Goal: Task Accomplishment & Management: Use online tool/utility

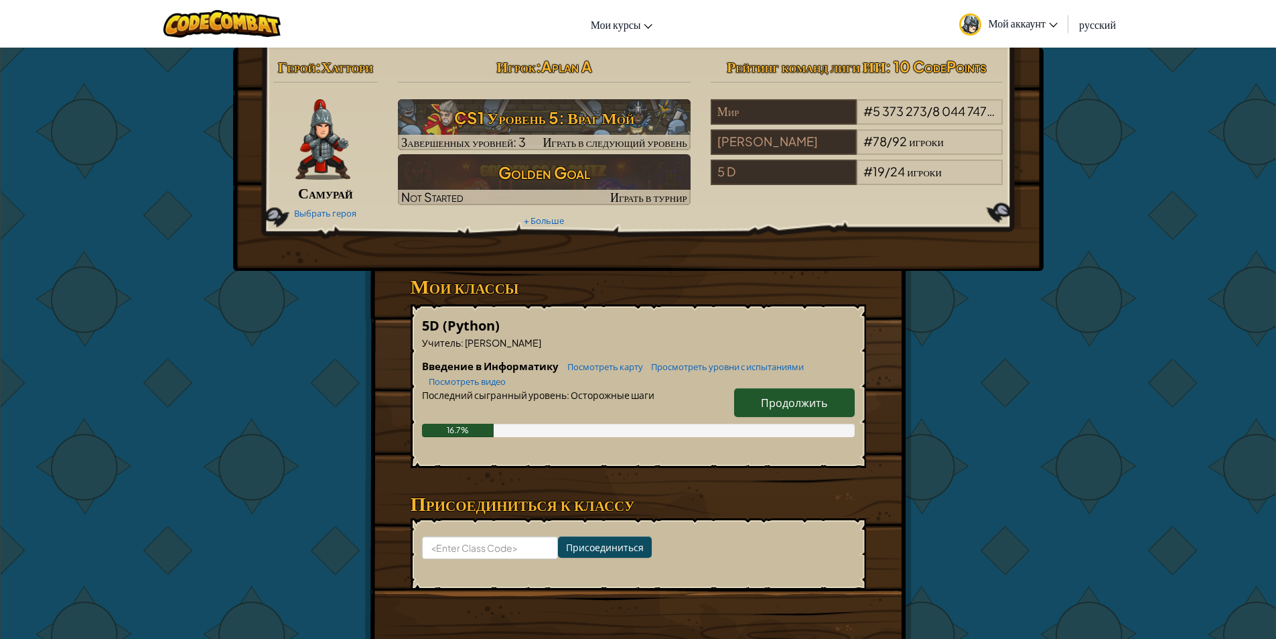
click at [764, 411] on link "Продолжить" at bounding box center [794, 402] width 121 height 29
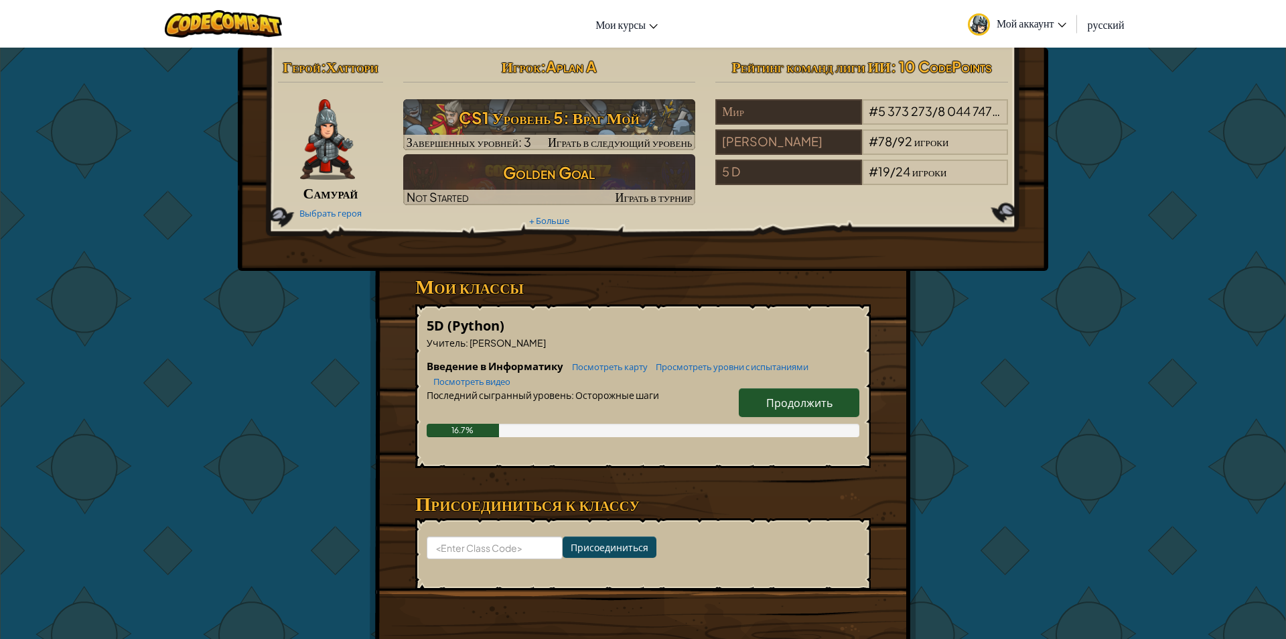
select select "ru"
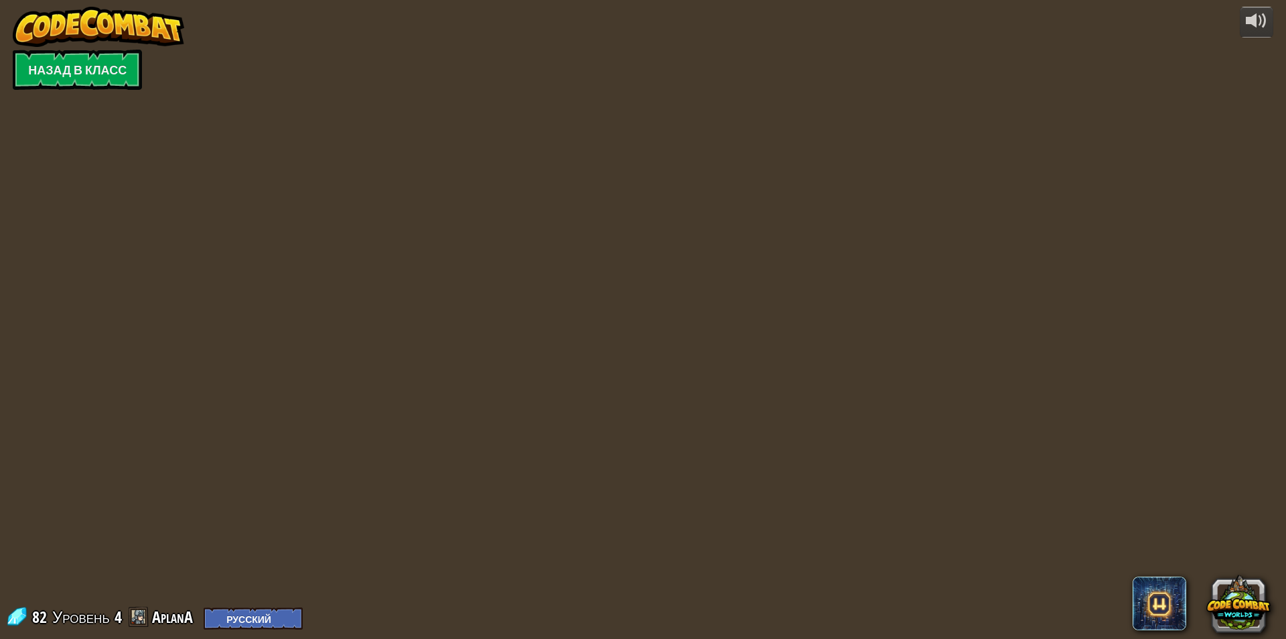
select select "ru"
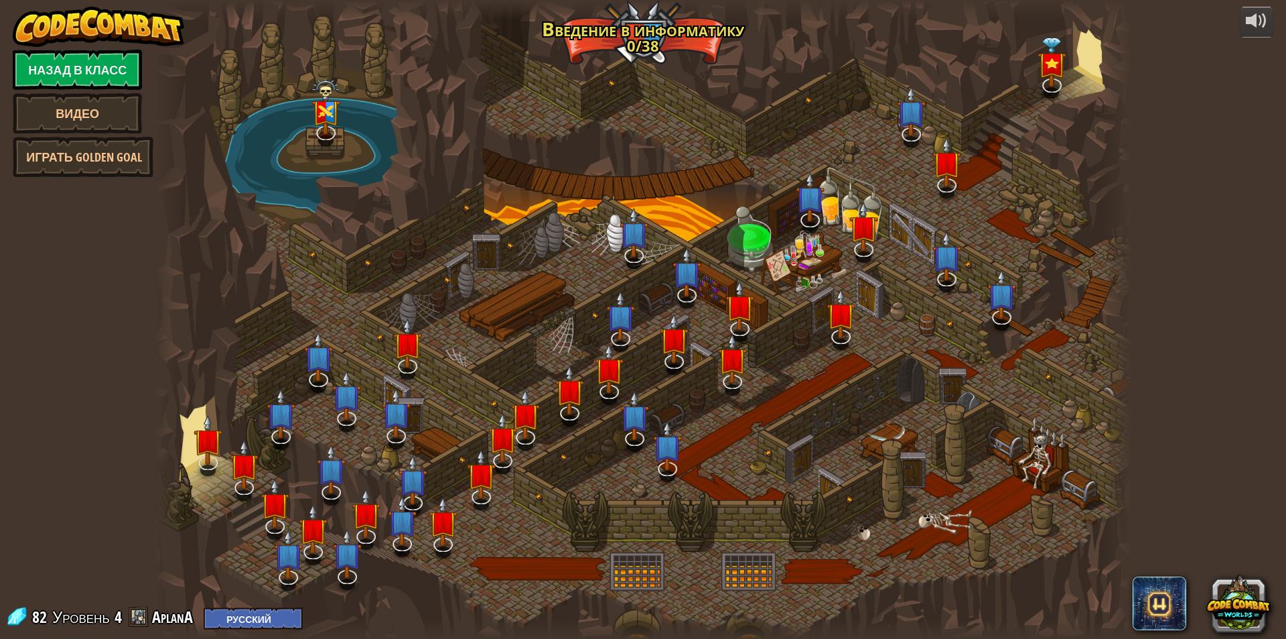
select select "ru"
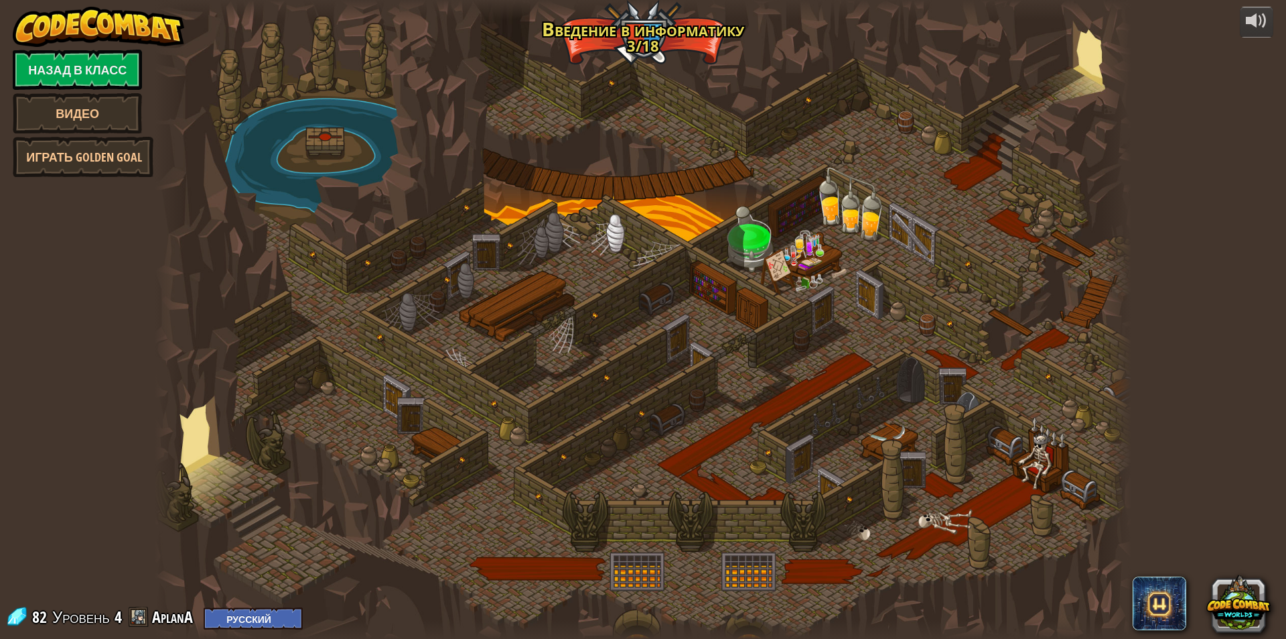
select select "ru"
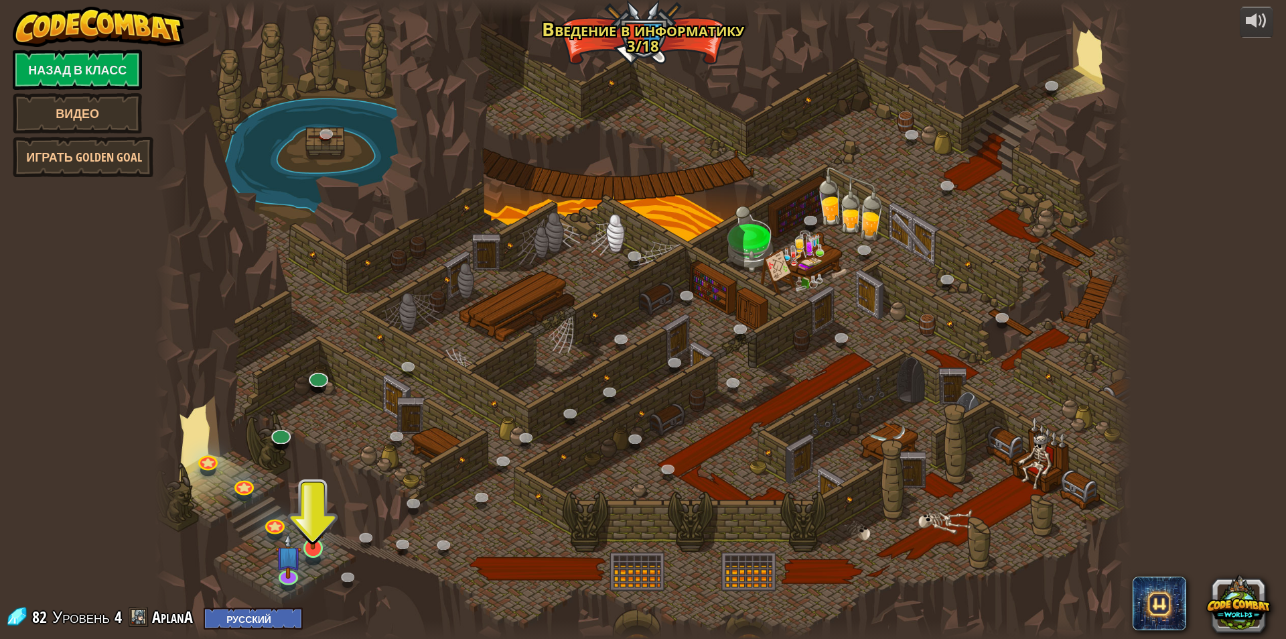
click at [316, 543] on img at bounding box center [313, 519] width 26 height 60
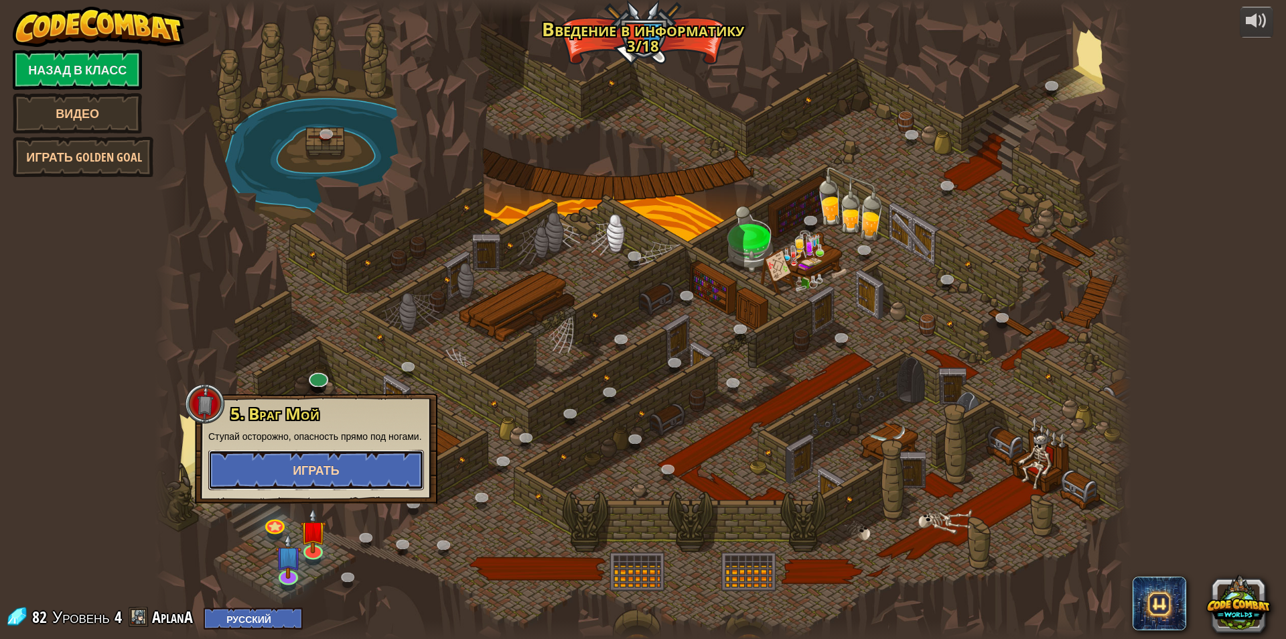
click at [326, 466] on span "Играть" at bounding box center [316, 470] width 47 height 17
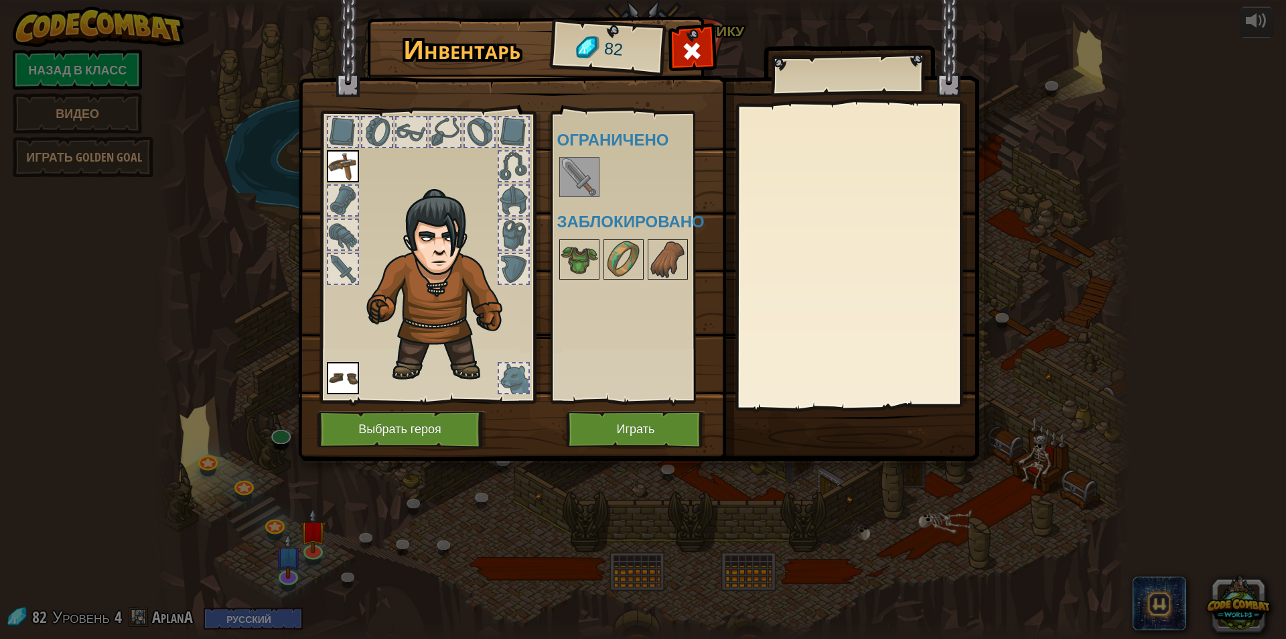
click at [505, 265] on div at bounding box center [513, 268] width 29 height 29
click at [514, 241] on div at bounding box center [513, 234] width 29 height 29
click at [633, 429] on button "Играть" at bounding box center [636, 429] width 140 height 37
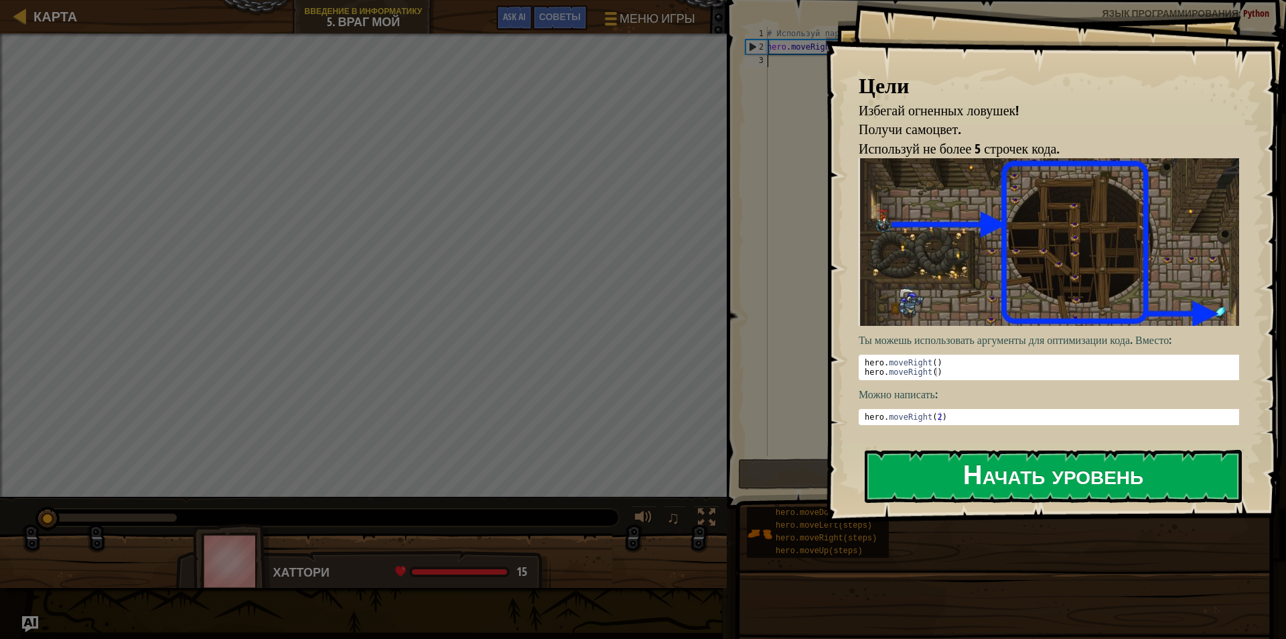
click at [1043, 480] on button "Начать уровень" at bounding box center [1053, 476] width 377 height 53
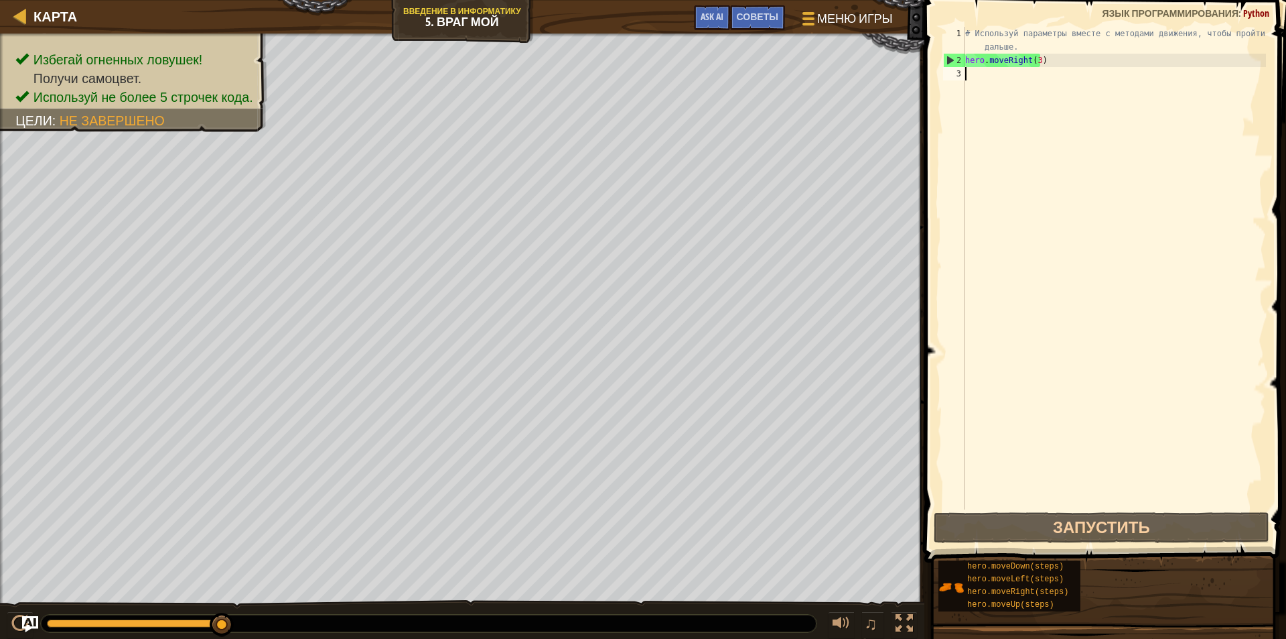
click at [968, 72] on div "# Используй параметры вместе с методами движения, чтобы пройти дальше. hero . m…" at bounding box center [1115, 288] width 304 height 523
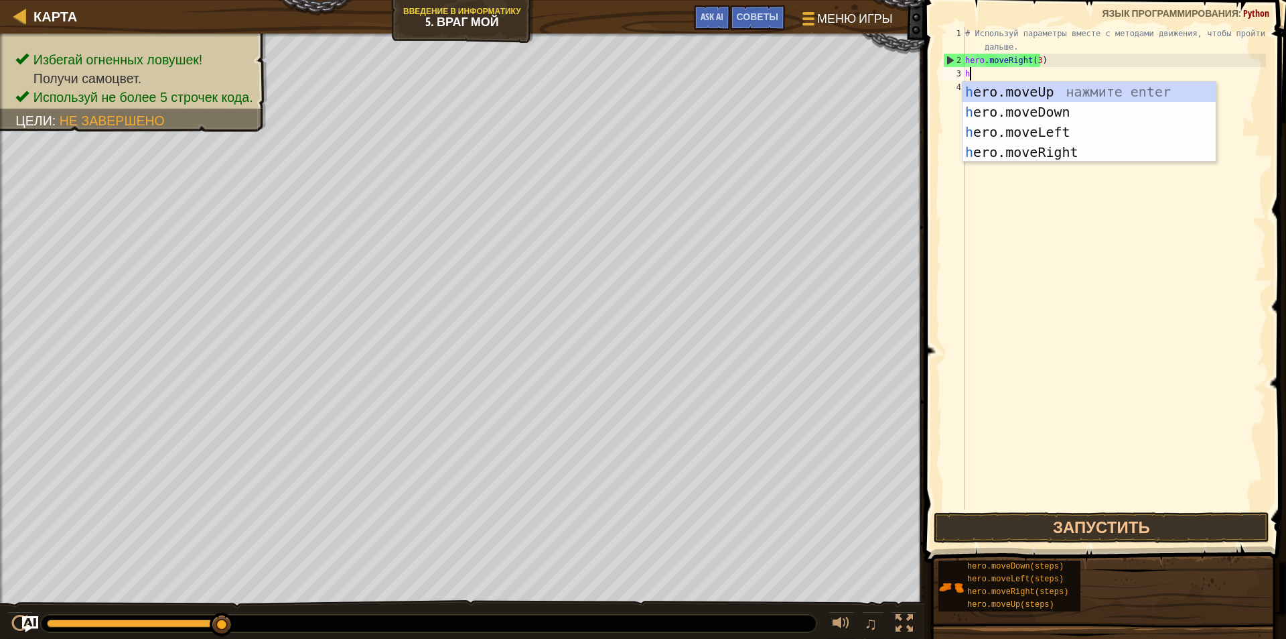
type textarea "he"
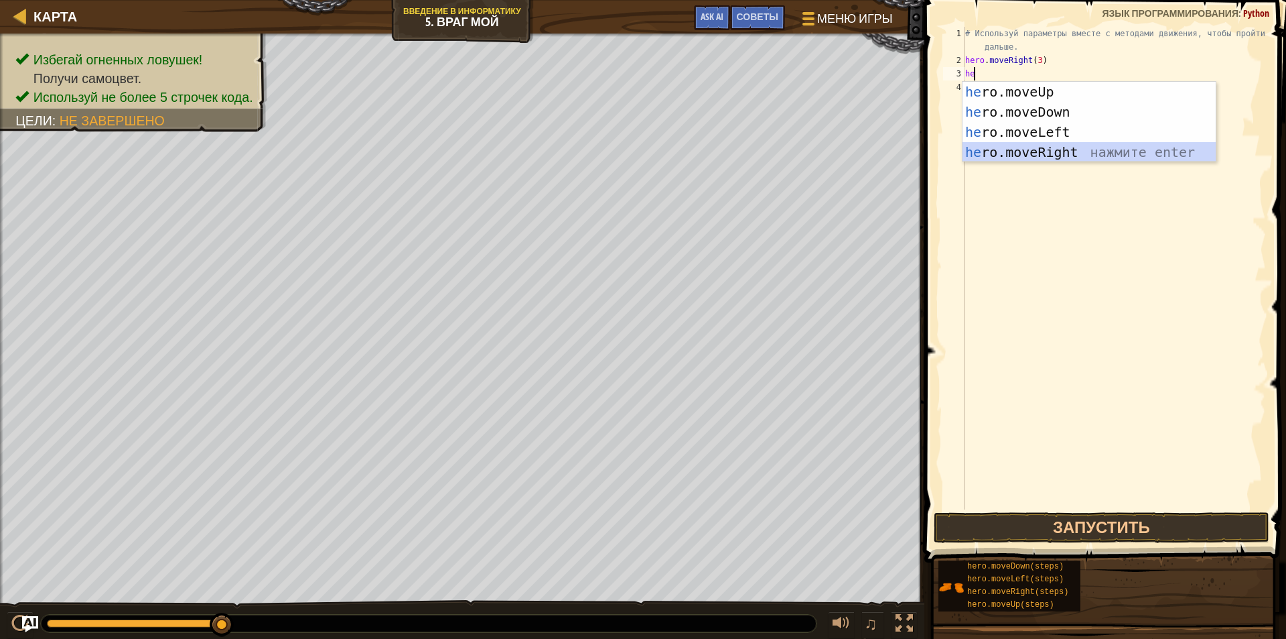
click at [1081, 148] on div "he ro.moveUp нажмите enter he ro.moveDown нажмите enter he ro.moveLeft нажмите …" at bounding box center [1089, 142] width 253 height 121
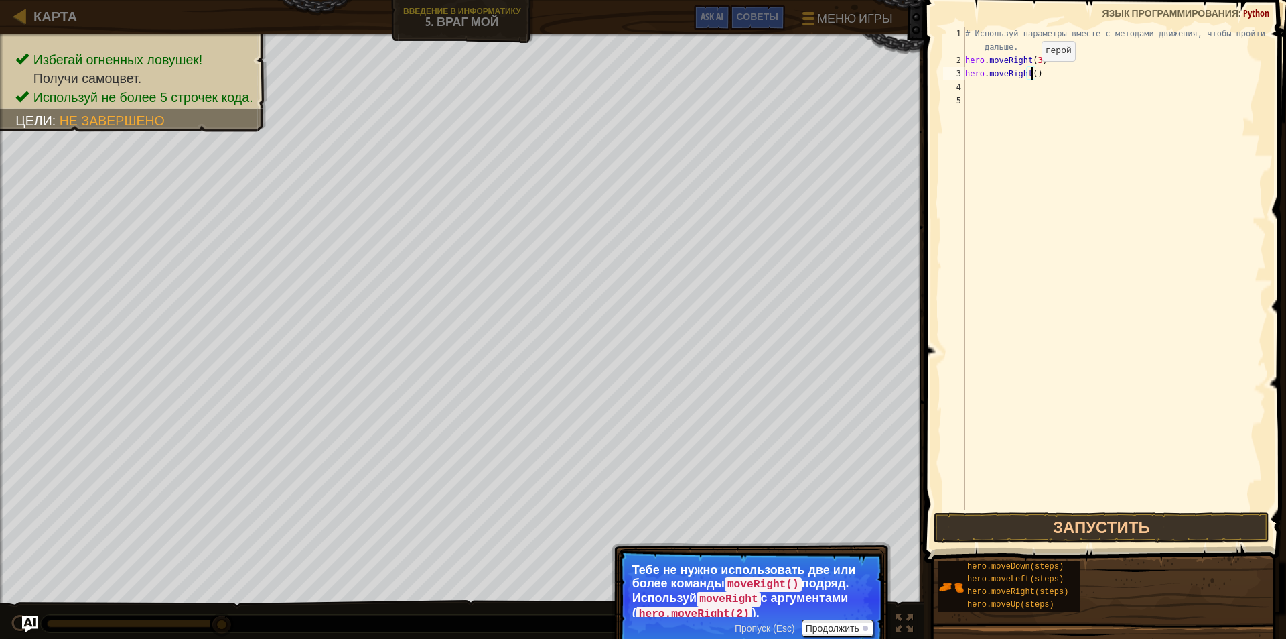
click at [1031, 74] on div "# Используй параметры вместе с методами движения, чтобы пройти дальше. hero . m…" at bounding box center [1115, 288] width 304 height 523
type textarea "hero.moveRight(1)"
click at [974, 86] on div "# Используй параметры вместе с методами движения, чтобы пройти дальше. hero . m…" at bounding box center [1115, 288] width 304 height 523
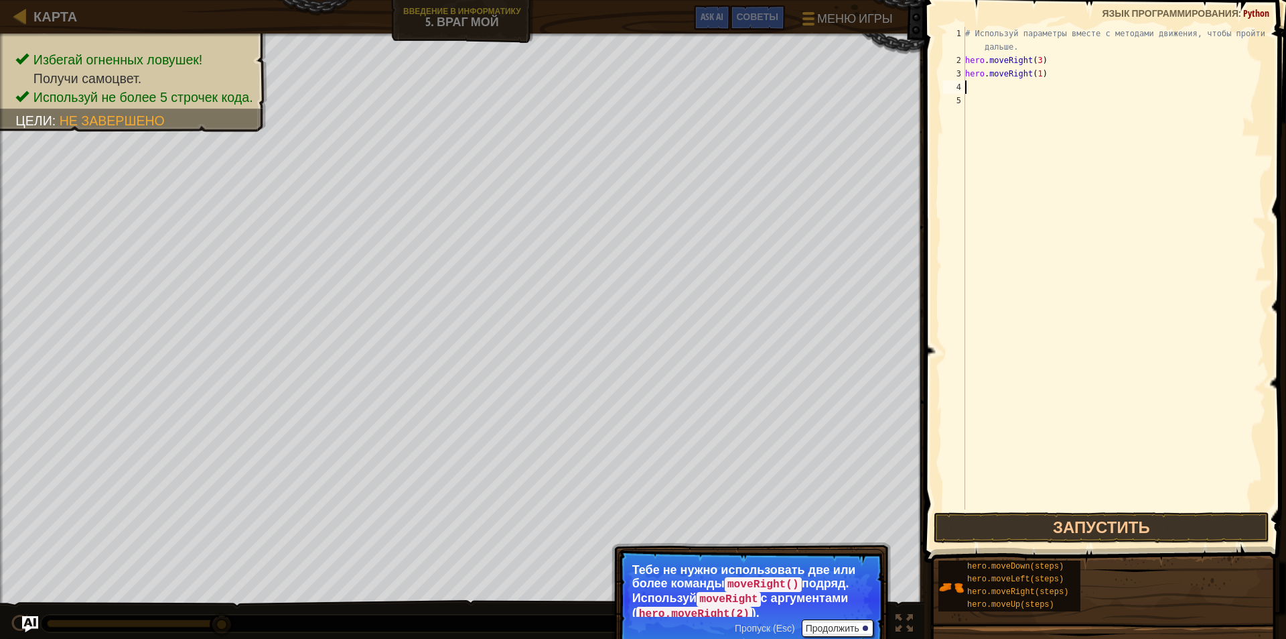
type textarea "h"
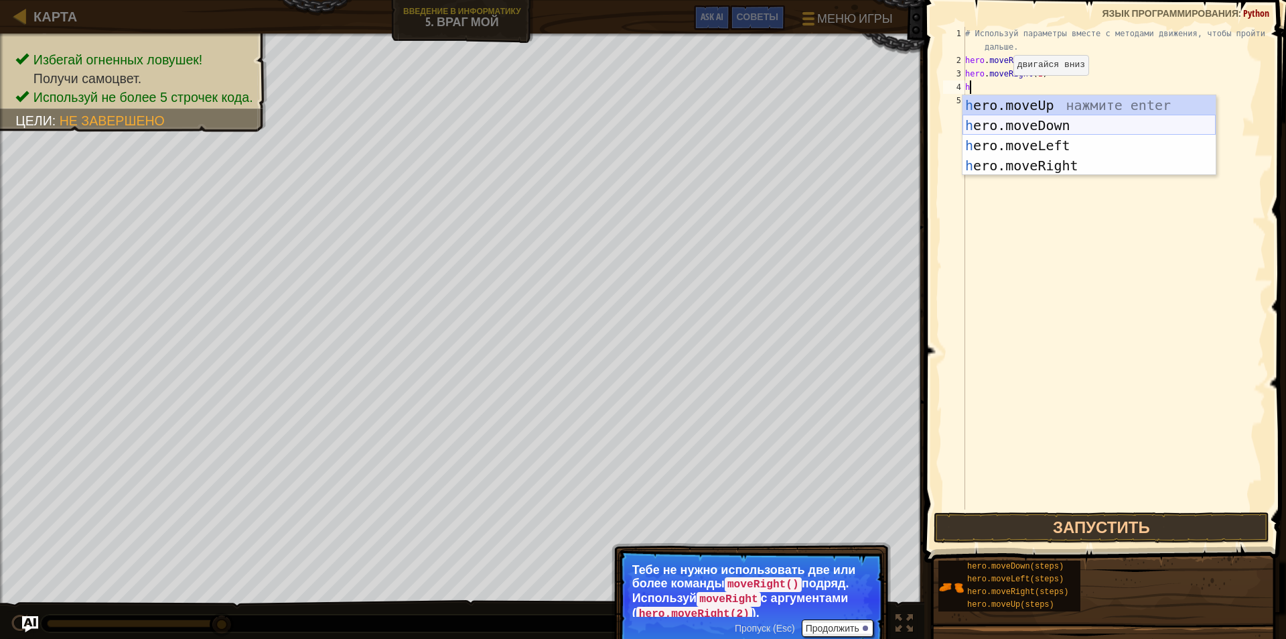
click at [1008, 127] on div "h ero.moveUp нажмите enter h ero.moveDown нажмите enter h ero.moveLeft нажмите …" at bounding box center [1089, 155] width 253 height 121
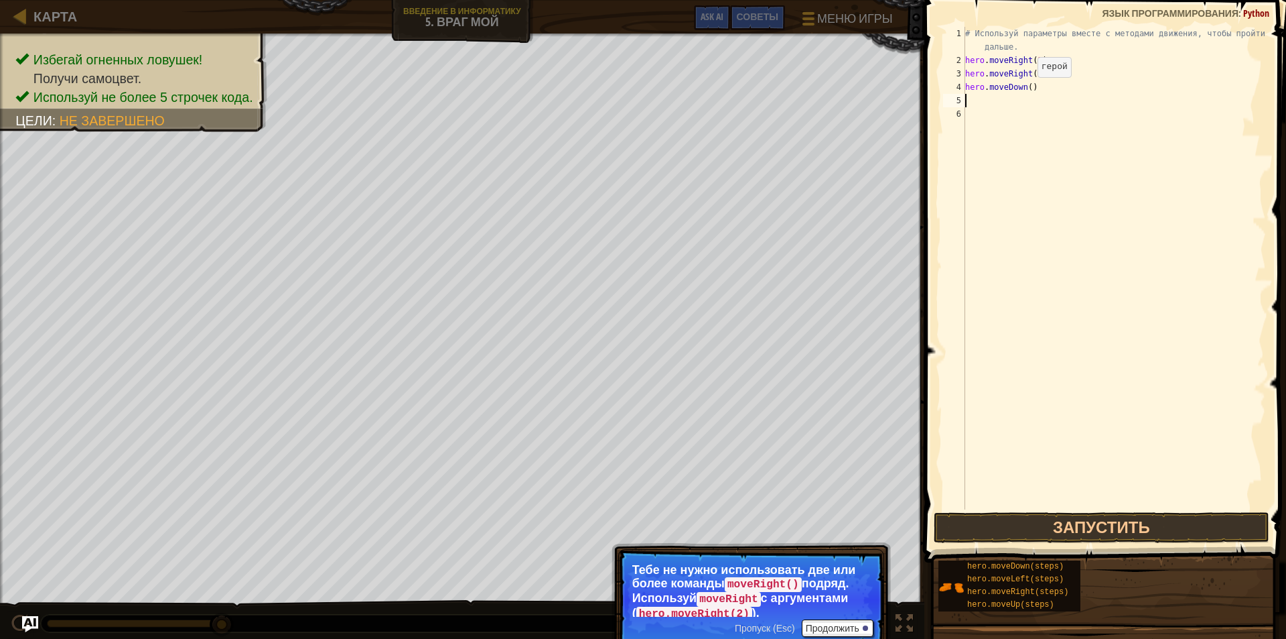
click at [1026, 90] on div "# Используй параметры вместе с методами движения, чтобы пройти дальше. hero . m…" at bounding box center [1115, 288] width 304 height 523
click at [1125, 525] on button "Запустить" at bounding box center [1102, 527] width 336 height 31
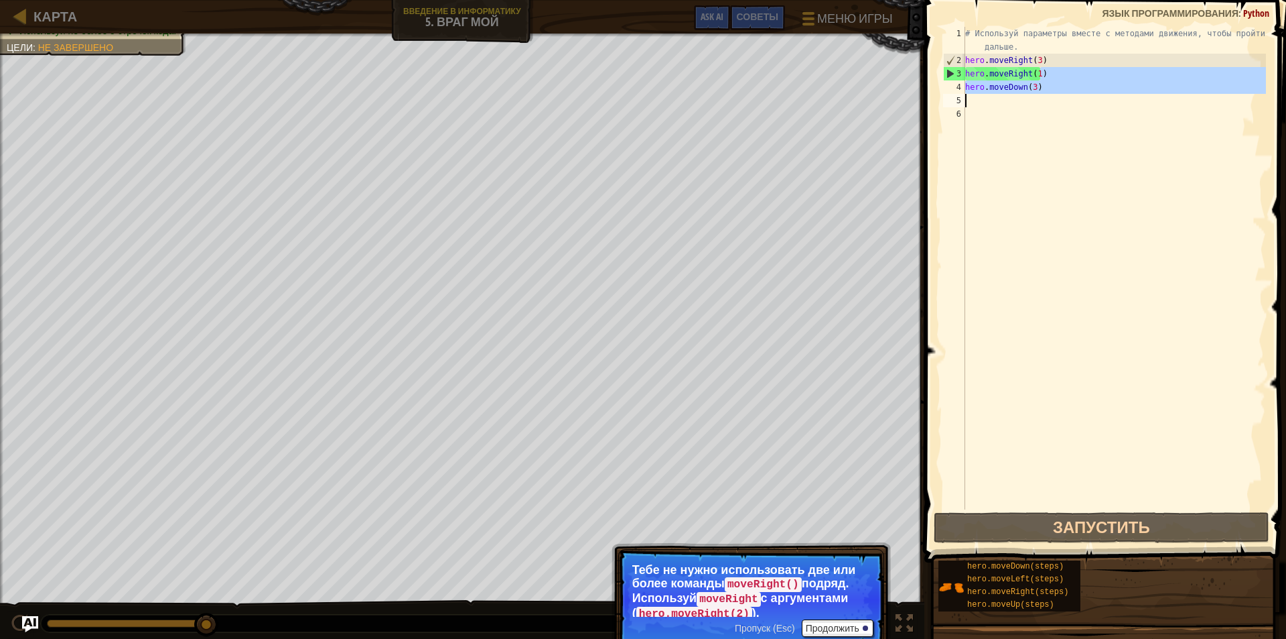
drag, startPoint x: 1046, startPoint y: 71, endPoint x: 1026, endPoint y: 103, distance: 37.0
click at [1026, 103] on div "# Используй параметры вместе с методами движения, чтобы пройти дальше. hero . m…" at bounding box center [1115, 288] width 304 height 523
type textarea "hero.moveDown(3)"
click at [1045, 94] on div "# Используй параметры вместе с методами движения, чтобы пройти дальше. hero . m…" at bounding box center [1115, 268] width 304 height 482
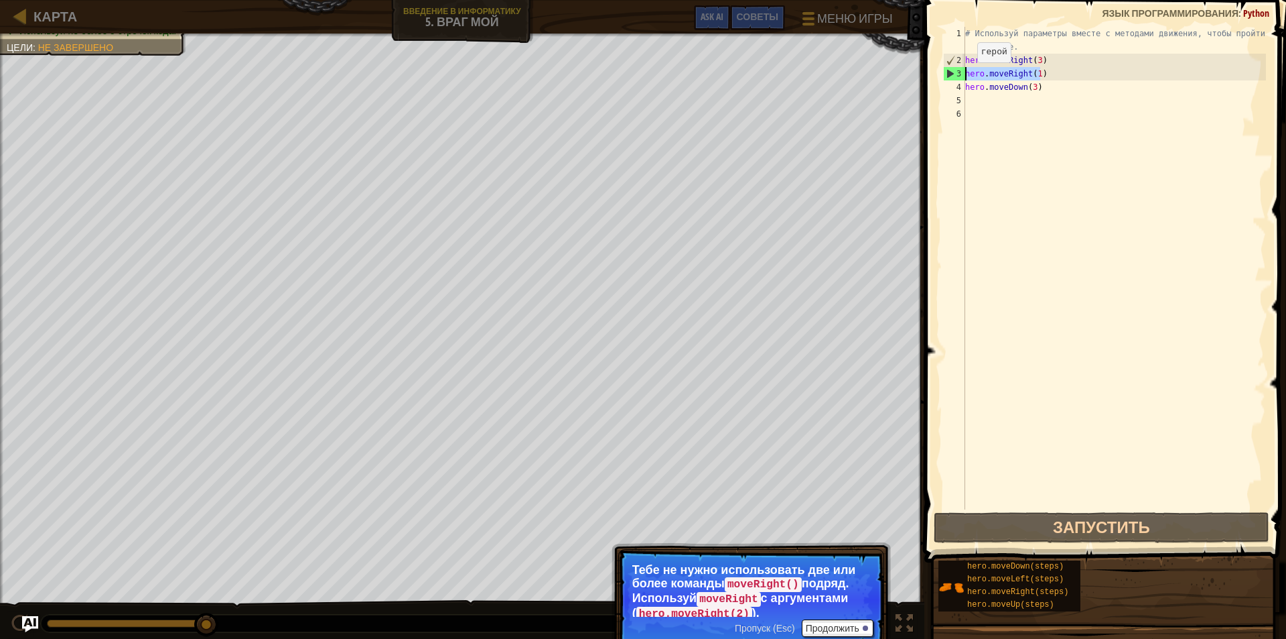
drag, startPoint x: 1043, startPoint y: 68, endPoint x: 963, endPoint y: 76, distance: 80.1
click at [963, 76] on div "1 2 3 4 5 6 # Используй параметры вместе с методами движения, чтобы пройти даль…" at bounding box center [1104, 268] width 326 height 482
type textarea "hero.moveRight(1)"
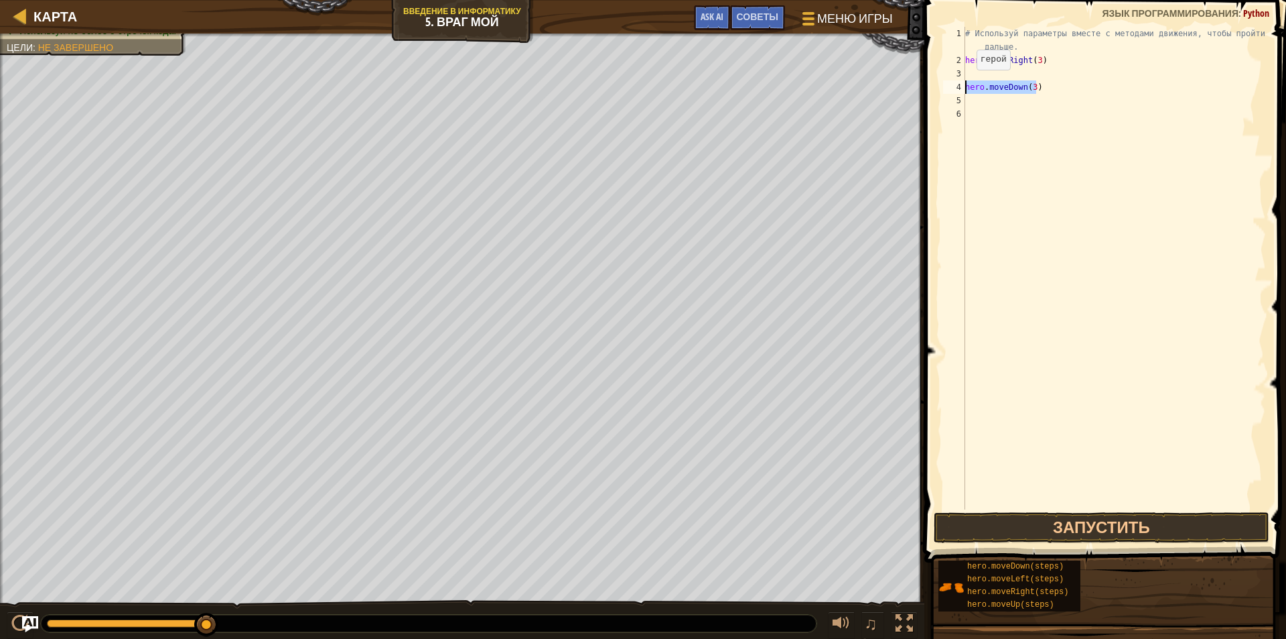
drag, startPoint x: 1039, startPoint y: 91, endPoint x: 963, endPoint y: 82, distance: 76.3
click at [963, 82] on div "1 2 3 4 5 6 # Используй параметры вместе с методами движения, чтобы пройти даль…" at bounding box center [1104, 268] width 326 height 482
type textarea "hero.moveDown(3)"
click at [1112, 518] on button "Запустить" at bounding box center [1102, 527] width 336 height 31
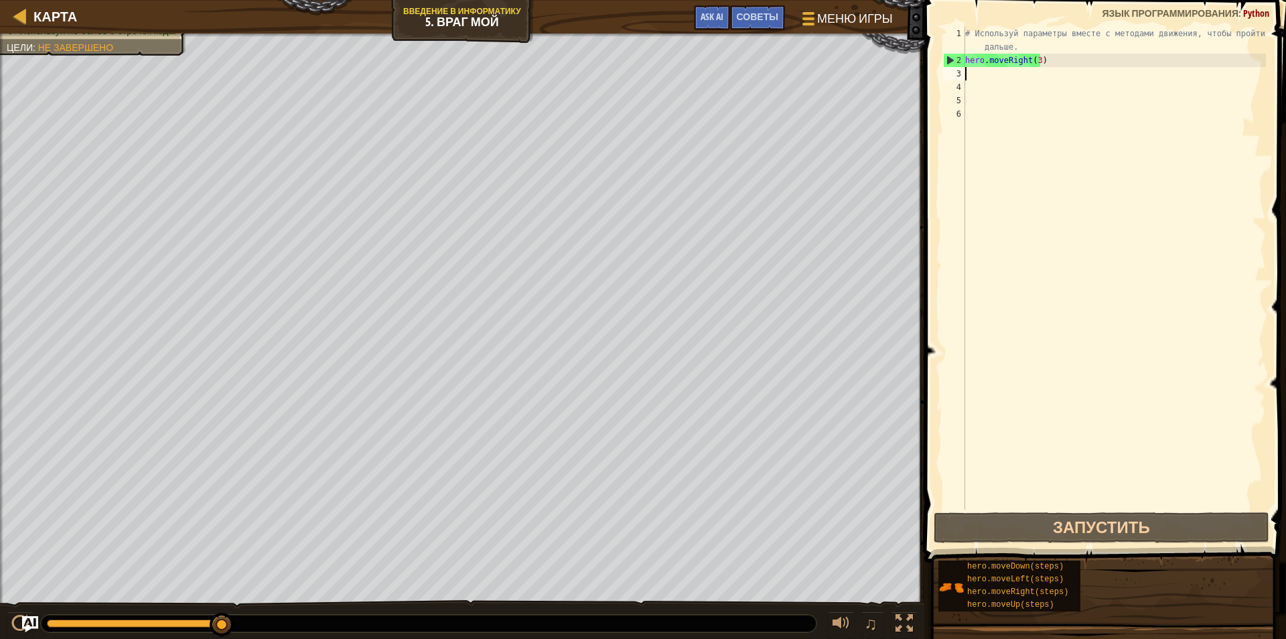
click at [967, 75] on div "# Используй параметры вместе с методами движения, чтобы пройти дальше. hero . m…" at bounding box center [1115, 288] width 304 height 523
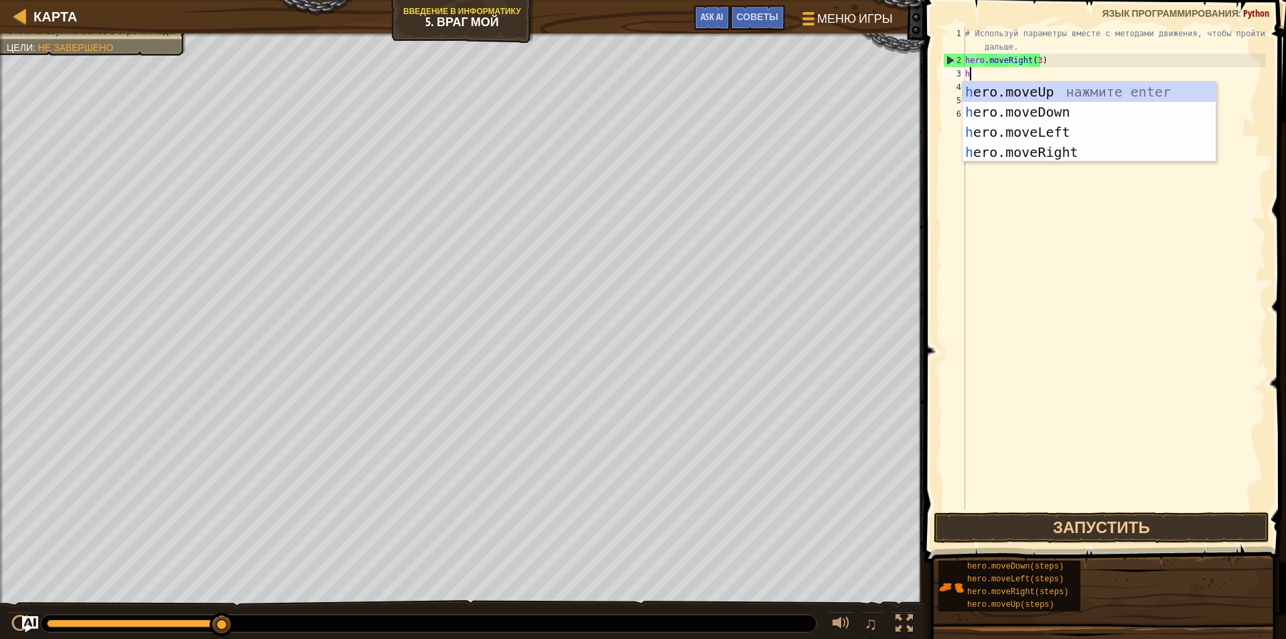
type textarea "he"
click at [1028, 87] on div "he ro.moveUp нажмите enter he ro.moveDown нажмите enter he ro.moveLeft нажмите …" at bounding box center [1089, 142] width 253 height 121
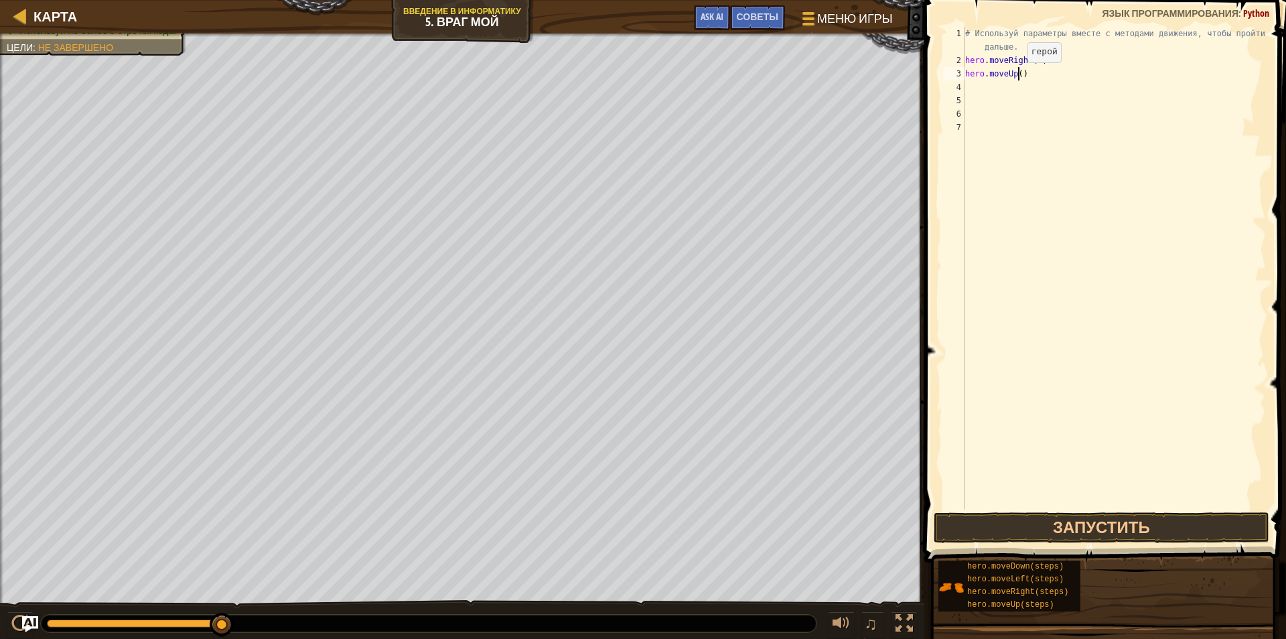
click at [1016, 76] on div "# Используй параметры вместе с методами движения, чтобы пройти дальше. hero . m…" at bounding box center [1115, 288] width 304 height 523
type textarea "hero.moveUp(1)"
click at [1165, 518] on button "Запустить" at bounding box center [1102, 527] width 336 height 31
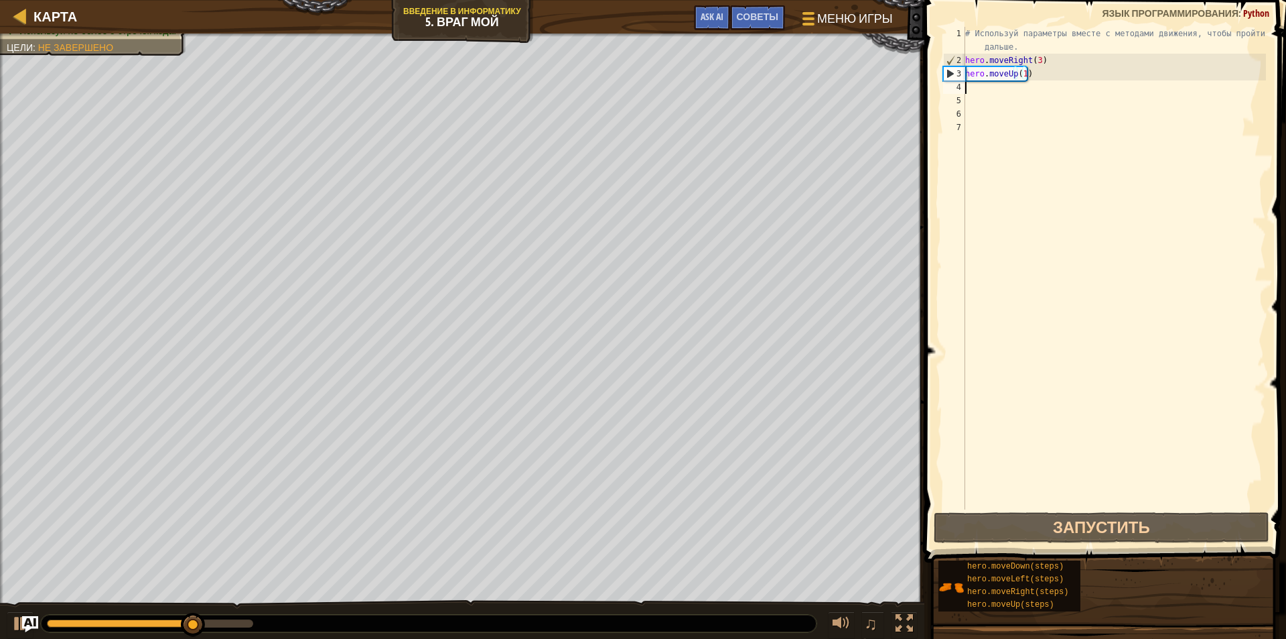
click at [970, 92] on div "# Используй параметры вместе с методами движения, чтобы пройти дальше. hero . m…" at bounding box center [1115, 288] width 304 height 523
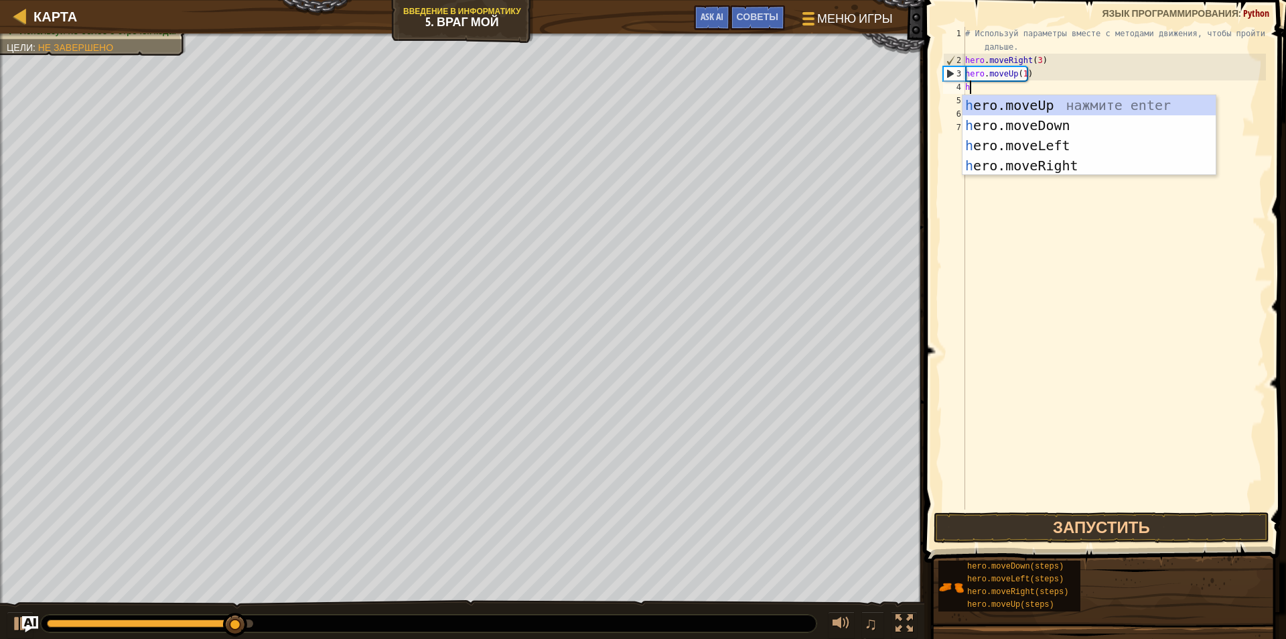
type textarea "he"
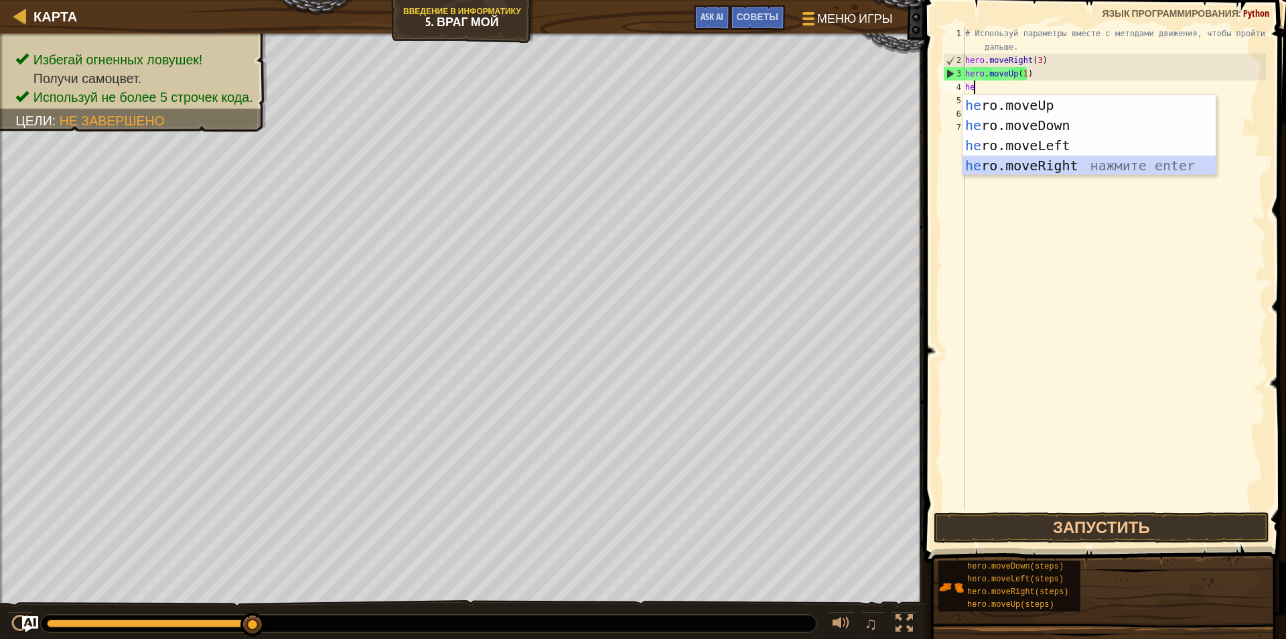
click at [1024, 166] on div "he ro.moveUp нажмите enter he ro.moveDown нажмите enter he ro.moveLeft нажмите …" at bounding box center [1089, 155] width 253 height 121
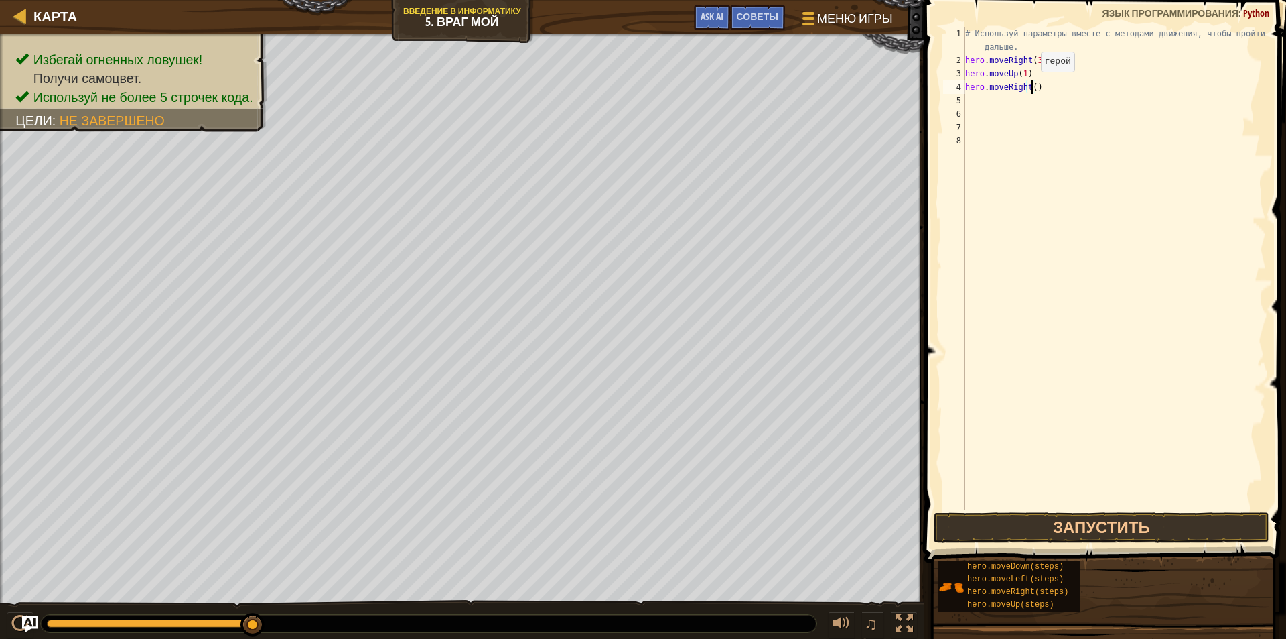
drag, startPoint x: 1030, startPoint y: 85, endPoint x: 1056, endPoint y: 161, distance: 80.7
click at [1030, 87] on div "# Используй параметры вместе с методами движения, чтобы пройти дальше. hero . m…" at bounding box center [1115, 288] width 304 height 523
type textarea "hero.moveRight(1)"
click at [979, 100] on div "# Используй параметры вместе с методами движения, чтобы пройти дальше. hero . m…" at bounding box center [1115, 288] width 304 height 523
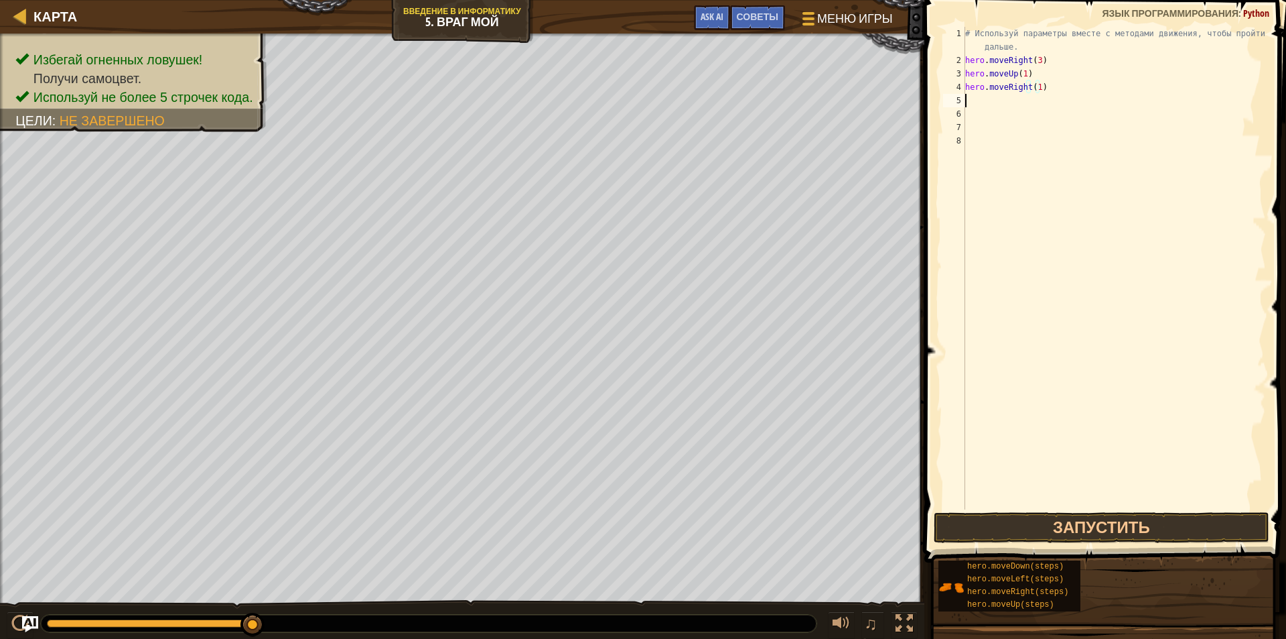
scroll to position [6, 0]
click at [1116, 535] on button "Запустить" at bounding box center [1102, 527] width 336 height 31
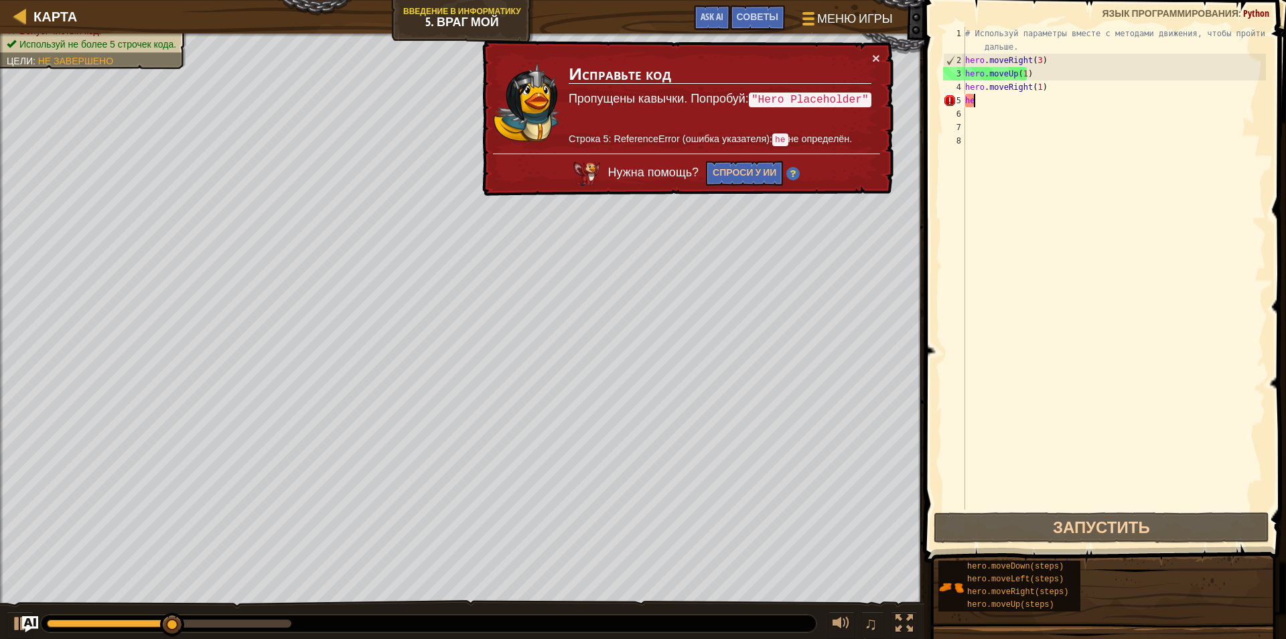
type textarea "h"
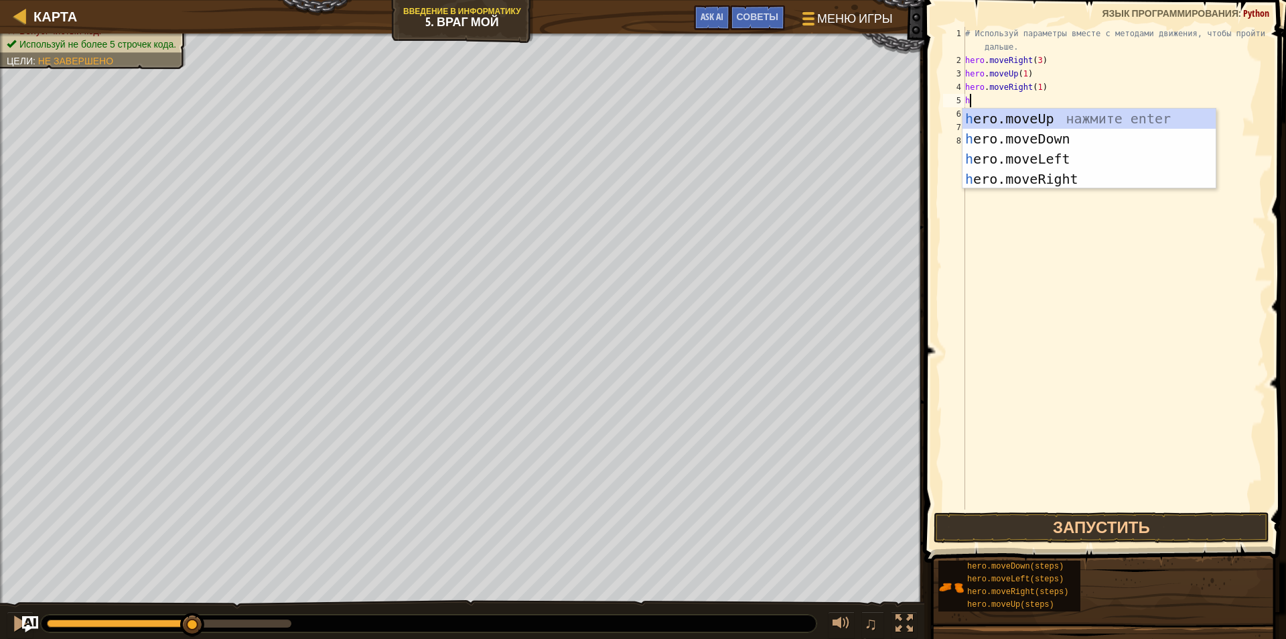
type textarea "he"
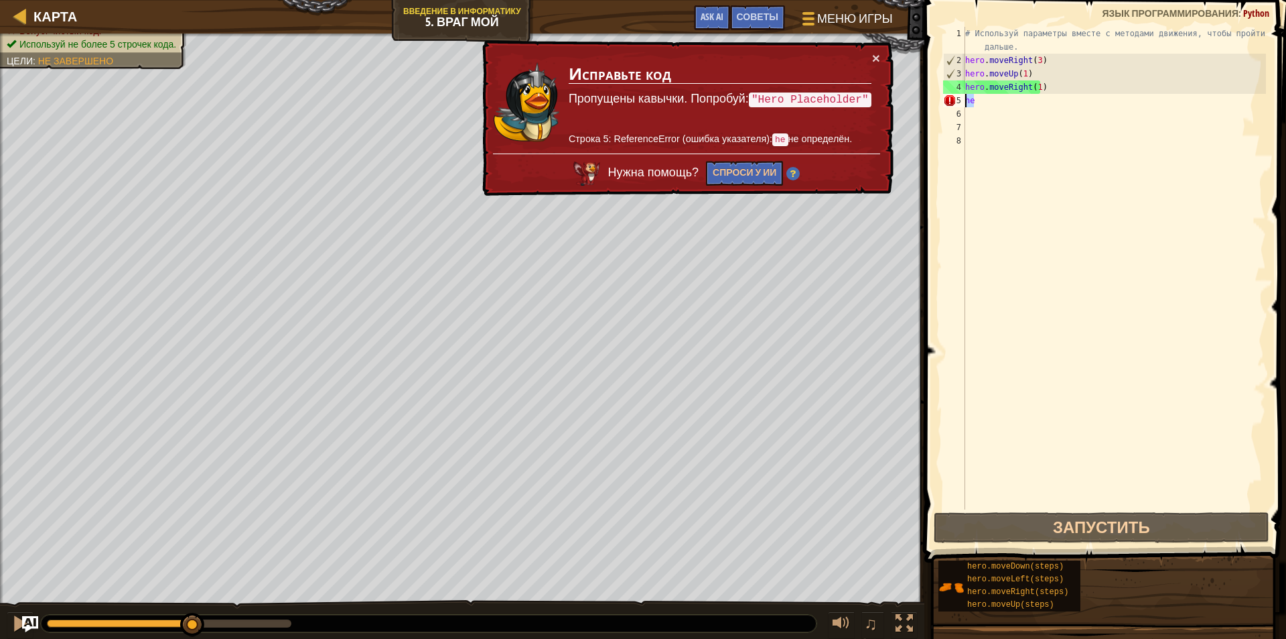
drag, startPoint x: 983, startPoint y: 97, endPoint x: 944, endPoint y: 107, distance: 40.0
click at [944, 107] on div "he 1 2 3 4 5 6 7 8 # Используй параметры вместе с методами движения, чтобы прой…" at bounding box center [1104, 268] width 326 height 482
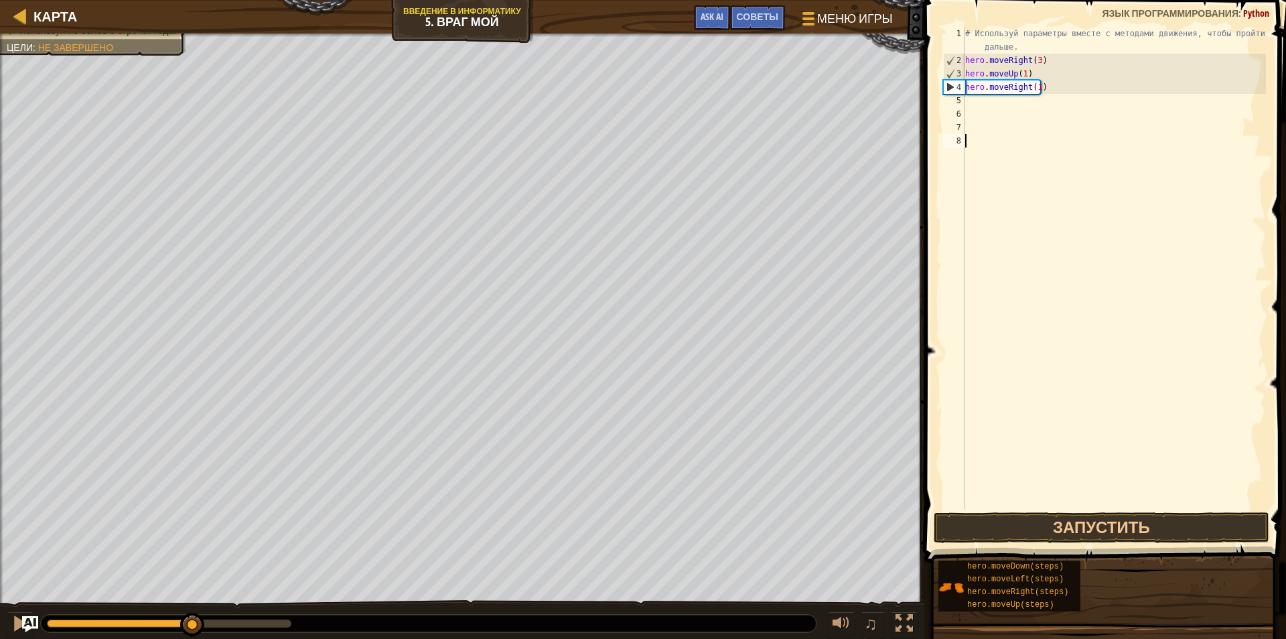
click at [997, 150] on div "# Используй параметры вместе с методами движения, чтобы пройти дальше. hero . m…" at bounding box center [1115, 288] width 304 height 523
click at [1008, 89] on div "# Используй параметры вместе с методами движения, чтобы пройти дальше. hero . m…" at bounding box center [1115, 288] width 304 height 523
click at [951, 82] on div "4" at bounding box center [954, 86] width 21 height 13
click at [948, 85] on div "4" at bounding box center [954, 86] width 21 height 13
click at [948, 86] on div "4" at bounding box center [954, 86] width 21 height 13
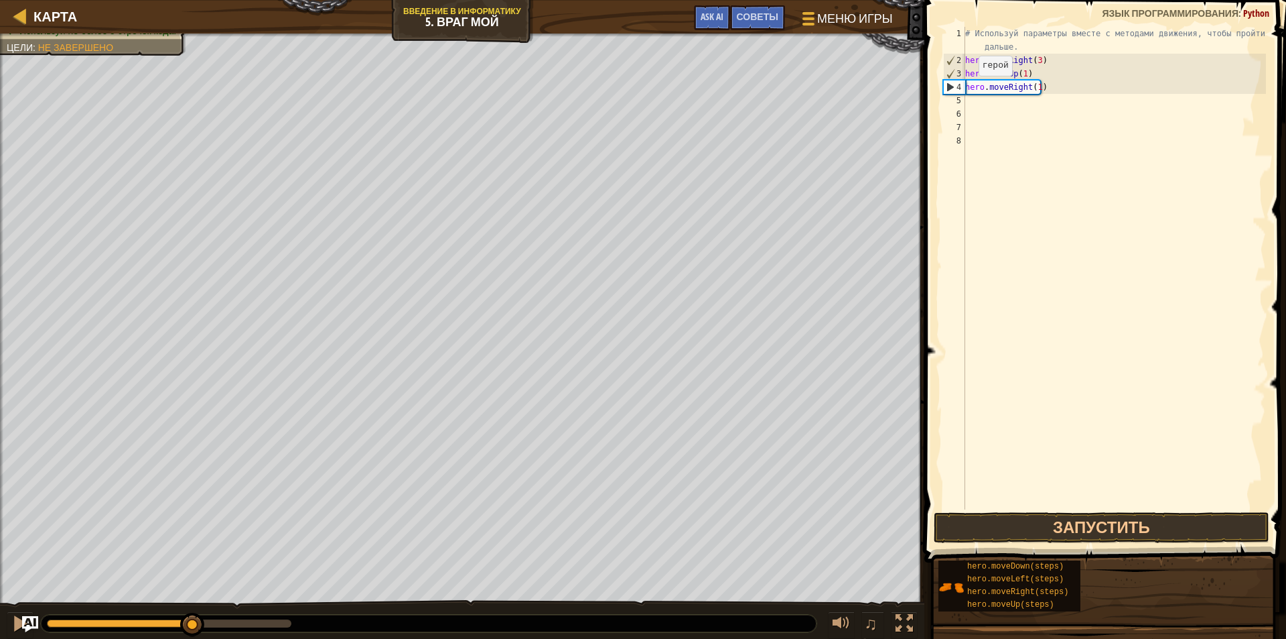
type textarea "hero.moveRight(1)"
click at [973, 166] on div "# Используй параметры вместе с методами движения, чтобы пройти дальше. hero . m…" at bounding box center [1115, 288] width 304 height 523
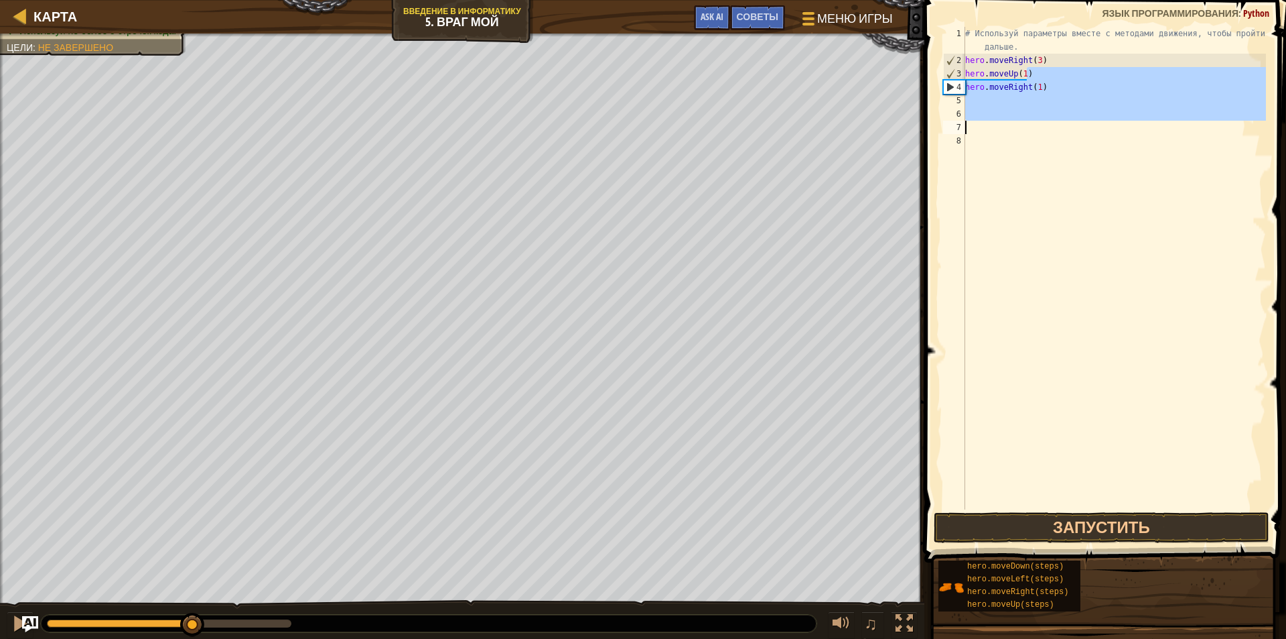
drag, startPoint x: 1047, startPoint y: 72, endPoint x: 1087, endPoint y: 118, distance: 60.3
click at [1083, 122] on div "# Используй параметры вместе с методами движения, чтобы пройти дальше. hero . m…" at bounding box center [1115, 288] width 304 height 523
click at [1045, 163] on div "# Используй параметры вместе с методами движения, чтобы пройти дальше. hero . m…" at bounding box center [1115, 288] width 304 height 523
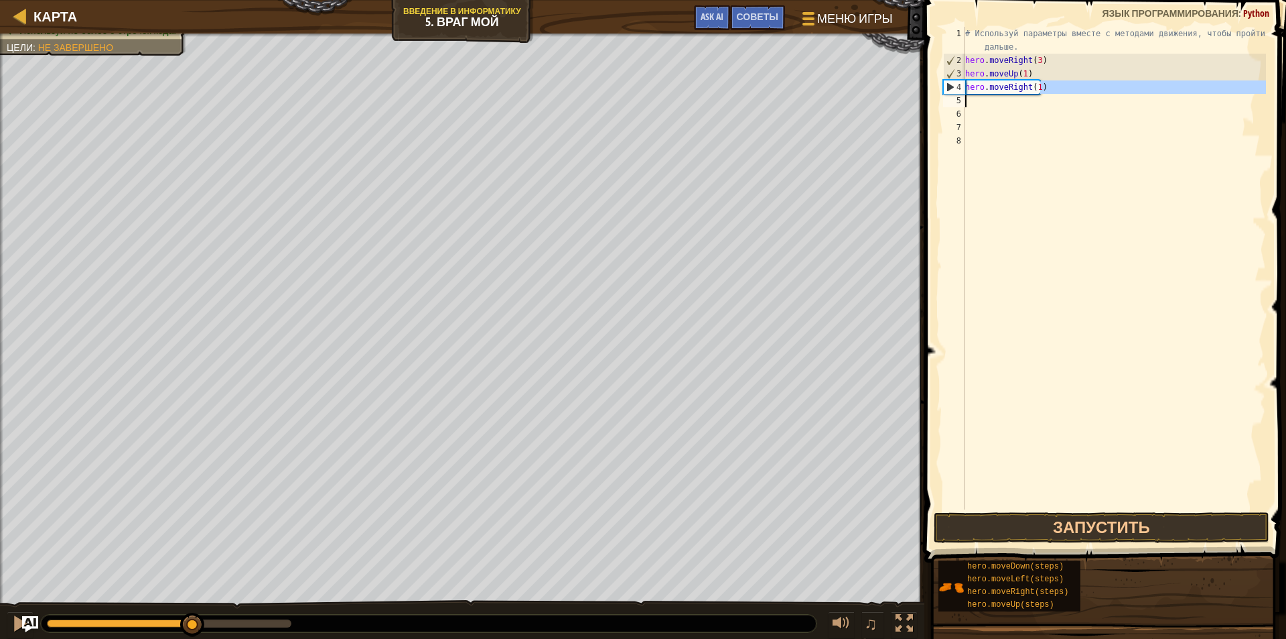
drag, startPoint x: 1045, startPoint y: 85, endPoint x: 1001, endPoint y: 98, distance: 45.6
click at [1001, 98] on div "# Используй параметры вместе с методами движения, чтобы пройти дальше. hero . m…" at bounding box center [1115, 288] width 304 height 523
type textarea "hero.moveRight(1)"
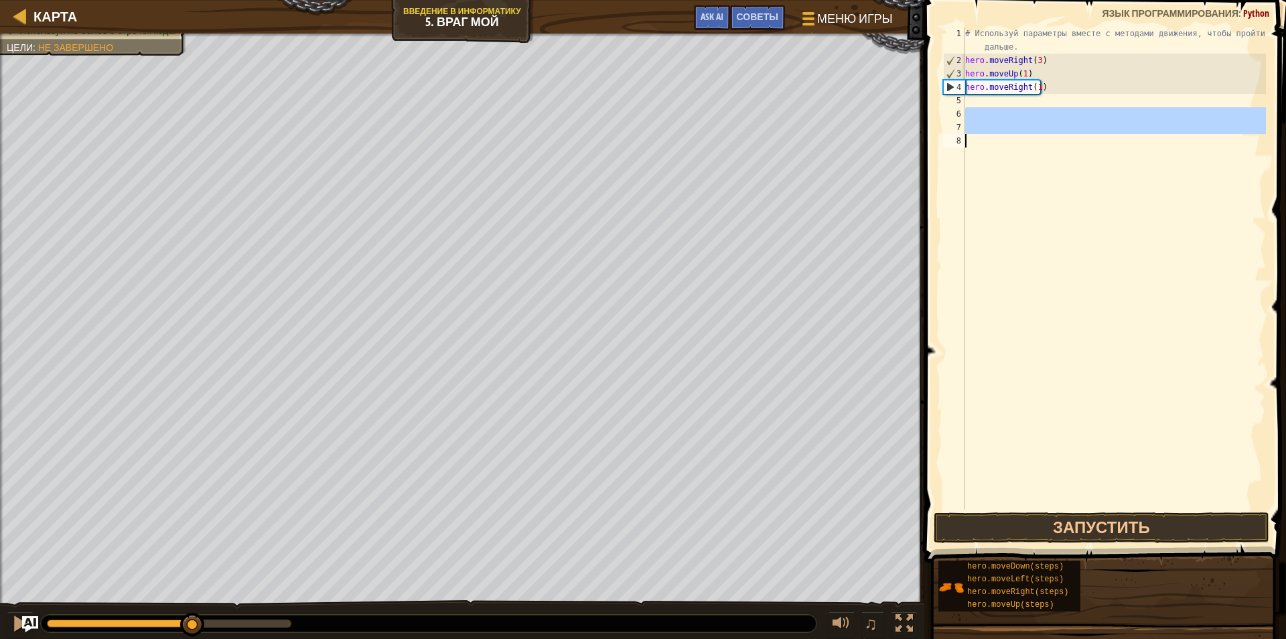
drag, startPoint x: 1021, startPoint y: 137, endPoint x: 1031, endPoint y: 154, distance: 19.2
click at [1031, 154] on div "# Используй параметры вместе с методами движения, чтобы пройти дальше. hero . m…" at bounding box center [1115, 288] width 304 height 523
click at [1043, 221] on div "# Используй параметры вместе с методами движения, чтобы пройти дальше. hero . m…" at bounding box center [1115, 268] width 304 height 482
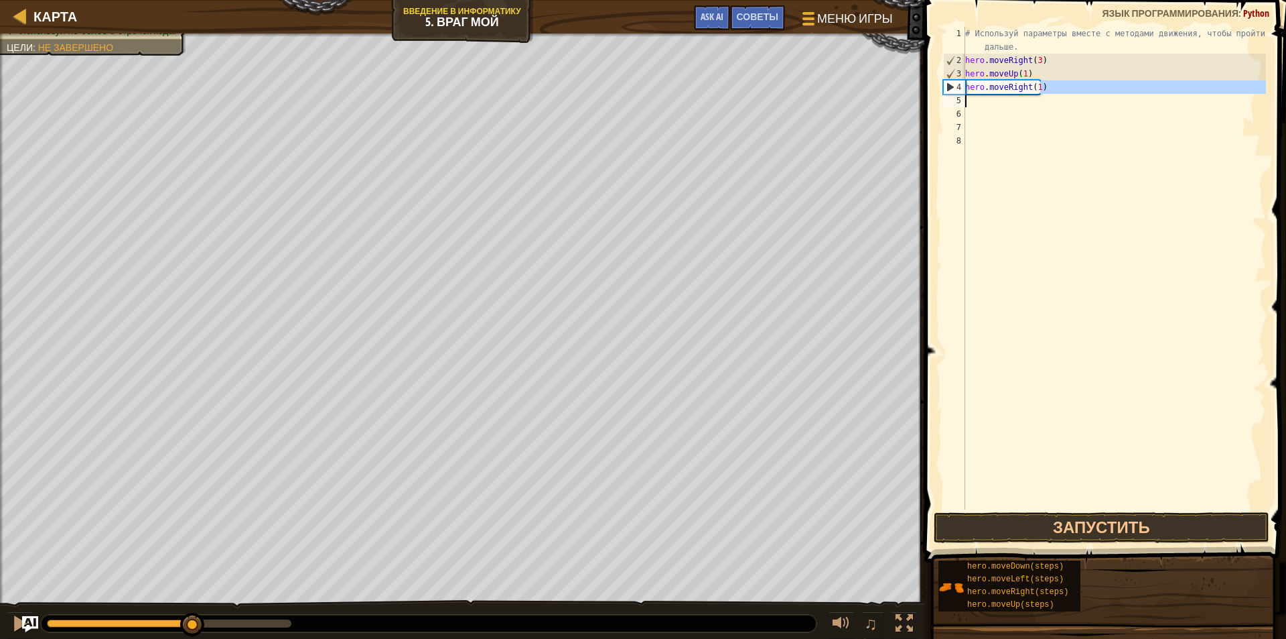
drag, startPoint x: 1044, startPoint y: 90, endPoint x: 1005, endPoint y: 95, distance: 39.1
click at [1005, 95] on div "# Используй параметры вместе с методами движения, чтобы пройти дальше. hero . m…" at bounding box center [1115, 288] width 304 height 523
type textarea "hero.moveRight(1)"
click at [1006, 96] on div "# Используй параметры вместе с методами движения, чтобы пройти дальше. hero . m…" at bounding box center [1115, 268] width 304 height 482
drag, startPoint x: 1037, startPoint y: 86, endPoint x: 938, endPoint y: 84, distance: 98.5
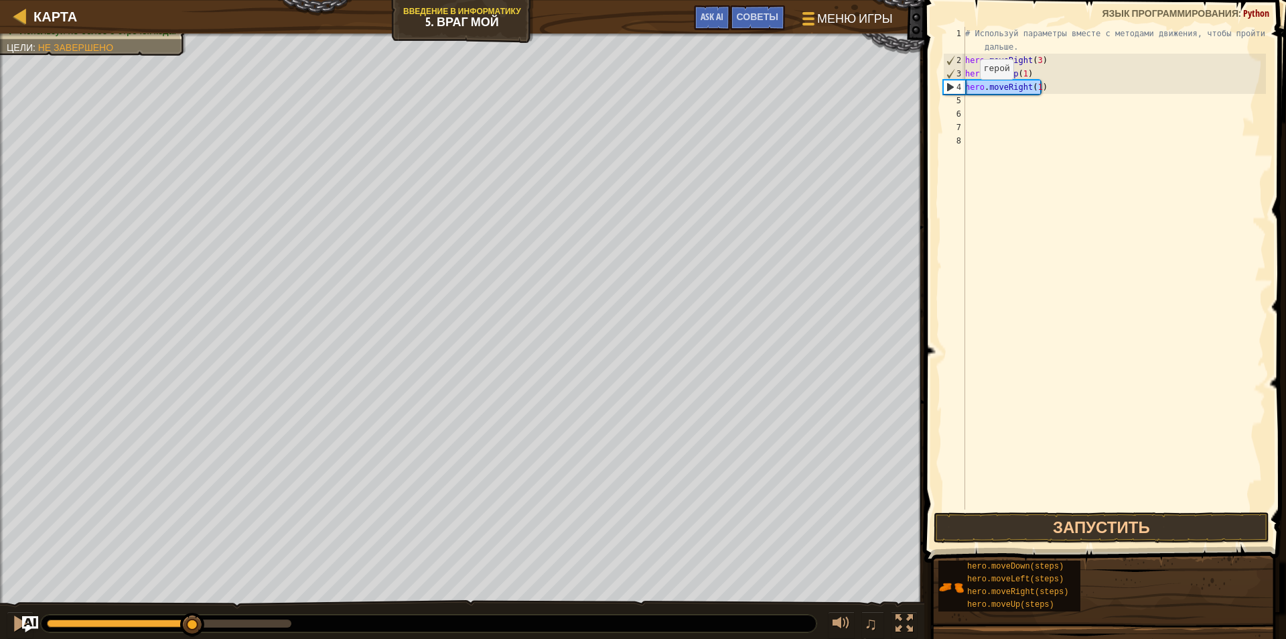
click at [938, 84] on div "1 2 3 4 5 6 7 8 # Используй параметры вместе с методами движения, чтобы пройти …" at bounding box center [1104, 308] width 366 height 602
type textarea "hero.moveRight(1)"
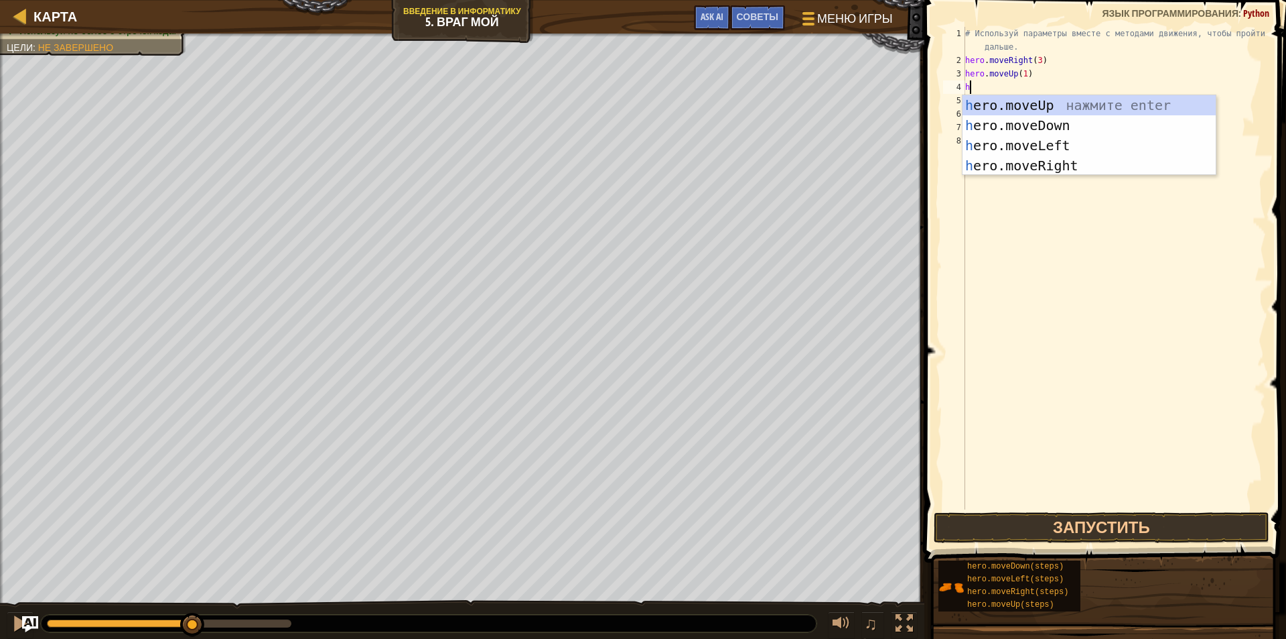
type textarea "he"
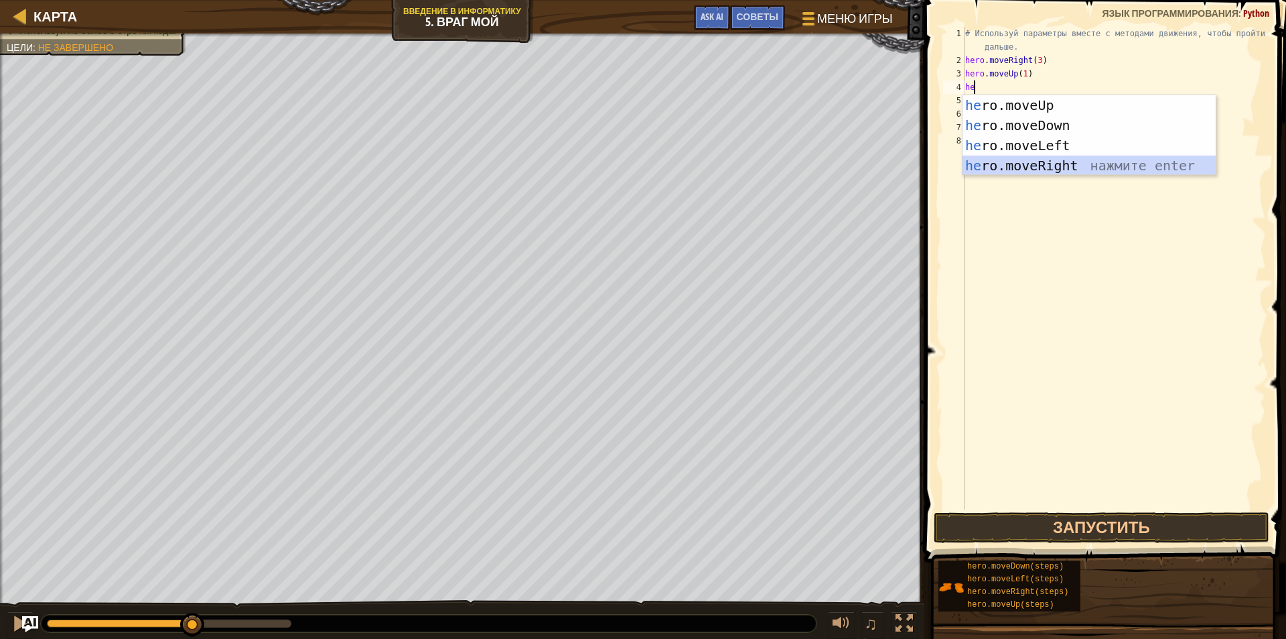
click at [1031, 162] on div "he ro.moveUp нажмите enter he ro.moveDown нажмите enter he ro.moveLeft нажмите …" at bounding box center [1089, 155] width 253 height 121
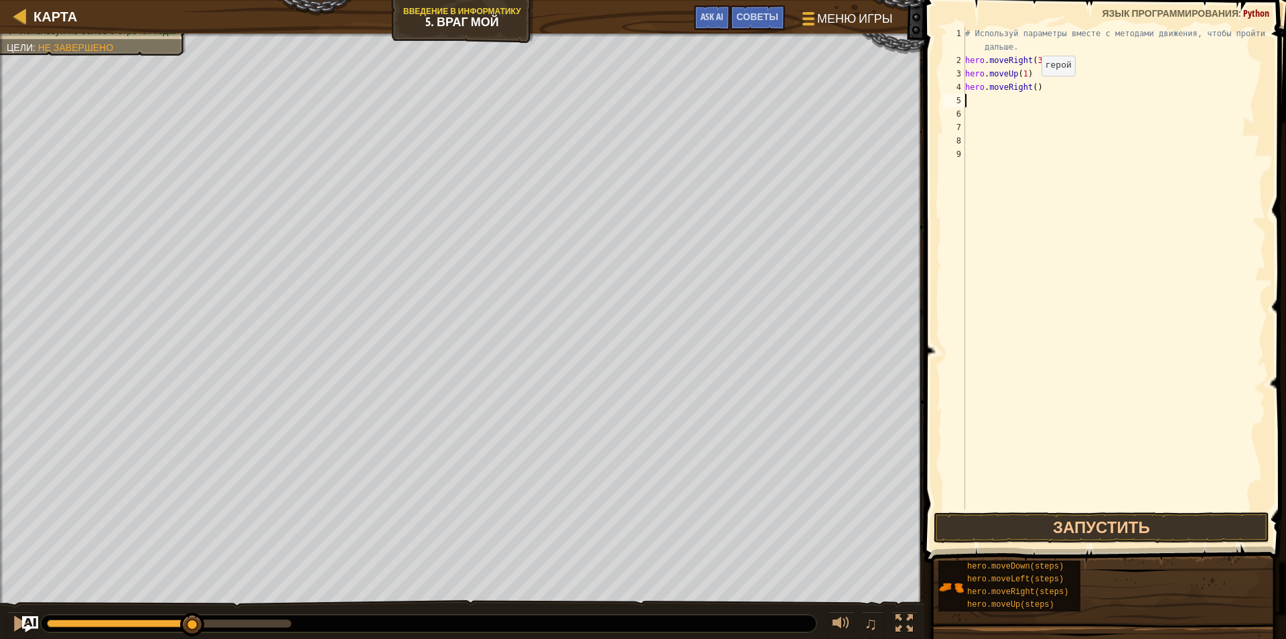
click at [1031, 89] on div "# Используй параметры вместе с методами движения, чтобы пройти дальше. hero . m…" at bounding box center [1115, 288] width 304 height 523
type textarea "hero.moveRight(2)"
click at [976, 99] on div "# Используй параметры вместе с методами движения, чтобы пройти дальше. hero . m…" at bounding box center [1115, 288] width 304 height 523
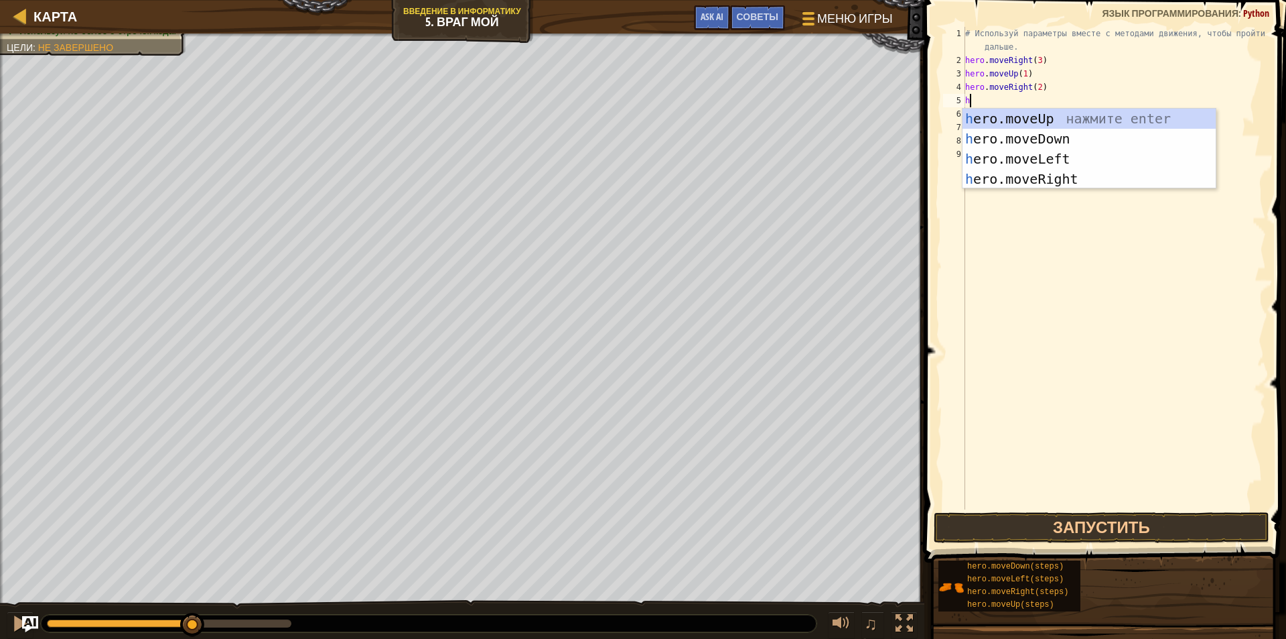
type textarea "he"
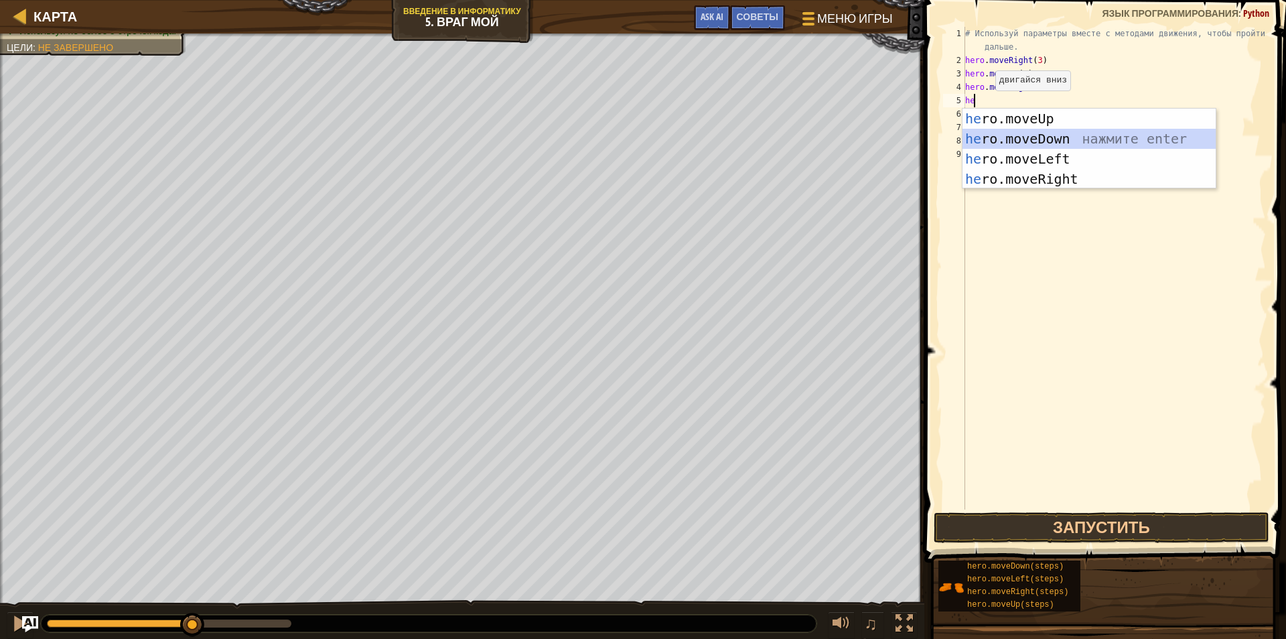
click at [1053, 140] on div "he ro.moveUp нажмите enter he ro.moveDown нажмите enter he ro.moveLeft нажмите …" at bounding box center [1089, 169] width 253 height 121
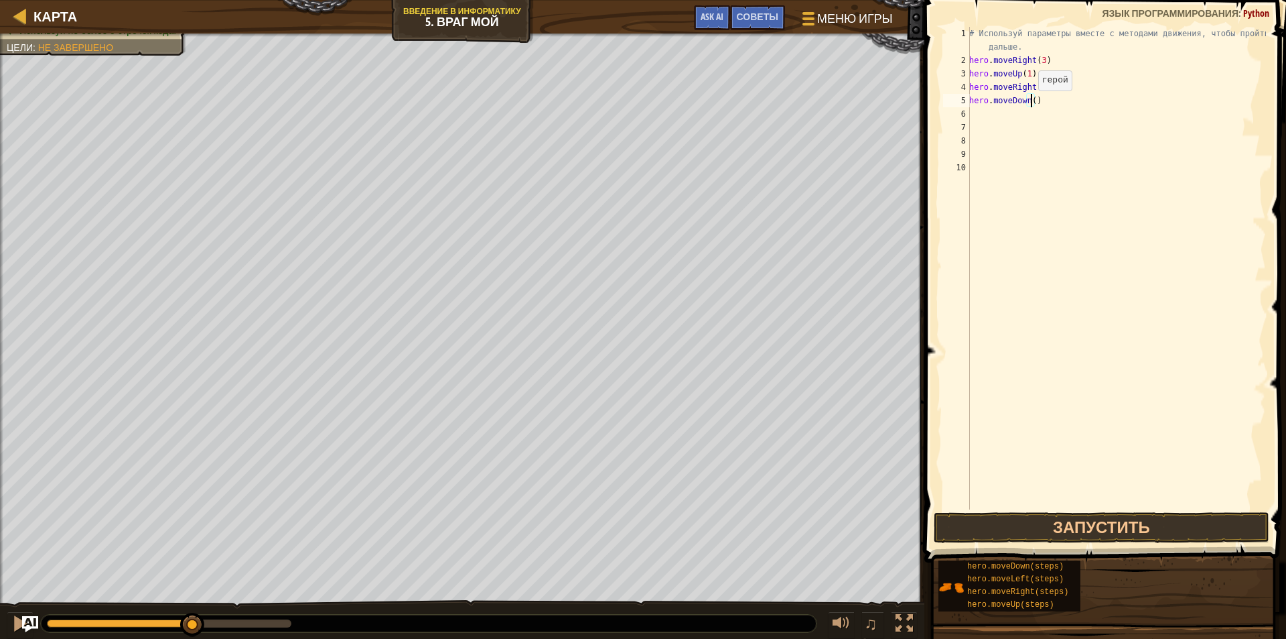
click at [1031, 104] on div "# Используй параметры вместе с методами движения, чтобы пройти дальше. hero . m…" at bounding box center [1117, 288] width 300 height 523
type textarea "hero.moveDown(3)"
click at [975, 111] on div "# Используй параметры вместе с методами движения, чтобы пройти дальше. hero . m…" at bounding box center [1117, 288] width 300 height 523
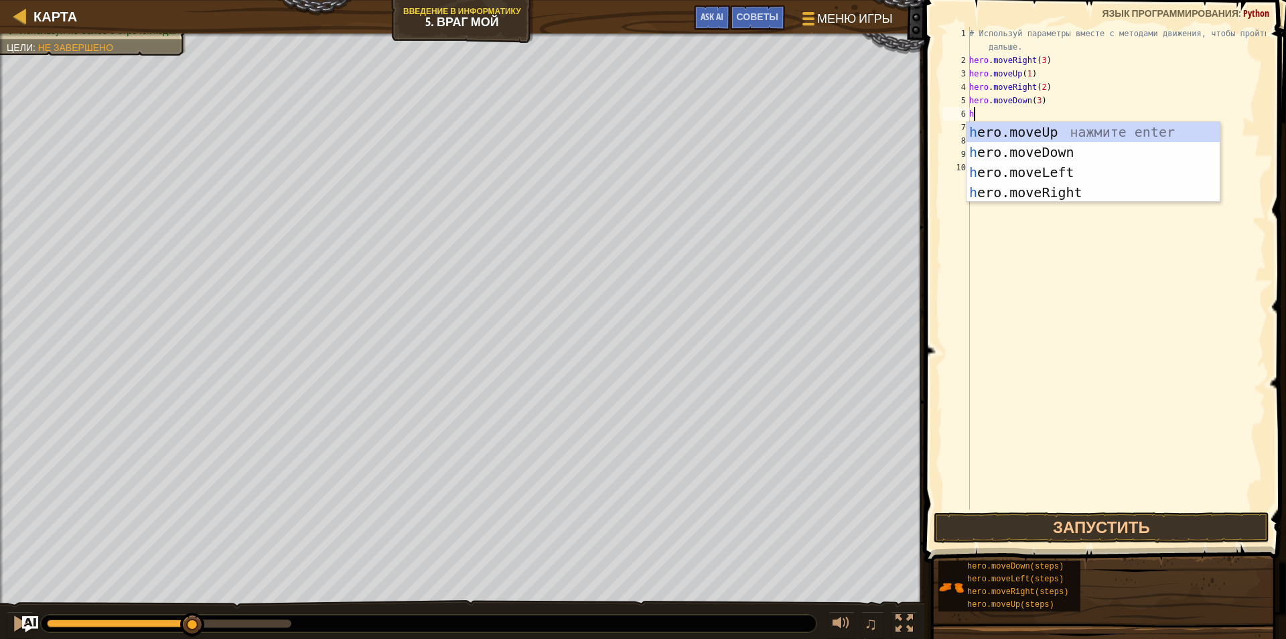
type textarea "he"
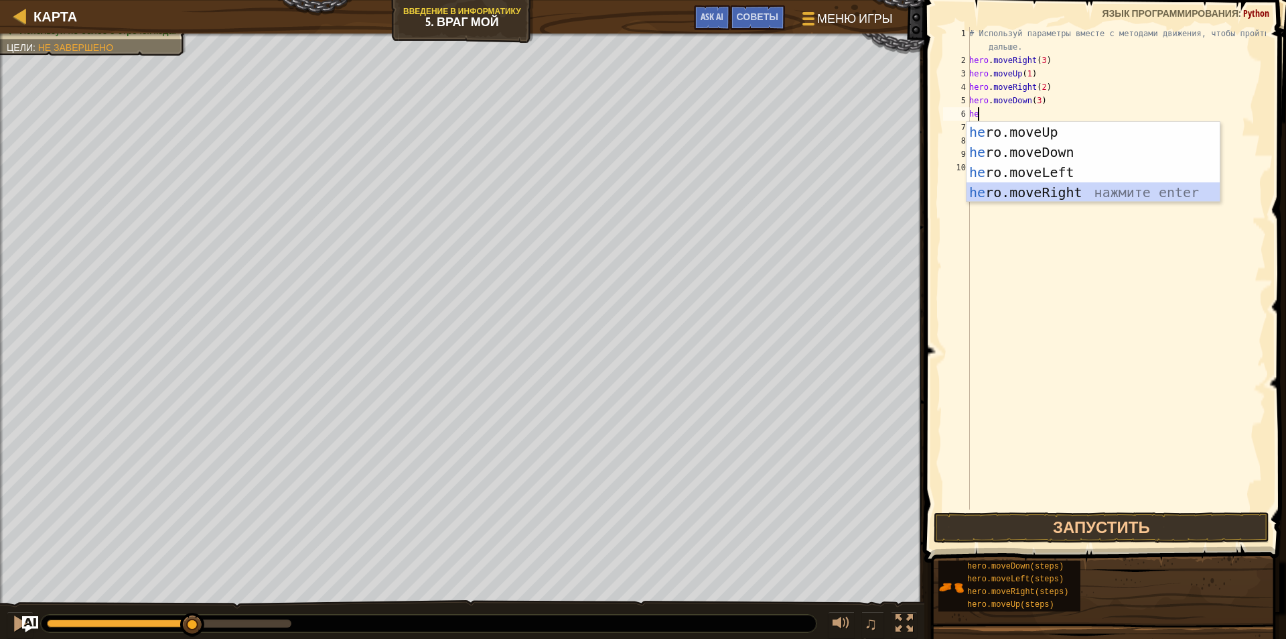
click at [1053, 186] on div "he ro.moveUp нажмите enter he ro.moveDown нажмите enter he ro.moveLeft нажмите …" at bounding box center [1093, 182] width 253 height 121
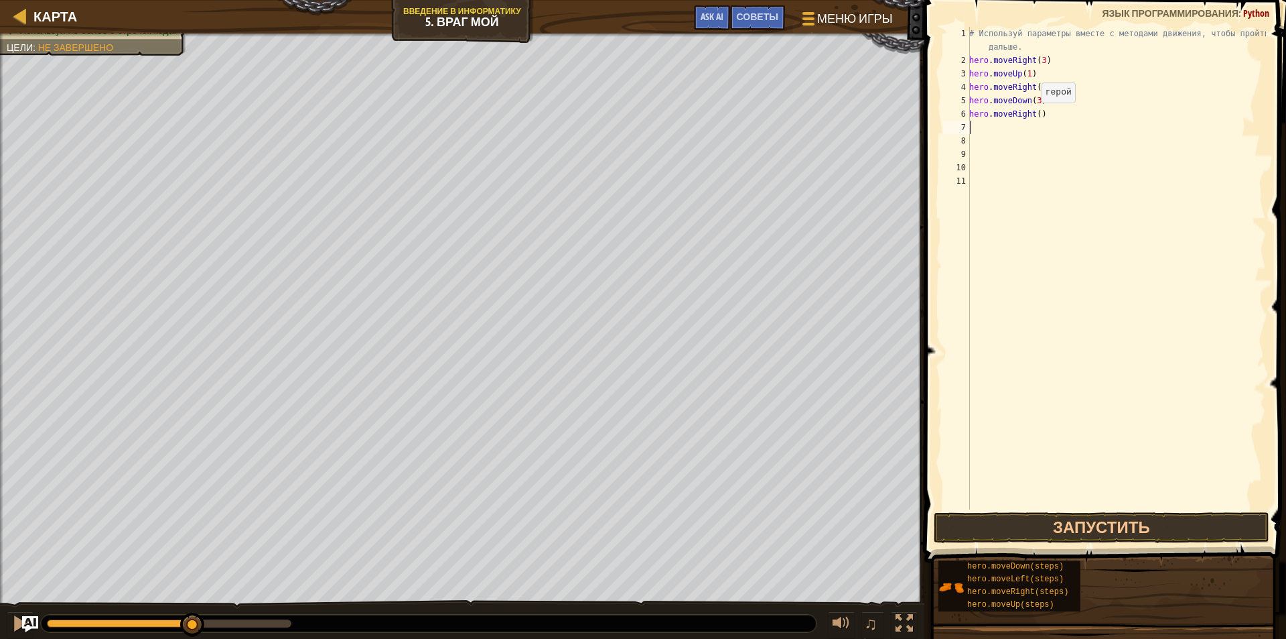
click at [1035, 116] on div "# Используй параметры вместе с методами движения, чтобы пройти дальше. hero . m…" at bounding box center [1117, 288] width 300 height 523
click at [1128, 531] on button "Запустить" at bounding box center [1102, 527] width 336 height 31
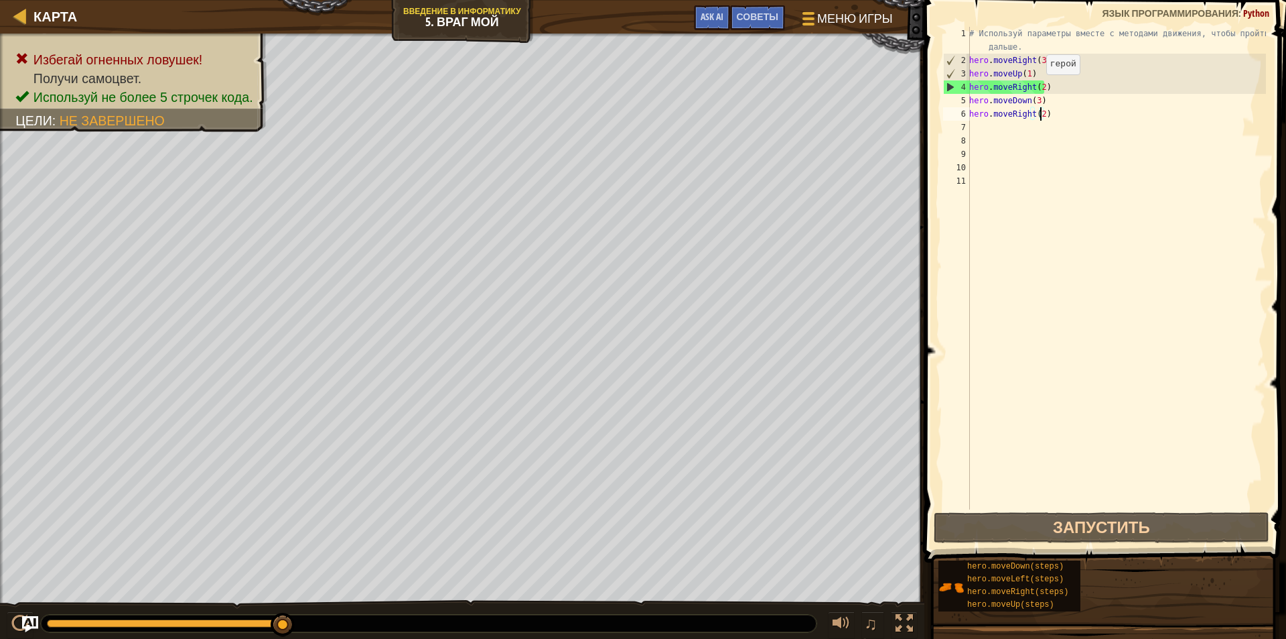
click at [1039, 88] on div "# Используй параметры вместе с методами движения, чтобы пройти дальше. hero . m…" at bounding box center [1117, 288] width 300 height 523
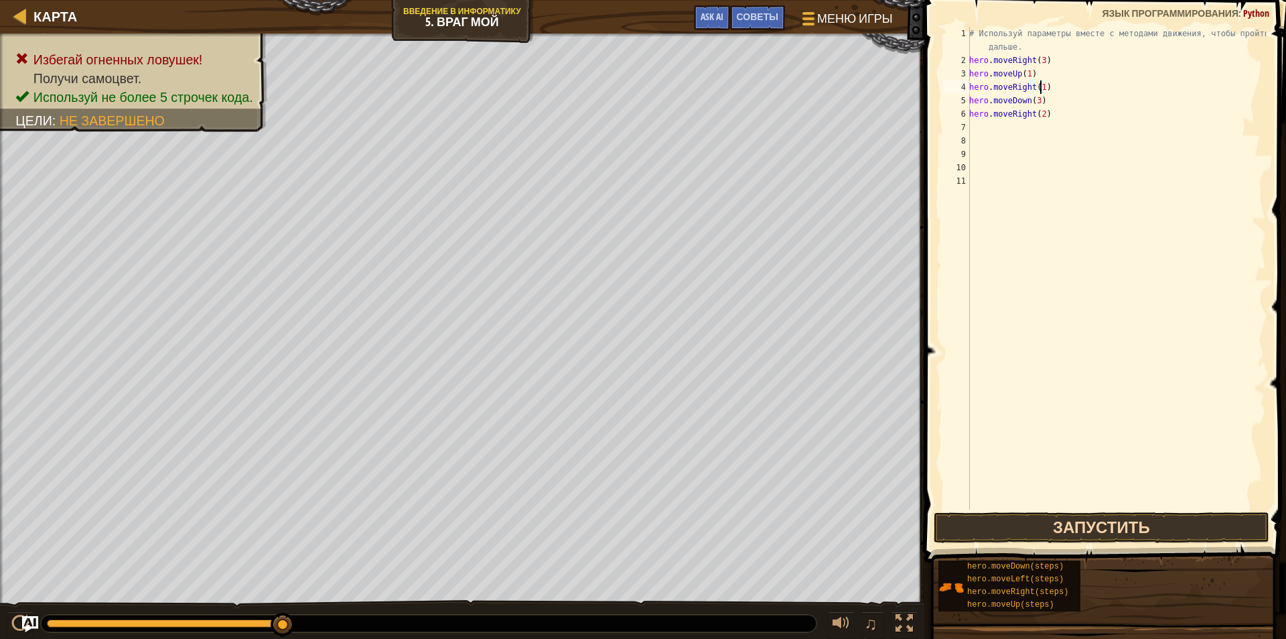
type textarea "hero.moveRight(1)"
click at [1154, 533] on button "Запустить" at bounding box center [1102, 527] width 336 height 31
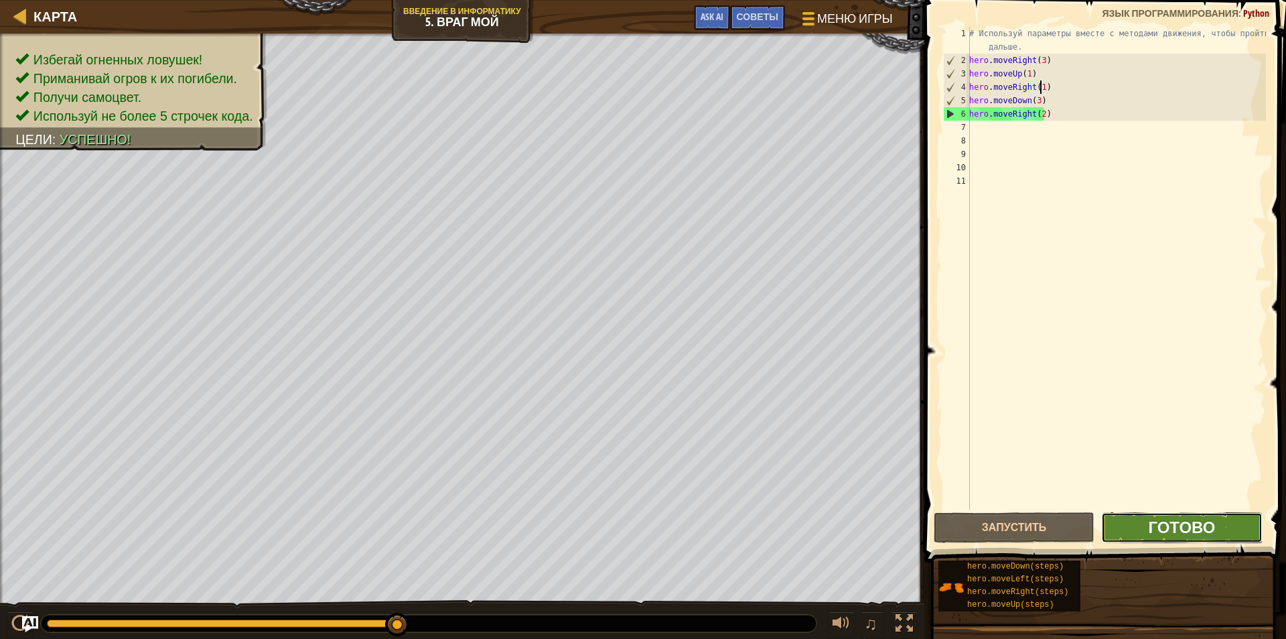
click at [1203, 531] on span "Готово" at bounding box center [1181, 526] width 67 height 21
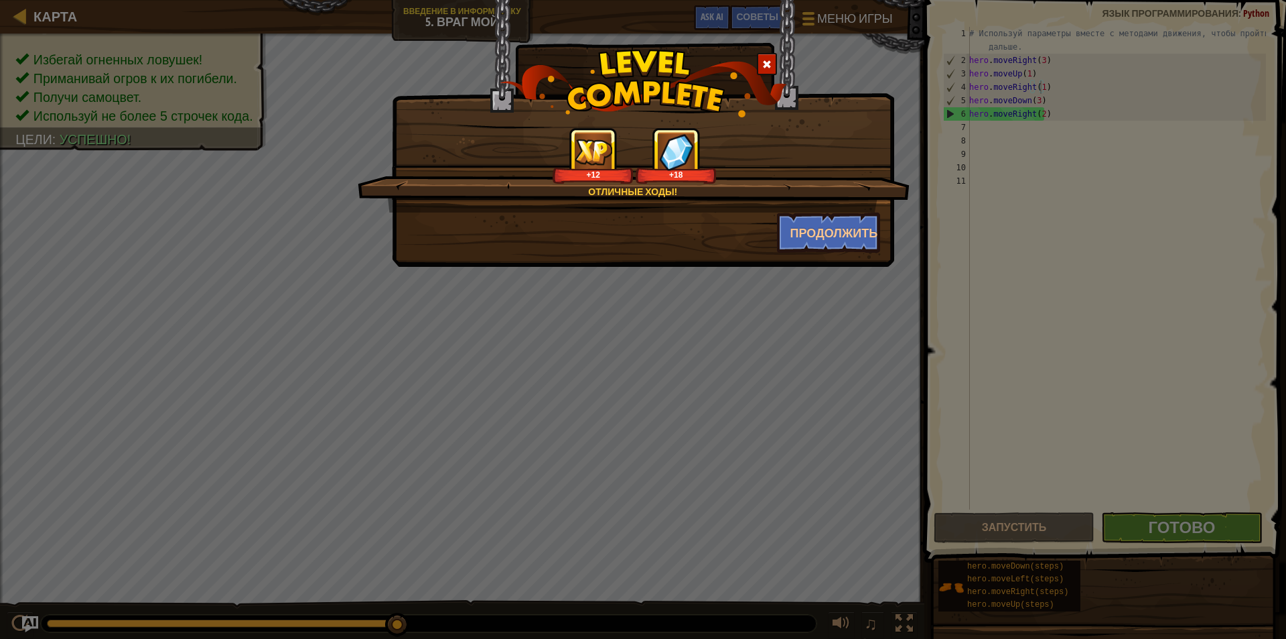
click at [774, 218] on div "Продолжить" at bounding box center [829, 232] width 124 height 40
click at [790, 220] on button "Продолжить" at bounding box center [829, 232] width 104 height 40
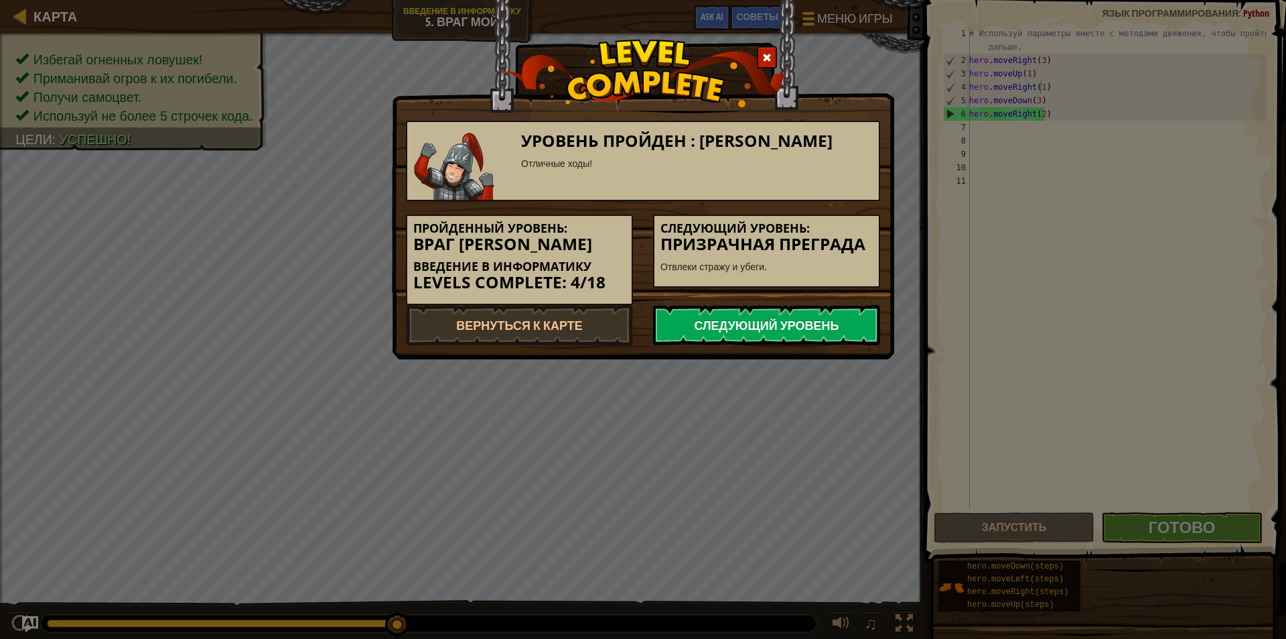
click at [789, 331] on link "Следующий уровень" at bounding box center [766, 325] width 227 height 40
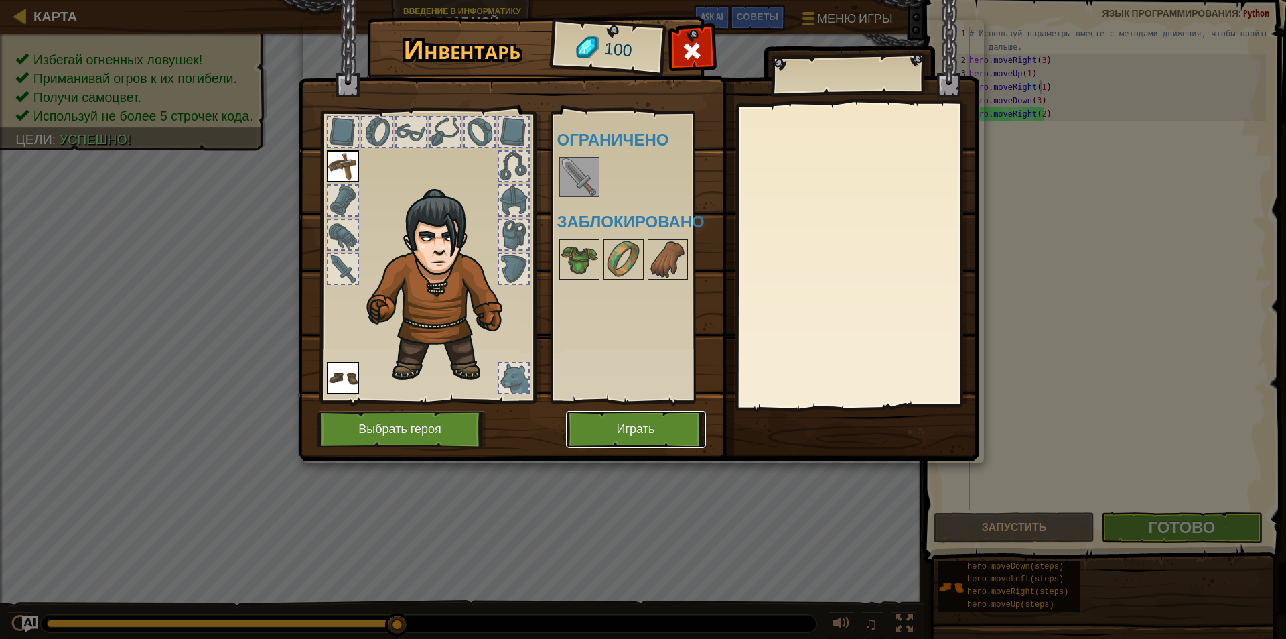
click at [626, 416] on button "Играть" at bounding box center [636, 429] width 140 height 37
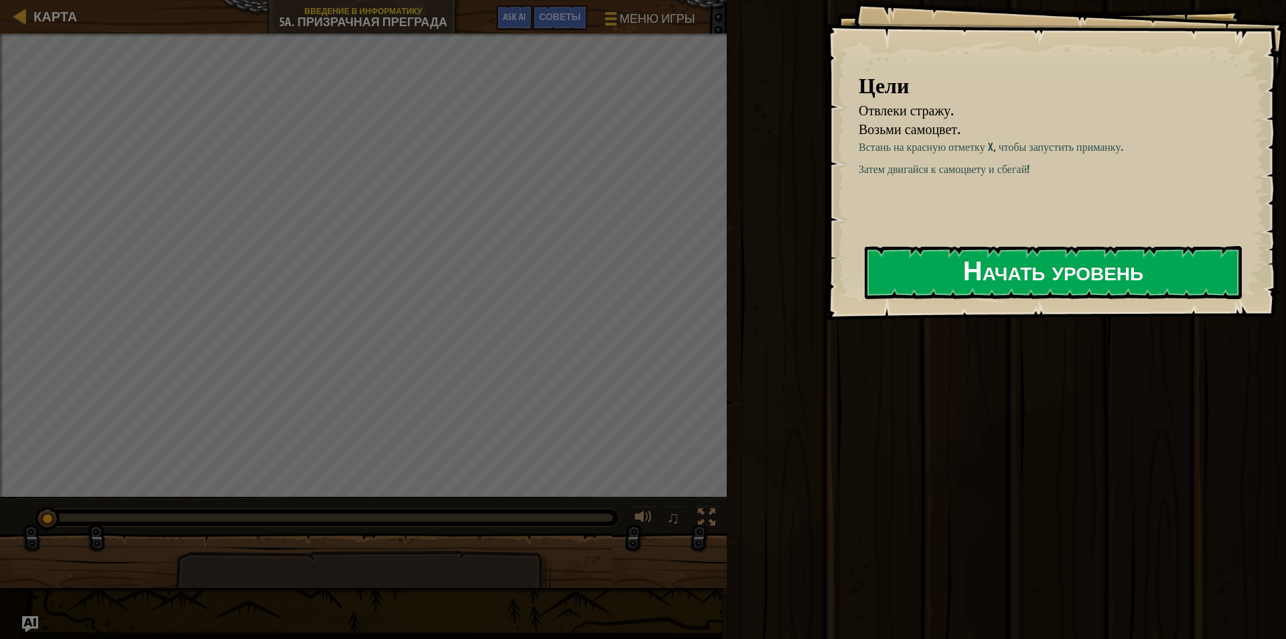
click at [1002, 277] on button "Начать уровень" at bounding box center [1053, 272] width 377 height 53
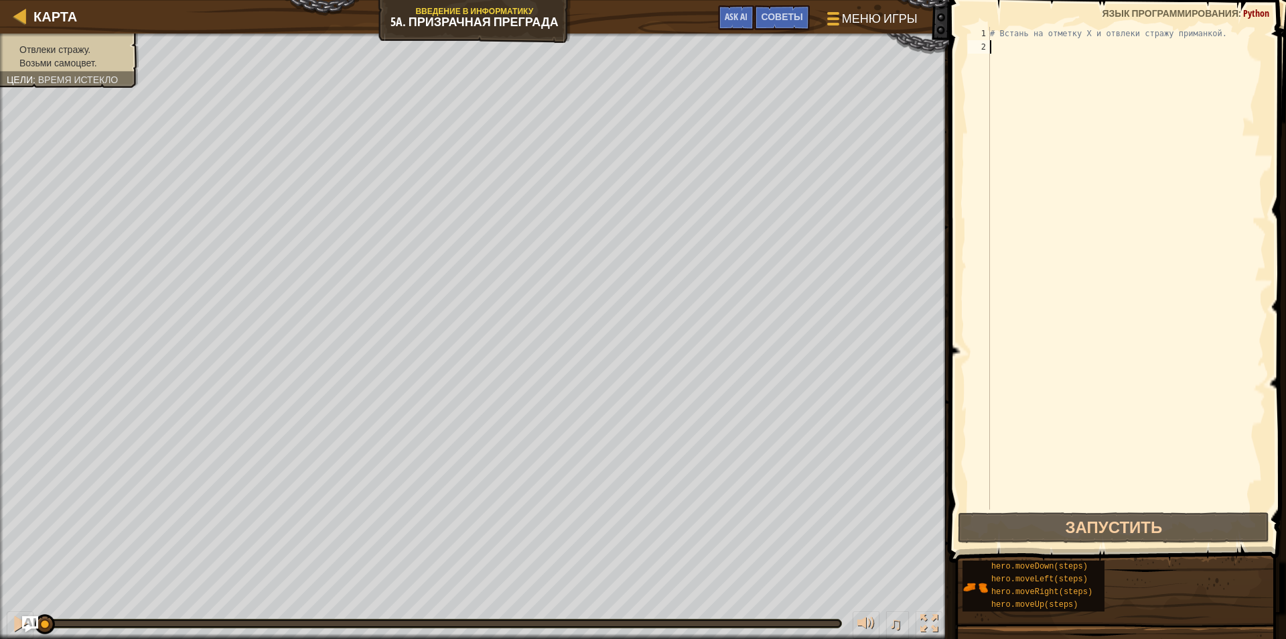
scroll to position [6, 0]
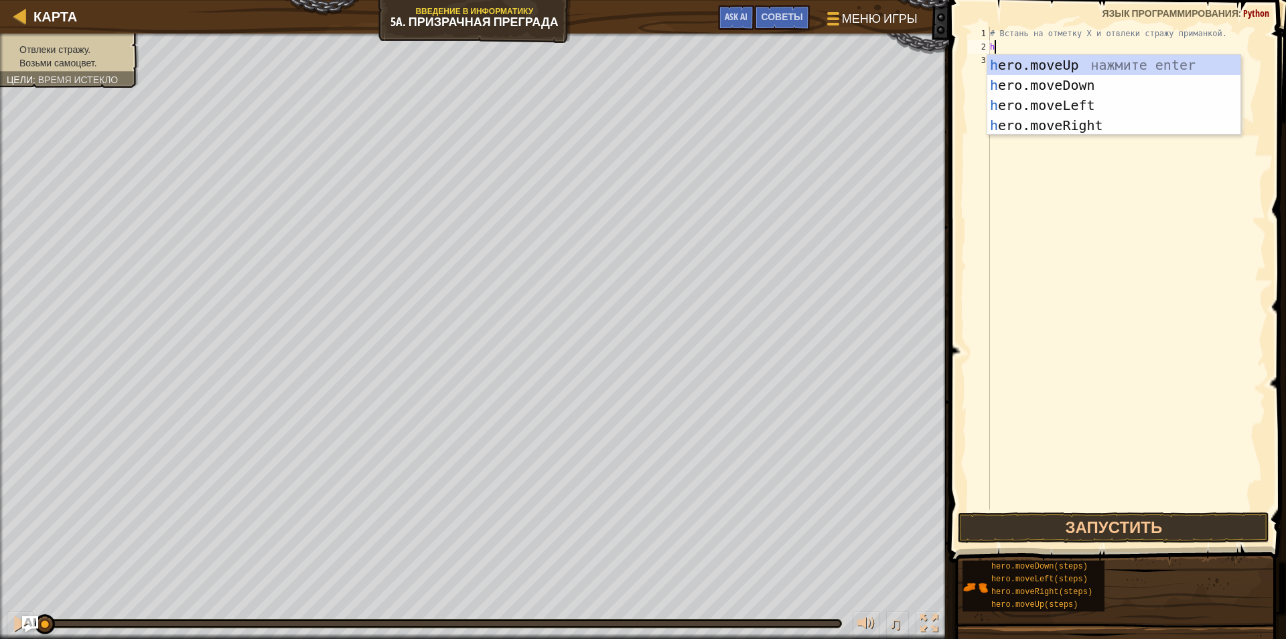
type textarea "he"
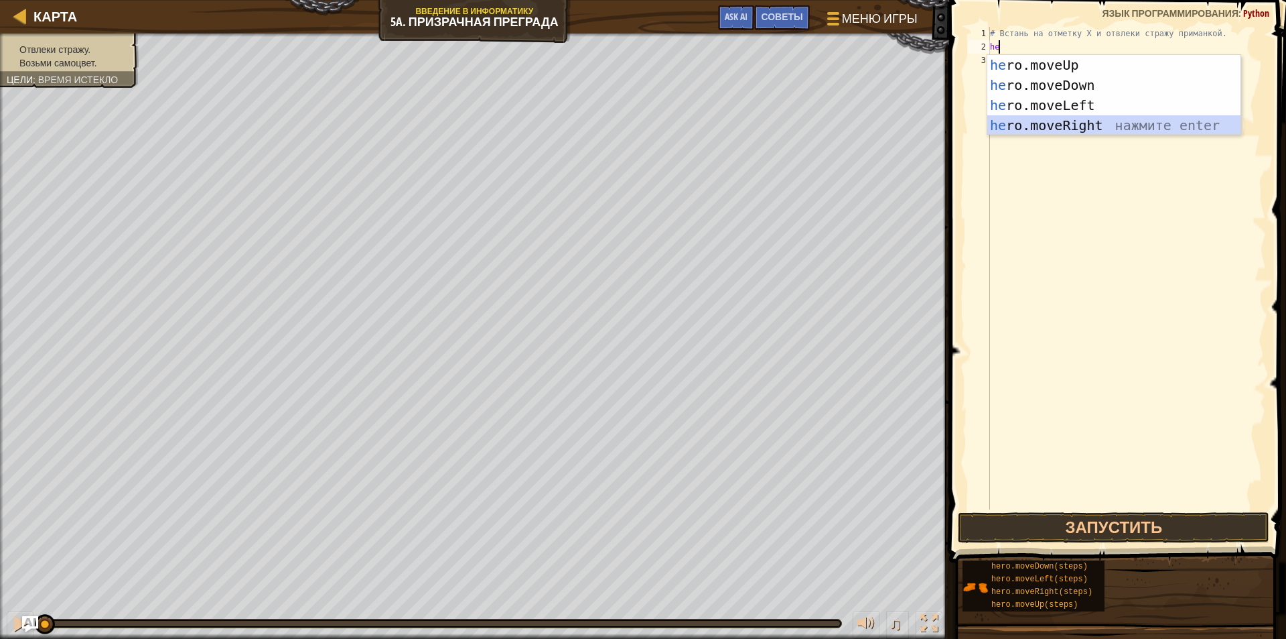
click at [1045, 132] on div "he ro.moveUp нажмите enter he ro.moveDown нажмите enter he ro.moveLeft нажмите …" at bounding box center [1114, 115] width 253 height 121
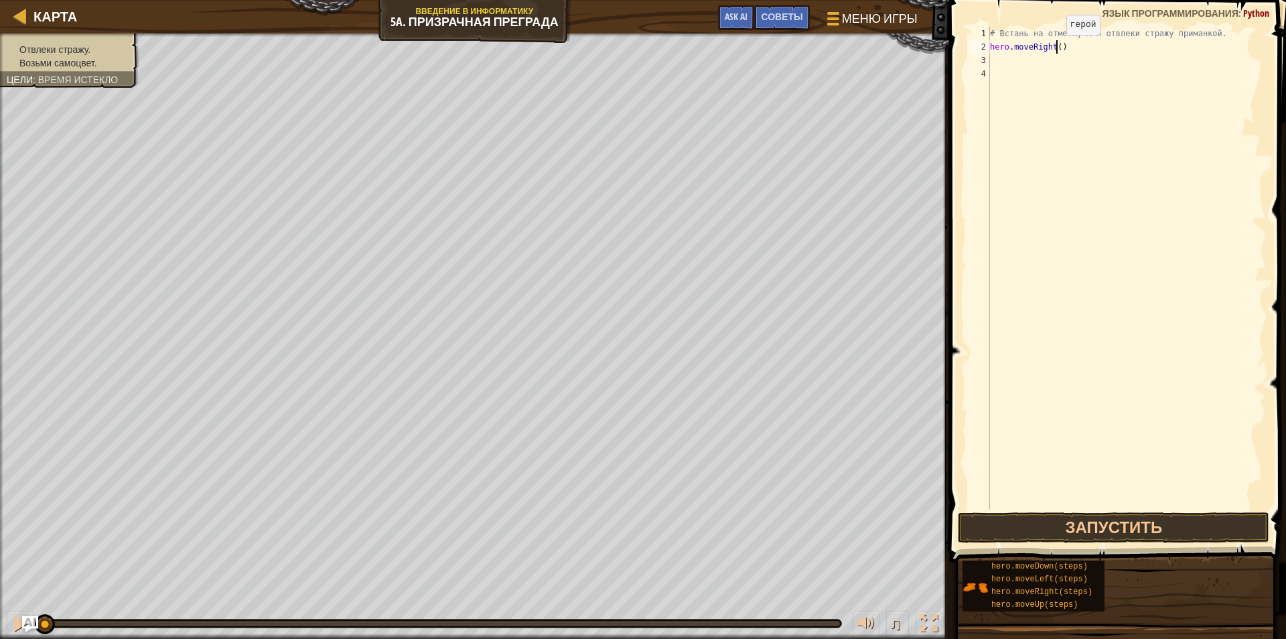
click at [1055, 48] on div "# Встань на отметку X и отвлеки стражу приманкой. hero . moveRight ( )" at bounding box center [1127, 281] width 279 height 509
click at [1083, 527] on button "Запустить" at bounding box center [1114, 527] width 312 height 31
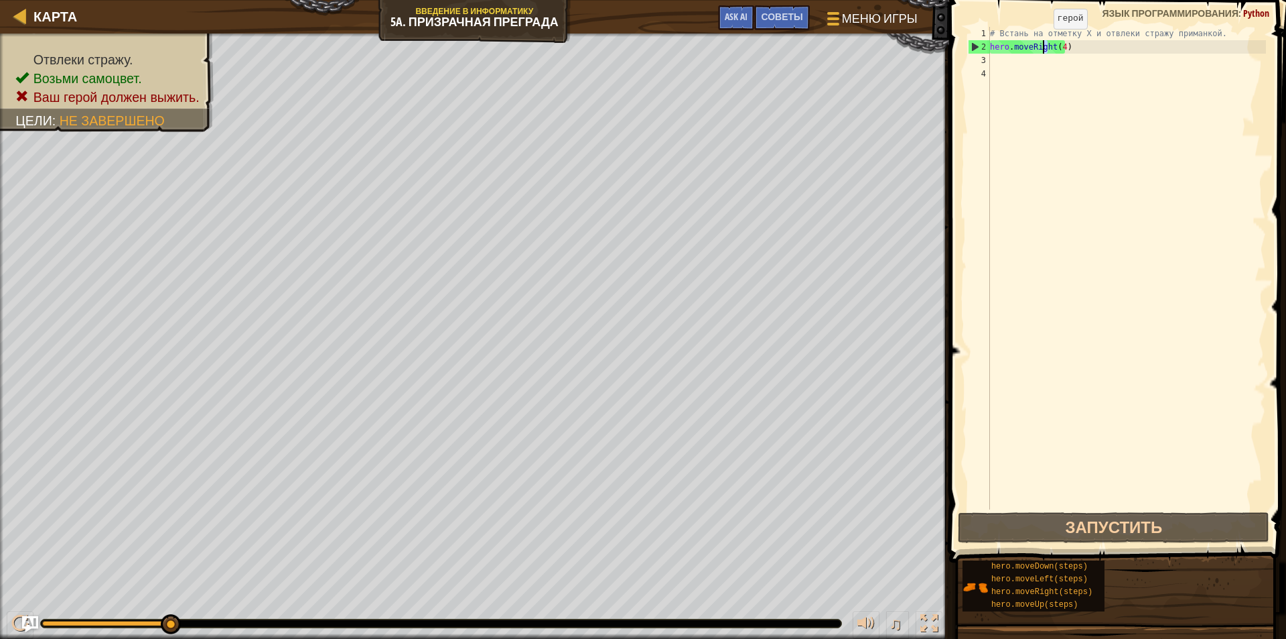
drag, startPoint x: 1049, startPoint y: 44, endPoint x: 1039, endPoint y: 42, distance: 10.9
click at [1039, 42] on div "# Встань на отметку X и отвлеки стражу приманкой. hero . moveRight ( 4 )" at bounding box center [1127, 281] width 279 height 509
click at [1063, 48] on div "# Встань на отметку X и отвлеки стражу приманкой. hero . moveRight ( 4 )" at bounding box center [1127, 281] width 279 height 509
drag, startPoint x: 1063, startPoint y: 48, endPoint x: 1000, endPoint y: 56, distance: 63.4
click at [1000, 56] on div "# Встань на отметку X и отвлеки стражу приманкой. hero . moveRight ( 4 )" at bounding box center [1127, 281] width 279 height 509
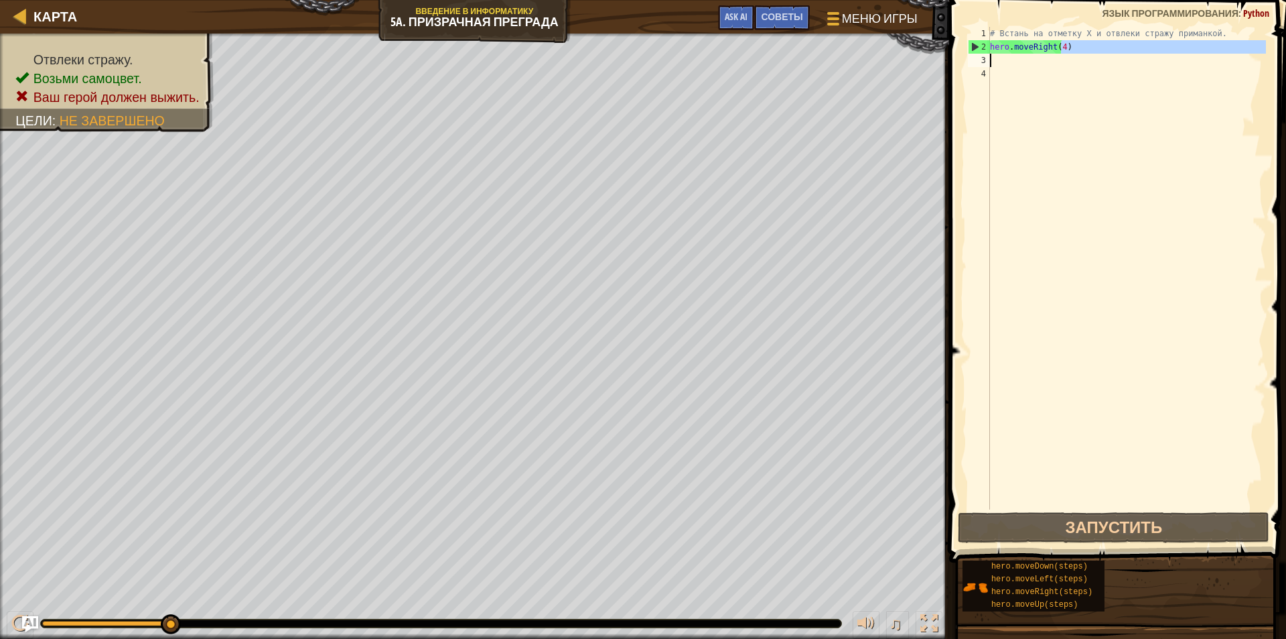
type textarea "hero.moveRight(4)"
click at [1041, 101] on div "# Встань на отметку X и отвлеки стражу приманкой. hero . moveRight ( 4 )" at bounding box center [1127, 281] width 279 height 509
click at [1061, 50] on div "# Встань на отметку X и отвлеки стражу приманкой. hero . moveRight ( 4 )" at bounding box center [1127, 281] width 279 height 509
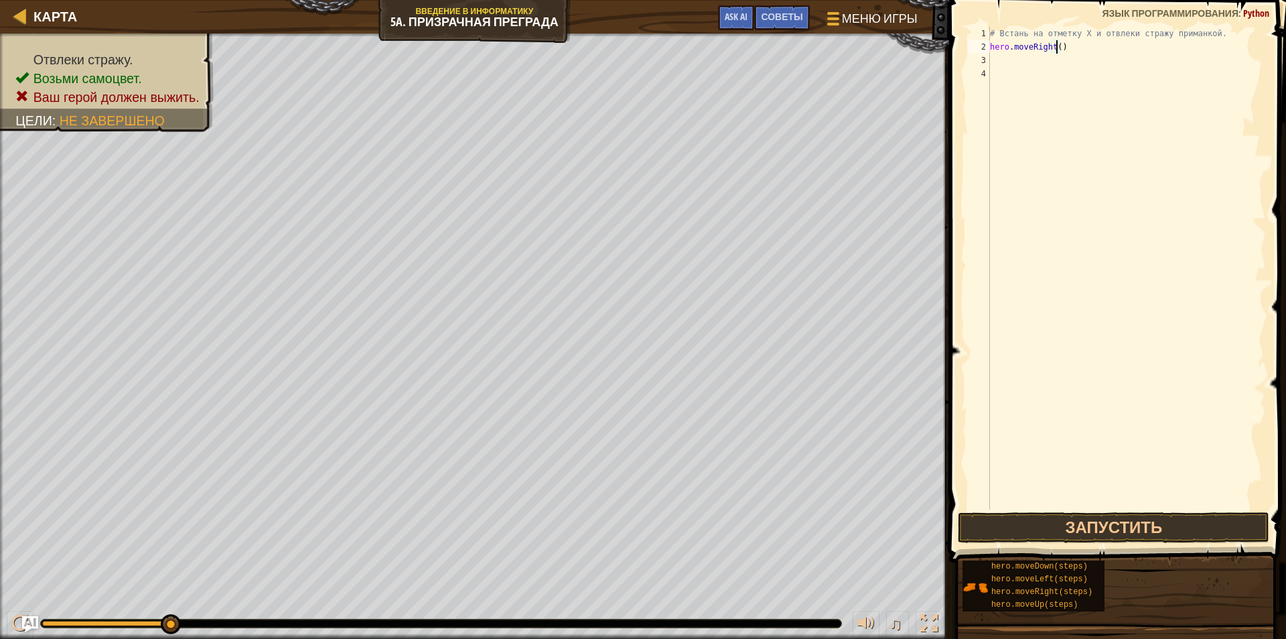
type textarea "hero.moveRight(3)"
click at [999, 58] on div "# Встань на отметку X и отвлеки стражу приманкой. hero . moveRight ( 3 )" at bounding box center [1127, 281] width 279 height 509
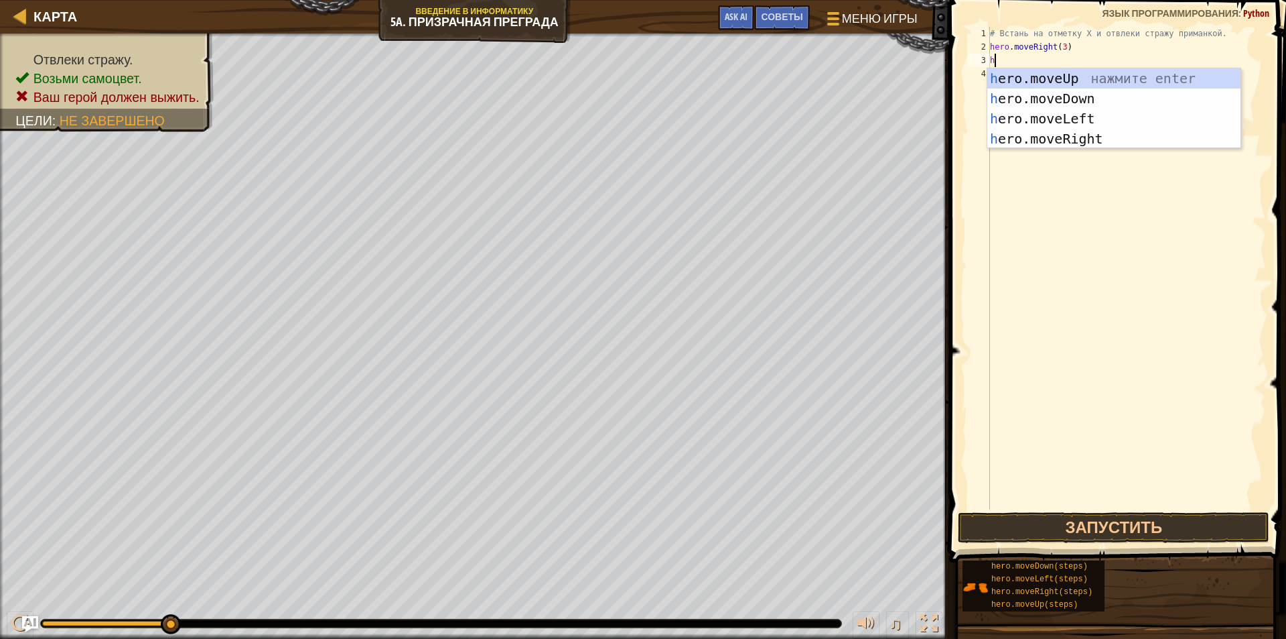
type textarea "he"
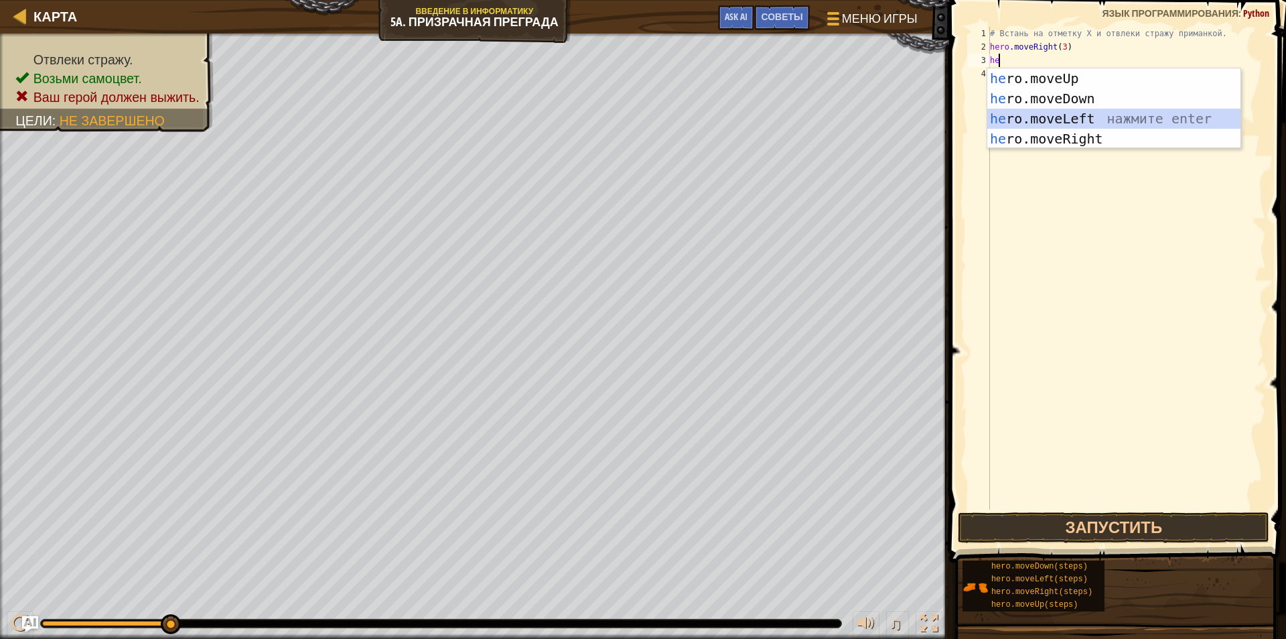
click at [1059, 113] on div "he ro.moveUp нажмите enter he ro.moveDown нажмите enter he ro.moveLeft нажмите …" at bounding box center [1114, 128] width 253 height 121
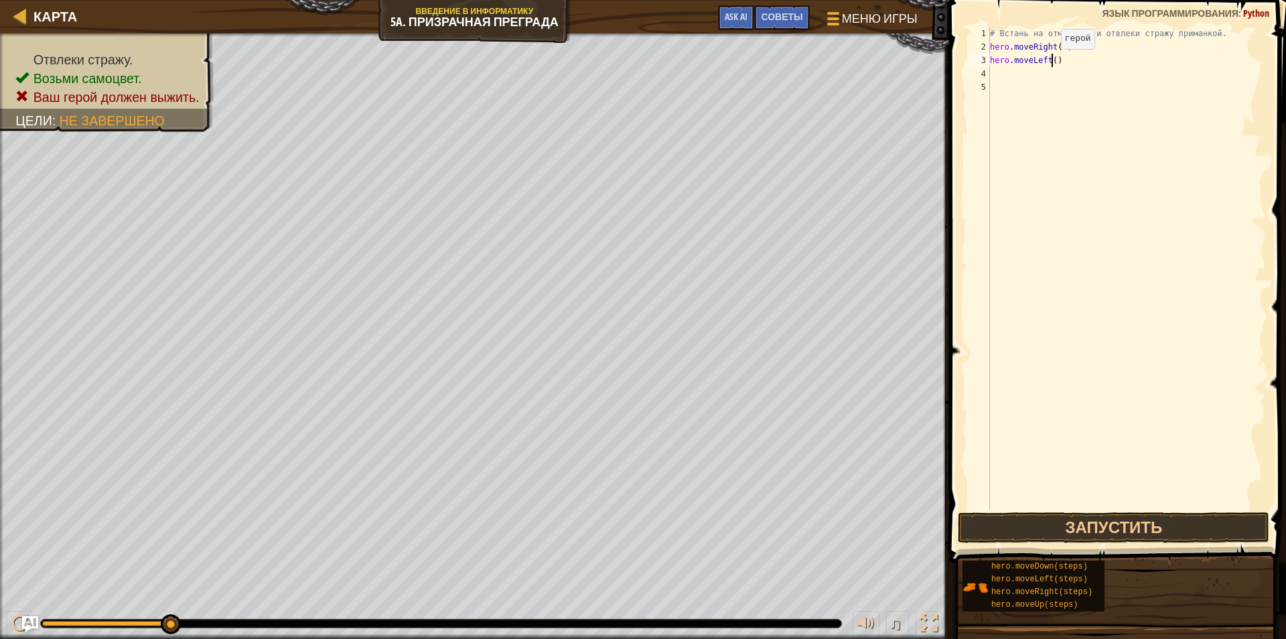
click at [1050, 62] on div "# Встань на отметку X и отвлеки стражу приманкой. hero . moveRight ( 3 ) hero .…" at bounding box center [1127, 281] width 279 height 509
type textarea "hero.moveLeft(2)"
click at [1169, 530] on button "Запустить" at bounding box center [1114, 527] width 312 height 31
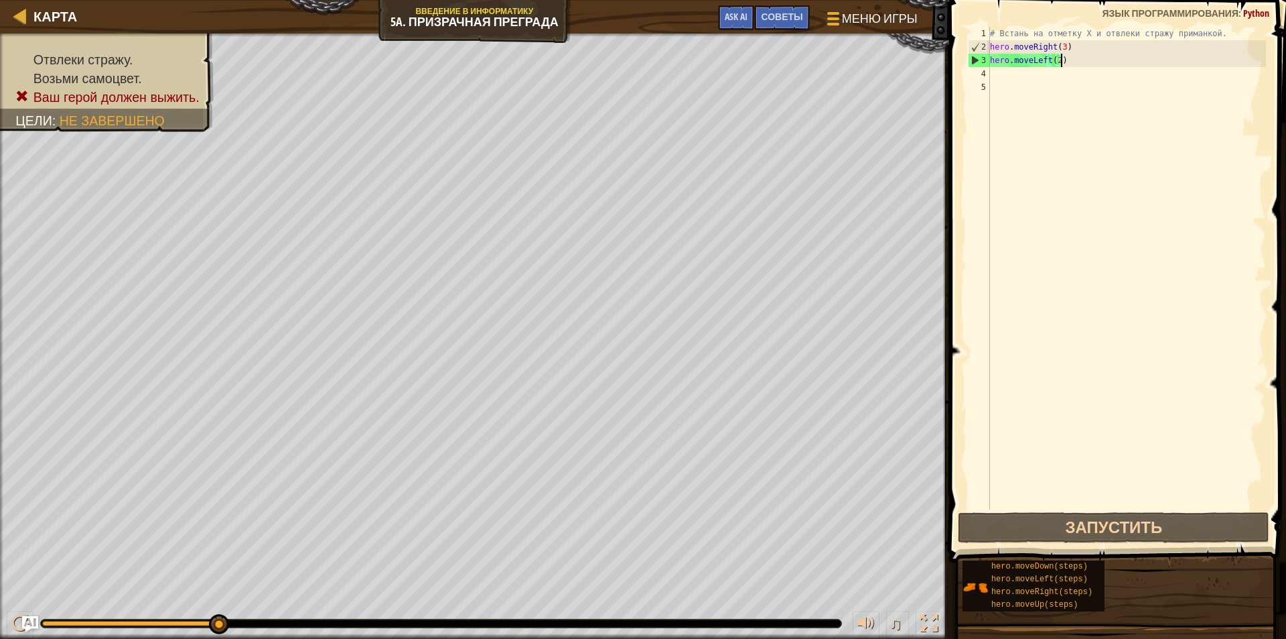
click at [1054, 57] on div "# Встань на отметку X и отвлеки стражу приманкой. hero . moveRight ( 3 ) hero .…" at bounding box center [1127, 281] width 279 height 509
type textarea "2)"
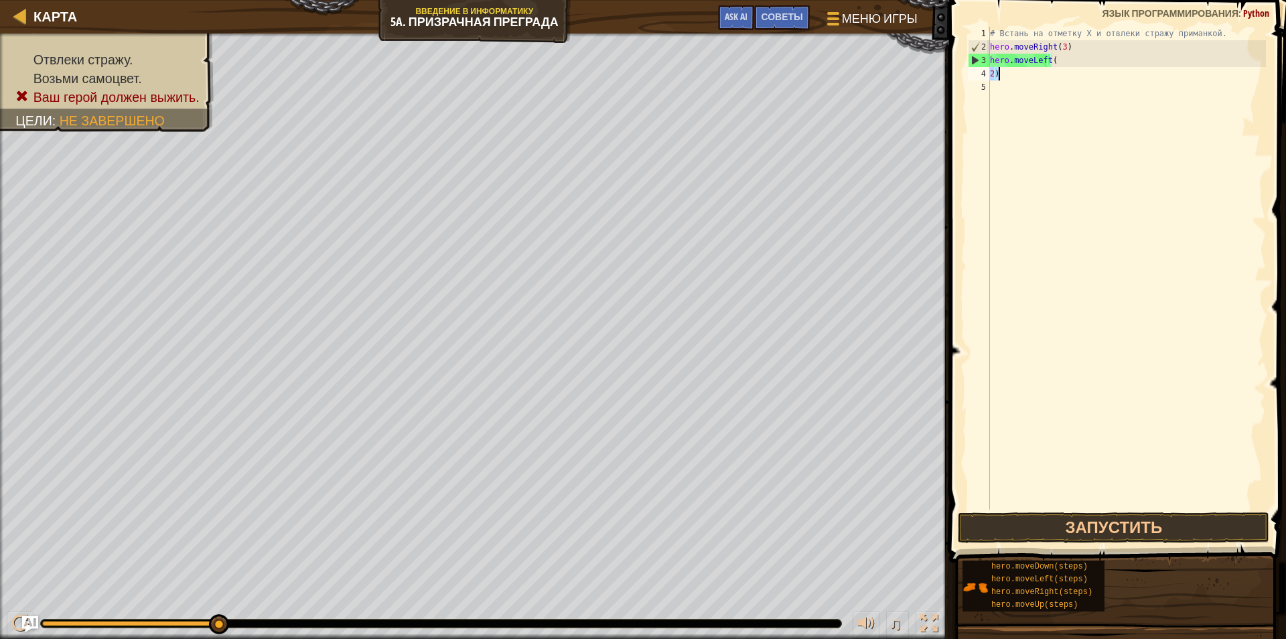
click at [1066, 91] on div "# Встань на отметку X и отвлеки стражу приманкой. hero . moveRight ( 3 ) hero .…" at bounding box center [1127, 281] width 279 height 509
drag, startPoint x: 1055, startPoint y: 60, endPoint x: 993, endPoint y: 70, distance: 63.1
click at [993, 70] on div "# Встань на отметку X и отвлеки стражу приманкой. hero . moveRight ( 3 ) hero .…" at bounding box center [1127, 281] width 279 height 509
type textarea "hero.moveLeft()"
drag, startPoint x: 1056, startPoint y: 58, endPoint x: 955, endPoint y: 58, distance: 100.5
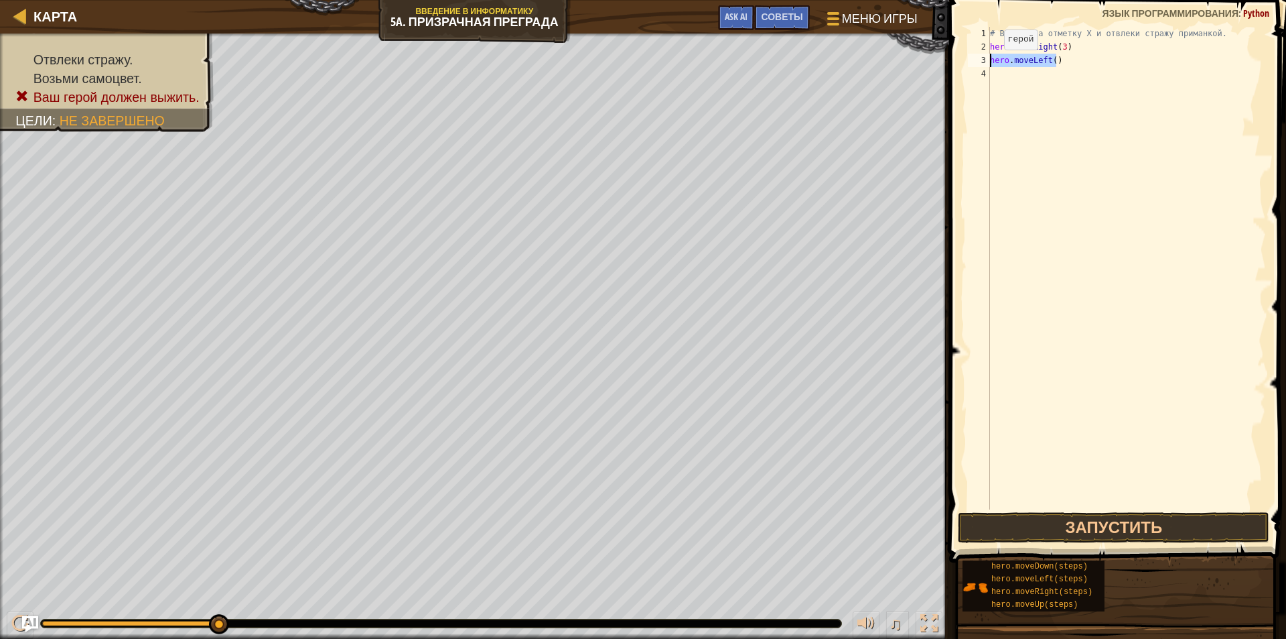
click at [955, 58] on div "hero.moveLeft() 1 2 3 4 # Встань на отметку X и отвлеки стражу приманкой. hero …" at bounding box center [1115, 308] width 341 height 602
click at [1059, 45] on div "# Встань на отметку X и отвлеки стражу приманкой. hero . moveRight ( 3 ) he" at bounding box center [1127, 281] width 279 height 509
click at [1000, 58] on div "# Встань на отметку X и отвлеки стражу приманкой. hero . moveRight ( 2 ) he" at bounding box center [1127, 281] width 279 height 509
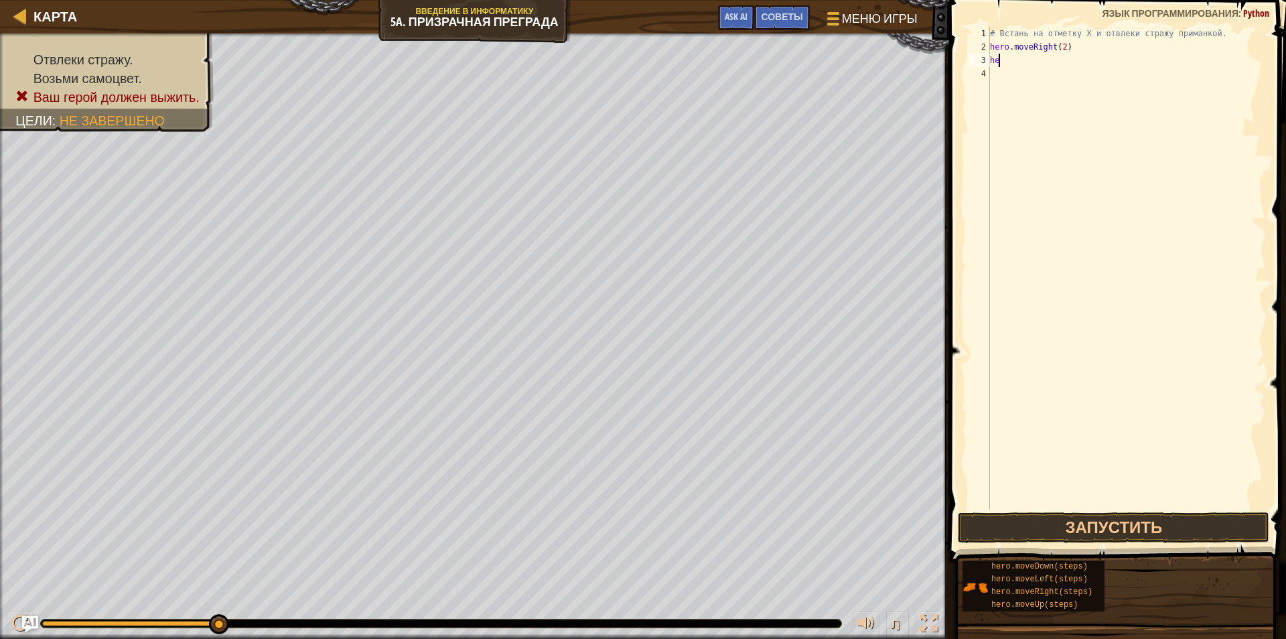
type textarea "her"
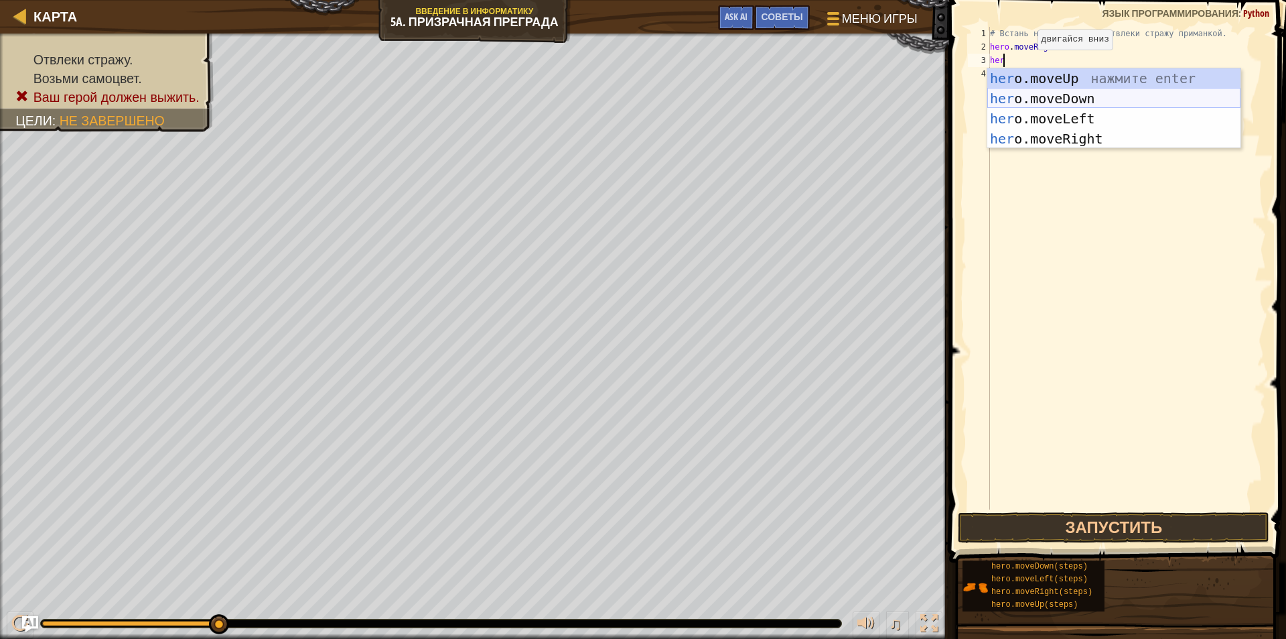
click at [1081, 98] on div "her o.moveUp нажмите enter her o.moveDown нажмите enter her o.moveLeft нажмите …" at bounding box center [1114, 128] width 253 height 121
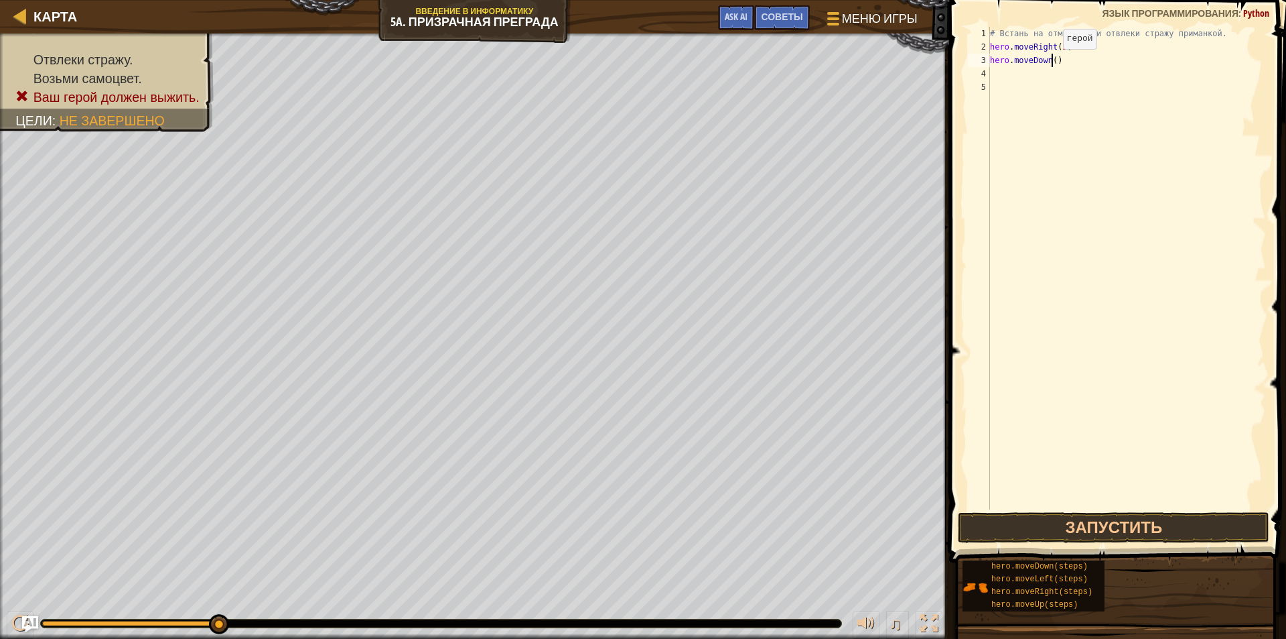
click at [1052, 62] on div "# Встань на отметку X и отвлеки стражу приманкой. hero . moveRight ( 2 ) hero .…" at bounding box center [1127, 281] width 279 height 509
type textarea "hero.moveDown(1)"
click at [993, 70] on div "# Встань на отметку X и отвлеки стражу приманкой. hero . moveRight ( 2 ) hero .…" at bounding box center [1127, 281] width 279 height 509
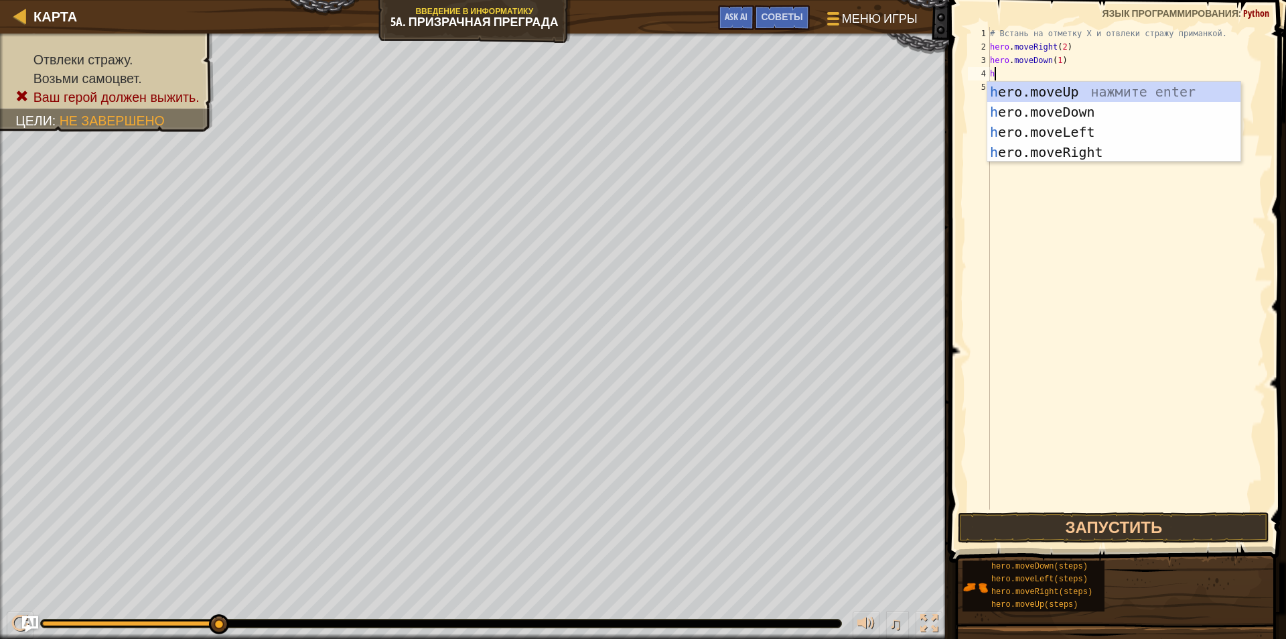
type textarea "he"
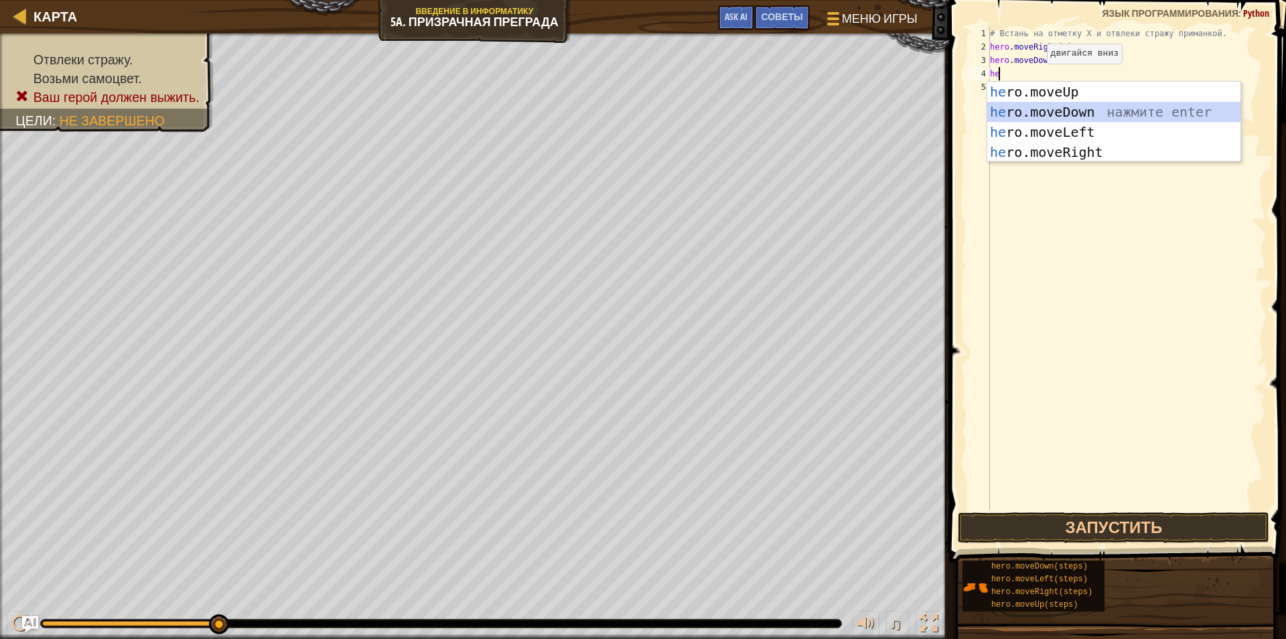
click at [1060, 111] on div "he ro.moveUp нажмите enter he ro.moveDown нажмите enter he ro.moveLeft нажмите …" at bounding box center [1114, 142] width 253 height 121
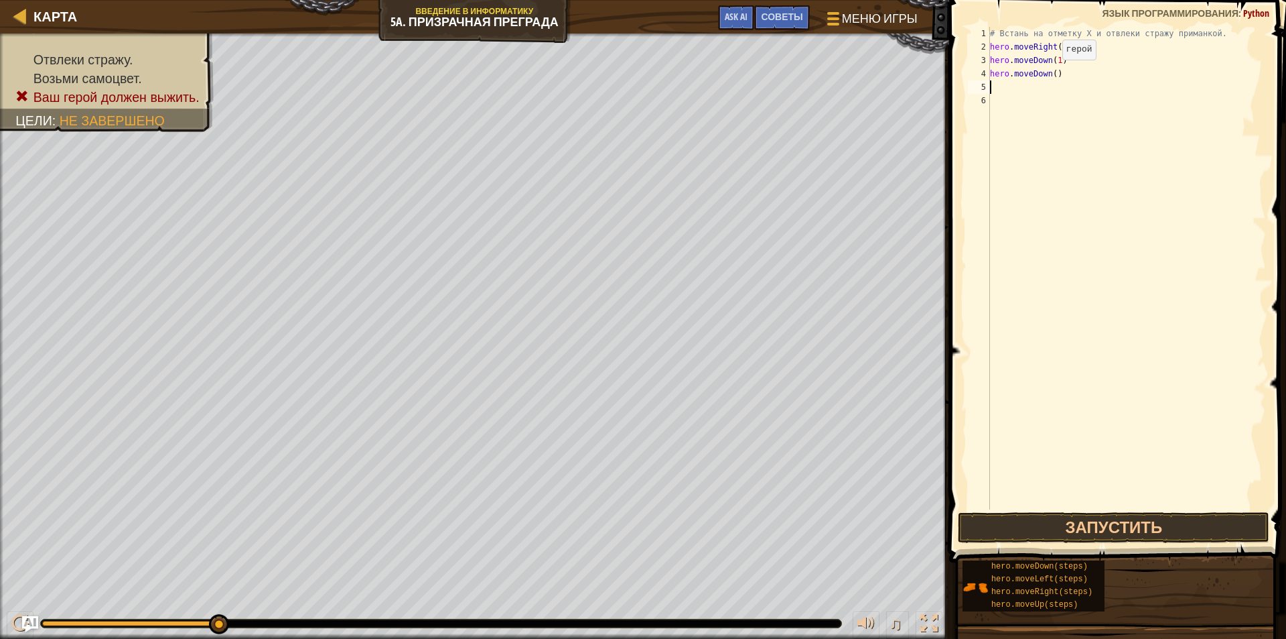
click at [1051, 73] on div "# Встань на отметку X и отвлеки стражу приманкой. hero . moveRight ( 2 ) hero .…" at bounding box center [1127, 281] width 279 height 509
click at [1094, 526] on button "Запустить" at bounding box center [1114, 527] width 312 height 31
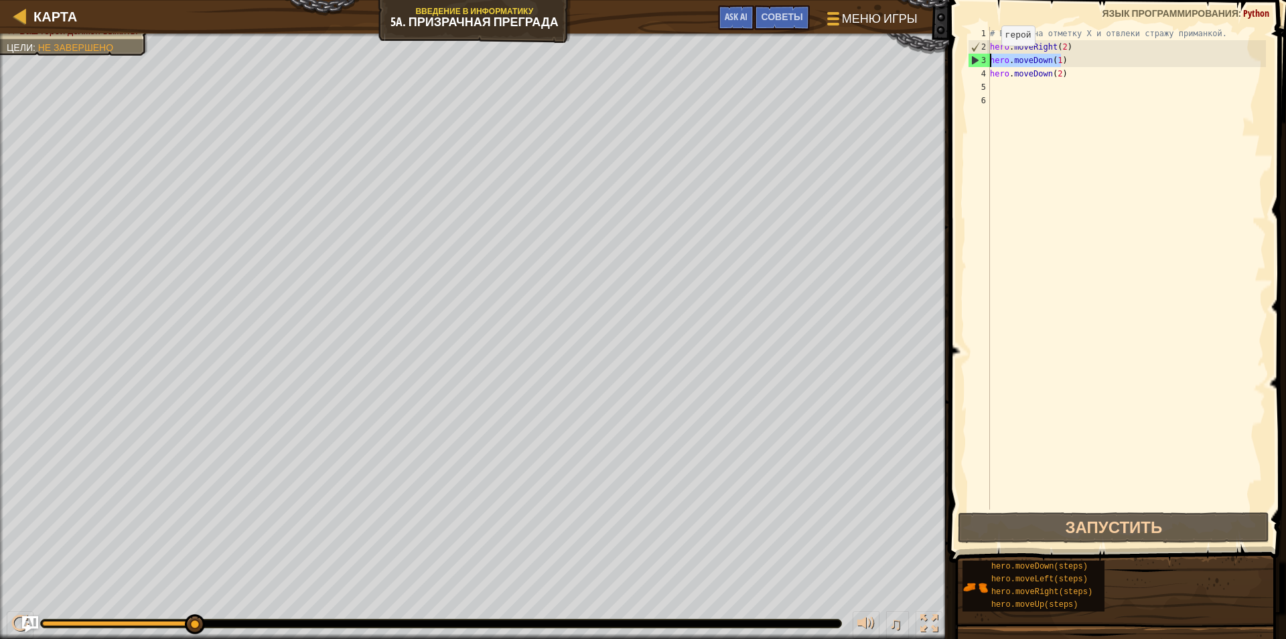
drag, startPoint x: 1062, startPoint y: 59, endPoint x: 986, endPoint y: 58, distance: 75.7
click at [986, 58] on div "hero.moveDown(2) 1 2 3 4 5 6 # Встань на отметку X и отвлеки стражу приманкой. …" at bounding box center [1116, 268] width 301 height 482
type textarea "hero.moveDown(1)"
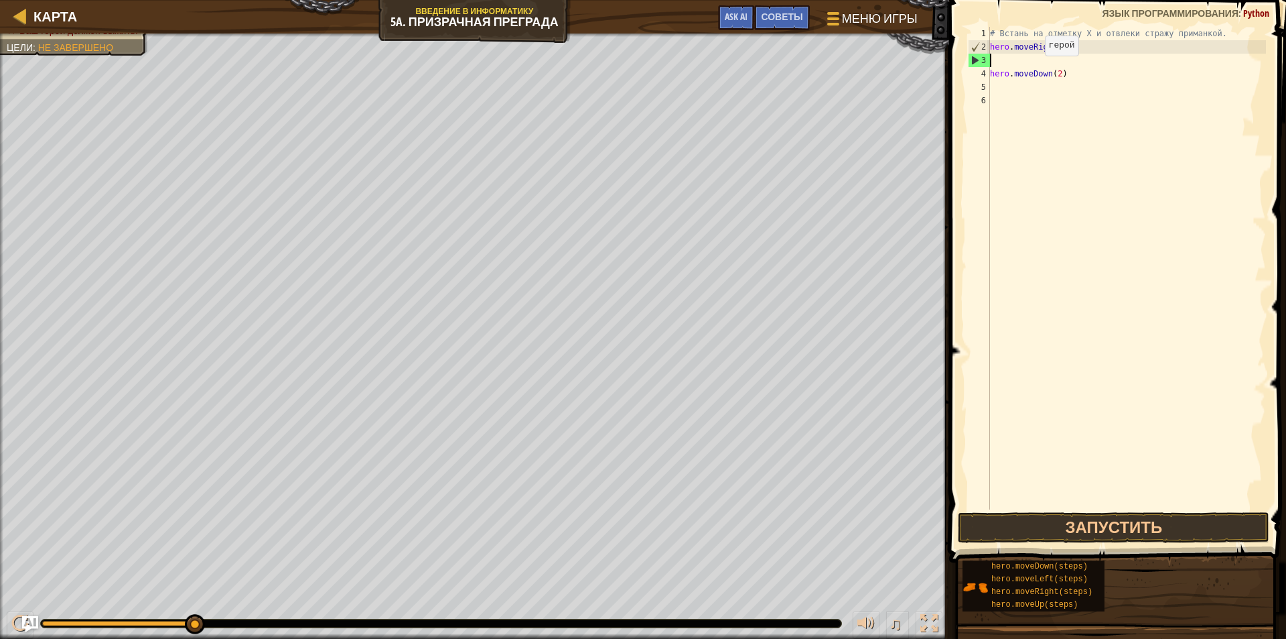
scroll to position [6, 0]
drag, startPoint x: 1068, startPoint y: 44, endPoint x: 973, endPoint y: 44, distance: 95.1
click at [973, 44] on div "1 2 3 4 5 6 # Встань на отметку X и отвлеки стражу приманкой. hero . moveRight …" at bounding box center [1116, 268] width 301 height 482
type textarea "hero.moveRight(2)"
drag, startPoint x: 1068, startPoint y: 74, endPoint x: 981, endPoint y: 72, distance: 87.1
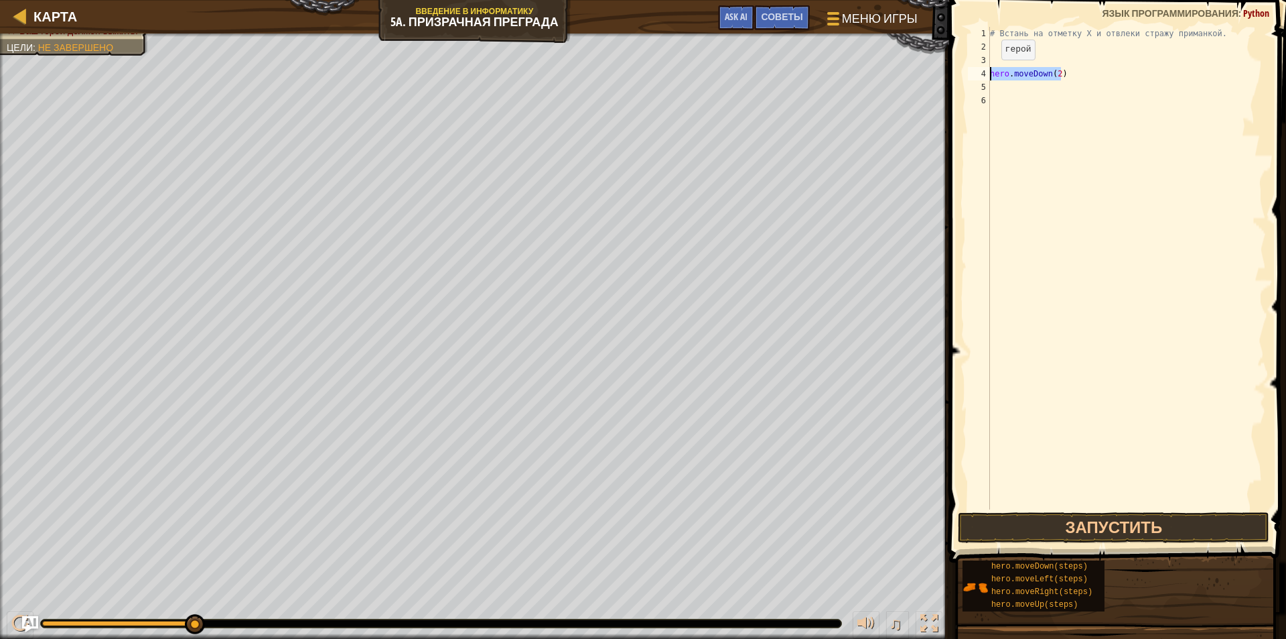
click at [981, 72] on div "1 2 3 4 5 6 # Встань на отметку [DEMOGRAPHIC_DATA] и отвлеки стражу приманкой. …" at bounding box center [1116, 268] width 301 height 482
type textarea "hero.moveDown(2)"
click at [992, 39] on div "# Встань на отметку X и отвлеки стражу приманкой." at bounding box center [1127, 281] width 279 height 509
type textarea "# Встань на отметку X и отвлеки стражу приманкой."
click at [991, 52] on div "# Встань на отметку X и отвлеки стражу приманкой." at bounding box center [1127, 281] width 279 height 509
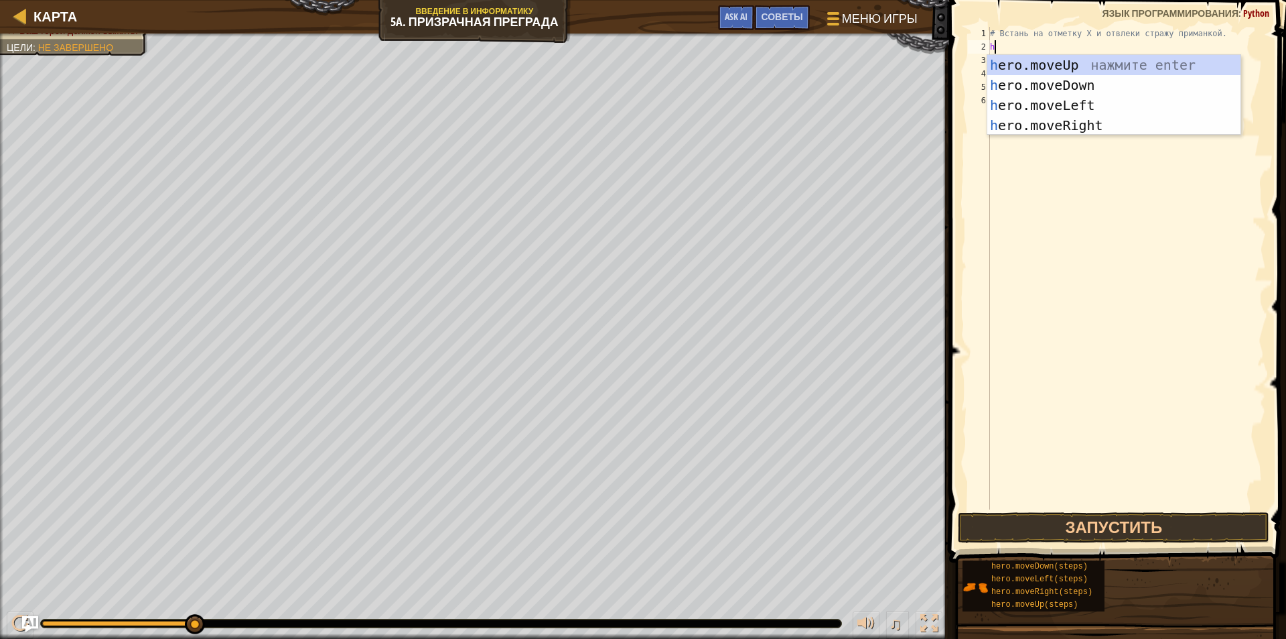
type textarea "he"
click at [1059, 129] on div "he ro.moveUp нажмите enter he ro.moveDown нажмите enter he ro.moveLeft нажмите …" at bounding box center [1114, 115] width 253 height 121
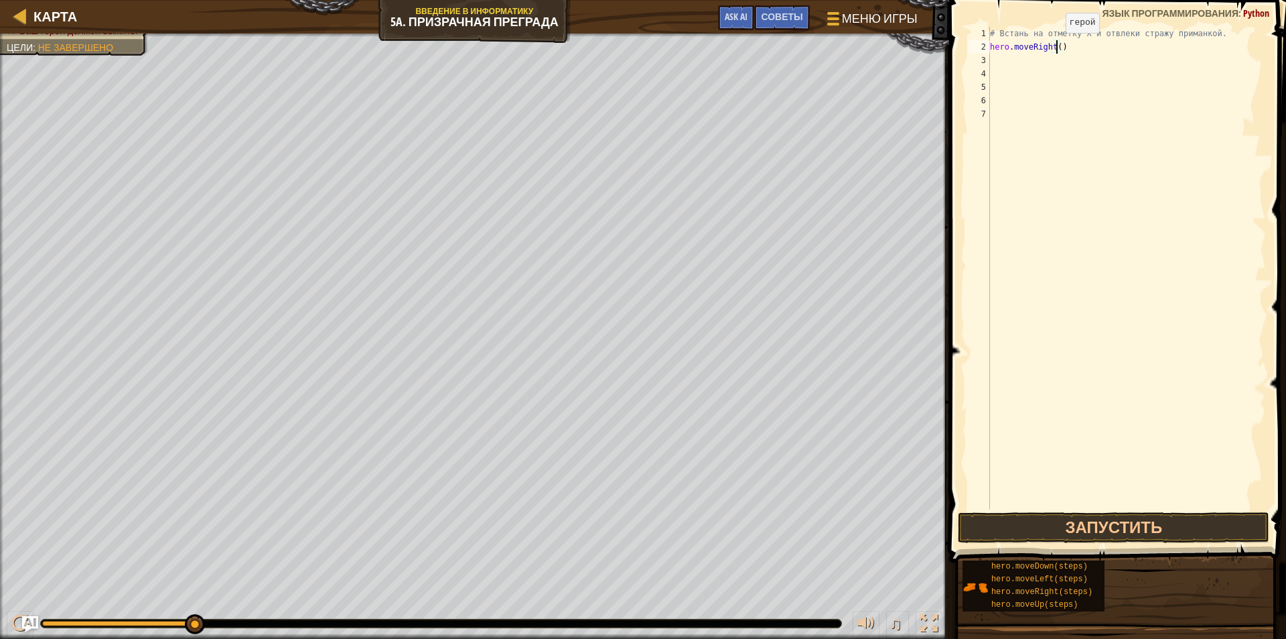
click at [1055, 46] on div "# Встань на отметку X и отвлеки стражу приманкой. hero . moveRight ( )" at bounding box center [1127, 281] width 279 height 509
type textarea "hero.moveRight(1)"
click at [992, 64] on div "# Встань на отметку X и отвлеки стражу приманкой. hero . moveRight ( 1 )" at bounding box center [1127, 281] width 279 height 509
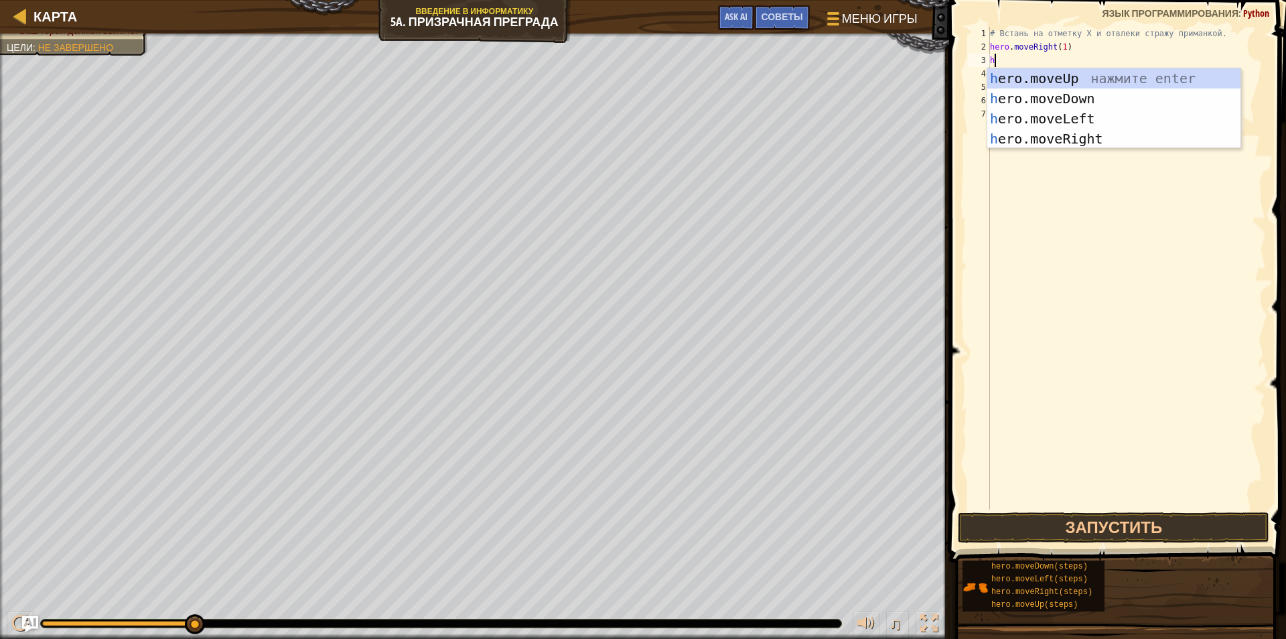
type textarea "he"
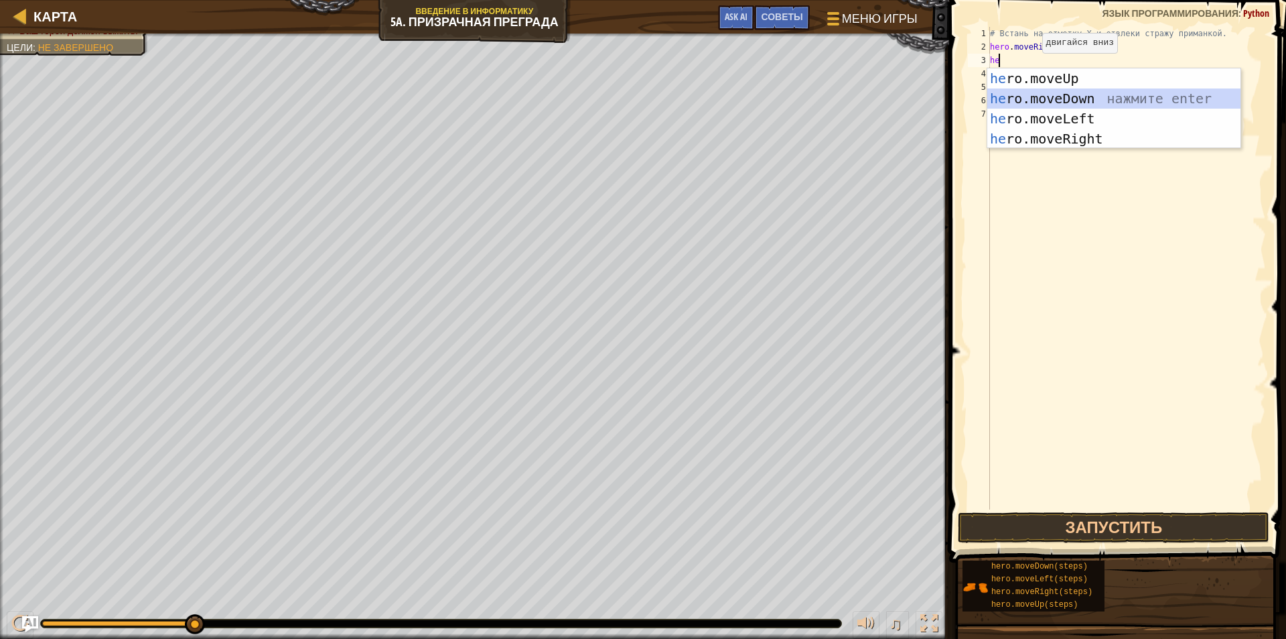
click at [1046, 103] on div "he ro.moveUp нажмите enter he ro.moveDown нажмите enter he ro.moveLeft нажмите …" at bounding box center [1114, 128] width 253 height 121
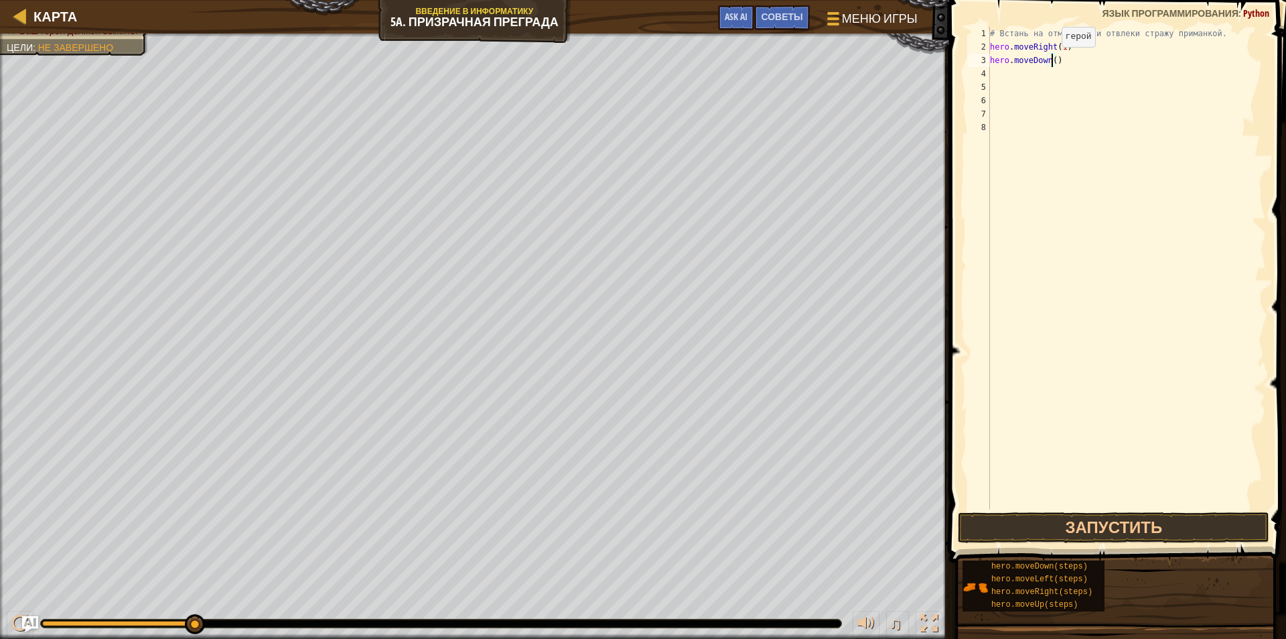
click at [1051, 60] on div "# Встань на отметку X и отвлеки стражу приманкой. hero . moveRight ( 1 ) hero .…" at bounding box center [1127, 281] width 279 height 509
type textarea "hero.moveDown(2)"
click at [1000, 80] on div "# Встань на отметку X и отвлеки стражу приманкой. hero . moveRight ( 1 ) hero .…" at bounding box center [1127, 281] width 279 height 509
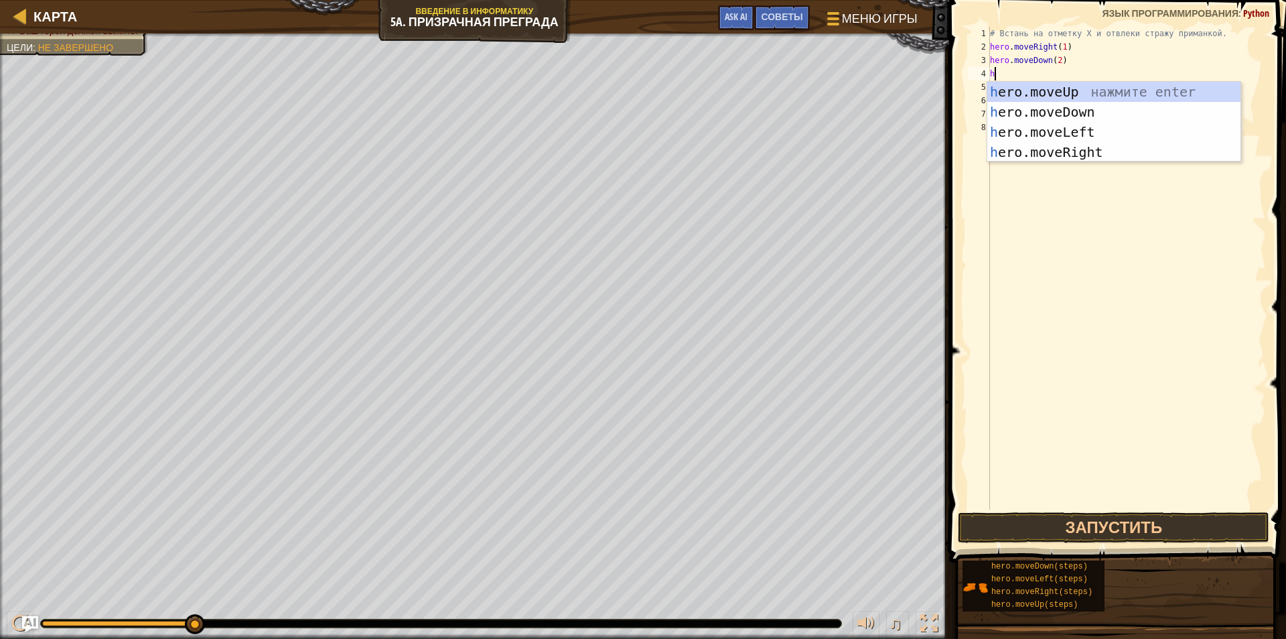
type textarea "he"
click at [1037, 88] on div "he ro.moveUp нажмите enter he ro.moveDown нажмите enter he ro.moveLeft нажмите …" at bounding box center [1114, 142] width 253 height 121
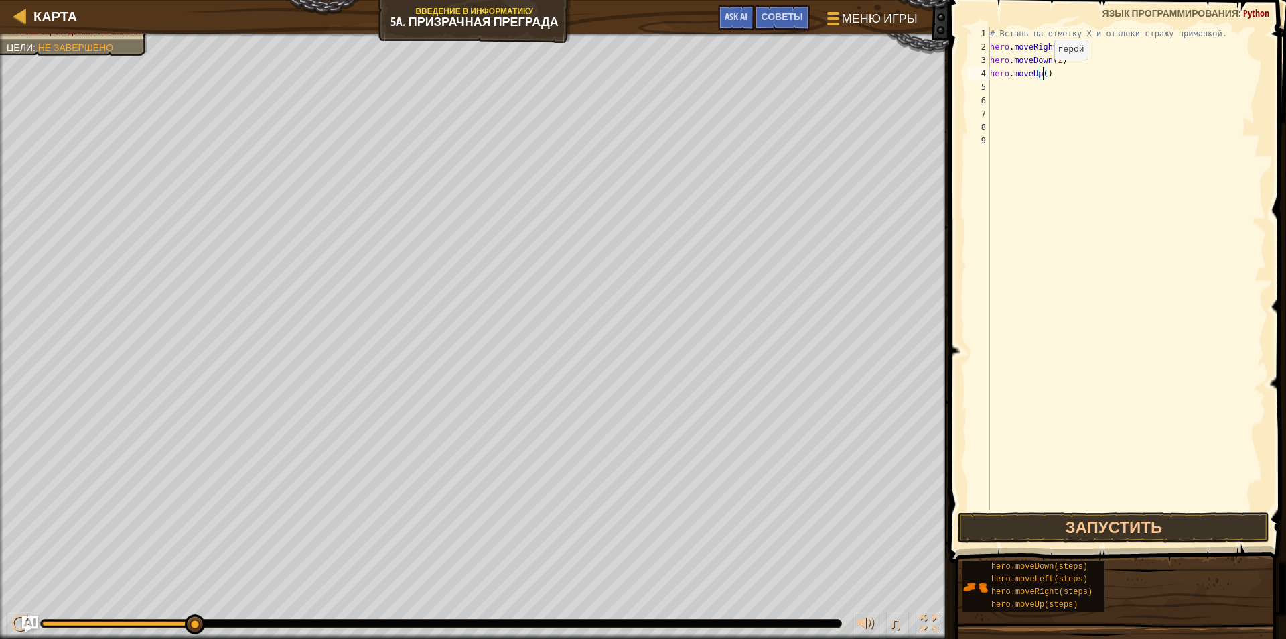
click at [1043, 73] on div "# Встань на отметку X и отвлеки стражу приманкой. hero . moveRight ( 1 ) hero .…" at bounding box center [1127, 281] width 279 height 509
type textarea "hero.moveUp(2)"
click at [994, 85] on div "# Встань на отметку X и отвлеки стражу приманкой. hero . moveRight ( 1 ) hero .…" at bounding box center [1127, 281] width 279 height 509
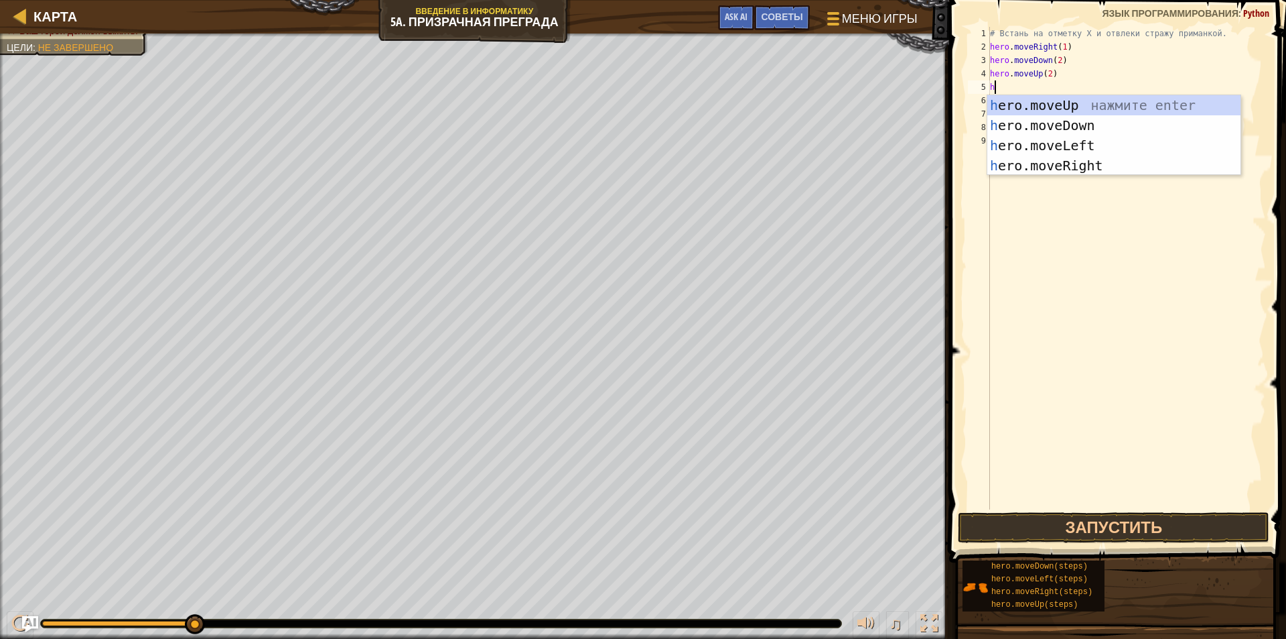
type textarea "he"
click at [1087, 163] on div "he ro.moveUp нажмите enter he ro.moveDown нажмите enter he ro.moveLeft нажмите …" at bounding box center [1114, 155] width 253 height 121
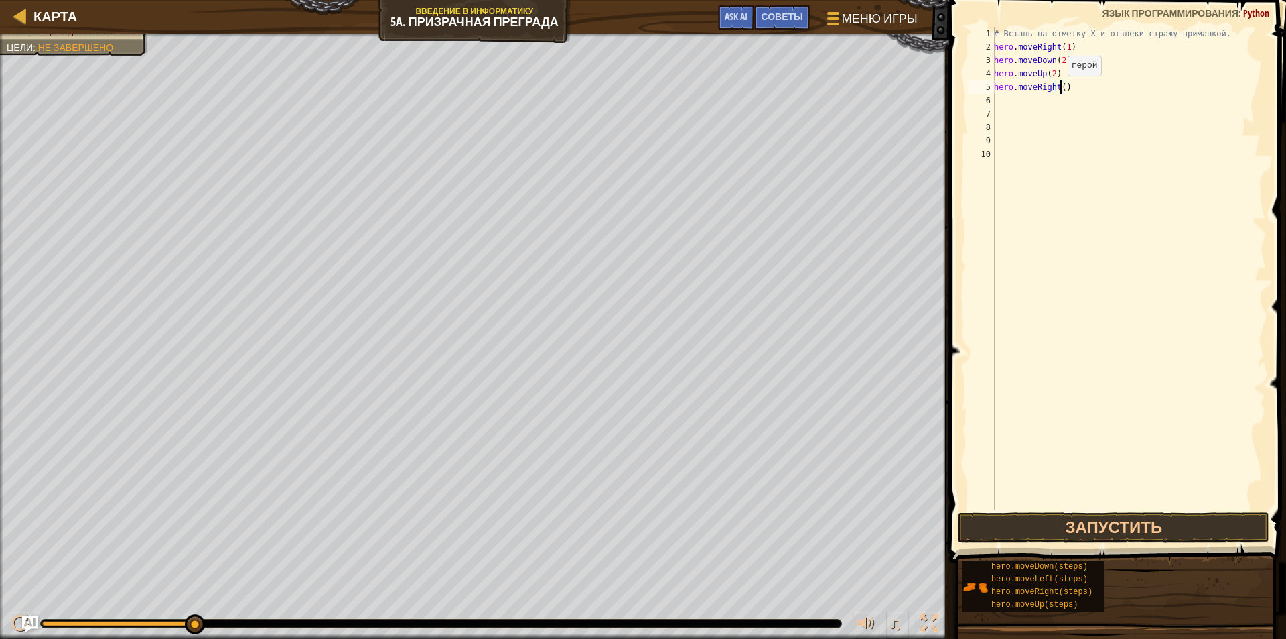
click at [1061, 89] on div "# Встань на отметку X и отвлеки стражу приманкой. hero . moveRight ( 1 ) hero .…" at bounding box center [1129, 281] width 275 height 509
type textarea "hero.moveRight(3)"
click at [1071, 518] on button "Запустить" at bounding box center [1114, 527] width 312 height 31
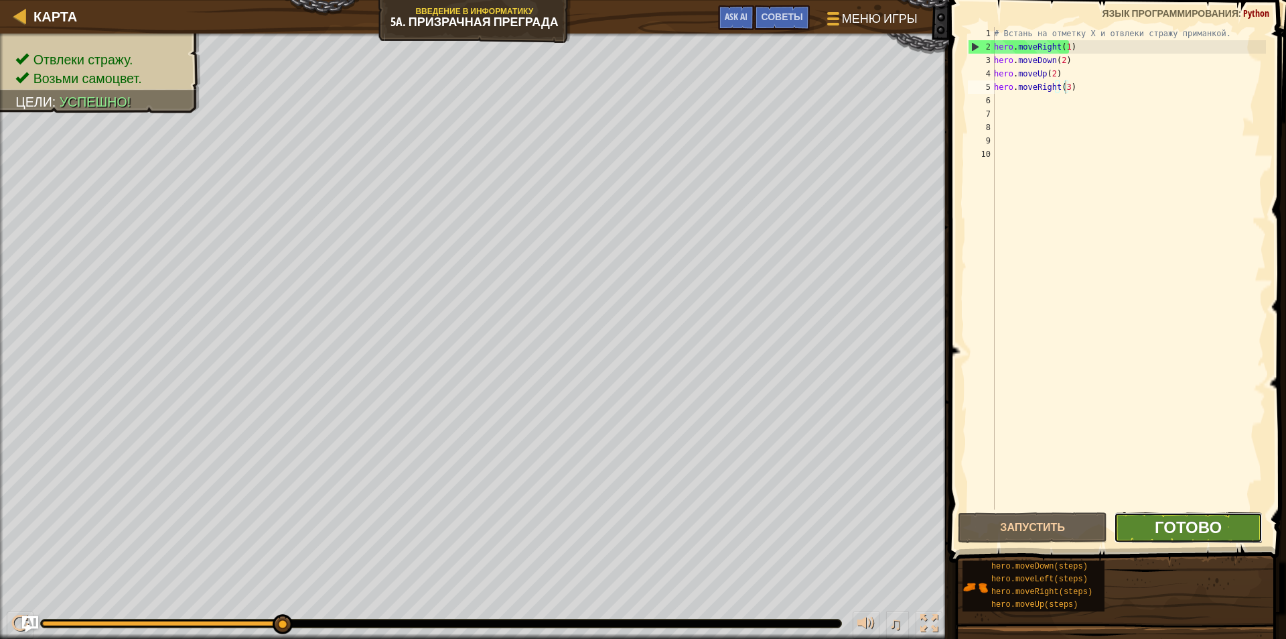
click at [1175, 518] on span "Готово" at bounding box center [1188, 526] width 67 height 21
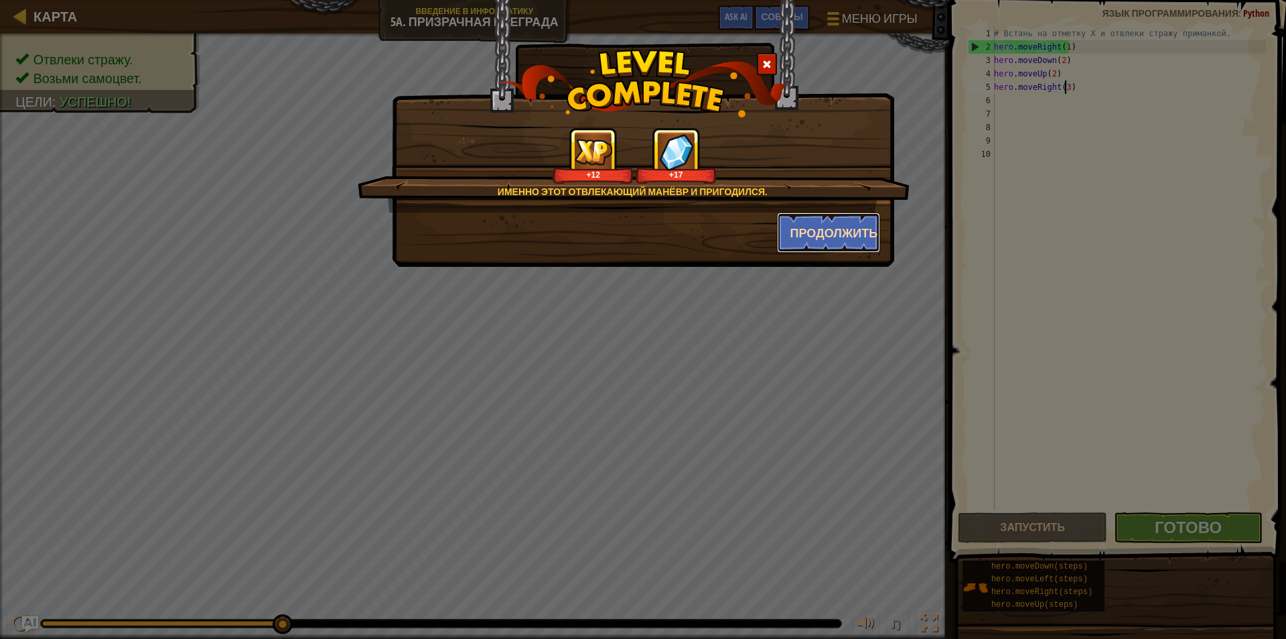
click at [817, 225] on button "Продолжить" at bounding box center [829, 232] width 104 height 40
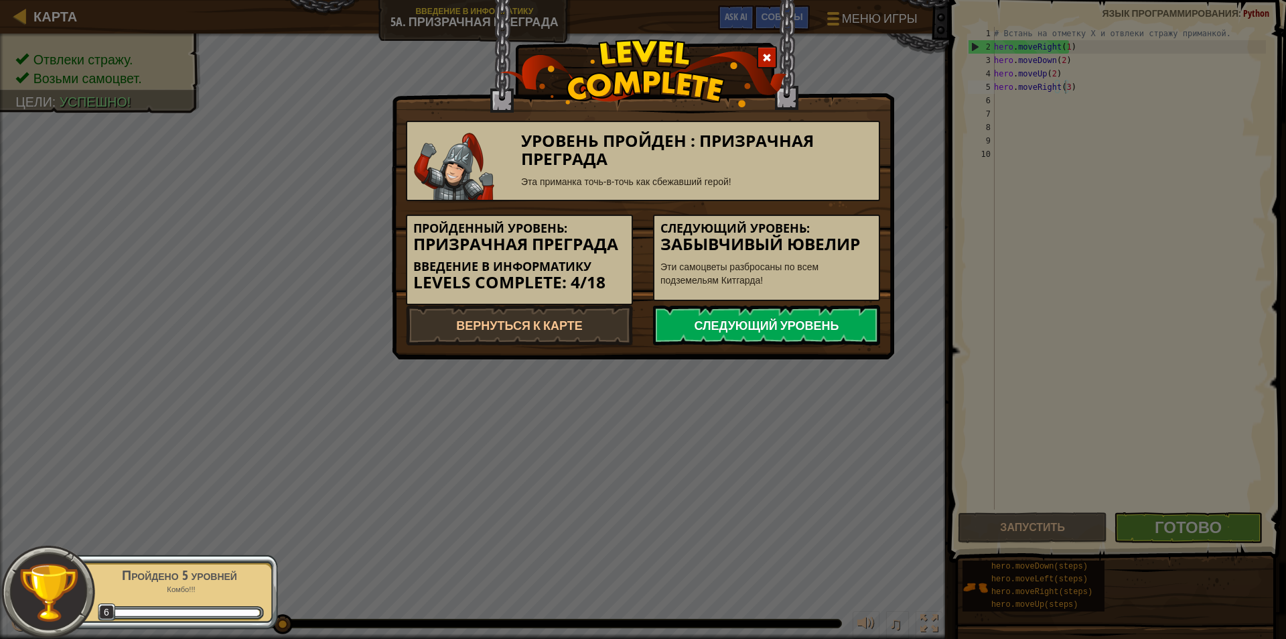
click at [787, 322] on link "Следующий уровень" at bounding box center [766, 325] width 227 height 40
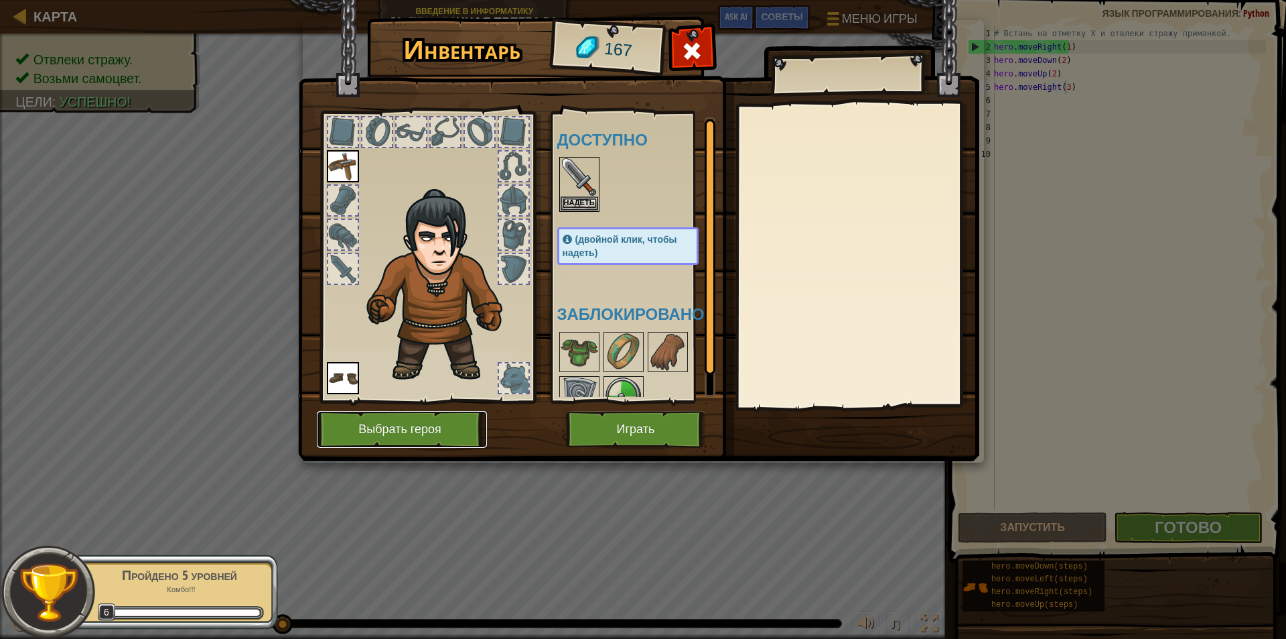
click at [410, 425] on button "Выбрать героя" at bounding box center [402, 429] width 170 height 37
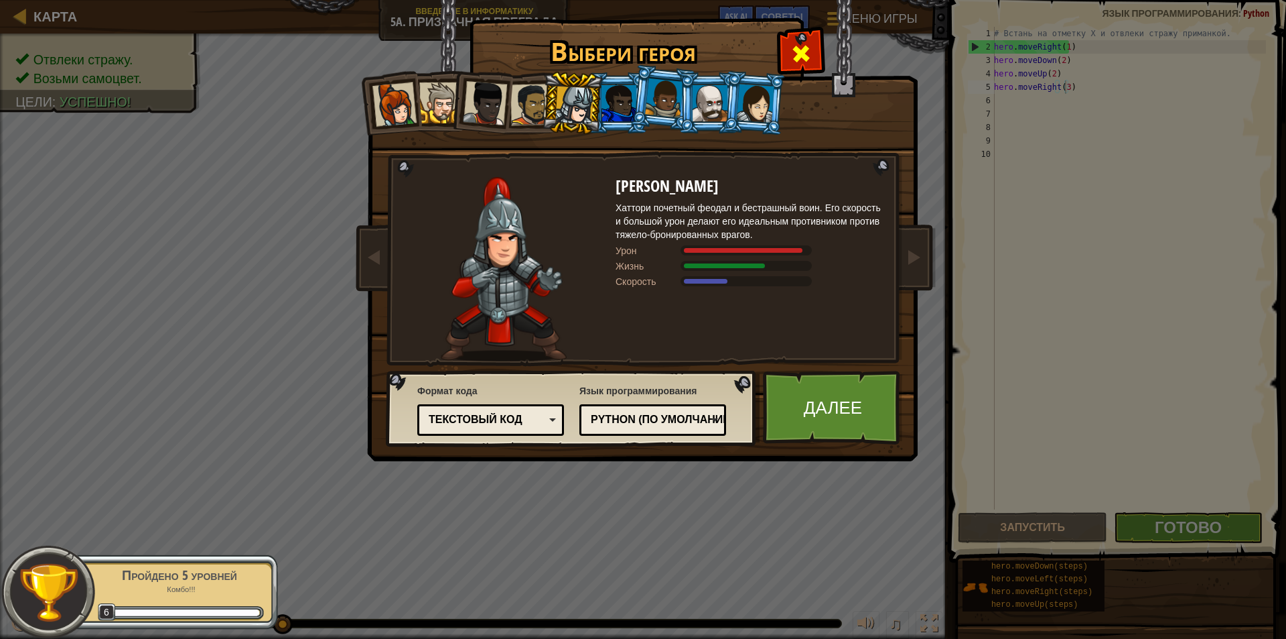
click at [809, 58] on span at bounding box center [801, 53] width 21 height 21
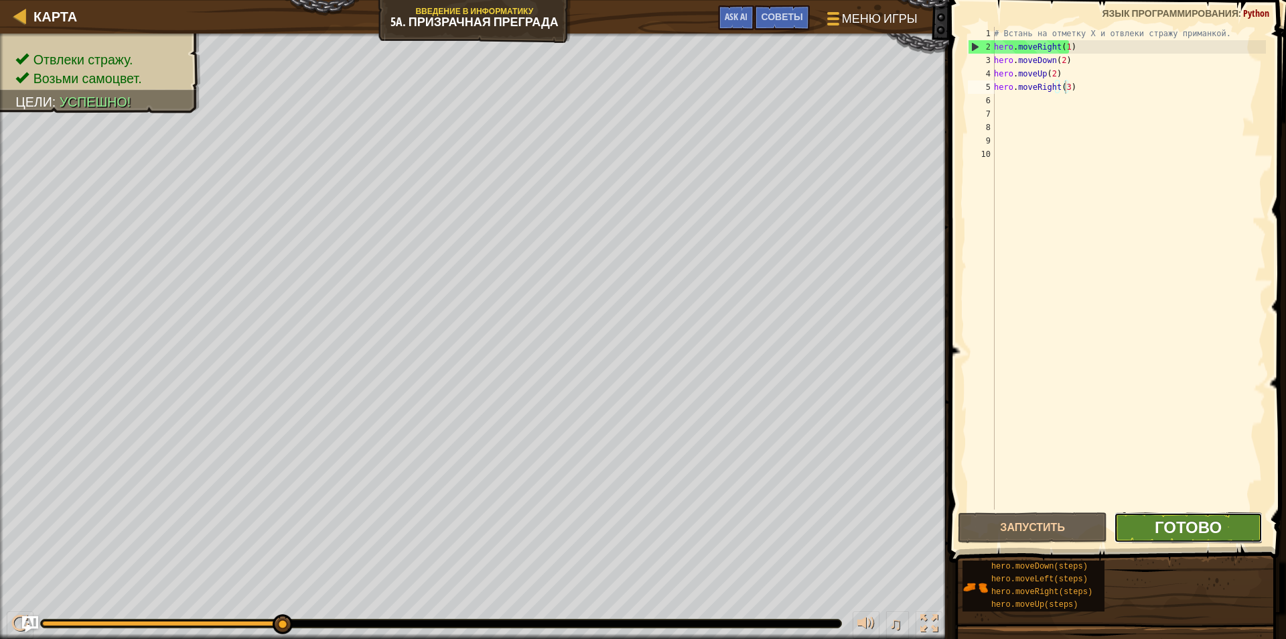
click at [1158, 520] on span "Готово" at bounding box center [1188, 526] width 67 height 21
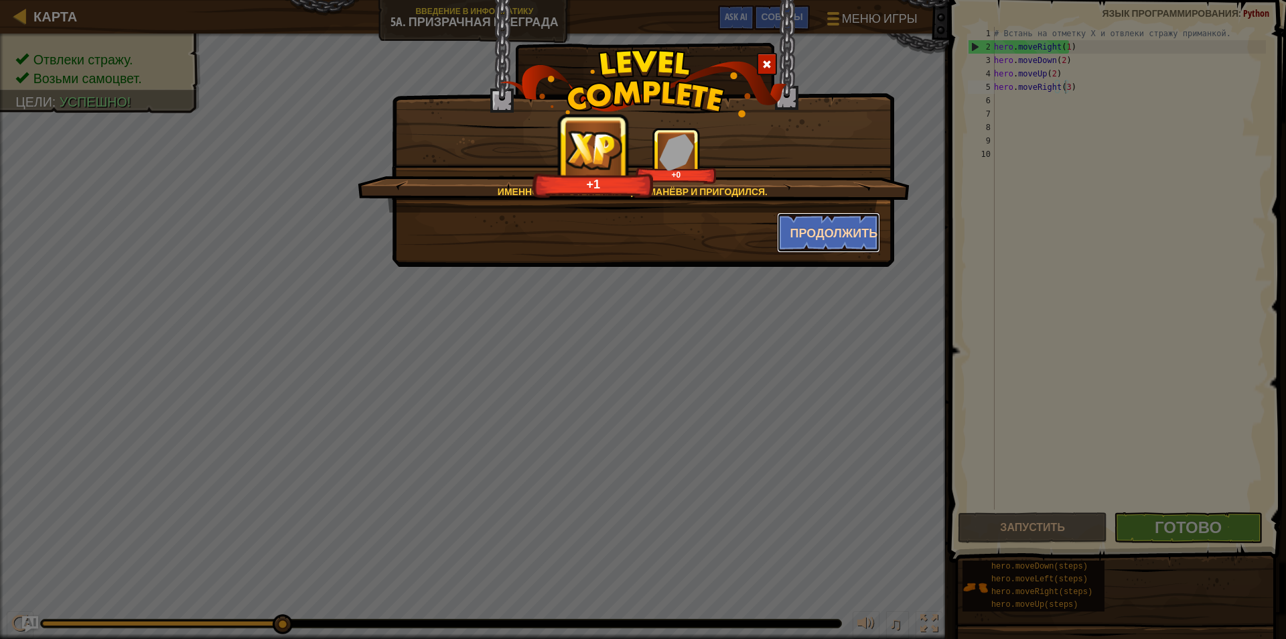
click at [834, 242] on button "Продолжить" at bounding box center [829, 232] width 104 height 40
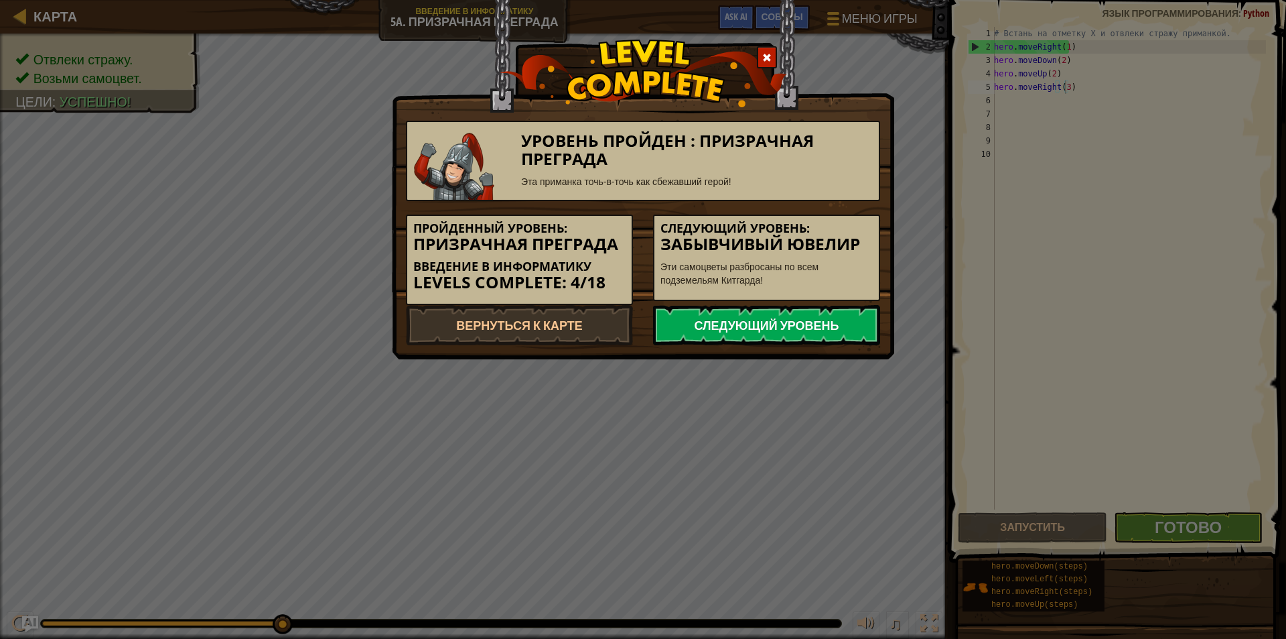
click at [807, 326] on link "Следующий уровень" at bounding box center [766, 325] width 227 height 40
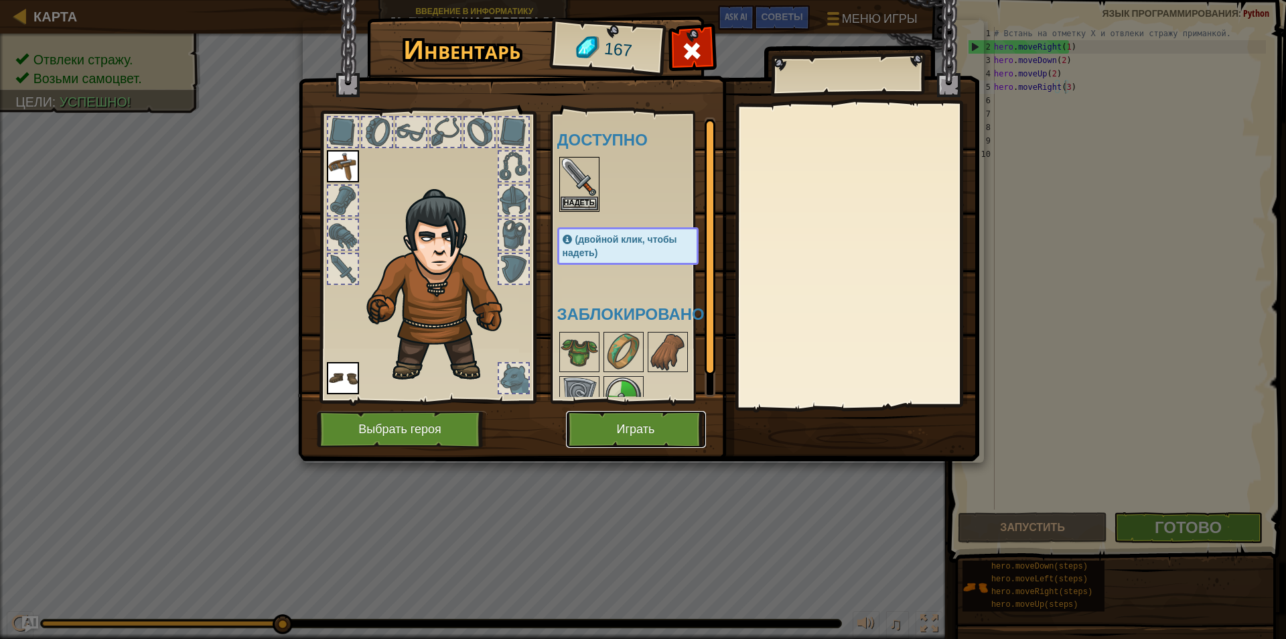
click at [639, 417] on button "Играть" at bounding box center [636, 429] width 140 height 37
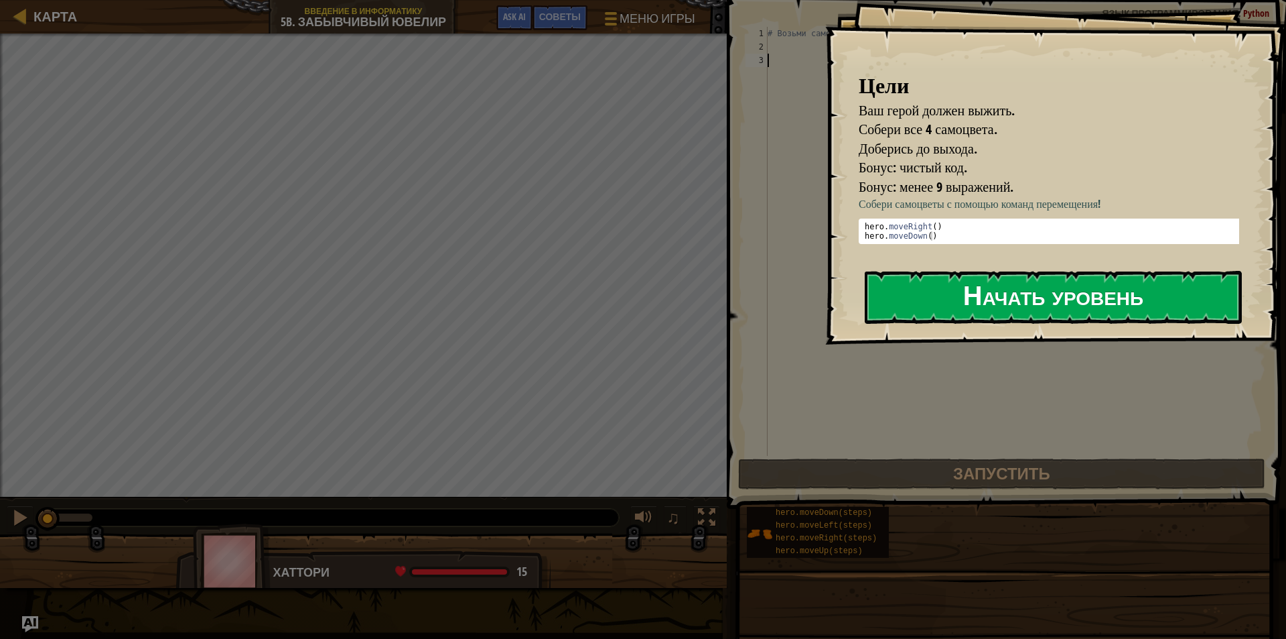
click at [1028, 307] on button "Начать уровень" at bounding box center [1053, 297] width 377 height 53
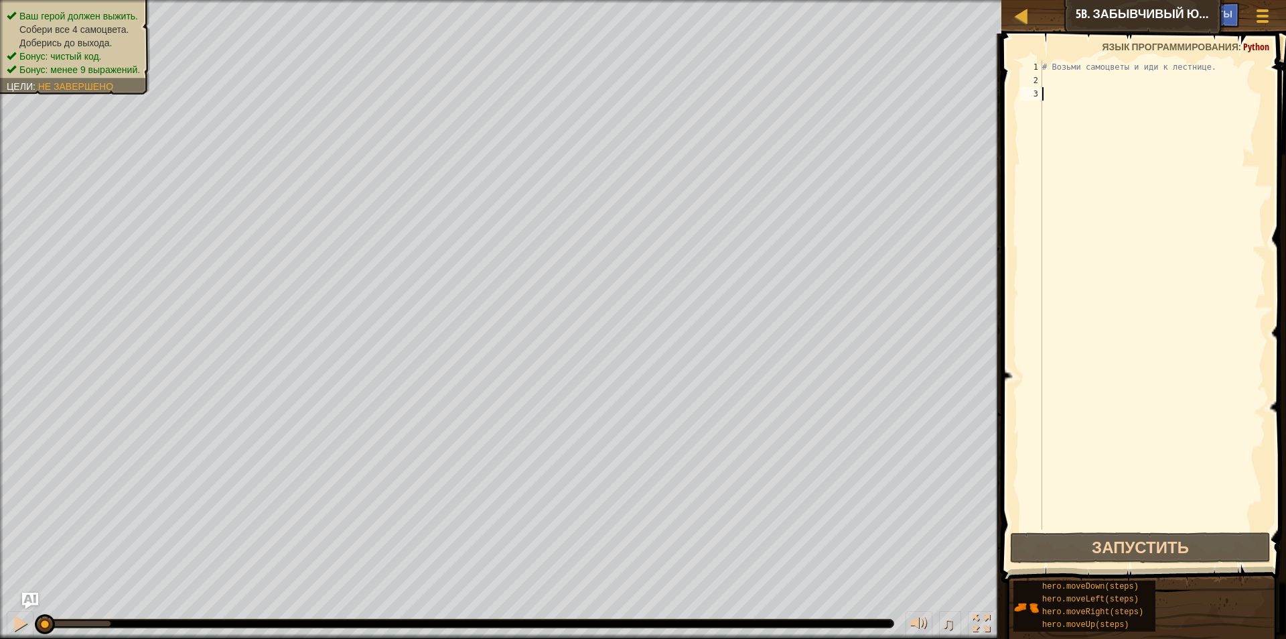
click at [1037, 78] on div "2" at bounding box center [1031, 80] width 22 height 13
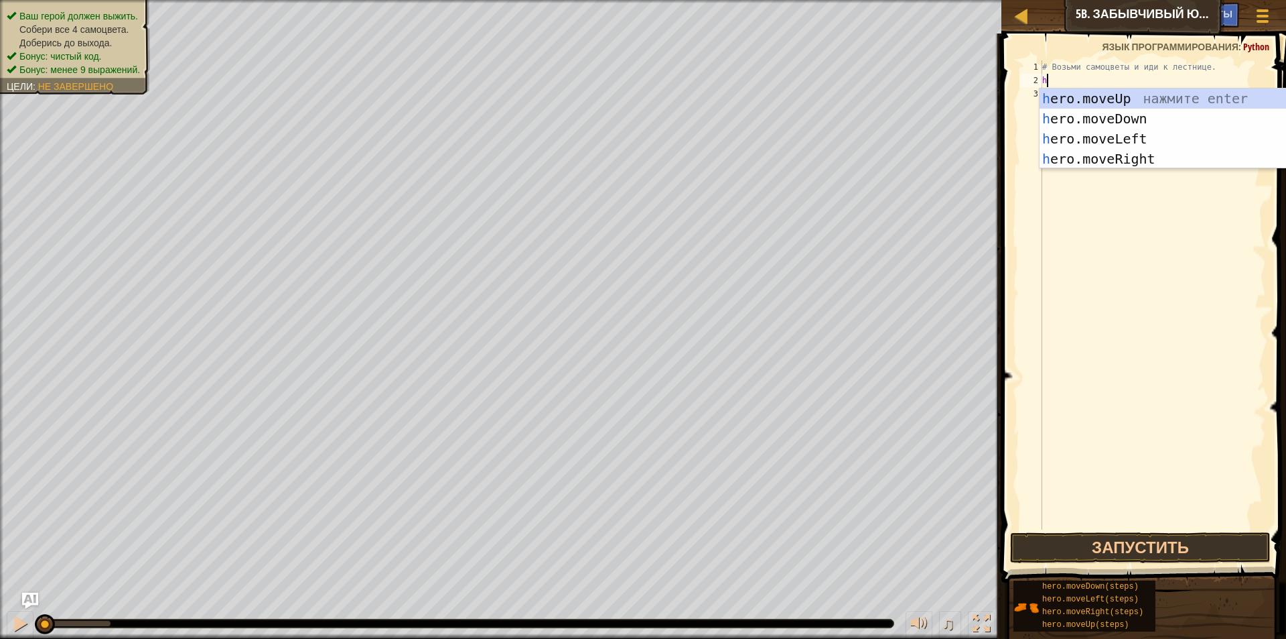
type textarea "he"
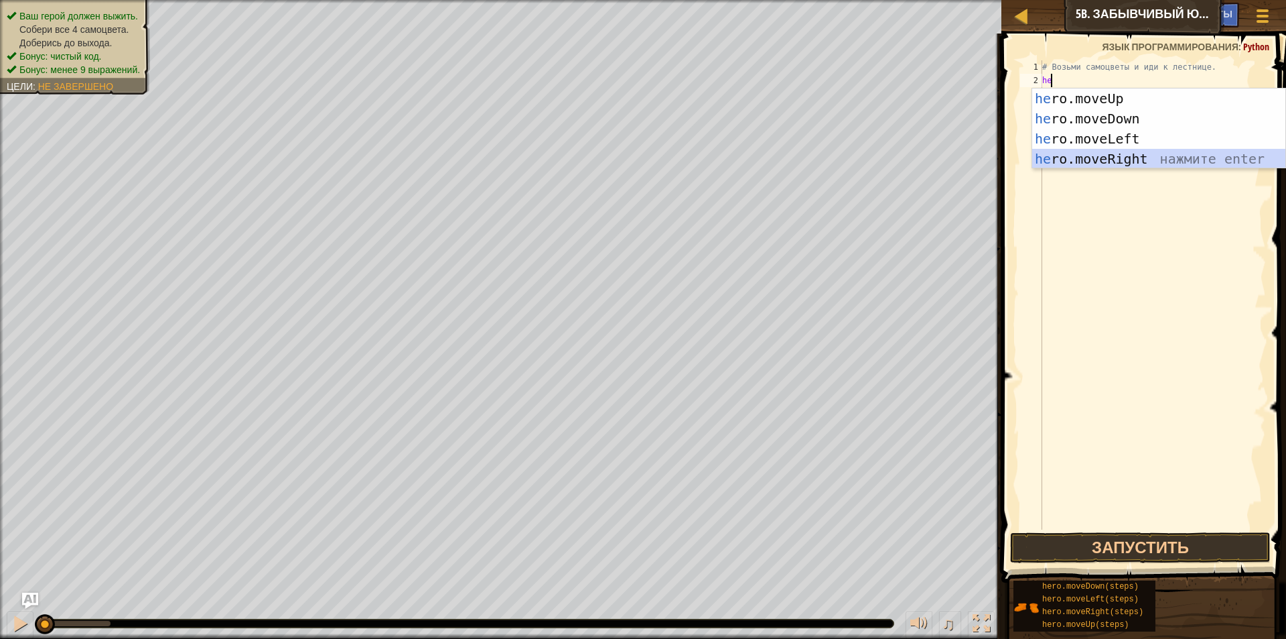
click at [1094, 153] on div "he ro.moveUp нажмите enter he ro.moveDown нажмите enter he ro.moveLeft нажмите …" at bounding box center [1159, 148] width 253 height 121
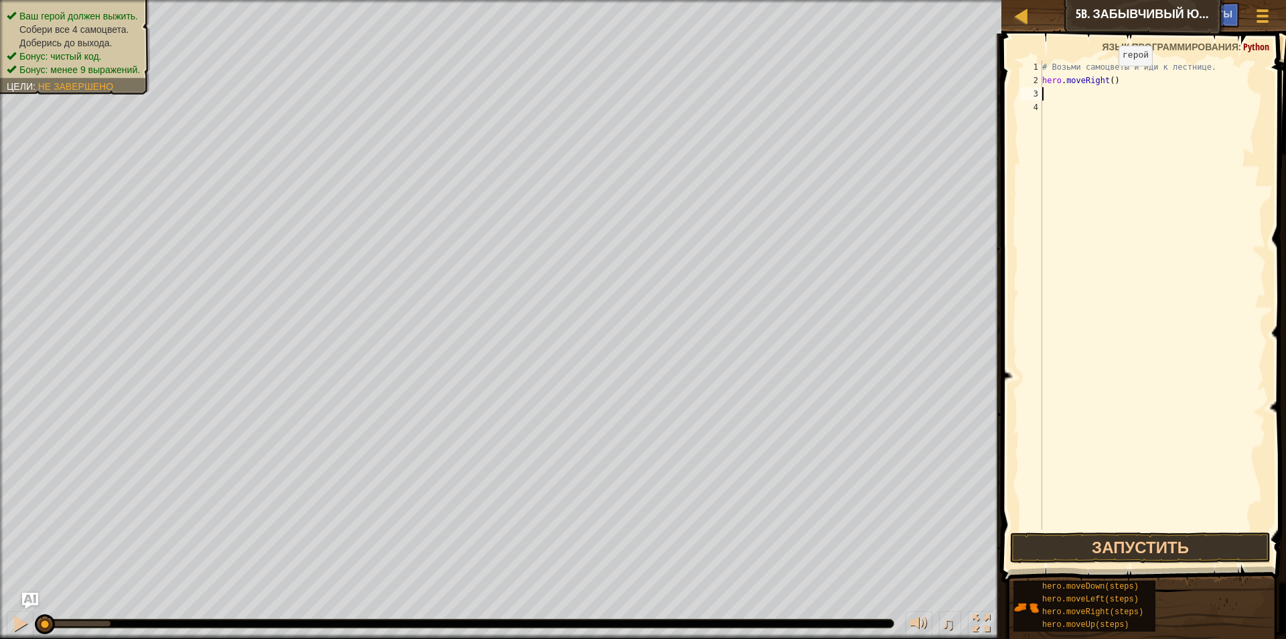
click at [1108, 79] on div "# Возьми самоцветы и иди к лестнице. hero . moveRight ( )" at bounding box center [1153, 308] width 226 height 496
type textarea "hero.moveRight(1)"
click at [1046, 90] on div "# Возьми самоцветы и иди к лестнице. hero . moveRight ( 1 )" at bounding box center [1153, 308] width 226 height 496
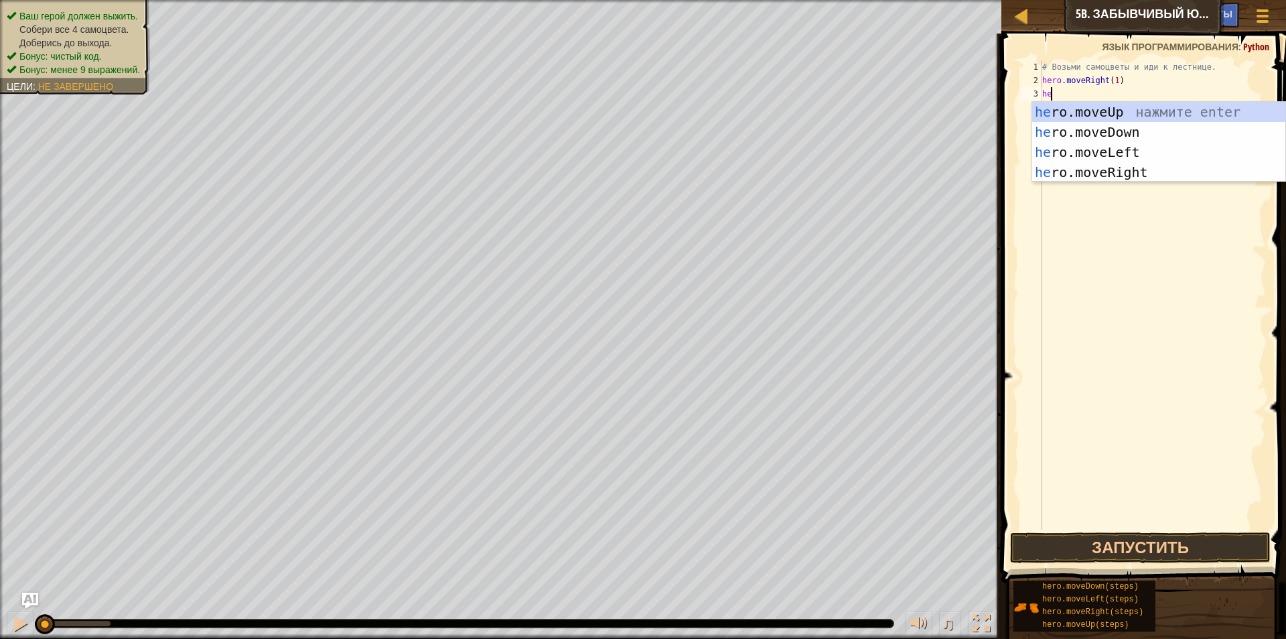
click at [1128, 85] on div "# Возьми самоцветы и иди к лестнице. hero . moveRight ( 1 ) he" at bounding box center [1153, 308] width 226 height 496
type textarea "hero.moveRight(1)"
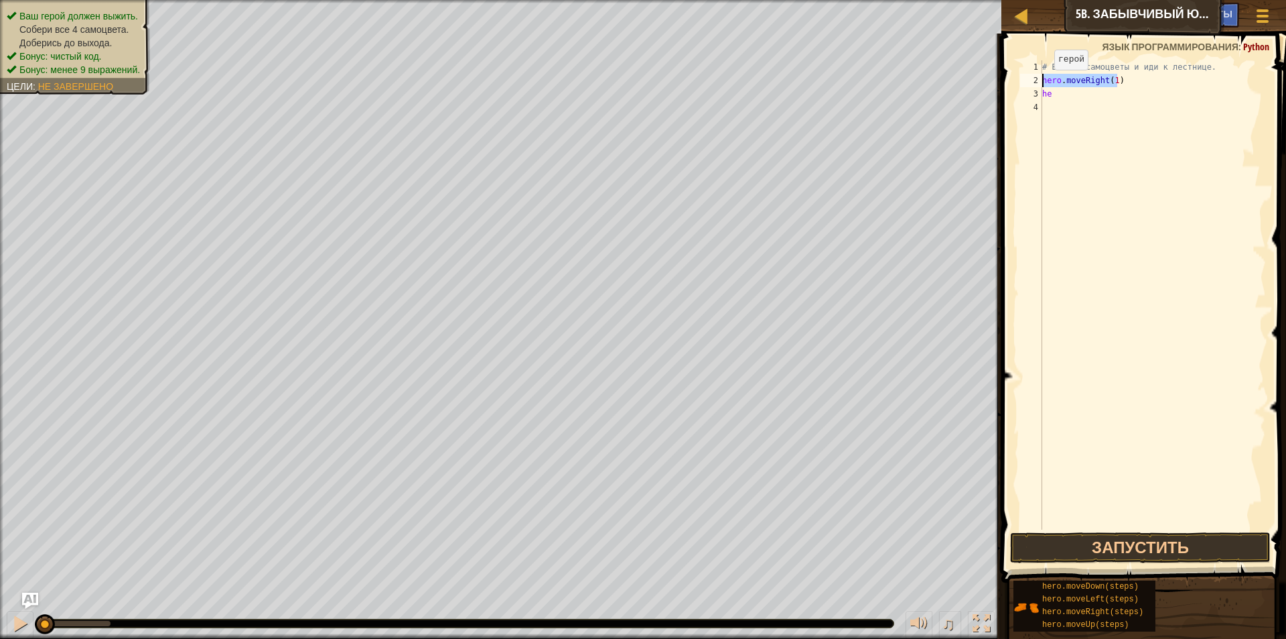
drag, startPoint x: 1123, startPoint y: 85, endPoint x: 1036, endPoint y: 83, distance: 87.1
click at [1036, 83] on div "hero.moveRight(1) 1 2 3 4 # Возьми самоцветы и иди к лестнице. hero . moveRight…" at bounding box center [1142, 294] width 249 height 469
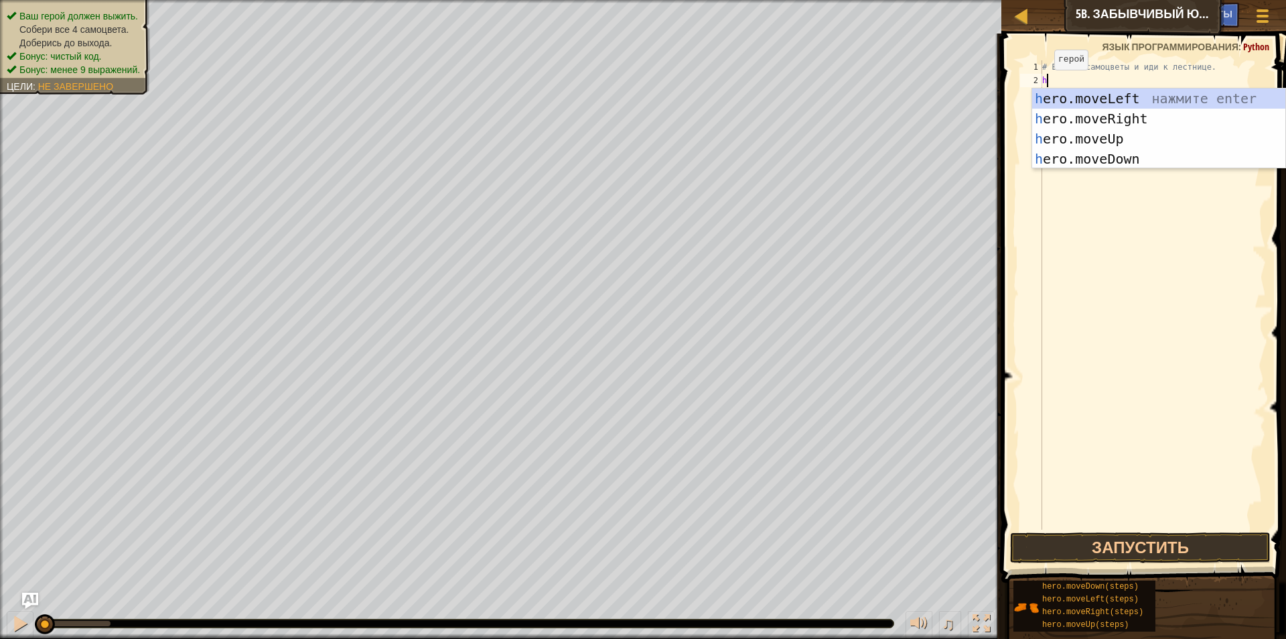
type textarea "he"
click at [1114, 155] on div "he ro.moveUp нажмите enter he ro.moveDown нажмите enter he ro.moveLeft нажмите …" at bounding box center [1159, 148] width 253 height 121
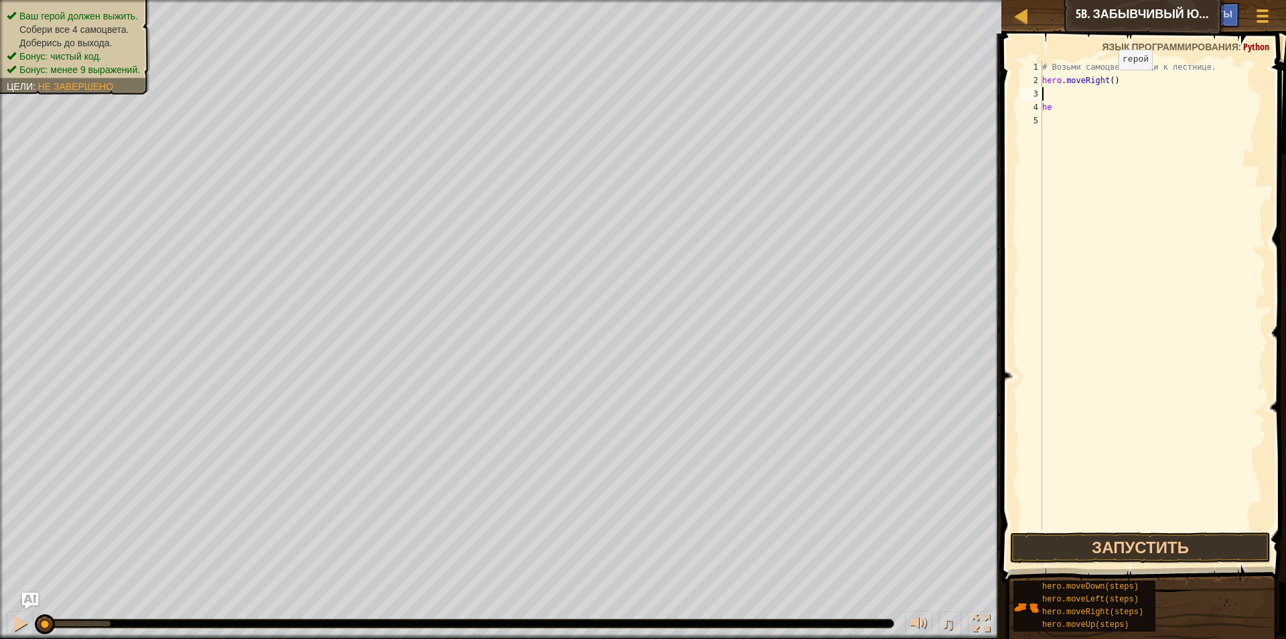
click at [1108, 83] on div "# Возьми самоцветы и иди к лестнице. hero . moveRight ( ) he" at bounding box center [1153, 308] width 226 height 496
type textarea "hero.moveRight(1)"
click at [1048, 90] on div "# Возьми самоцветы и иди к лестнице. hero . moveRight ( 1 ) he" at bounding box center [1153, 308] width 226 height 496
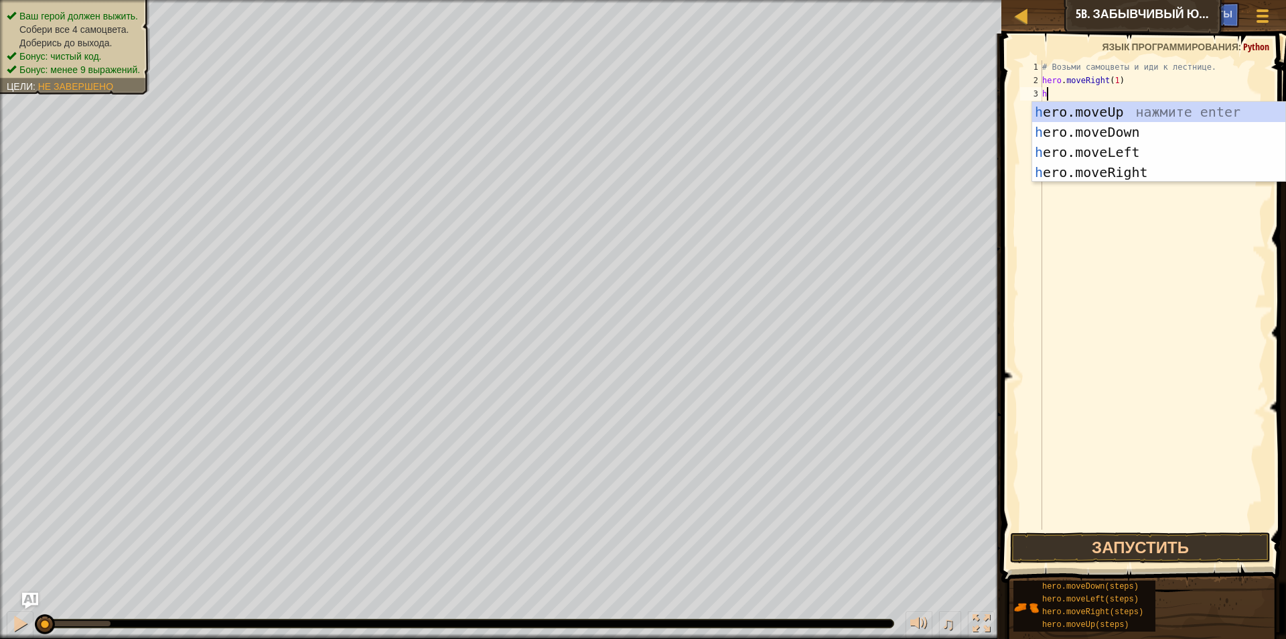
type textarea "he"
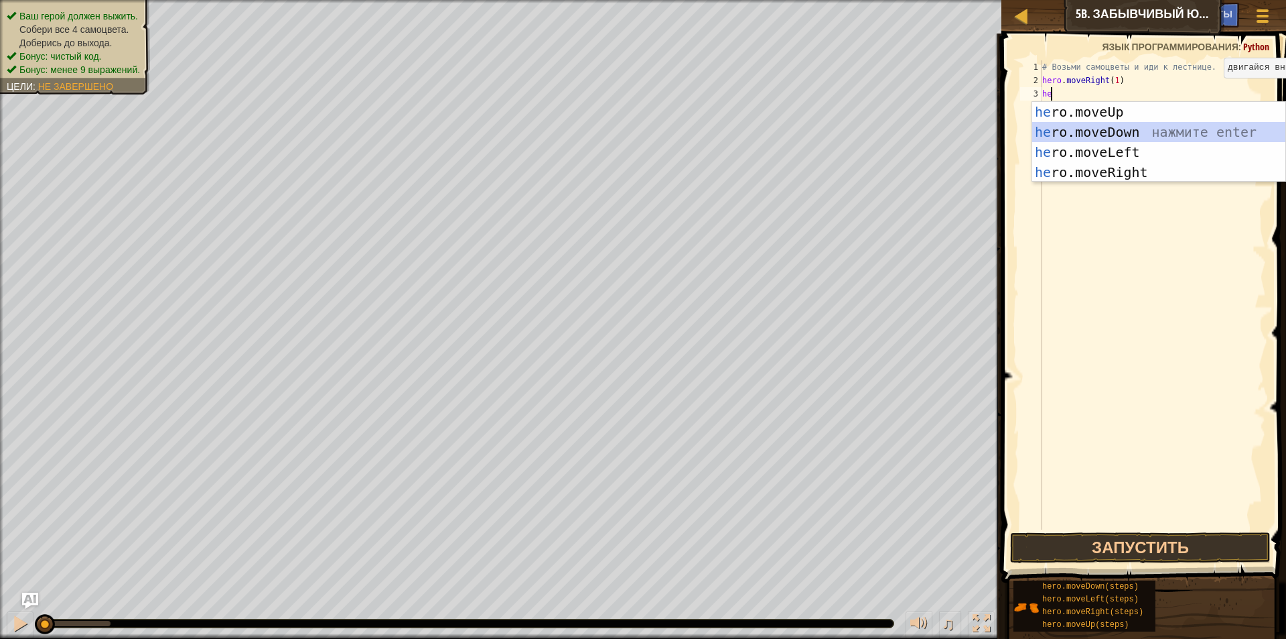
click at [1138, 135] on div "he ro.moveUp нажмите enter he ro.moveDown нажмите enter he ro.moveLeft нажмите …" at bounding box center [1159, 162] width 253 height 121
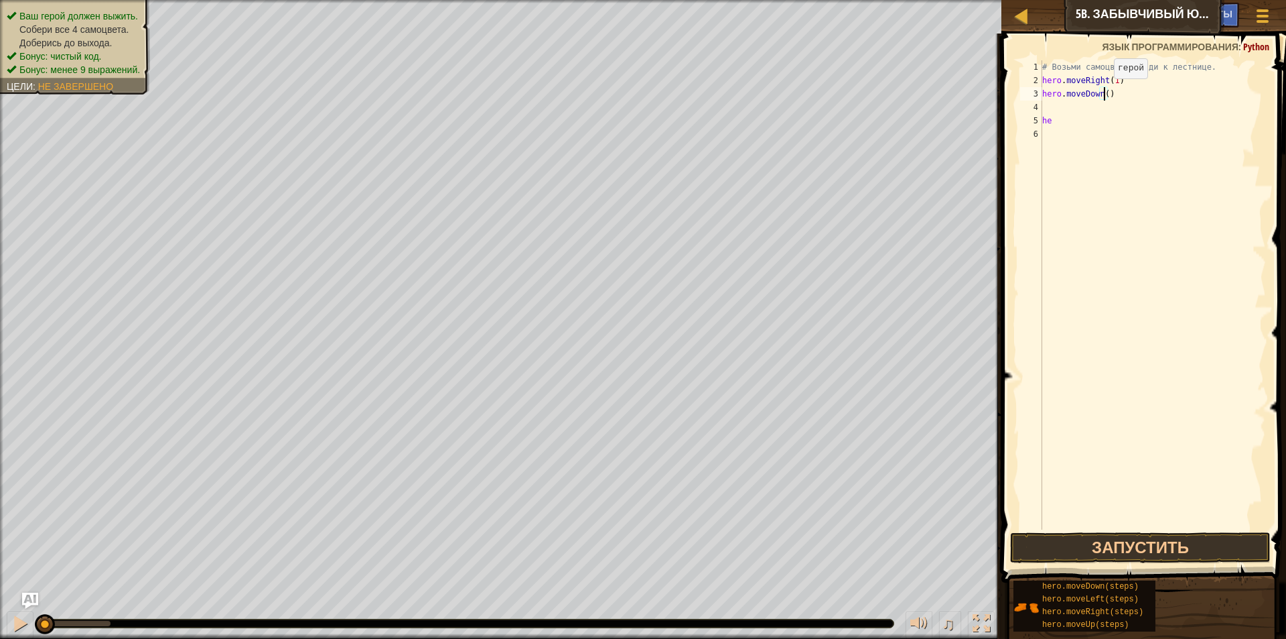
click at [1103, 92] on div "# Возьми самоцветы и иди к лестнице. hero . moveRight ( 1 ) hero . moveDown ( )…" at bounding box center [1153, 308] width 226 height 496
drag, startPoint x: 1055, startPoint y: 119, endPoint x: 1021, endPoint y: 115, distance: 33.7
click at [1021, 115] on div "hero.moveDown(1) 1 2 3 4 5 6 # Возьми самоцветы и иди к лестнице. hero . moveRi…" at bounding box center [1142, 294] width 249 height 469
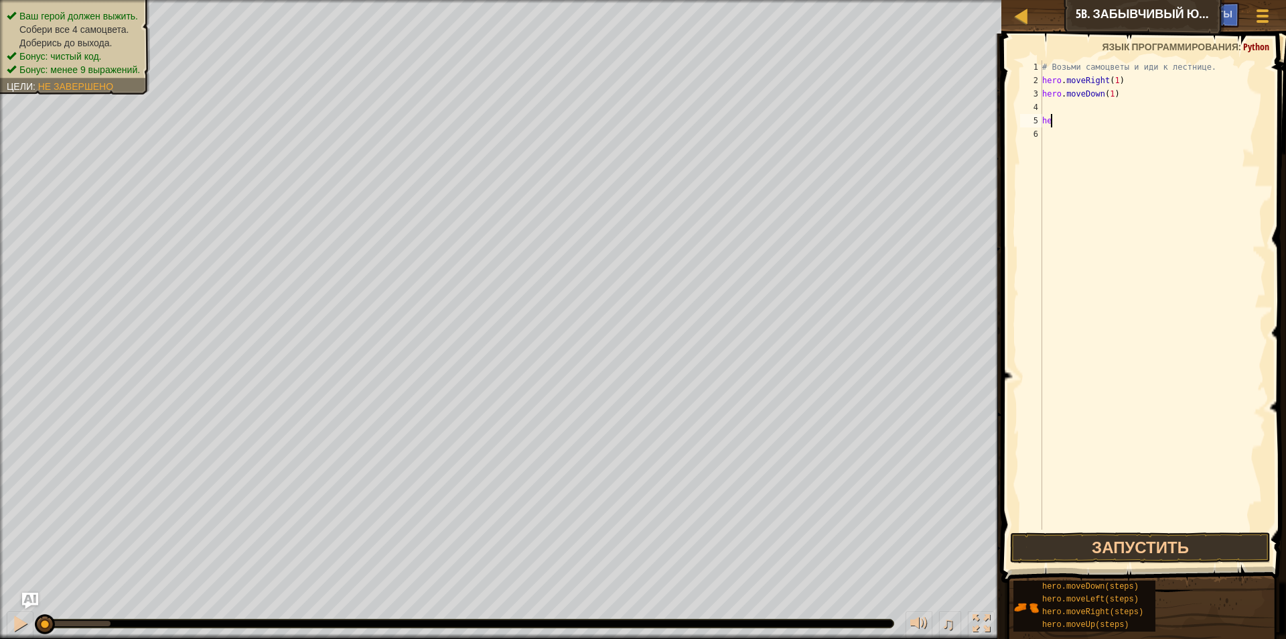
type textarea "h"
click at [1046, 109] on div "# Возьми самоцветы и иди к лестнице. hero . moveRight ( 1 ) hero . moveDown ( 1…" at bounding box center [1153, 308] width 226 height 496
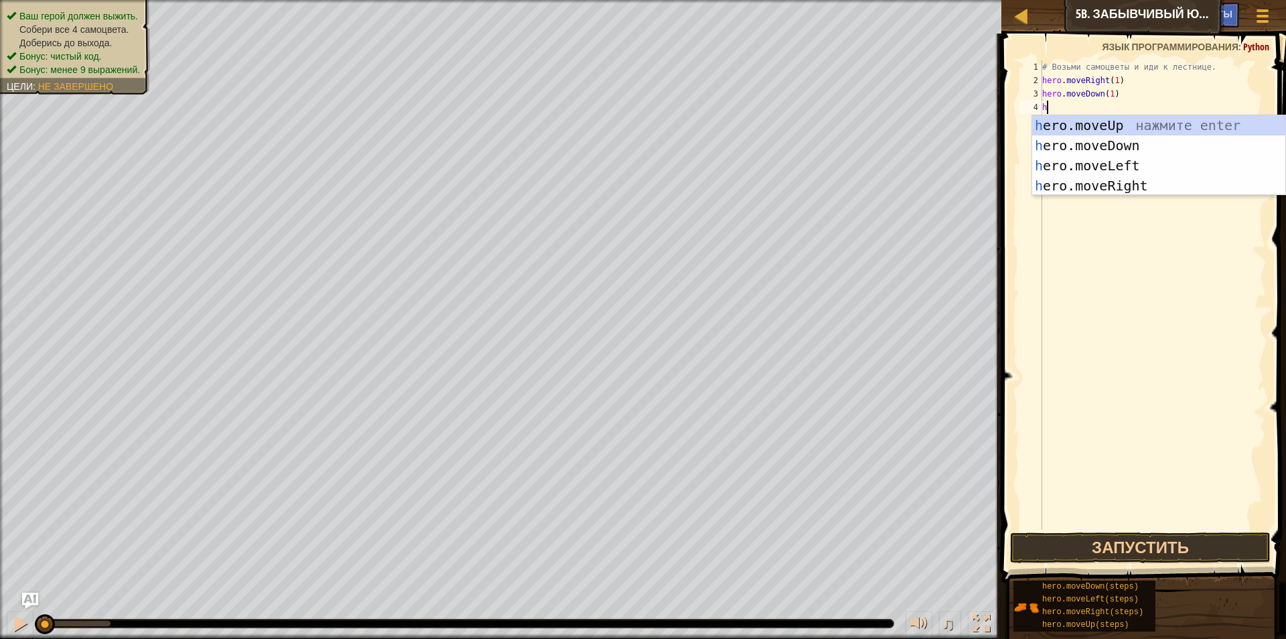
type textarea "he"
click at [1071, 188] on div "he ro.moveUp нажмите enter he ro.moveDown нажмите enter he ro.moveLeft нажмите …" at bounding box center [1159, 175] width 253 height 121
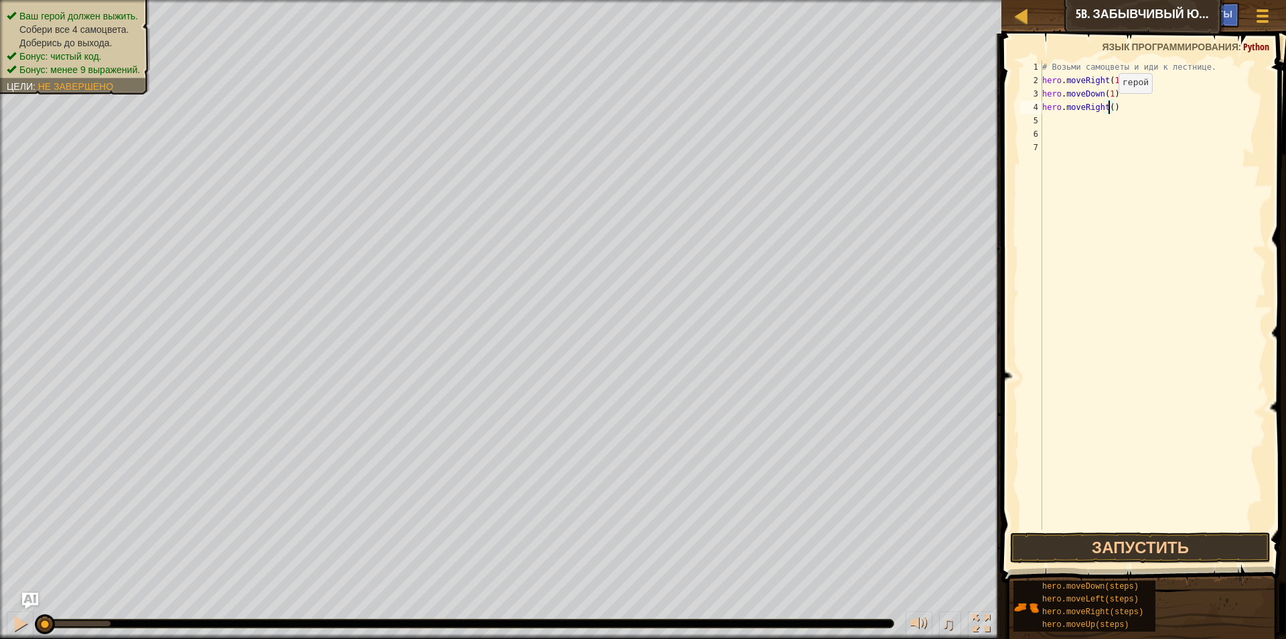
click at [1108, 107] on div "# Возьми самоцветы и иди к лестнице. hero . moveRight ( 1 ) hero . moveDown ( 1…" at bounding box center [1153, 308] width 226 height 496
type textarea "hero.moveRight(2)"
click at [1042, 127] on div "5" at bounding box center [1031, 120] width 22 height 13
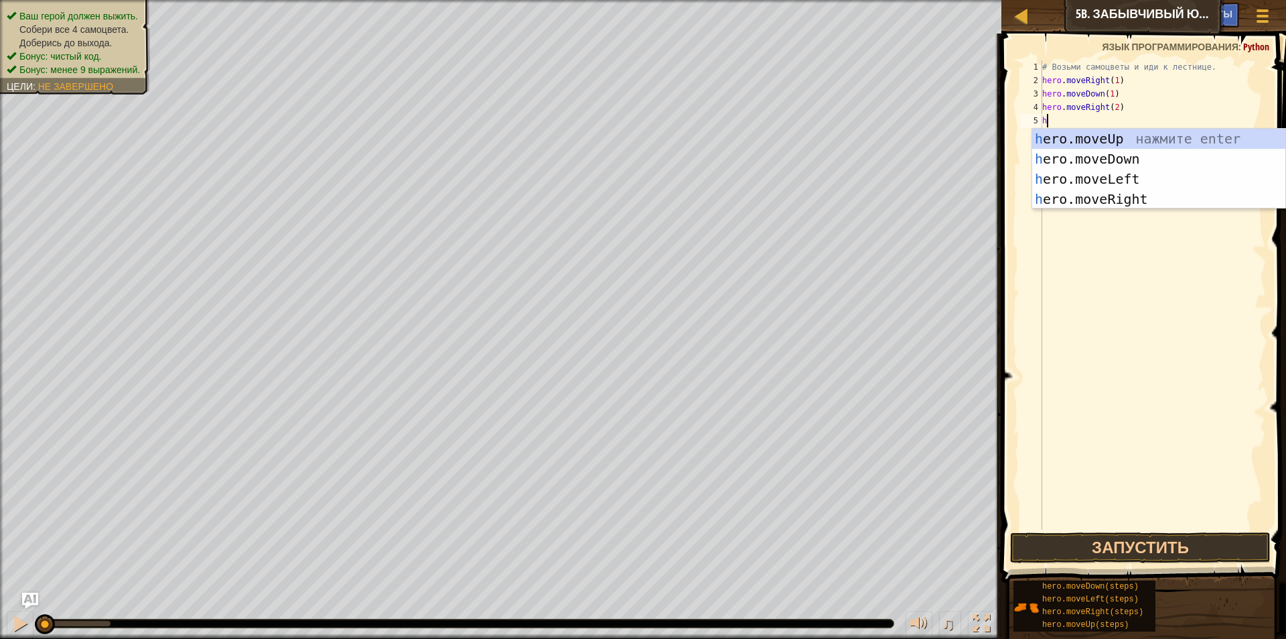
type textarea "he"
click at [1094, 133] on div "he ro.moveUp нажмите enter he ro.moveDown нажмите enter he ro.moveLeft нажмите …" at bounding box center [1159, 189] width 253 height 121
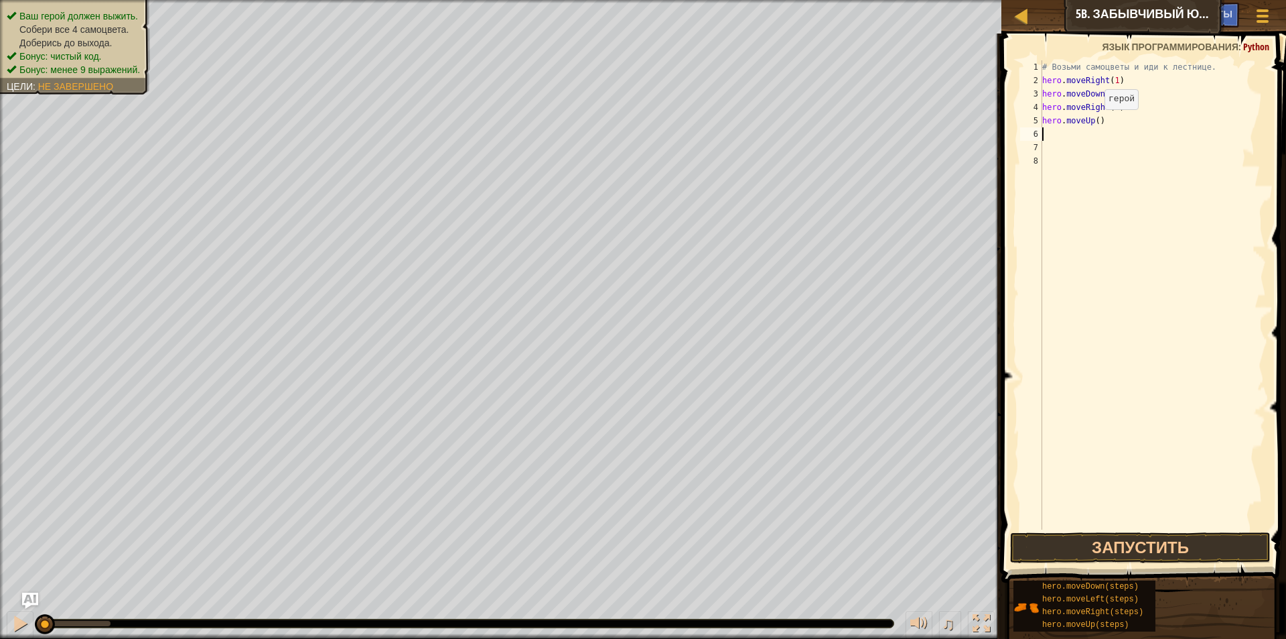
click at [1093, 123] on div "# Возьми самоцветы и иди к лестнице. hero . moveRight ( 1 ) hero . moveDown ( 1…" at bounding box center [1153, 308] width 226 height 496
type textarea "hero.moveUp(1)"
click at [1046, 131] on div "# Возьми самоцветы и иди к лестнице. hero . moveRight ( 1 ) hero . moveDown ( 1…" at bounding box center [1153, 308] width 226 height 496
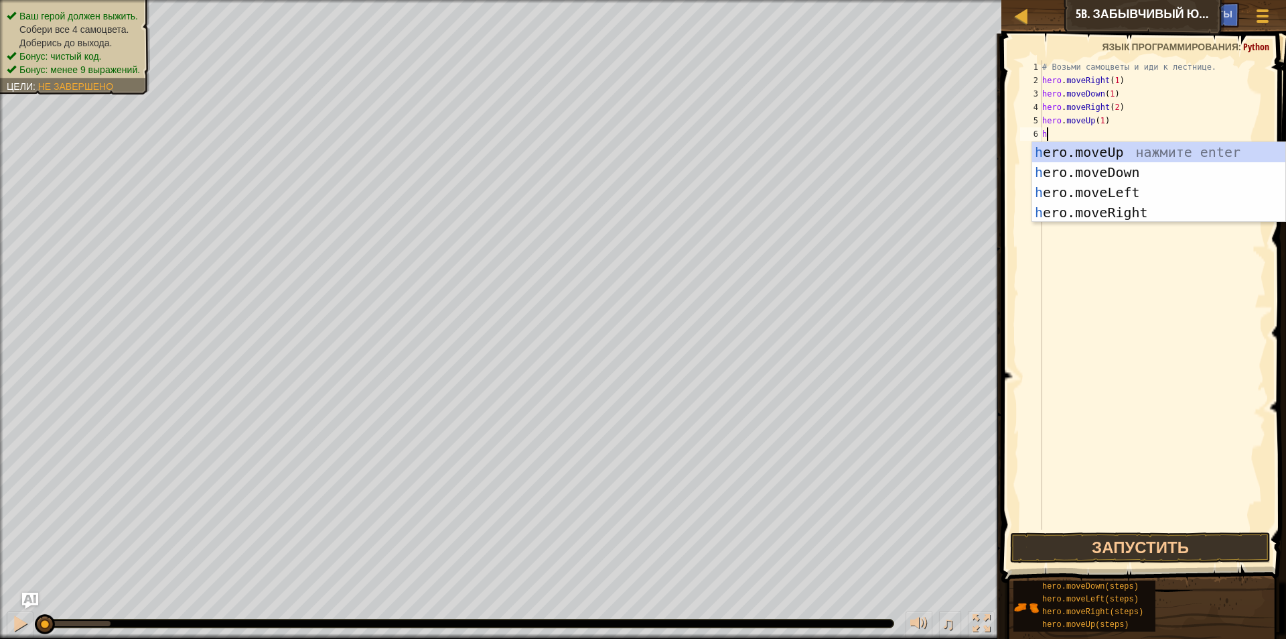
type textarea "he"
click at [1129, 208] on div "he ro.moveUp нажмите enter he ro.moveDown нажмите enter he ro.moveLeft нажмите …" at bounding box center [1159, 202] width 253 height 121
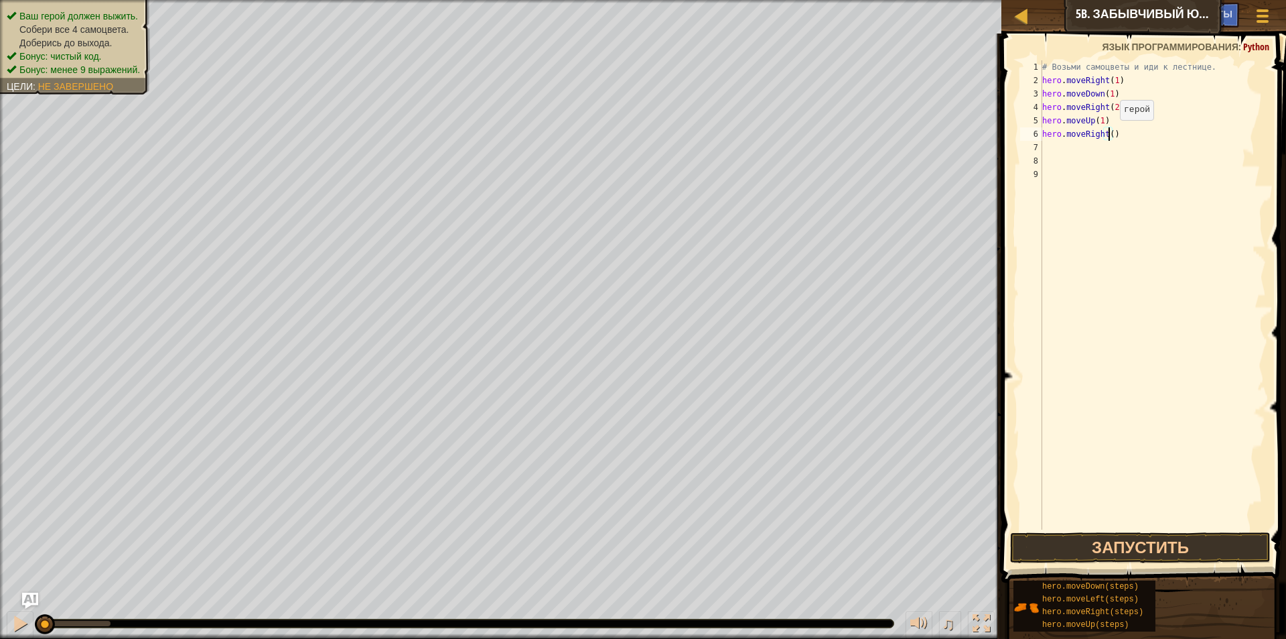
click at [1109, 133] on div "# Возьми самоцветы и иди к лестнице. hero . moveRight ( 1 ) hero . moveDown ( 1…" at bounding box center [1153, 308] width 226 height 496
type textarea "hero.moveRight(1)"
click at [1133, 543] on button "Запустить" at bounding box center [1140, 547] width 261 height 31
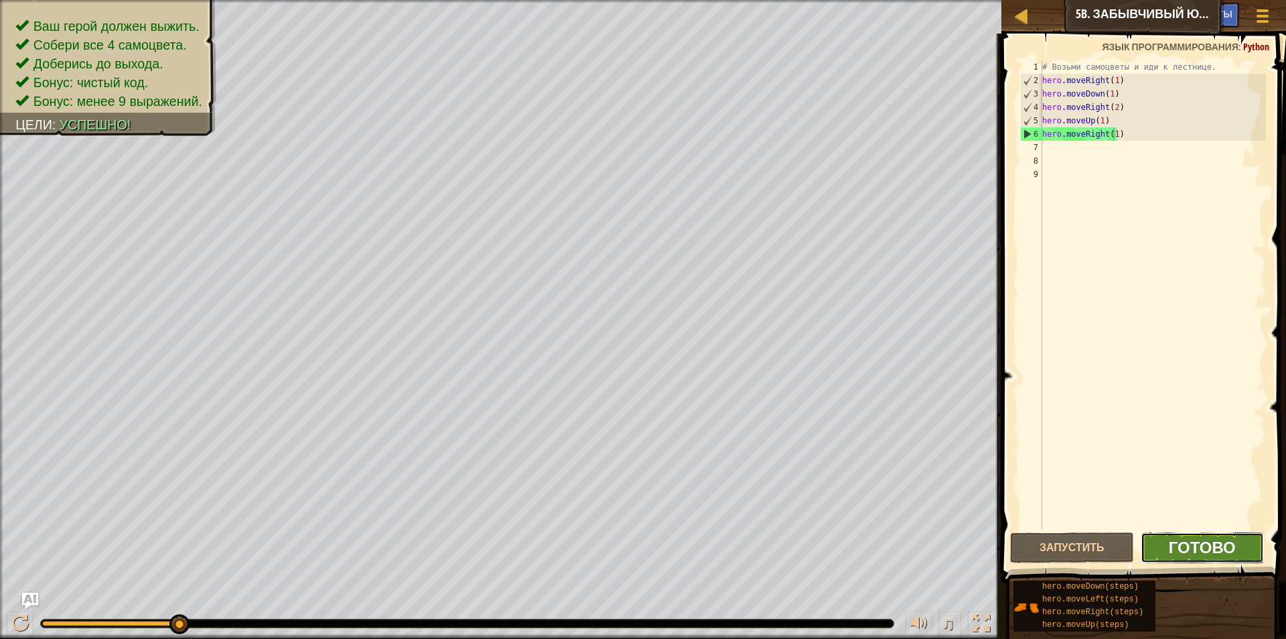
click at [1191, 545] on span "Готово" at bounding box center [1202, 546] width 67 height 21
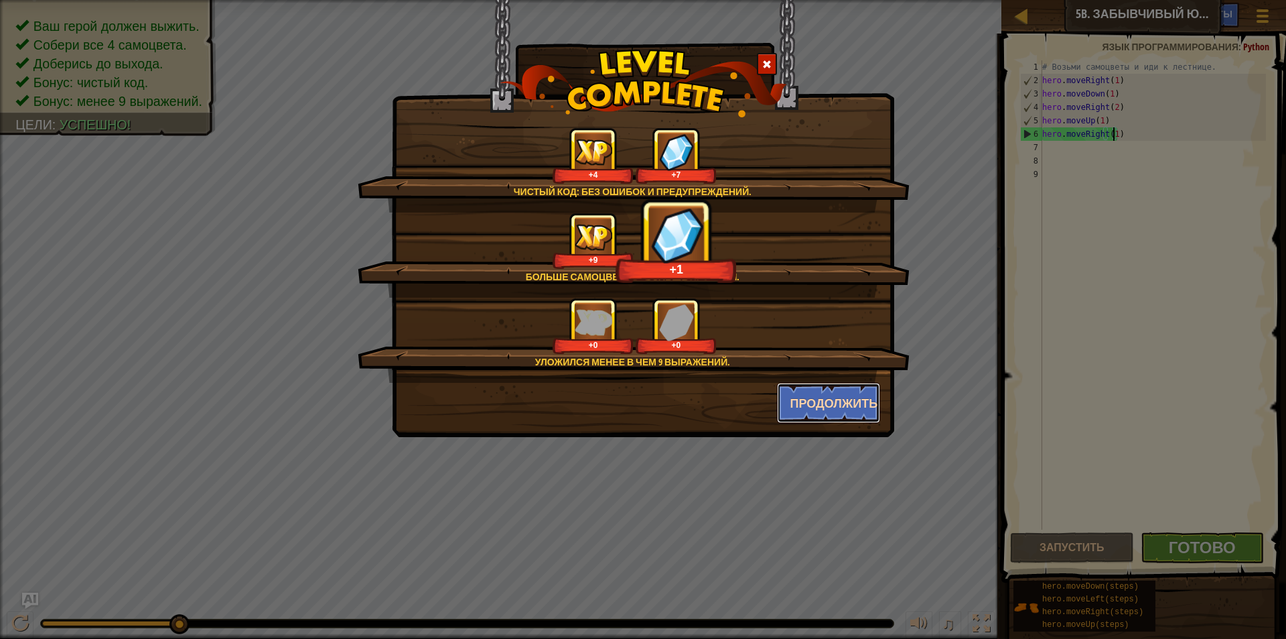
click at [835, 404] on button "Продолжить" at bounding box center [829, 403] width 104 height 40
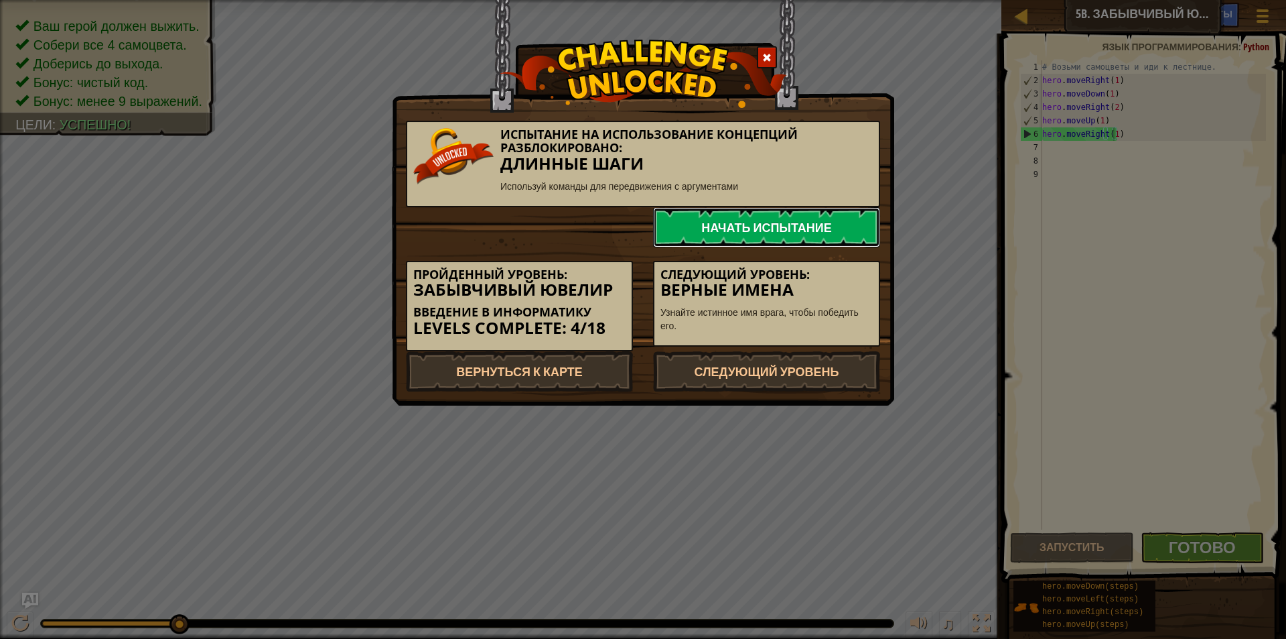
click at [773, 231] on link "Начать испытание" at bounding box center [766, 227] width 227 height 40
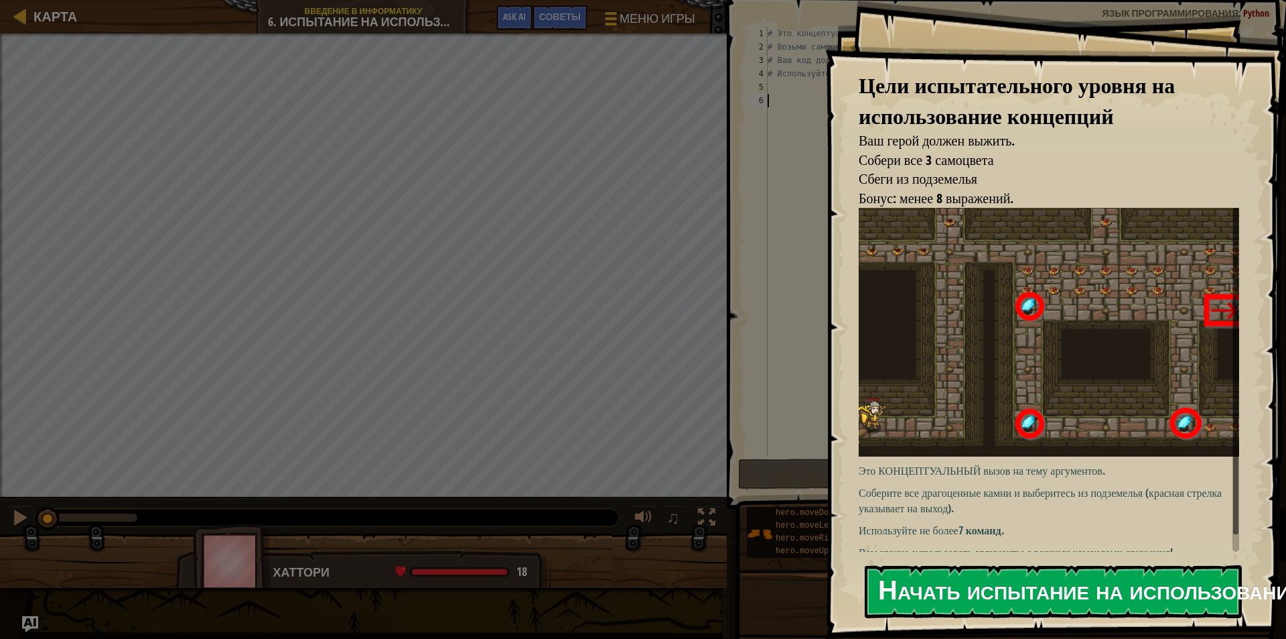
click at [1075, 588] on button "Начать испытание на использование концепций" at bounding box center [1053, 591] width 377 height 53
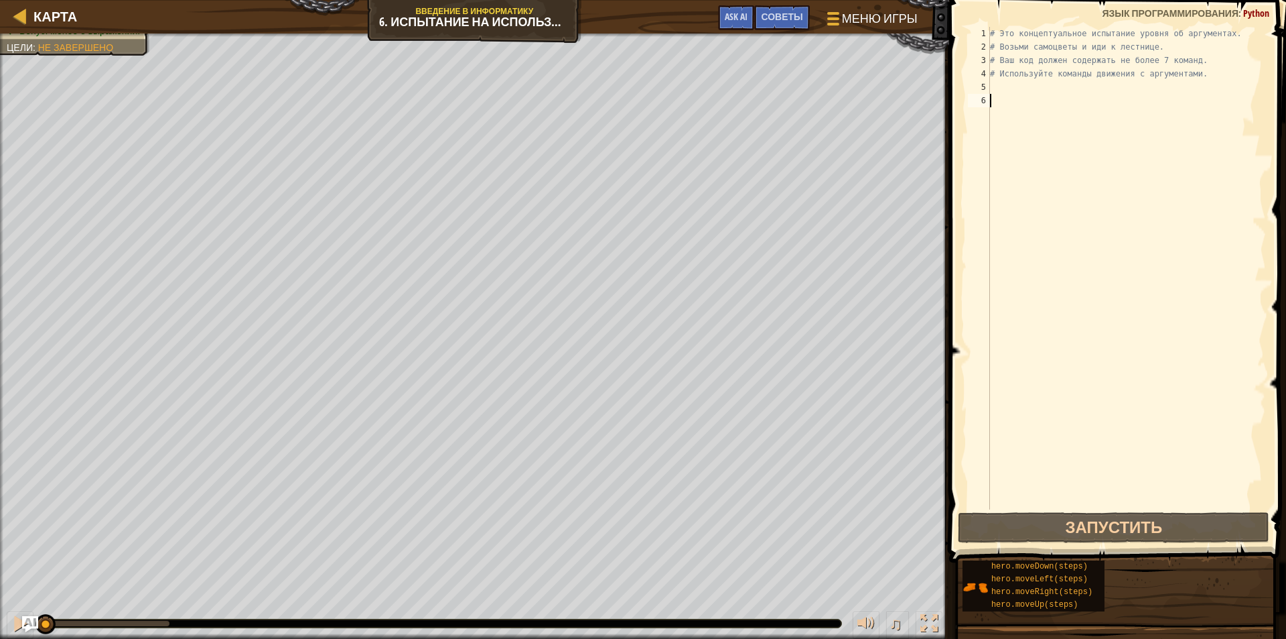
click at [994, 92] on div "# Это концептуальное испытание уровня об аргументах. # Возьми самоцветы и иди к…" at bounding box center [1127, 281] width 279 height 509
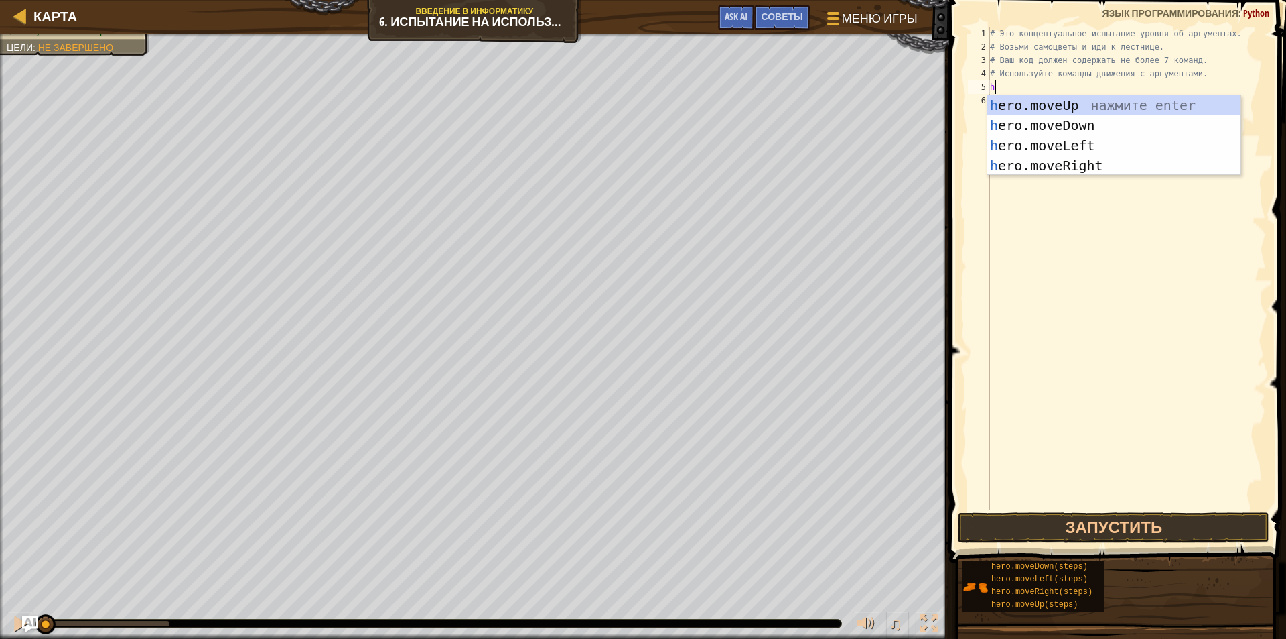
type textarea "he"
click at [1150, 295] on div "# Это концептуальное испытание уровня об аргументах. # Возьми самоцветы и иди к…" at bounding box center [1127, 281] width 279 height 509
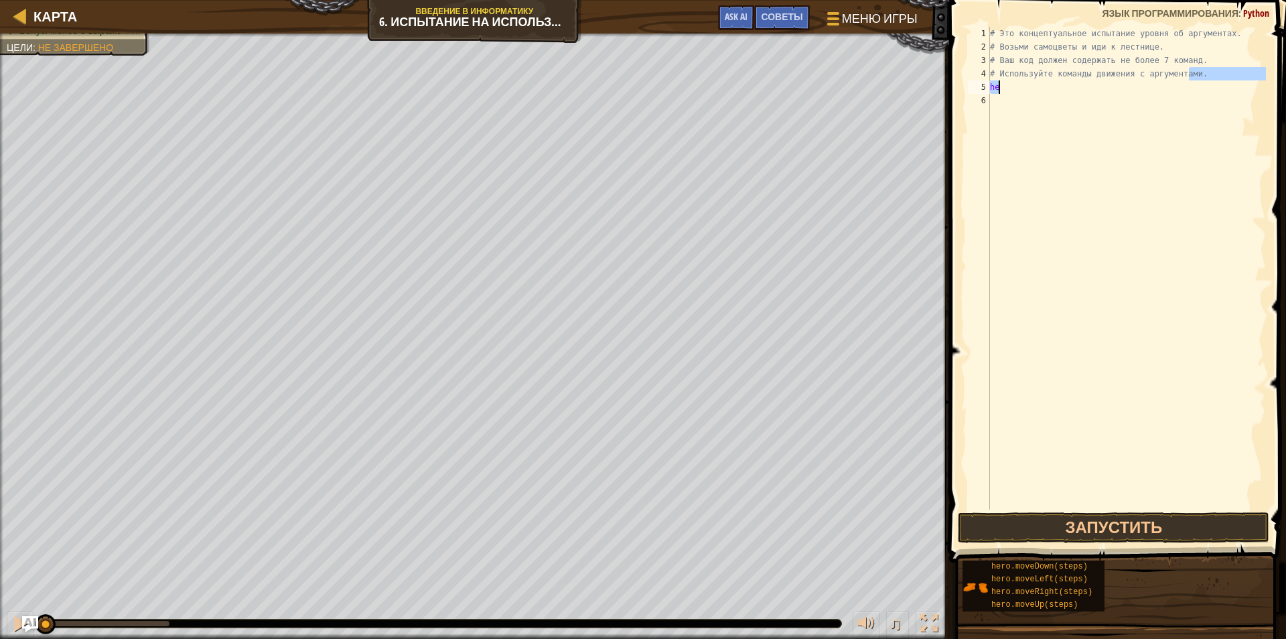
drag, startPoint x: 1187, startPoint y: 76, endPoint x: 1190, endPoint y: 90, distance: 13.7
click at [1189, 90] on div "# Это концептуальное испытание уровня об аргументах. # Возьми самоцветы и иди к…" at bounding box center [1127, 281] width 279 height 509
type textarea "# Используйте команды движения с аргументами. he"
click at [1264, 282] on div "# Это концептуальное испытание уровня об аргументах. # Возьми самоцветы и иди к…" at bounding box center [1127, 281] width 279 height 509
drag, startPoint x: 1186, startPoint y: 72, endPoint x: 1202, endPoint y: 77, distance: 16.8
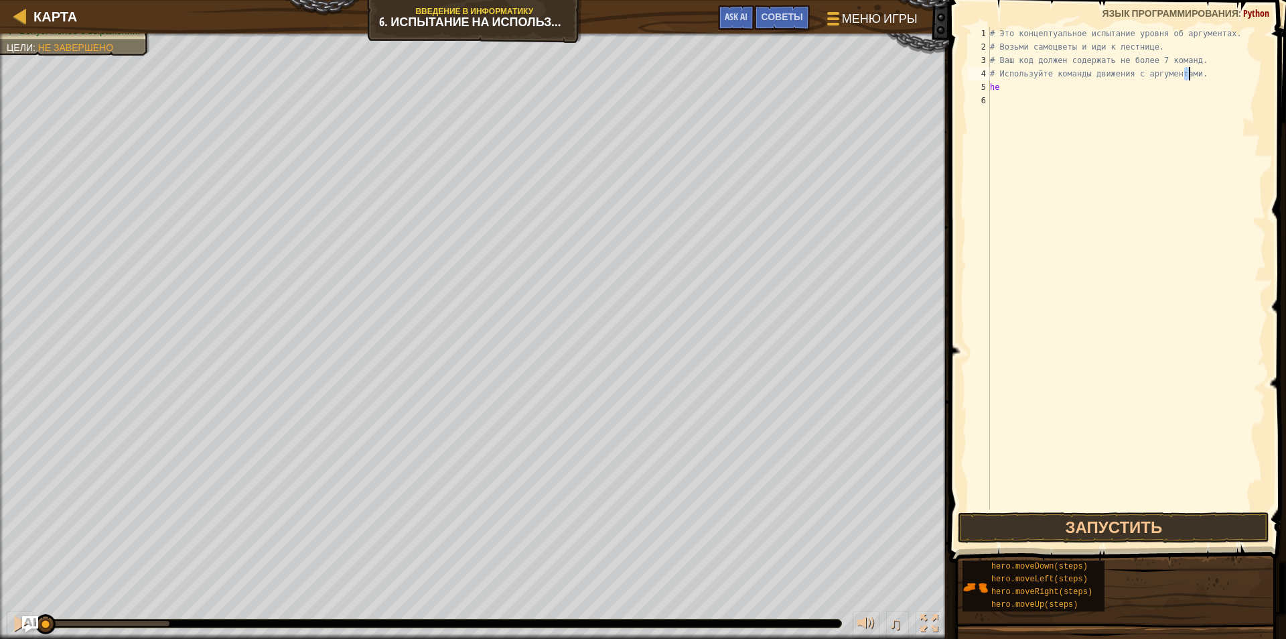
click at [1202, 77] on div "# Это концептуальное испытание уровня об аргументах. # Возьми самоцветы и иди к…" at bounding box center [1127, 281] width 279 height 509
type textarea "# Используйте команды движения с аргументами."
click at [1196, 181] on div "# Это концептуальное испытание уровня об аргументах. # Возьми самоцветы и иди к…" at bounding box center [1127, 281] width 279 height 509
click at [997, 84] on div "# Это концептуальное испытание уровня об аргументах. # Возьми самоцветы и иди к…" at bounding box center [1127, 281] width 279 height 509
type textarea "her"
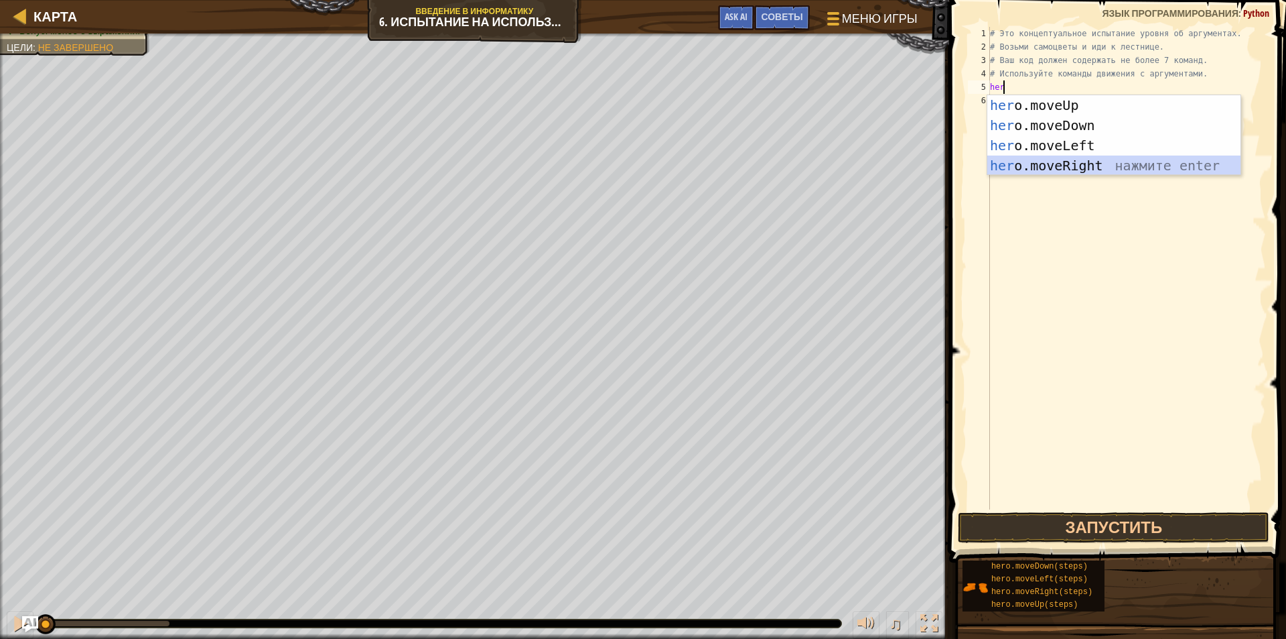
click at [1095, 159] on div "her o.moveUp нажмите enter her o.moveDown нажмите enter her o.moveLeft нажмите …" at bounding box center [1114, 155] width 253 height 121
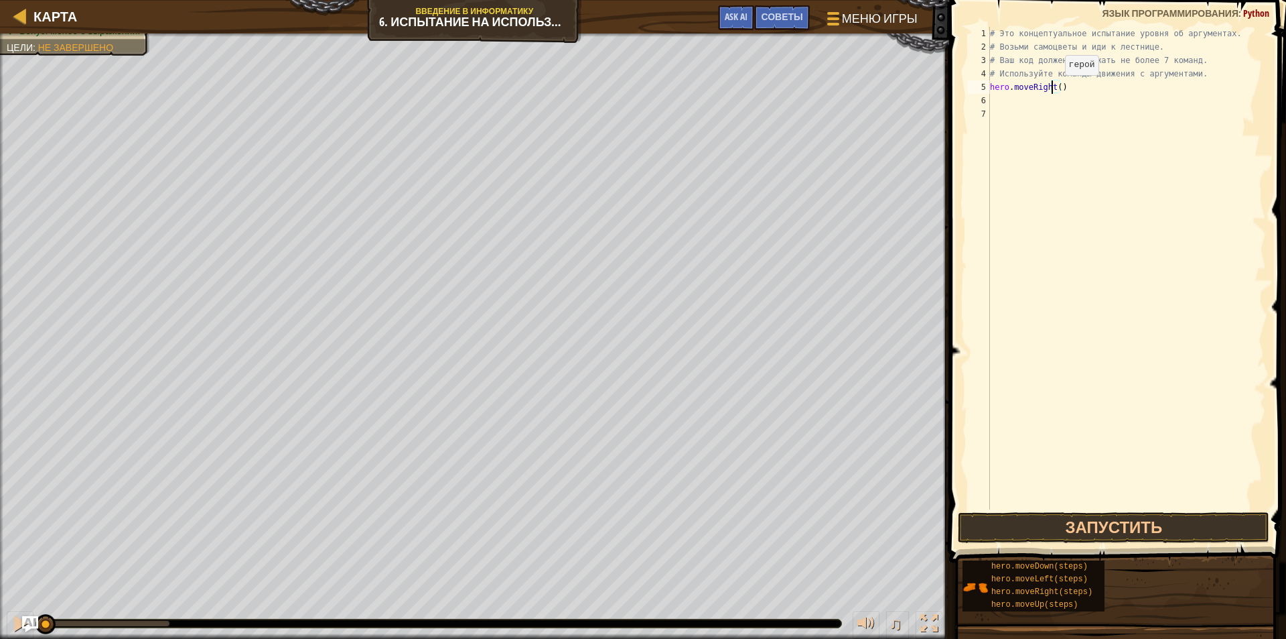
click at [1054, 88] on div "# Это концептуальное испытание уровня об аргументах. # Возьми самоцветы и иди к…" at bounding box center [1127, 281] width 279 height 509
click at [1057, 86] on div "# Это концептуальное испытание уровня об аргументах. # Возьми самоцветы и иди к…" at bounding box center [1127, 281] width 279 height 509
type textarea "hero.moveRight(1)"
click at [998, 105] on div "# Это концептуальное испытание уровня об аргументах. # Возьми самоцветы и иди к…" at bounding box center [1127, 281] width 279 height 509
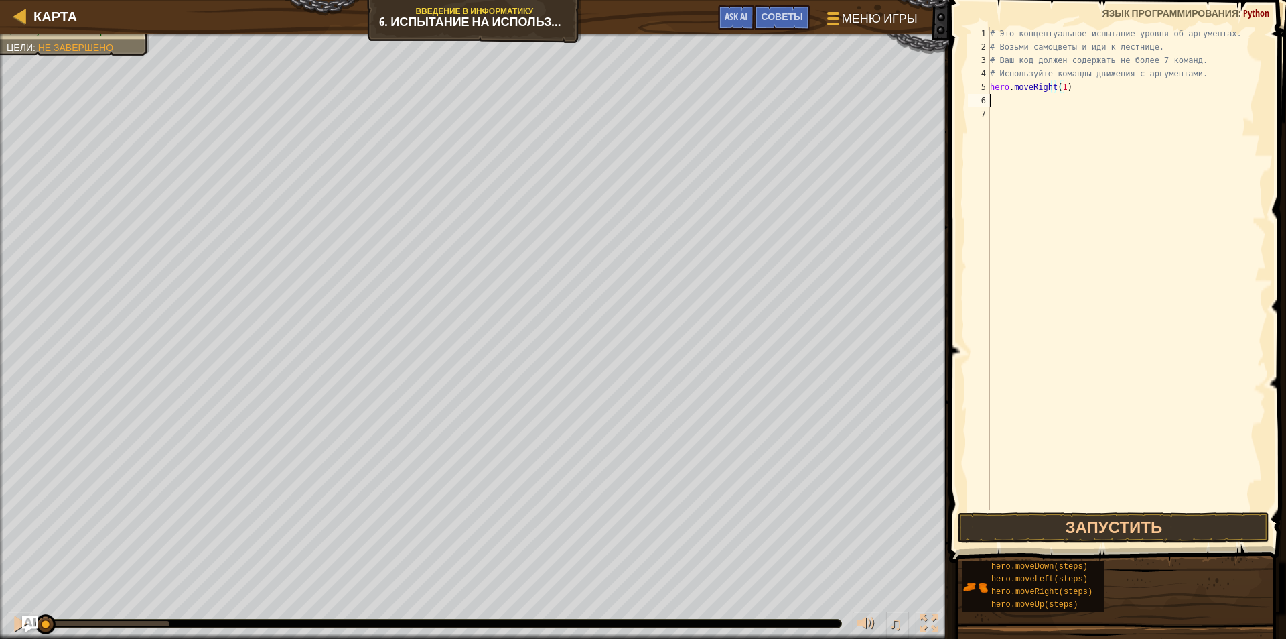
scroll to position [6, 0]
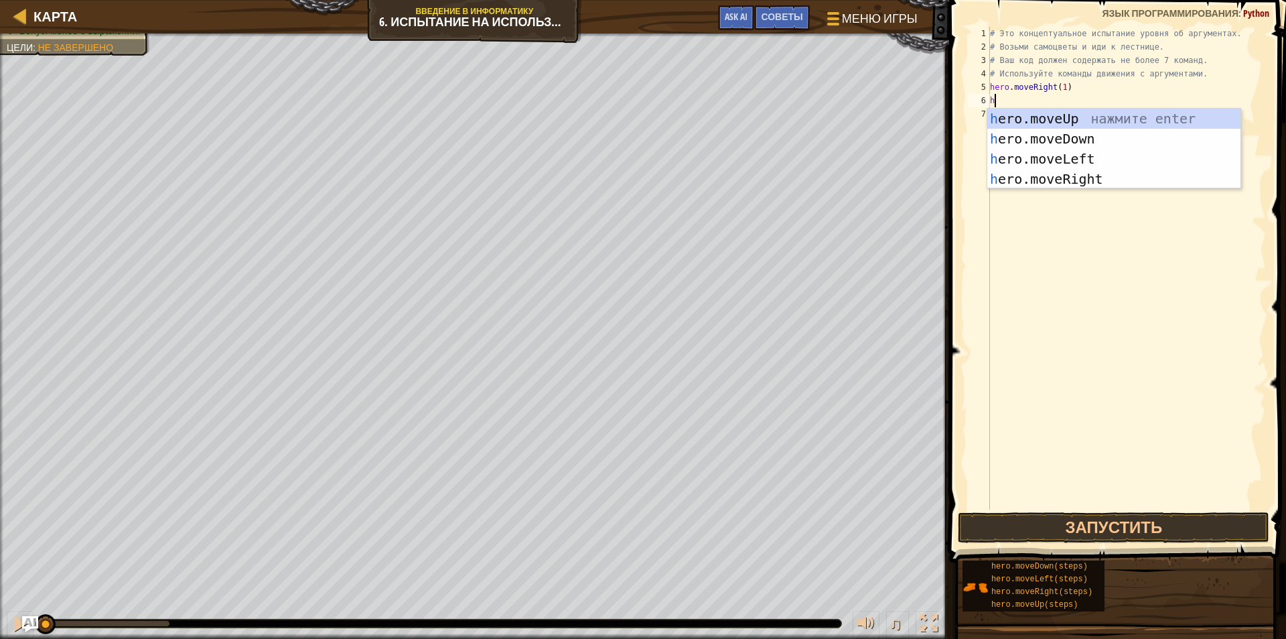
type textarea "he"
click at [1016, 117] on div "he ro.moveUp нажмите enter he ro.moveDown нажмите enter he ro.moveLeft нажмите …" at bounding box center [1114, 169] width 253 height 121
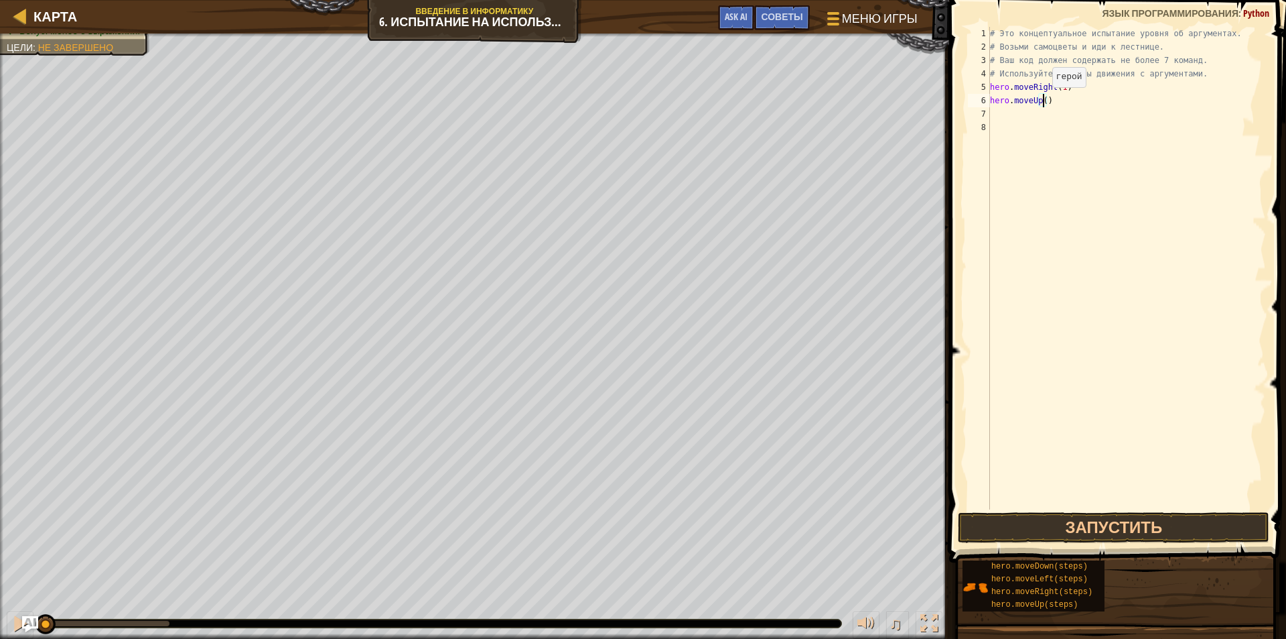
click at [1041, 101] on div "# Это концептуальное испытание уровня об аргументах. # Возьми самоцветы и иди к…" at bounding box center [1127, 281] width 279 height 509
click at [988, 105] on div "6" at bounding box center [979, 100] width 22 height 13
type textarea "hero.moveUp(3)"
click at [994, 111] on div "# Это концептуальное испытание уровня об аргументах. # Возьми самоцветы и иди к…" at bounding box center [1127, 281] width 279 height 509
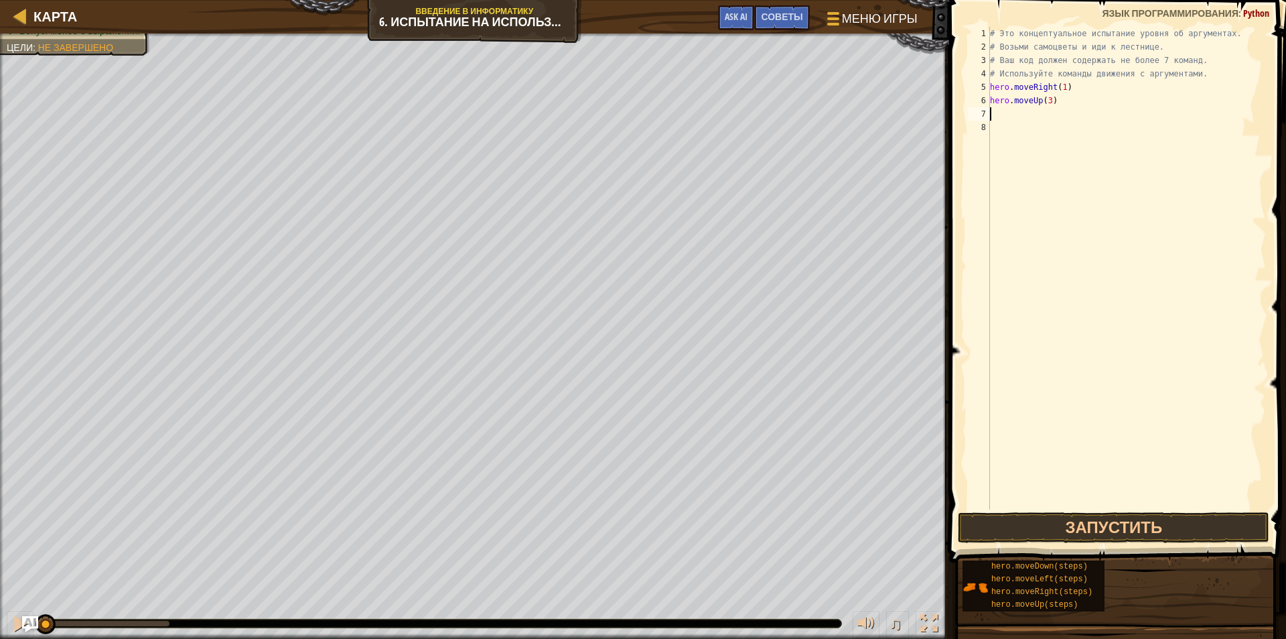
scroll to position [6, 0]
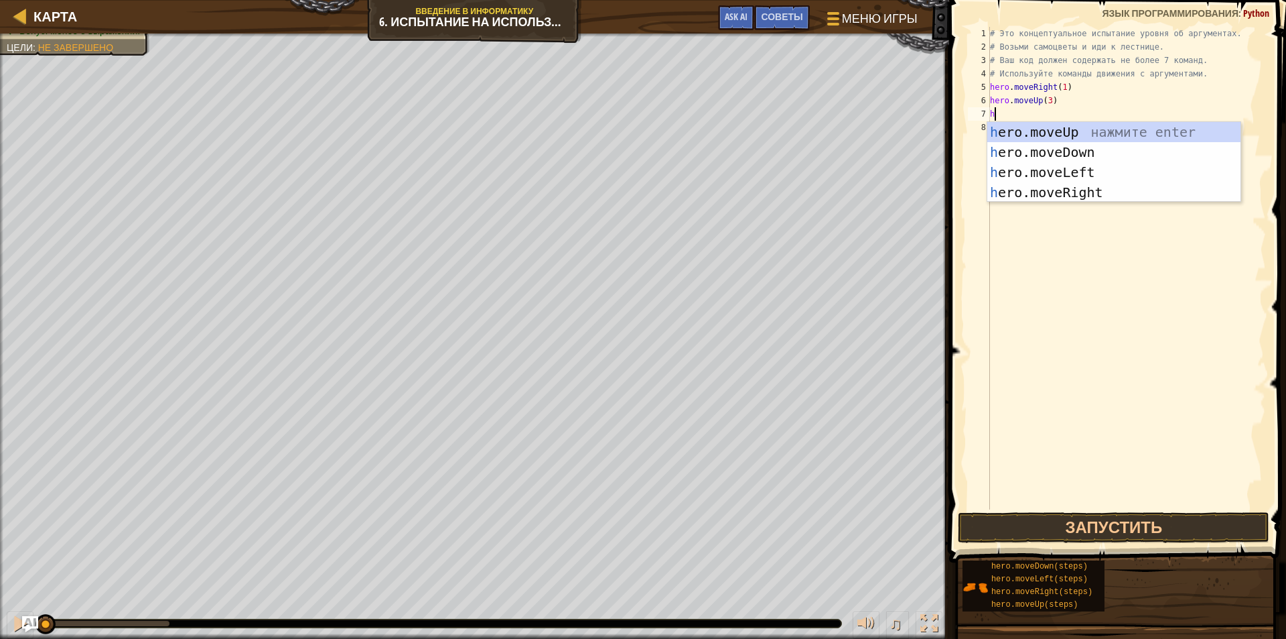
type textarea "he"
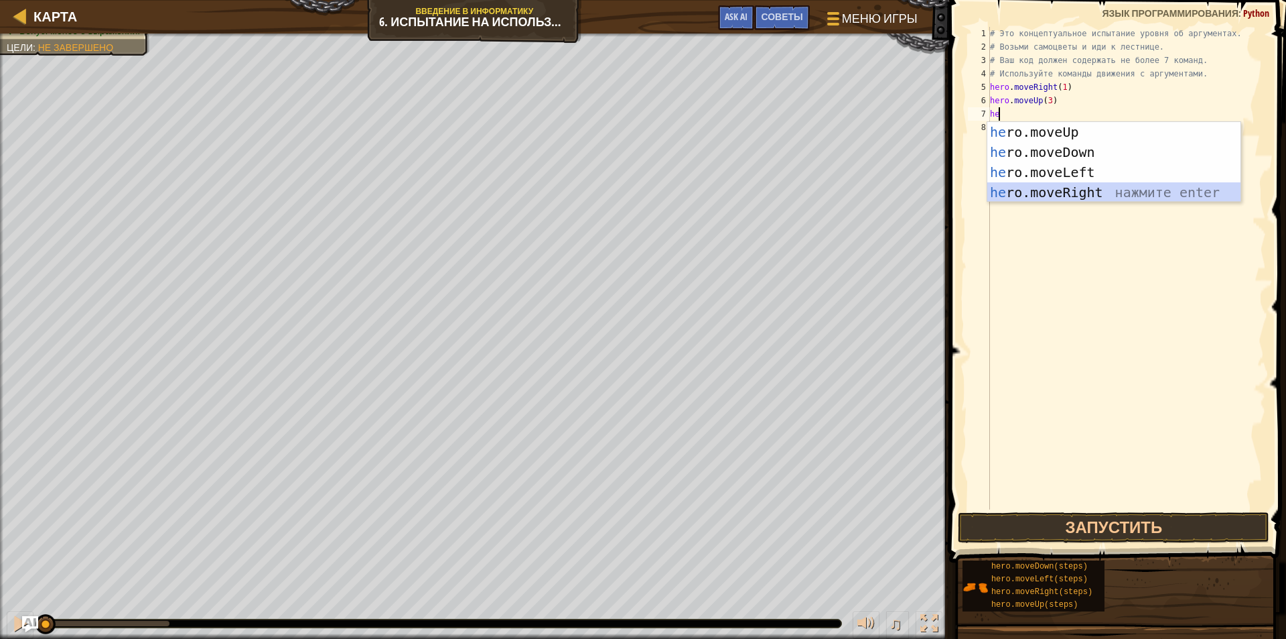
click at [1091, 194] on div "he ro.moveUp нажмите enter he ro.moveDown нажмите enter he ro.moveLeft нажмите …" at bounding box center [1114, 182] width 253 height 121
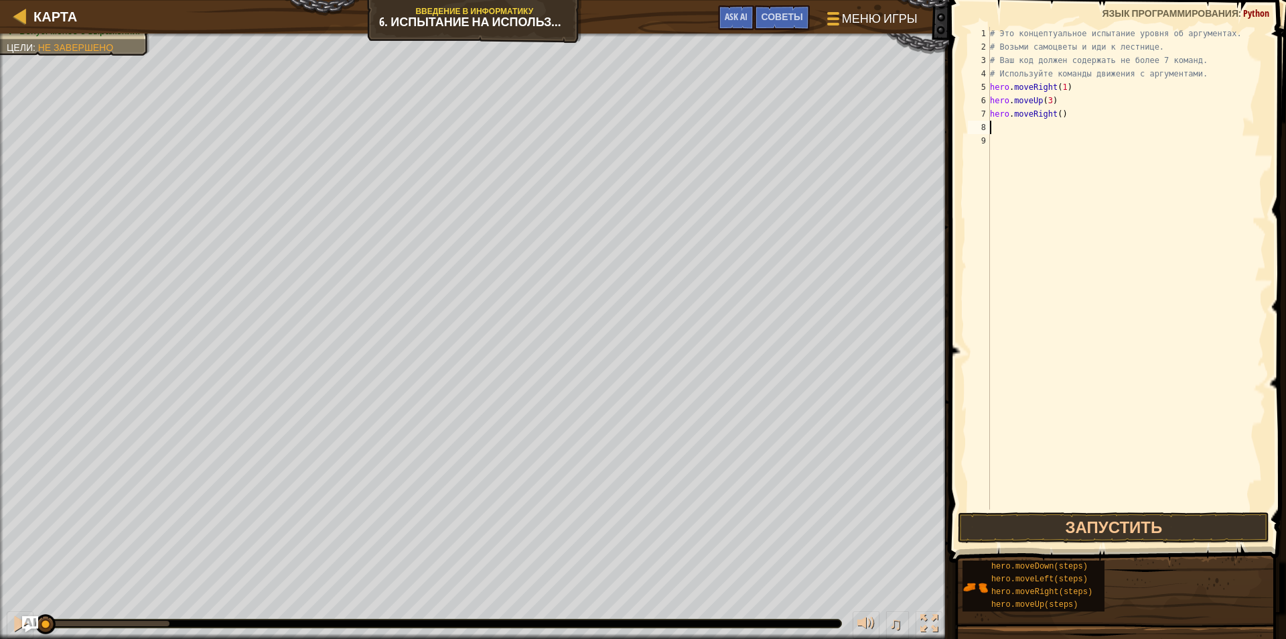
click at [1055, 122] on div "# Это концептуальное испытание уровня об аргументах. # Возьми самоцветы и иди к…" at bounding box center [1127, 281] width 279 height 509
click at [1055, 114] on div "# Это концептуальное испытание уровня об аргументах. # Возьми самоцветы и иди к…" at bounding box center [1127, 281] width 279 height 509
type textarea "hero.moveRight(2)"
click at [999, 125] on div "# Это концептуальное испытание уровня об аргументах. # Возьми самоцветы и иди к…" at bounding box center [1127, 281] width 279 height 509
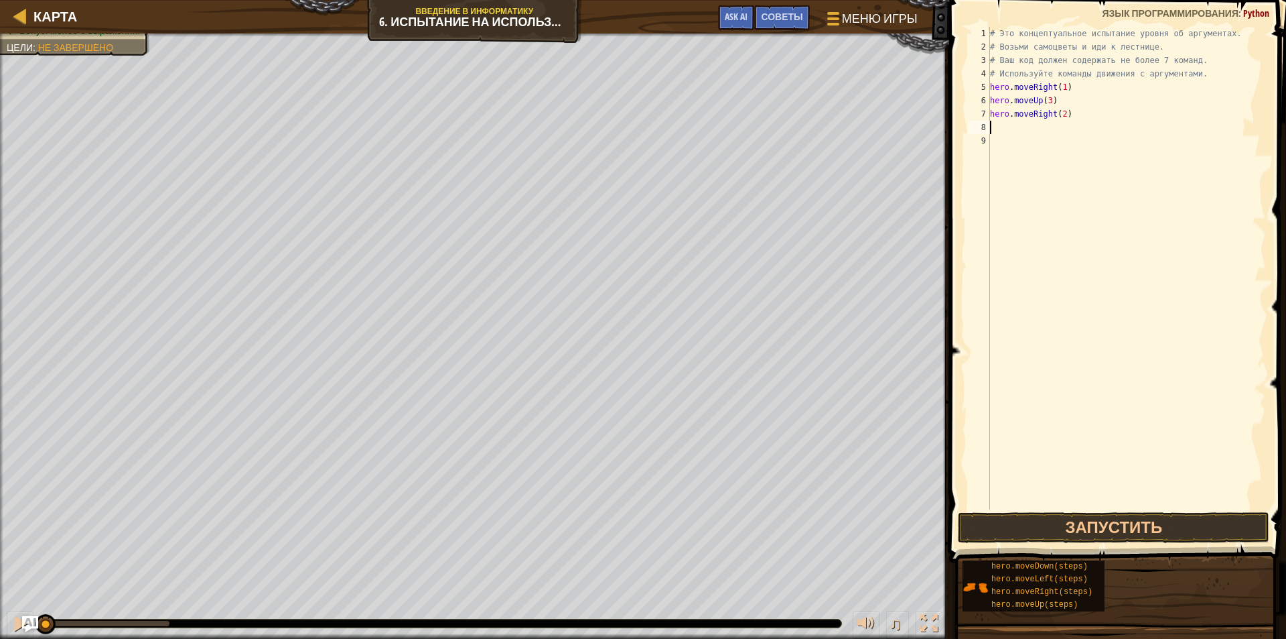
scroll to position [6, 0]
type textarea "h"
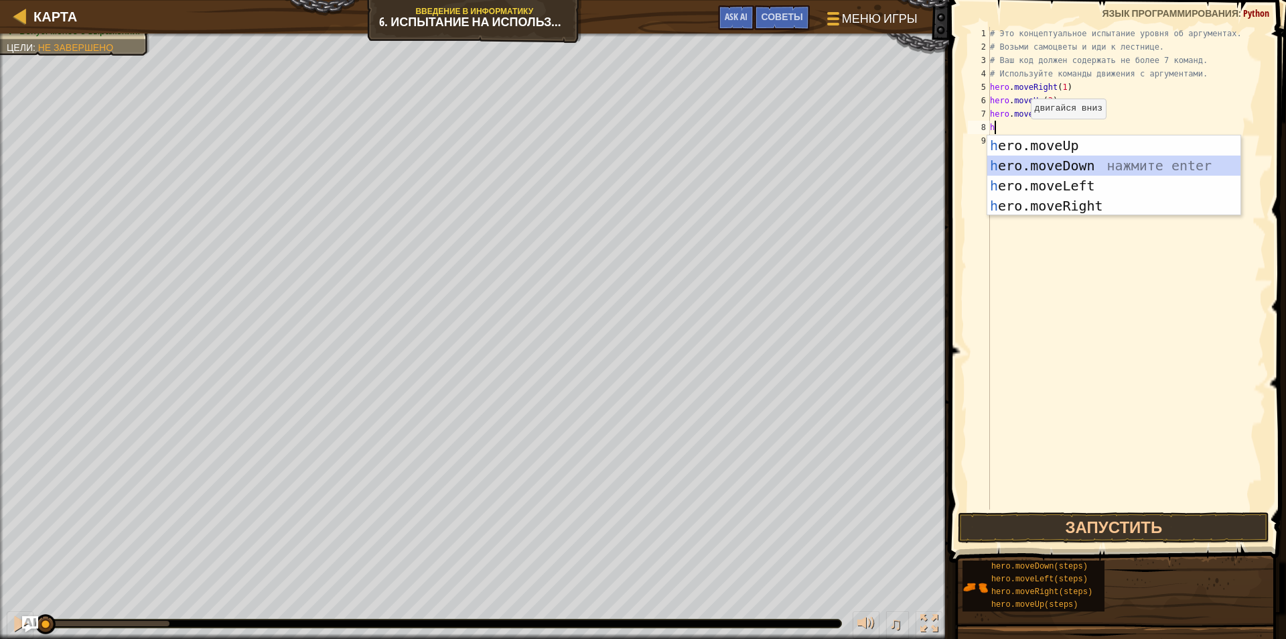
drag, startPoint x: 1049, startPoint y: 163, endPoint x: 1053, endPoint y: 156, distance: 7.8
click at [1051, 161] on div "h ero.moveUp нажмите enter h ero.moveDown нажмите enter h ero.moveLeft нажмите …" at bounding box center [1114, 195] width 253 height 121
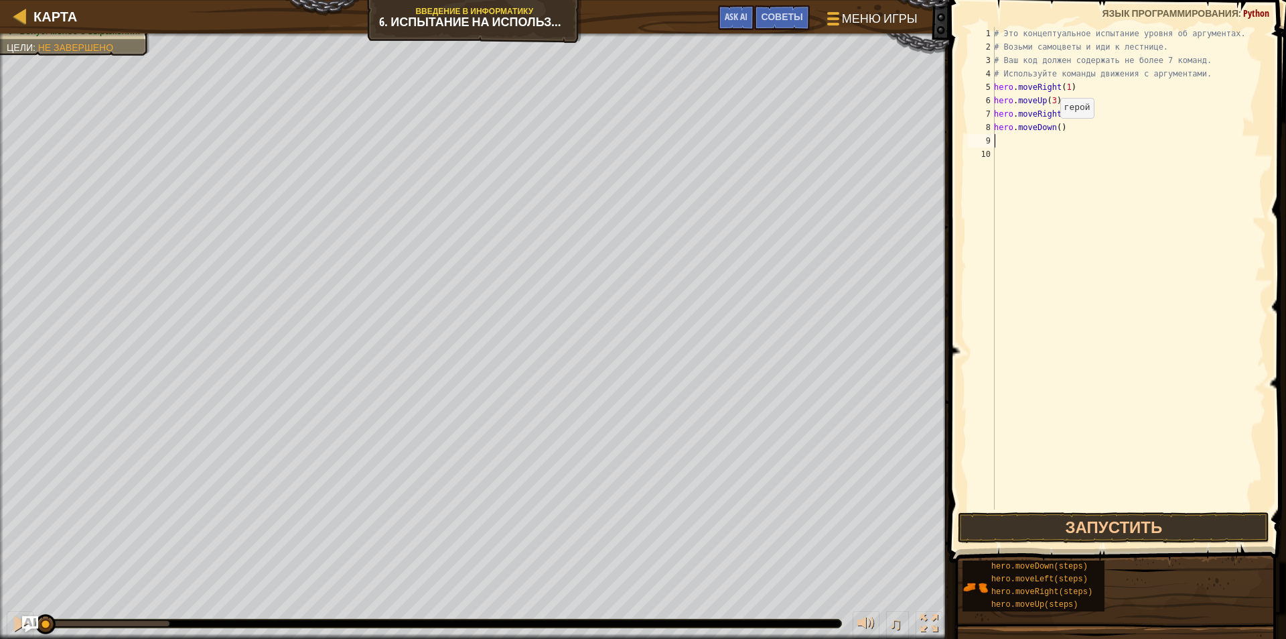
click at [1053, 131] on div "# Это концептуальное испытание уровня об аргументах. # Возьми самоцветы и иди к…" at bounding box center [1129, 281] width 275 height 509
click at [1055, 129] on div "# Это концептуальное испытание уровня об аргументах. # Возьми самоцветы и иди к…" at bounding box center [1129, 281] width 275 height 509
type textarea "hero.moveDown(1)"
click at [1000, 157] on div "# Это концептуальное испытание уровня об аргументах. # Возьми самоцветы и иди к…" at bounding box center [1129, 281] width 275 height 509
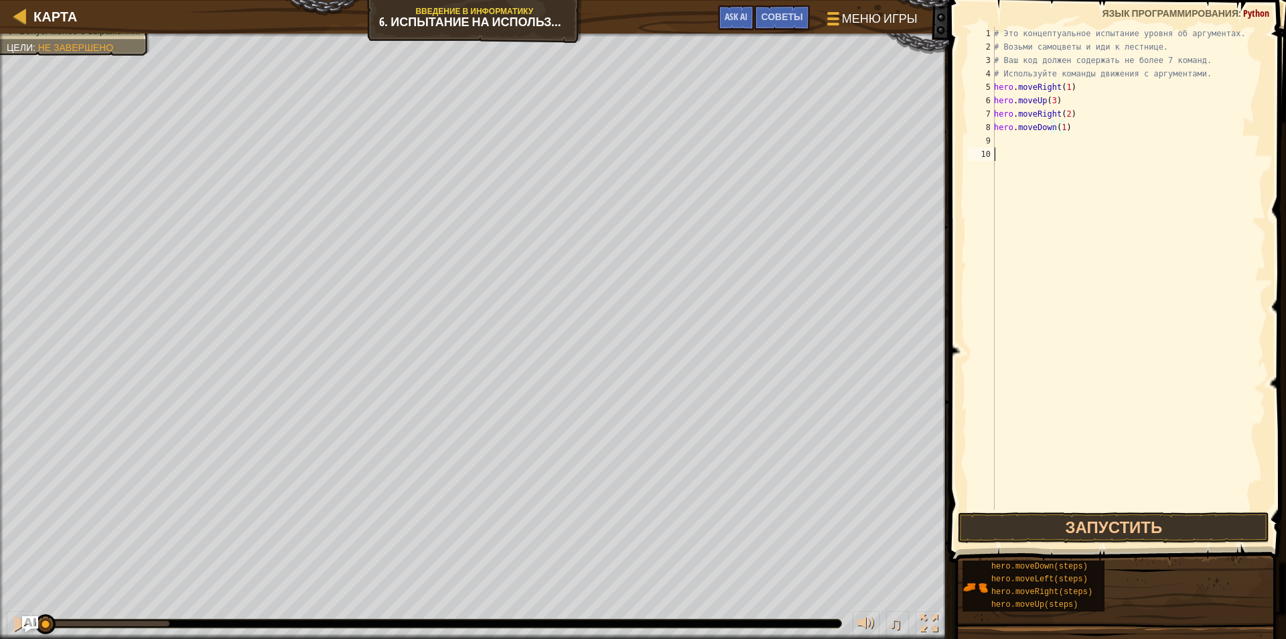
scroll to position [6, 0]
click at [996, 146] on div "# Это концептуальное испытание уровня об аргументах. # Возьми самоцветы и иди к…" at bounding box center [1129, 281] width 275 height 509
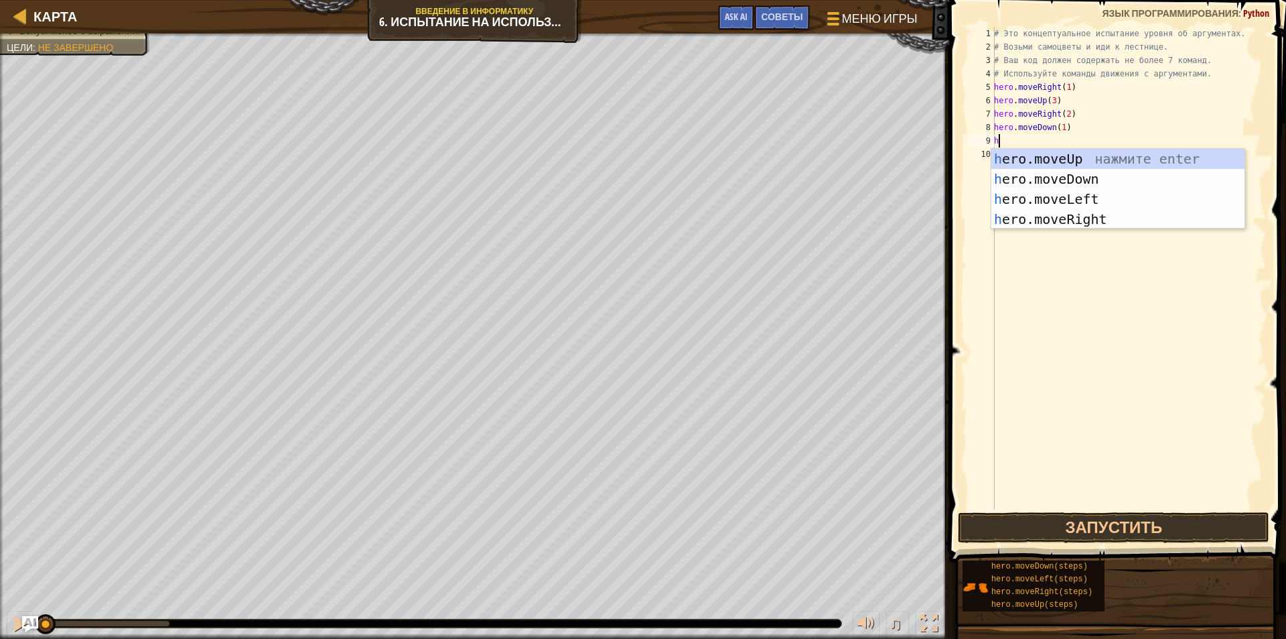
type textarea "he"
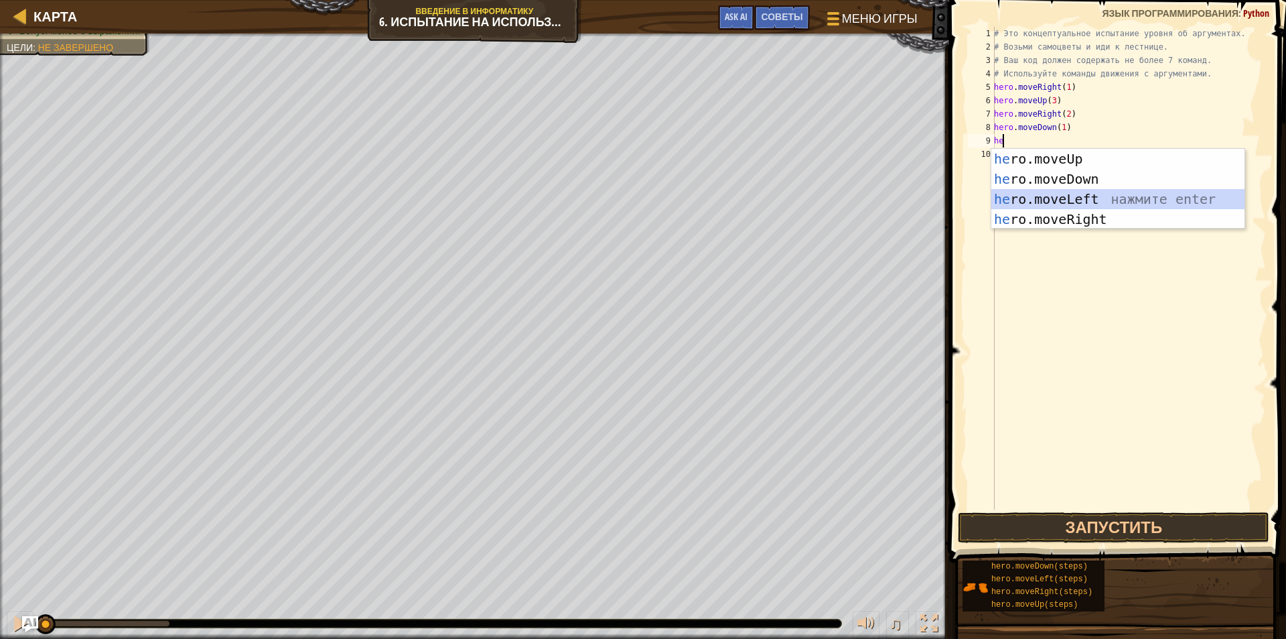
click at [1071, 202] on div "he ro.moveUp нажмите enter he ro.moveDown нажмите enter he ro.moveLeft нажмите …" at bounding box center [1118, 209] width 253 height 121
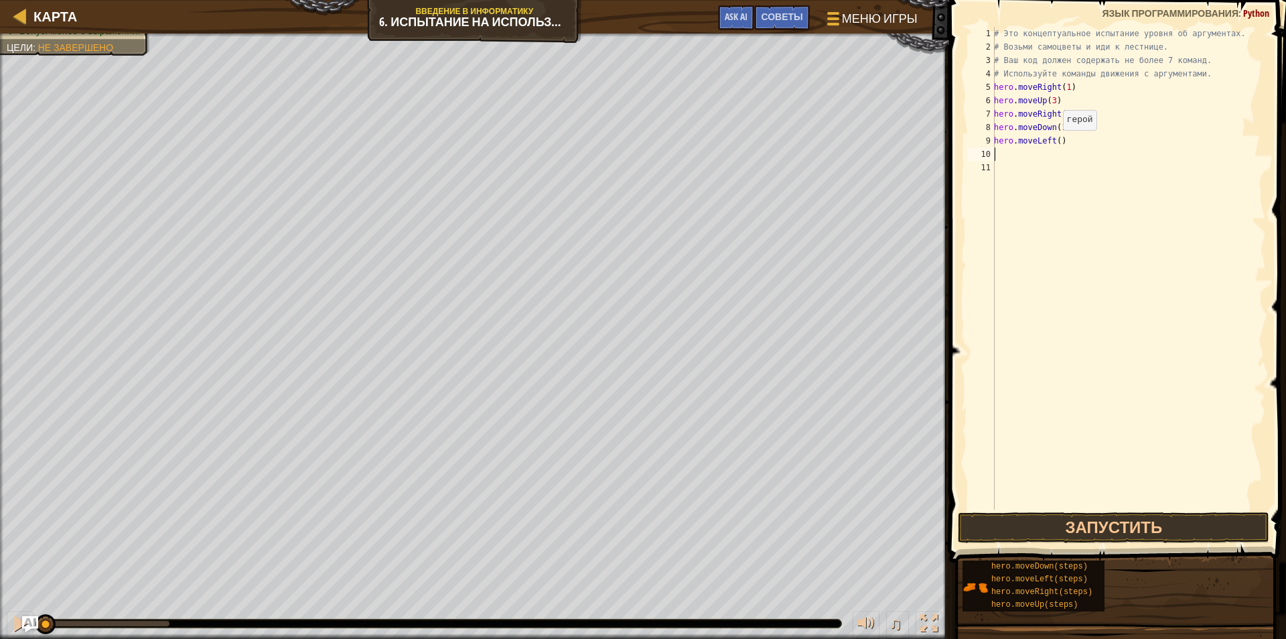
click at [1056, 143] on div "# Это концептуальное испытание уровня об аргументах. # Возьми самоцветы и иди к…" at bounding box center [1129, 281] width 275 height 509
type textarea "hero.moveLeft(1)"
click at [1006, 158] on div "# Это концептуальное испытание уровня об аргументах. # Возьми самоцветы и иди к…" at bounding box center [1129, 281] width 275 height 509
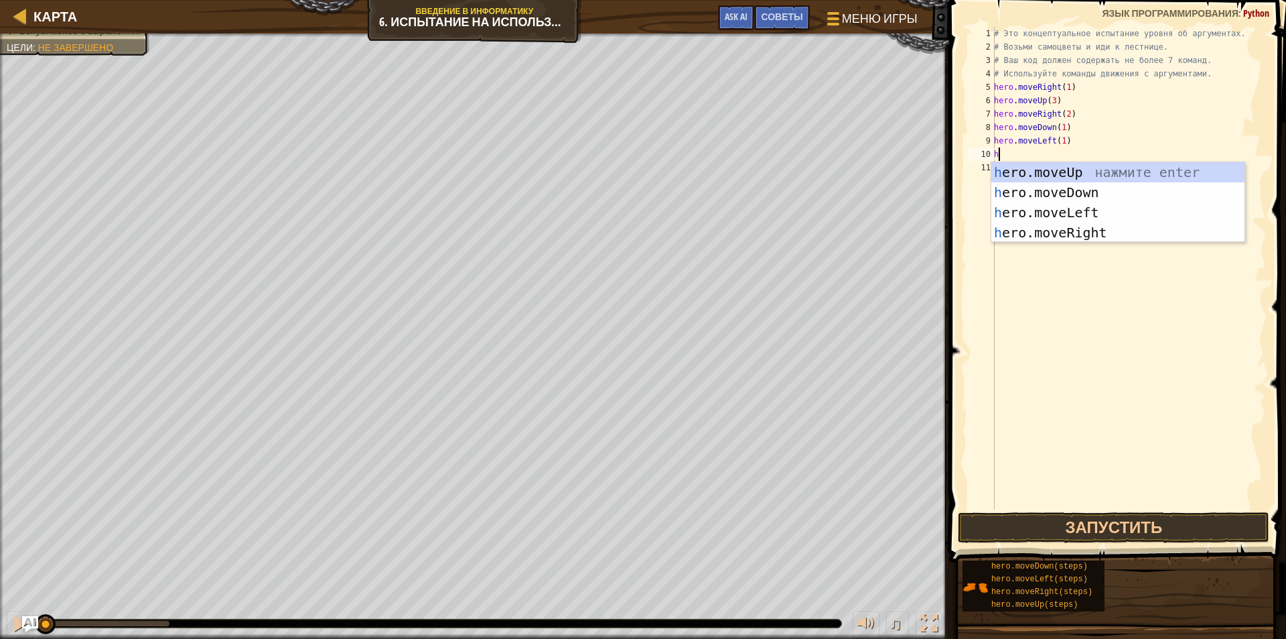
type textarea "he"
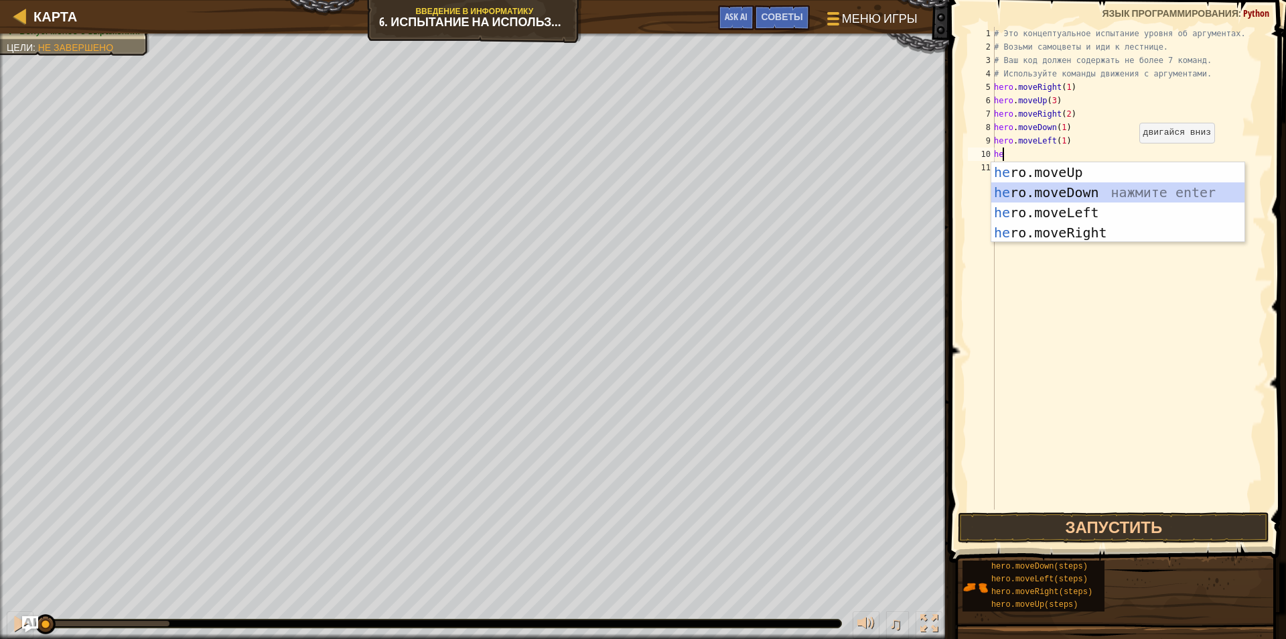
click at [1065, 187] on div "he ro.moveUp нажмите enter he ro.moveDown нажмите enter he ro.moveLeft нажмите …" at bounding box center [1118, 222] width 253 height 121
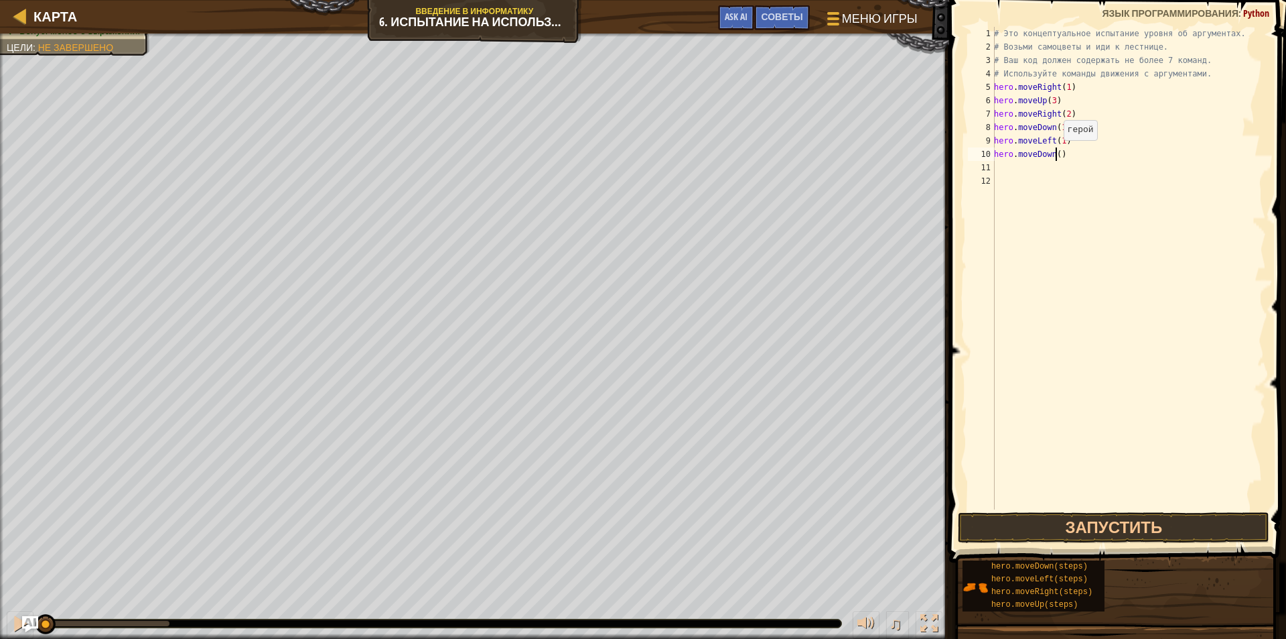
click at [1057, 153] on div "# Это концептуальное испытание уровня об аргументах. # Возьми самоцветы и иди к…" at bounding box center [1129, 281] width 275 height 509
type textarea "hero.moveDown(2)"
click at [998, 168] on div "# Это концептуальное испытание уровня об аргументах. # Возьми самоцветы и иди к…" at bounding box center [1129, 281] width 275 height 509
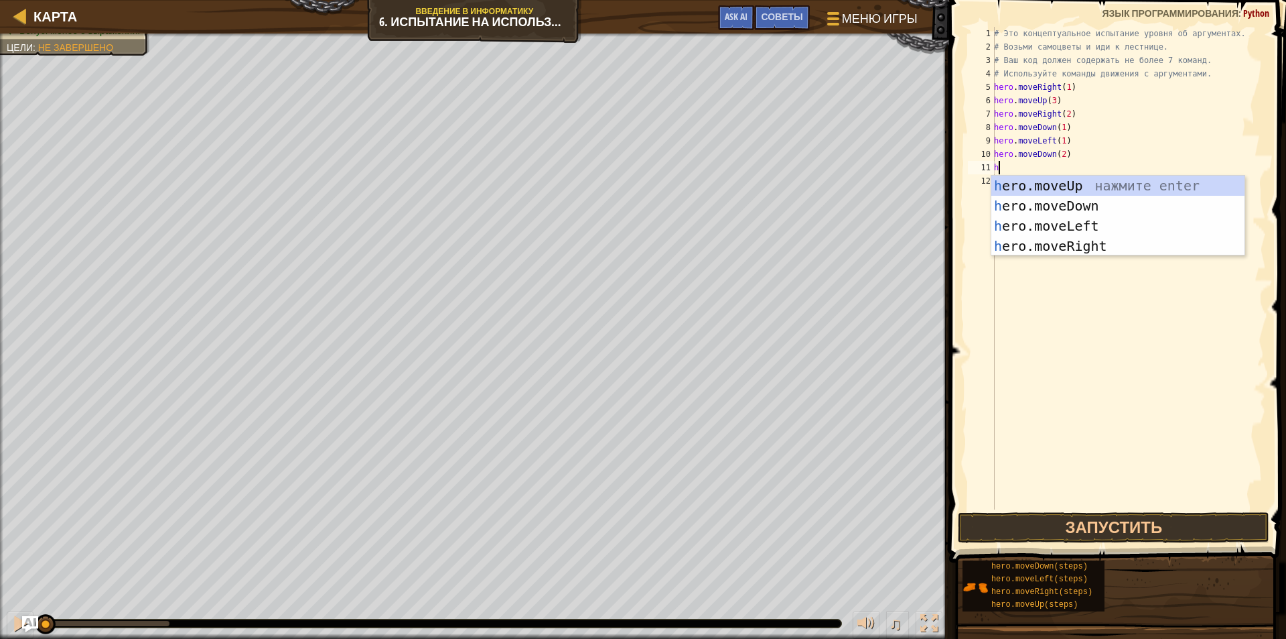
type textarea "he"
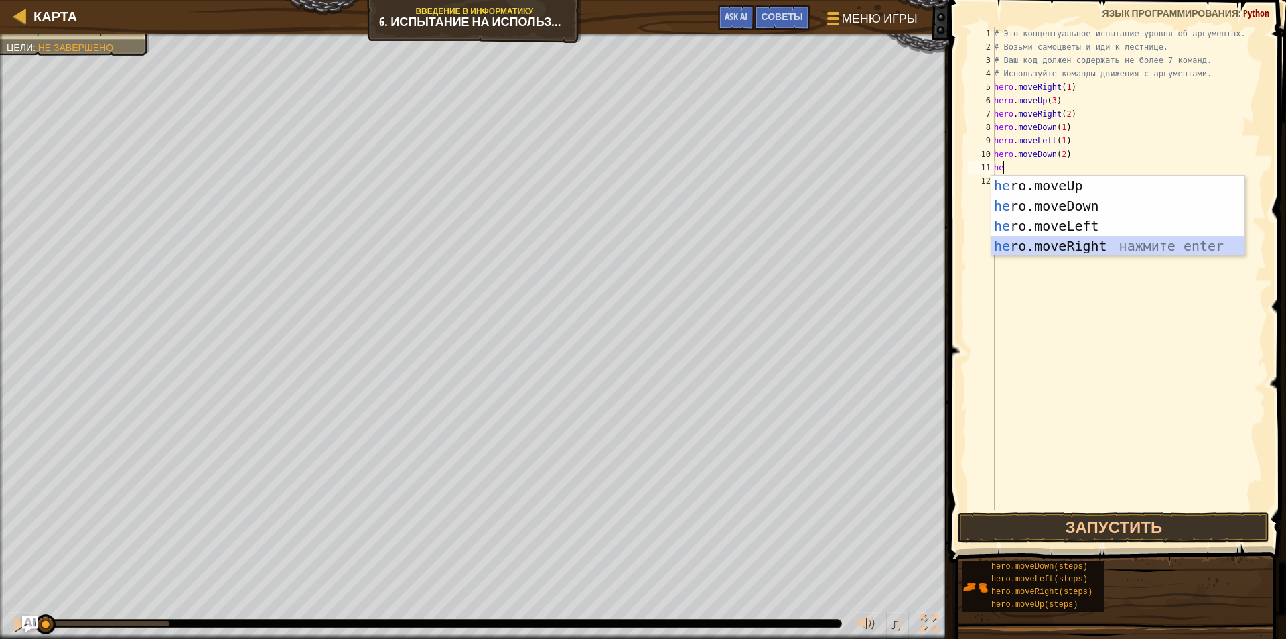
click at [1079, 241] on div "he ro.moveUp нажмите enter he ro.moveDown нажмите enter he ro.moveLeft нажмите …" at bounding box center [1118, 236] width 253 height 121
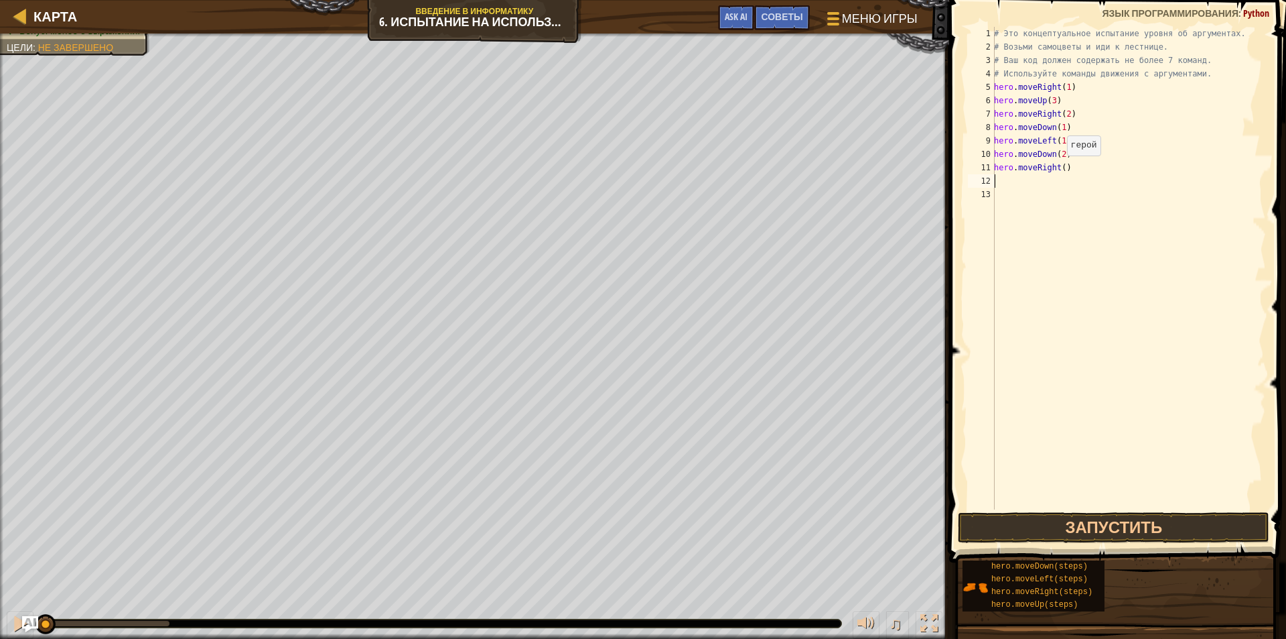
click at [1060, 169] on div "# Это концептуальное испытание уровня об аргументах. # Возьми самоцветы и иди к…" at bounding box center [1129, 281] width 275 height 509
type textarea "hero.moveRight(2)"
click at [1134, 519] on button "Запустить" at bounding box center [1114, 527] width 312 height 31
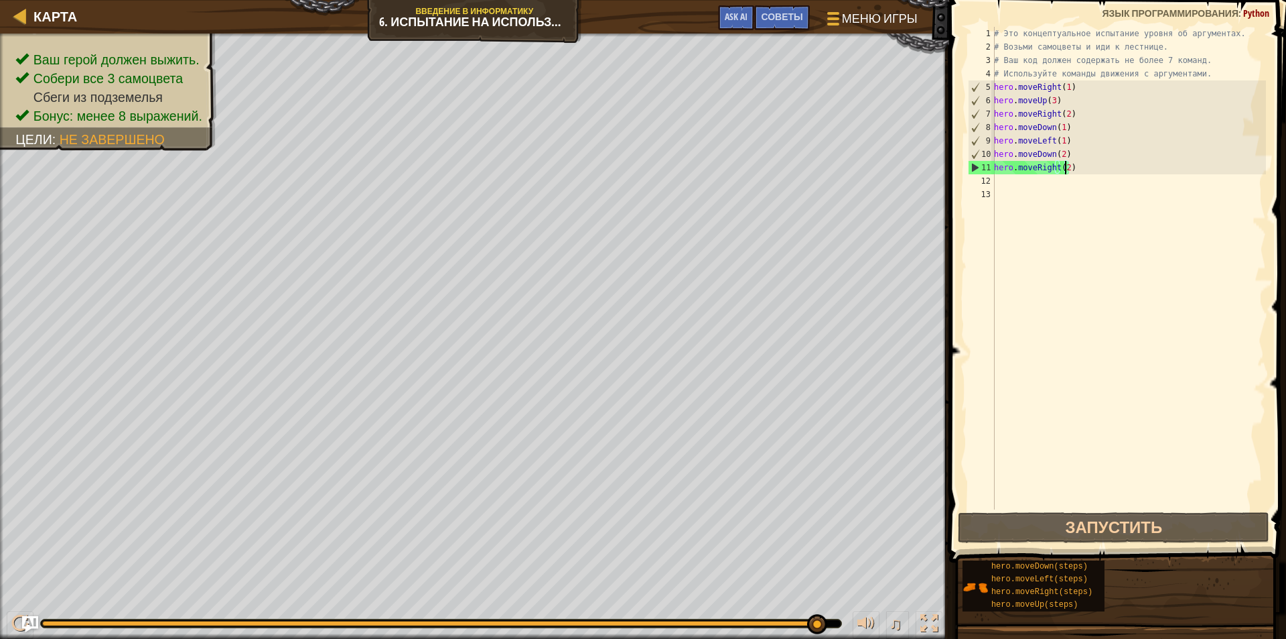
click at [1006, 182] on div "# Это концептуальное испытание уровня об аргументах. # Возьми самоцветы и иди к…" at bounding box center [1129, 281] width 275 height 509
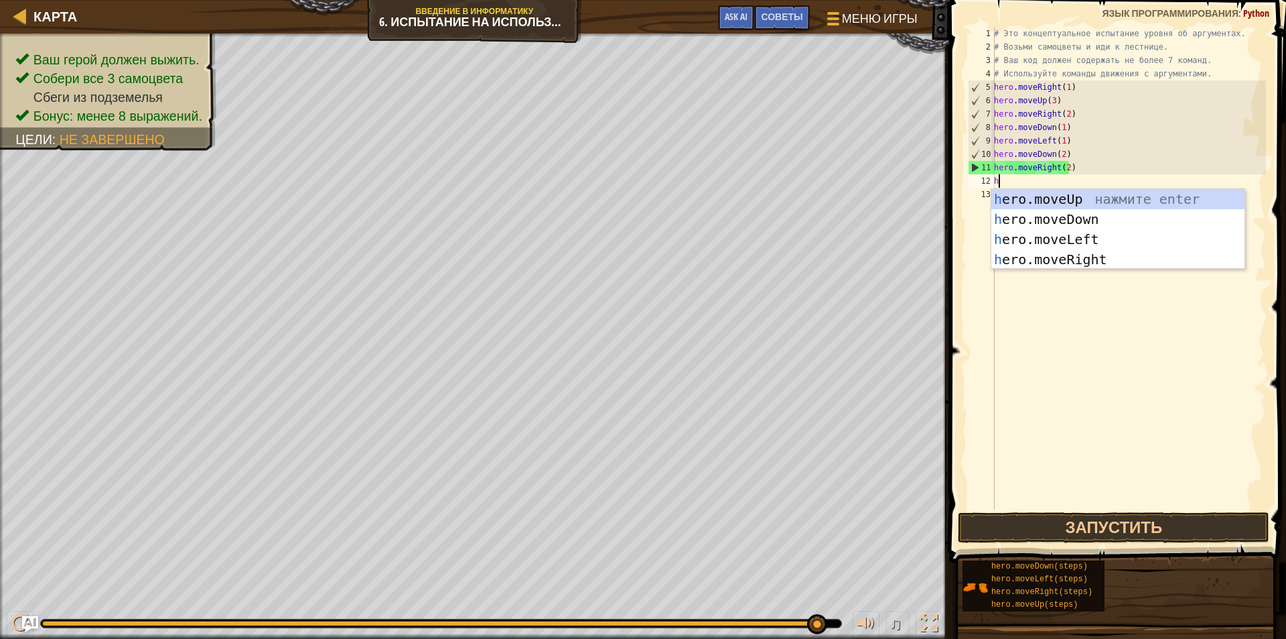
type textarea "he"
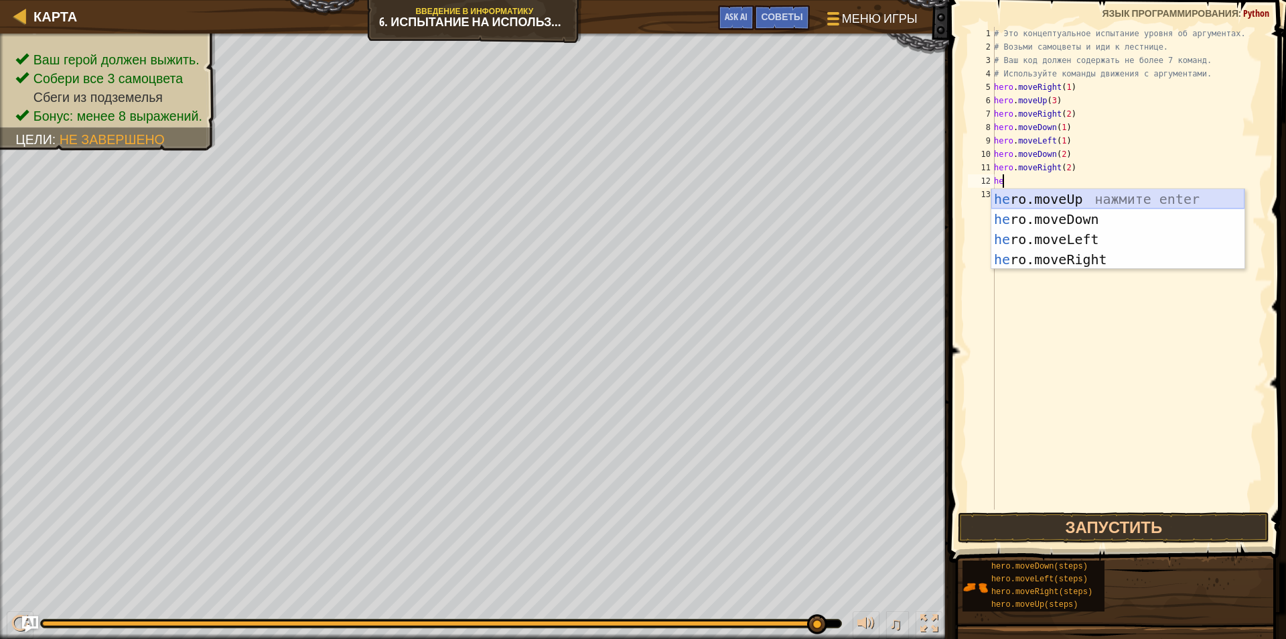
click at [1061, 193] on div "he ro.moveUp нажмите enter he ro.moveDown нажмите enter he ro.moveLeft нажмите …" at bounding box center [1118, 249] width 253 height 121
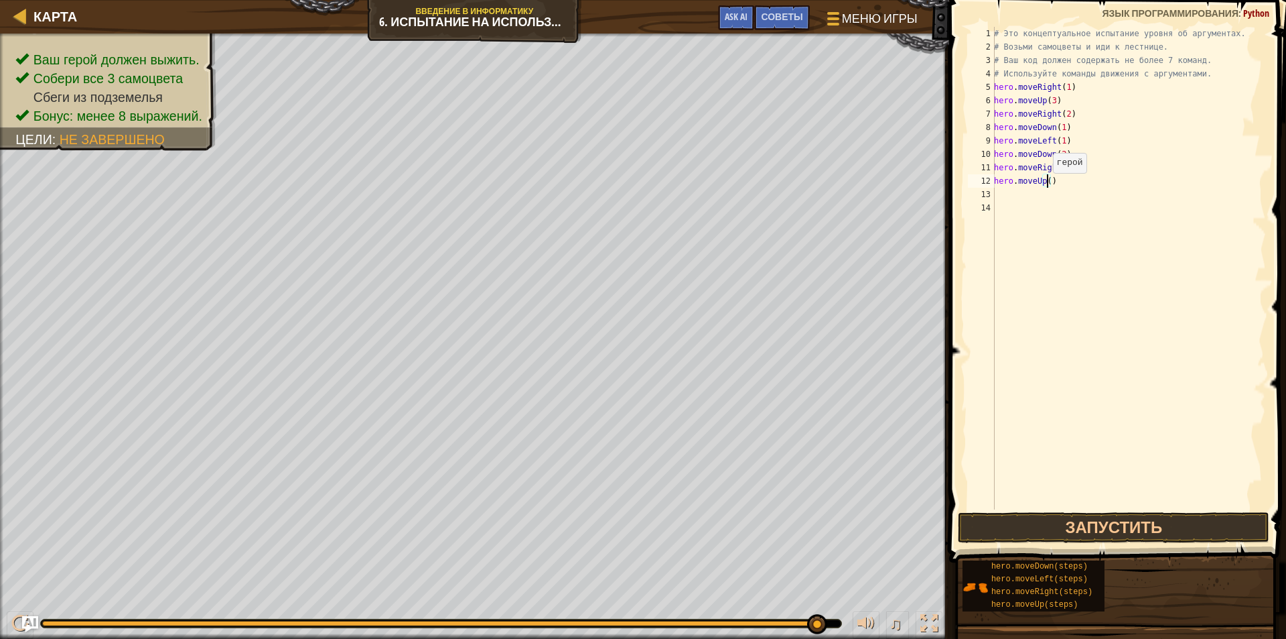
click at [1046, 186] on div "# Это концептуальное испытание уровня об аргументах. # Возьми самоцветы и иди к…" at bounding box center [1129, 281] width 275 height 509
type textarea "hero.moveUp(2)"
click at [1002, 196] on div "# Это концептуальное испытание уровня об аргументах. # Возьми самоцветы и иди к…" at bounding box center [1129, 281] width 275 height 509
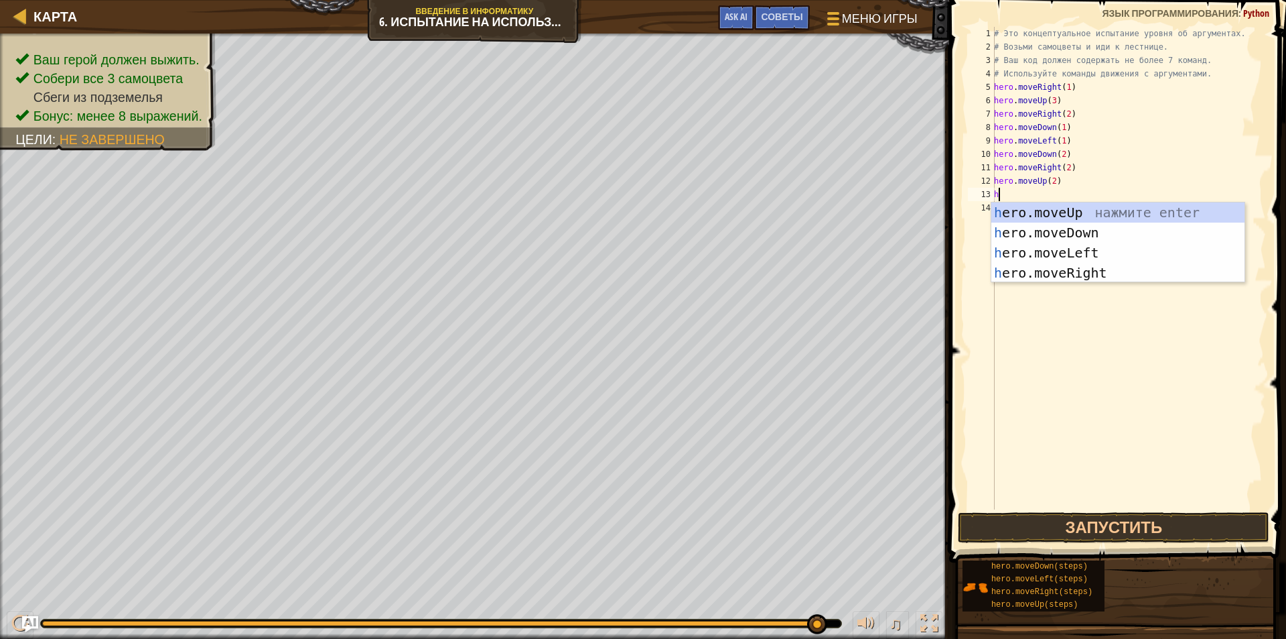
type textarea "he"
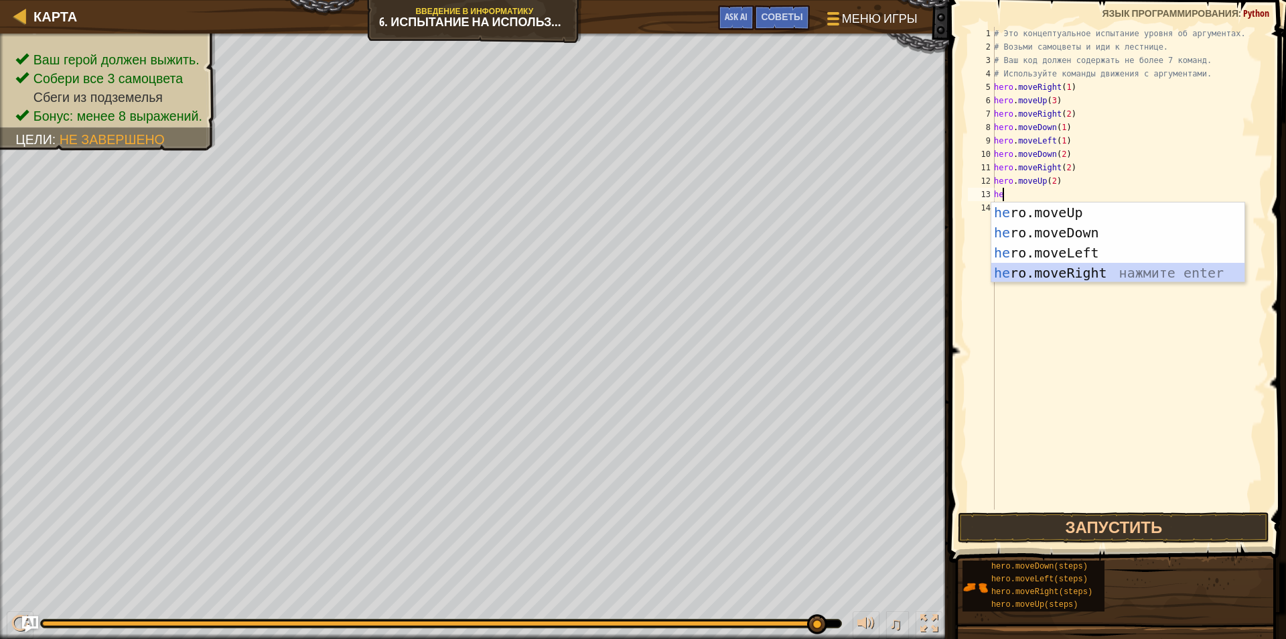
click at [1090, 270] on div "he ro.moveUp нажмите enter he ro.moveDown нажмите enter he ro.moveLeft нажмите …" at bounding box center [1118, 262] width 253 height 121
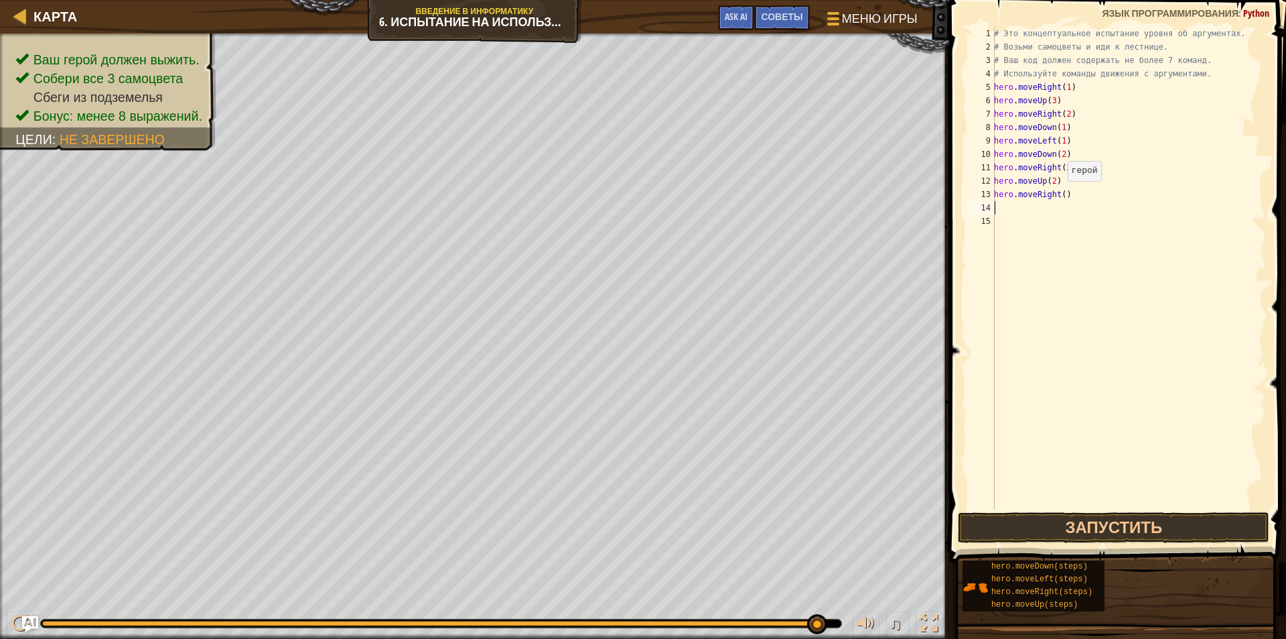
click at [1061, 194] on div "# Это концептуальное испытание уровня об аргументах. # Возьми самоцветы и иди к…" at bounding box center [1129, 281] width 275 height 509
type textarea "hero.moveRight(1)"
click at [1098, 531] on button "Запустить" at bounding box center [1114, 527] width 312 height 31
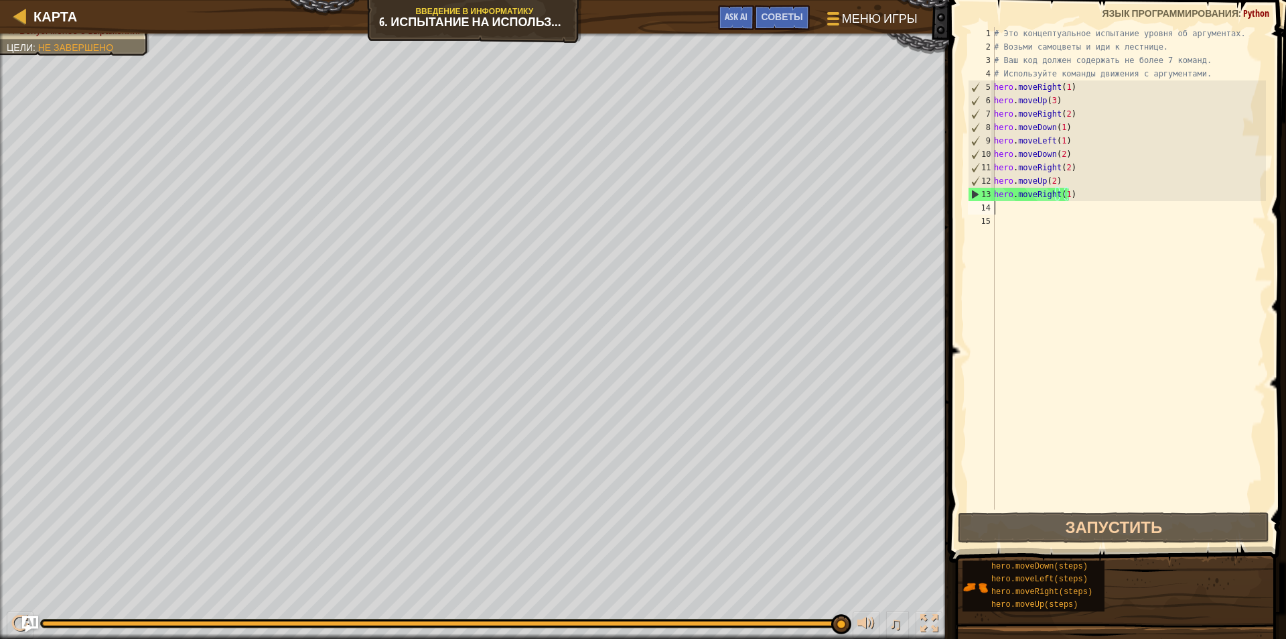
click at [998, 214] on div "# Это концептуальное испытание уровня об аргументах. # Возьми самоцветы и иди к…" at bounding box center [1129, 281] width 275 height 509
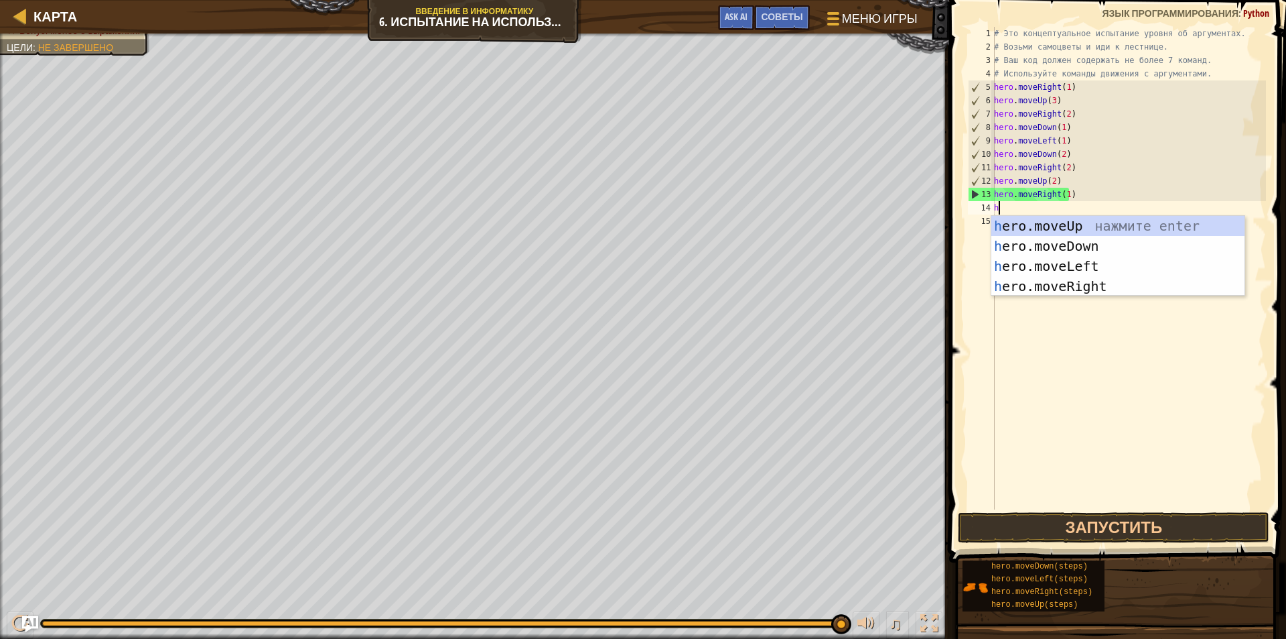
type textarea "he"
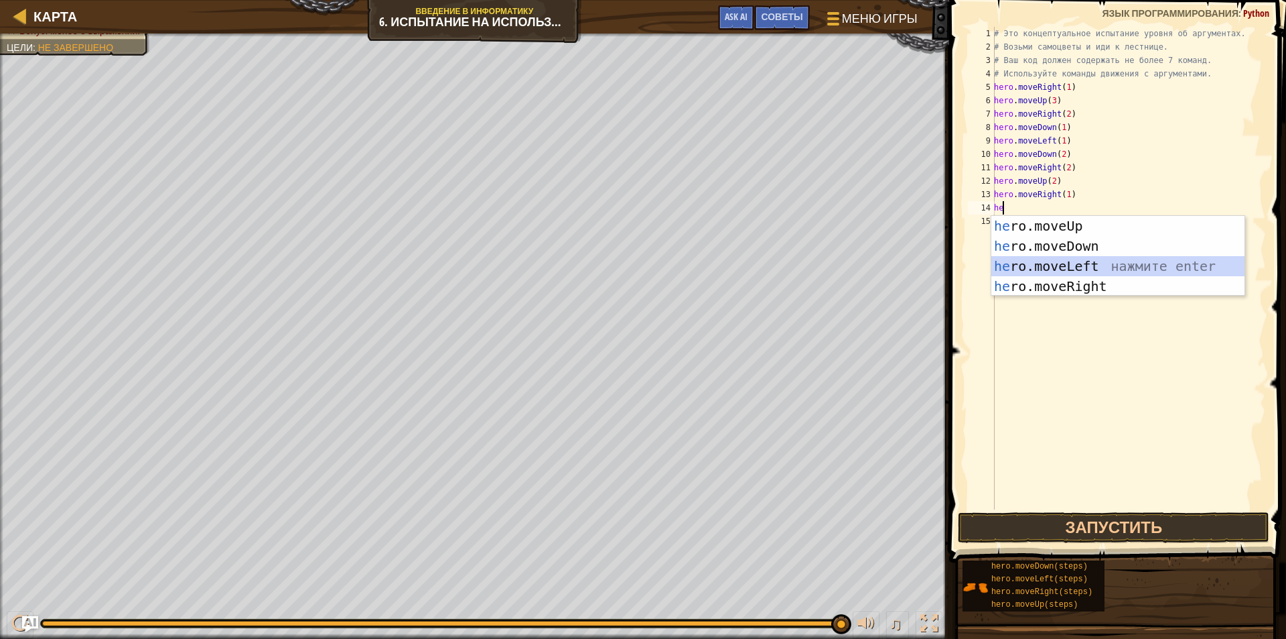
click at [1083, 260] on div "he ro.moveUp нажмите enter he ro.moveDown нажмите enter he ro.moveLeft нажмите …" at bounding box center [1118, 276] width 253 height 121
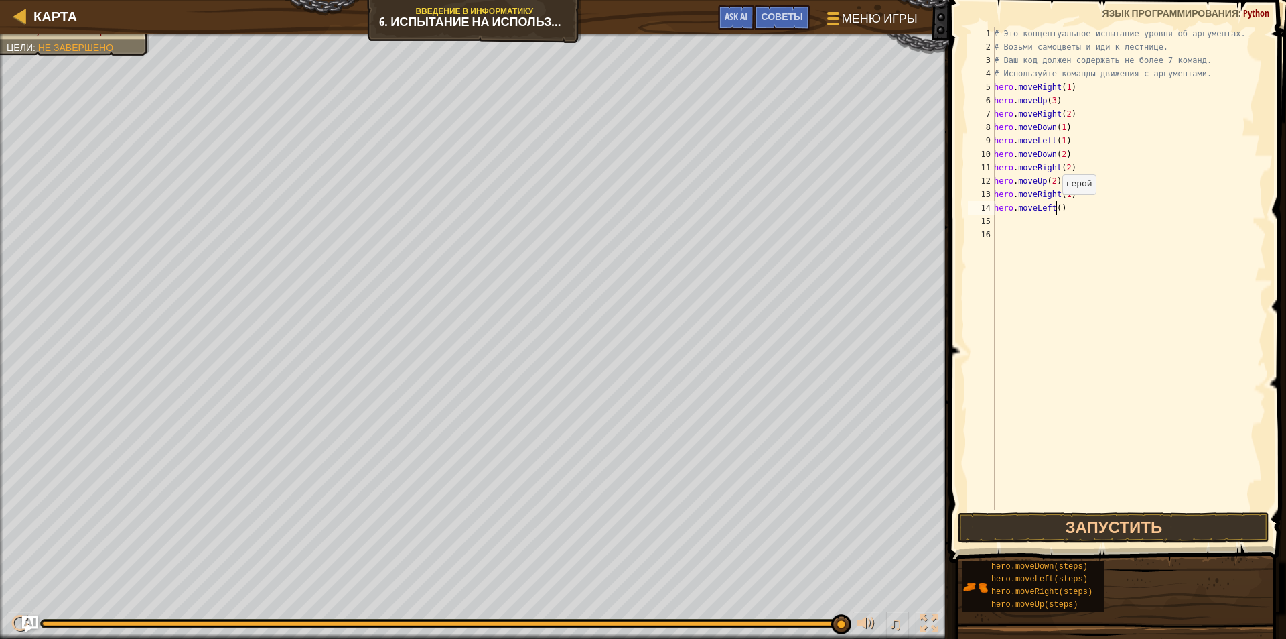
click at [1055, 208] on div "# Это концептуальное испытание уровня об аргументах. # Возьми самоцветы и иди к…" at bounding box center [1129, 281] width 275 height 509
type textarea "hero.moveLeft(1)"
click at [1013, 222] on div "# Это концептуальное испытание уровня об аргументах. # Возьми самоцветы и иди к…" at bounding box center [1129, 281] width 275 height 509
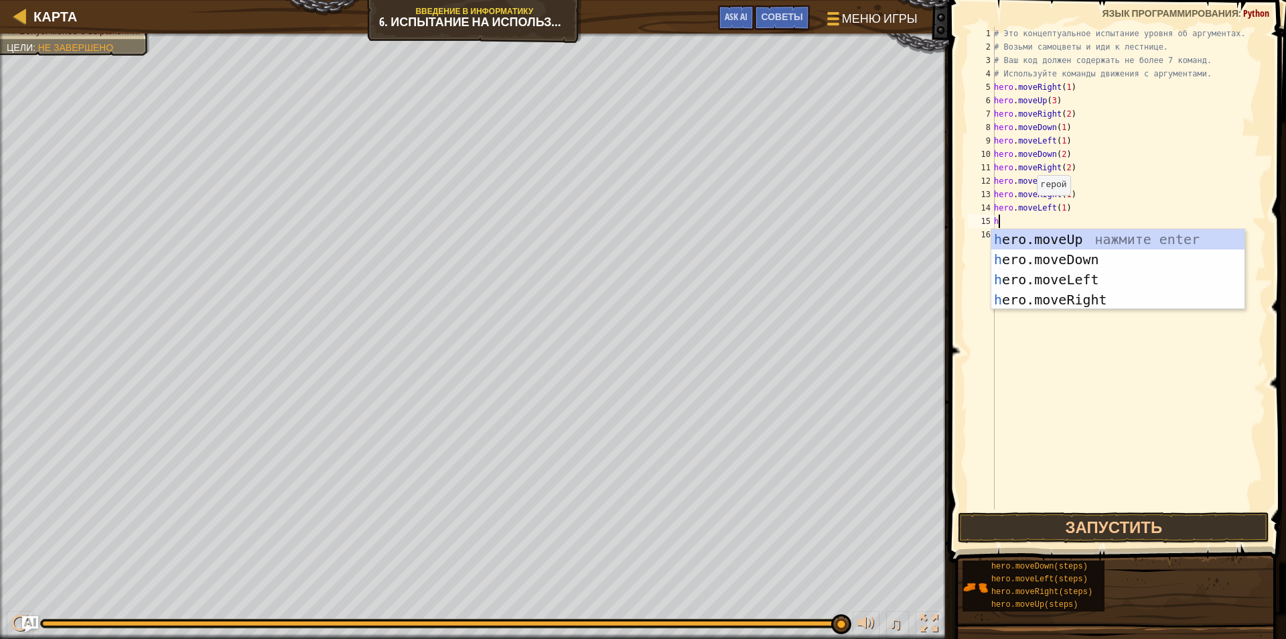
type textarea "he"
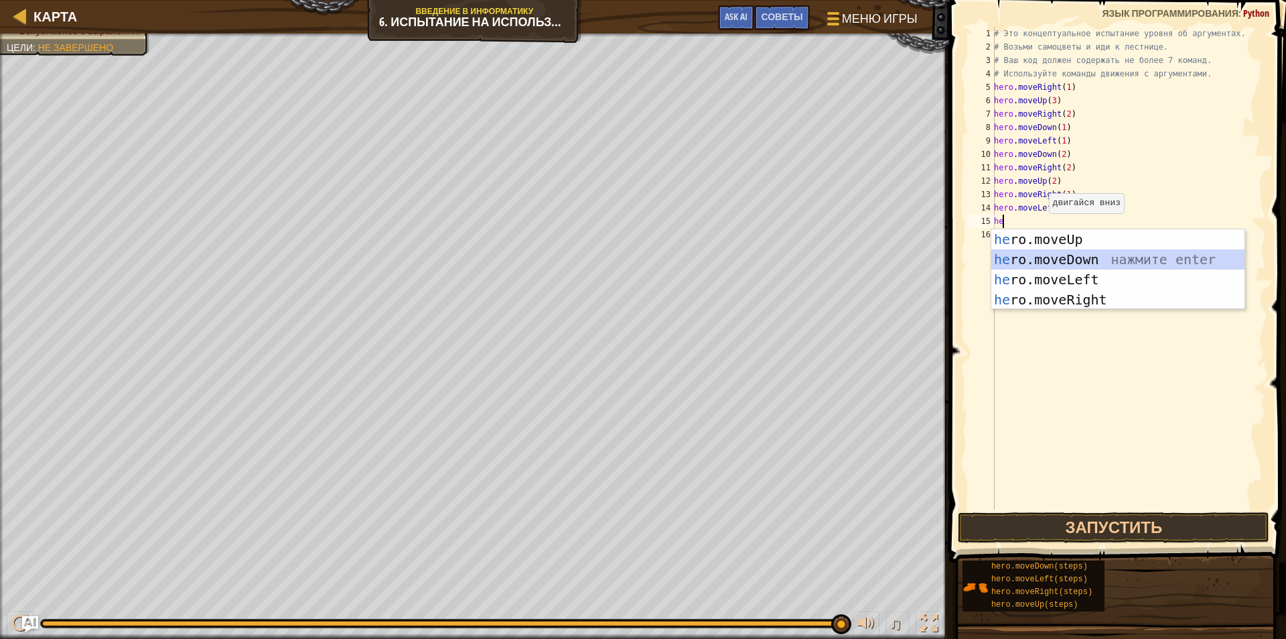
click at [1060, 255] on div "he ro.moveUp нажмите enter he ro.moveDown нажмите enter he ro.moveLeft нажмите …" at bounding box center [1118, 289] width 253 height 121
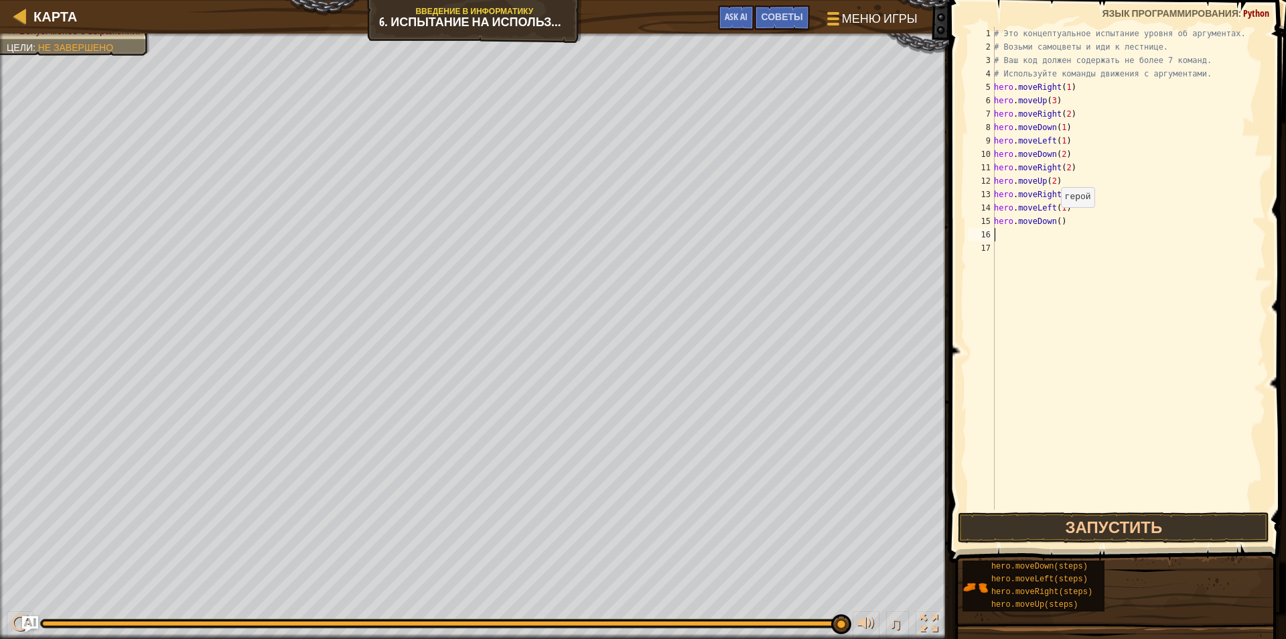
click at [1054, 220] on div "# Это концептуальное испытание уровня об аргументах. # Возьми самоцветы и иди к…" at bounding box center [1129, 281] width 275 height 509
type textarea "hero.moveDown(1)"
click at [1005, 235] on div "# Это концептуальное испытание уровня об аргументах. # Возьми самоцветы и иди к…" at bounding box center [1129, 281] width 275 height 509
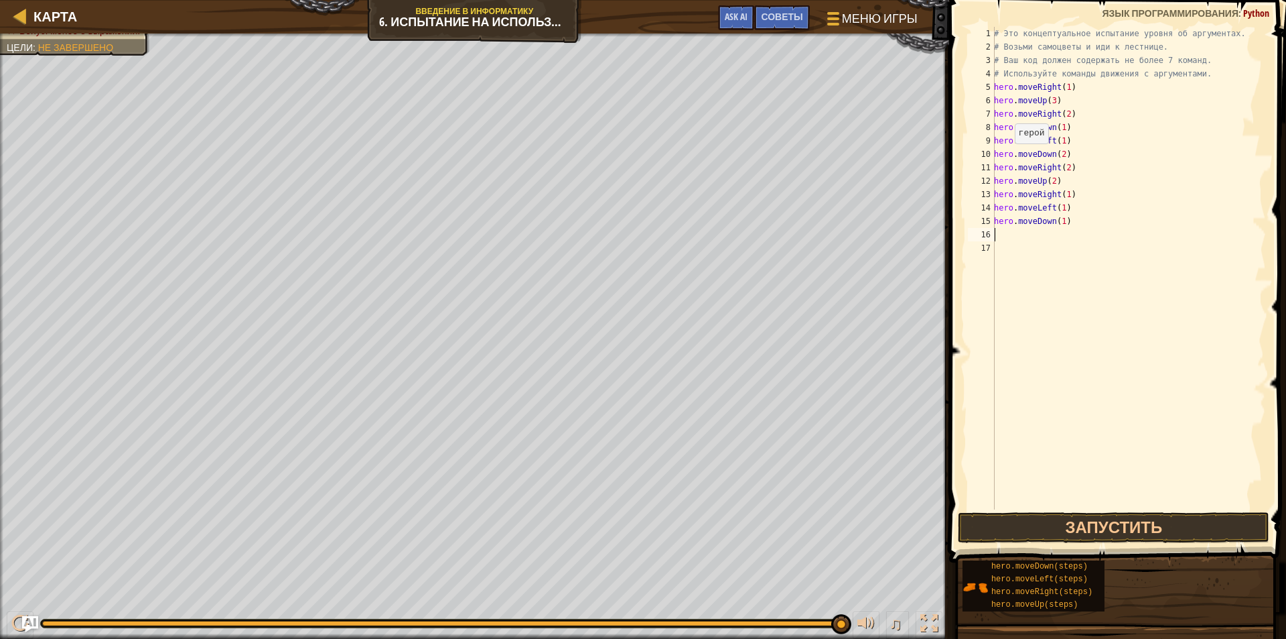
type textarea "h"
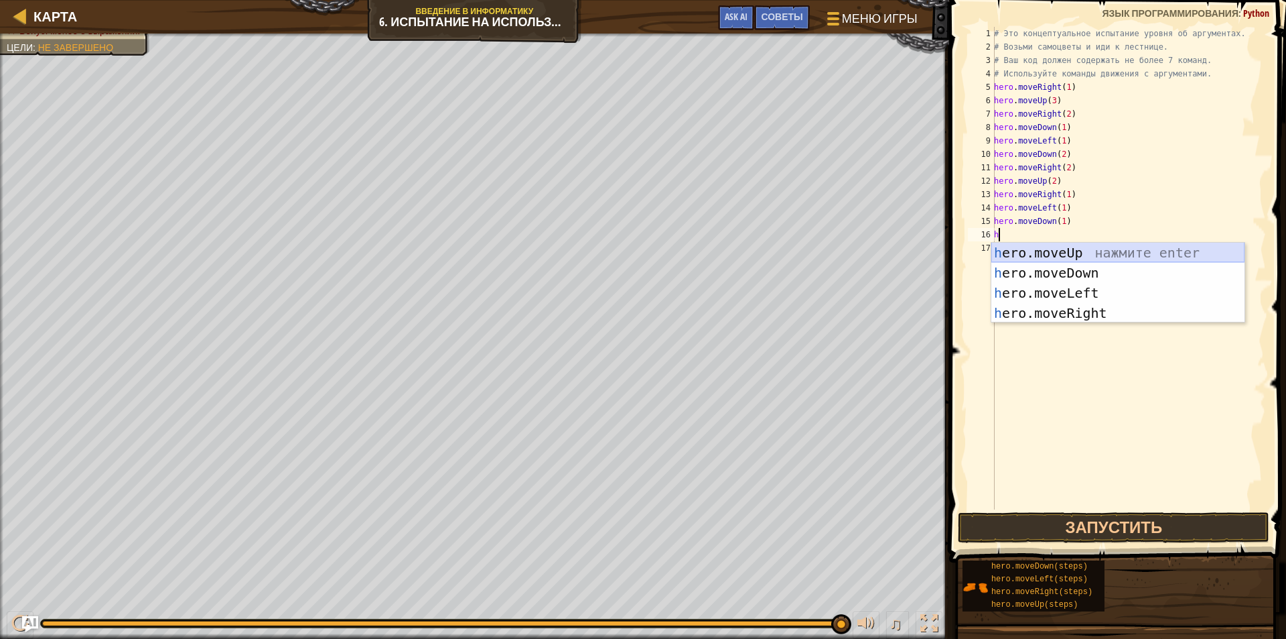
click at [1051, 251] on div "h ero.moveUp нажмите enter h ero.moveDown нажмите enter h ero.moveLeft нажмите …" at bounding box center [1118, 303] width 253 height 121
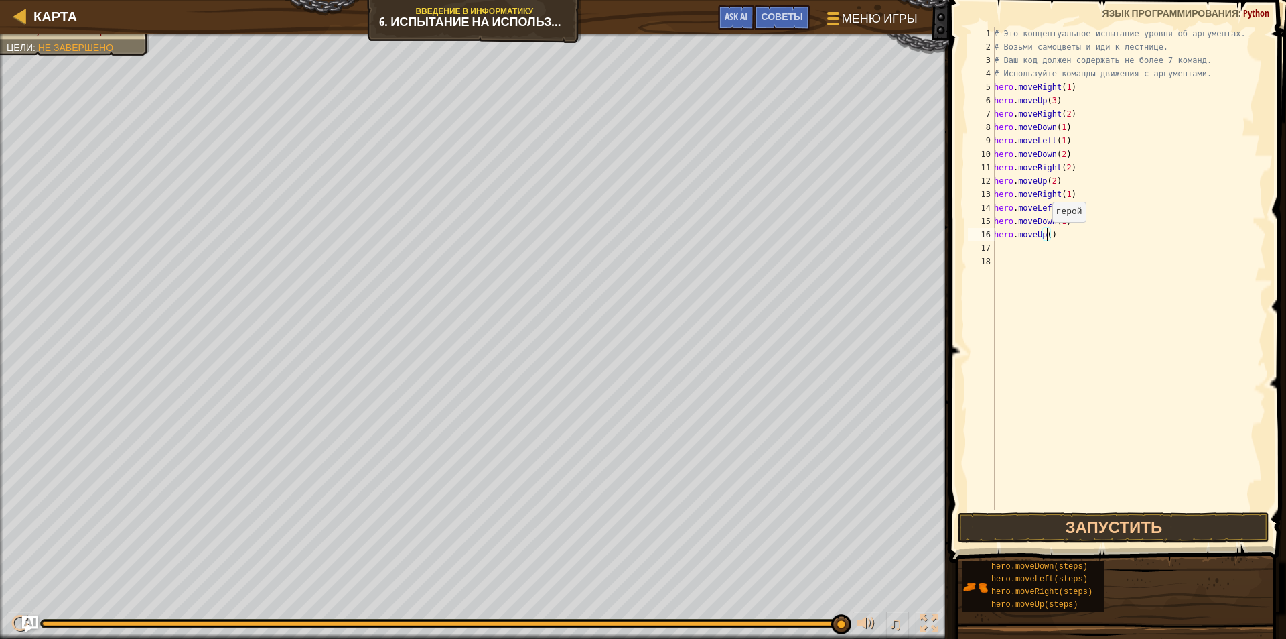
click at [1045, 235] on div "# Это концептуальное испытание уровня об аргументах. # Возьми самоцветы и иди к…" at bounding box center [1129, 281] width 275 height 509
type textarea "hero.moveUp(1)"
click at [1006, 247] on div "# Это концептуальное испытание уровня об аргументах. # Возьми самоцветы и иди к…" at bounding box center [1129, 281] width 275 height 509
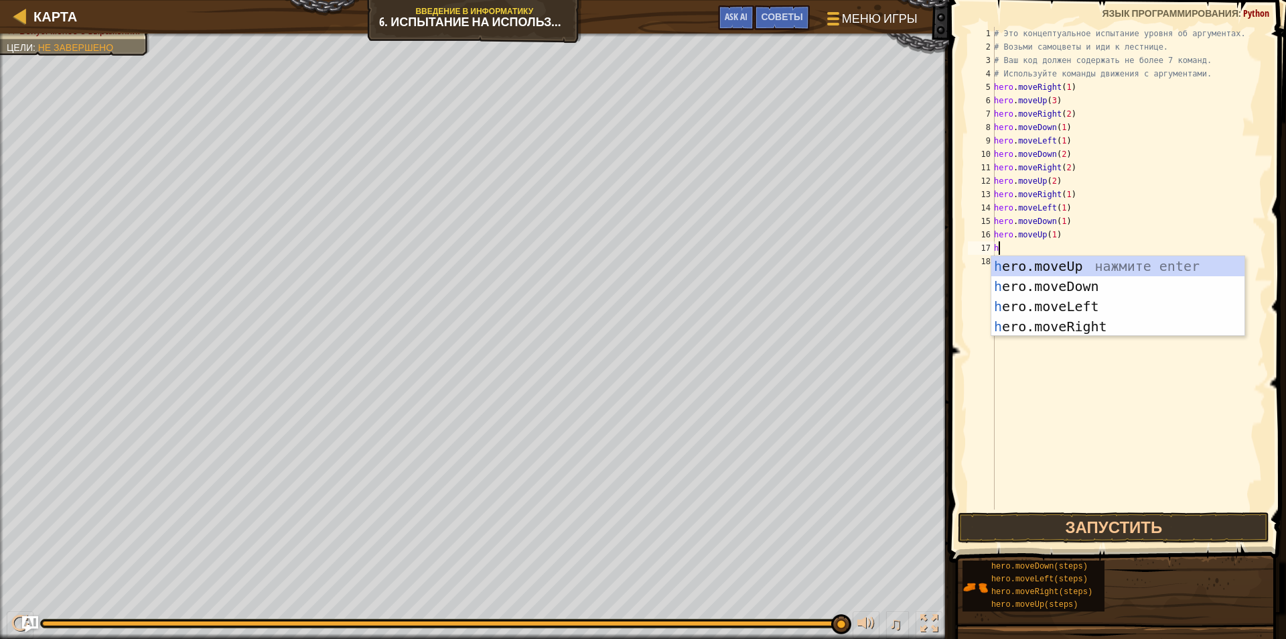
type textarea "he"
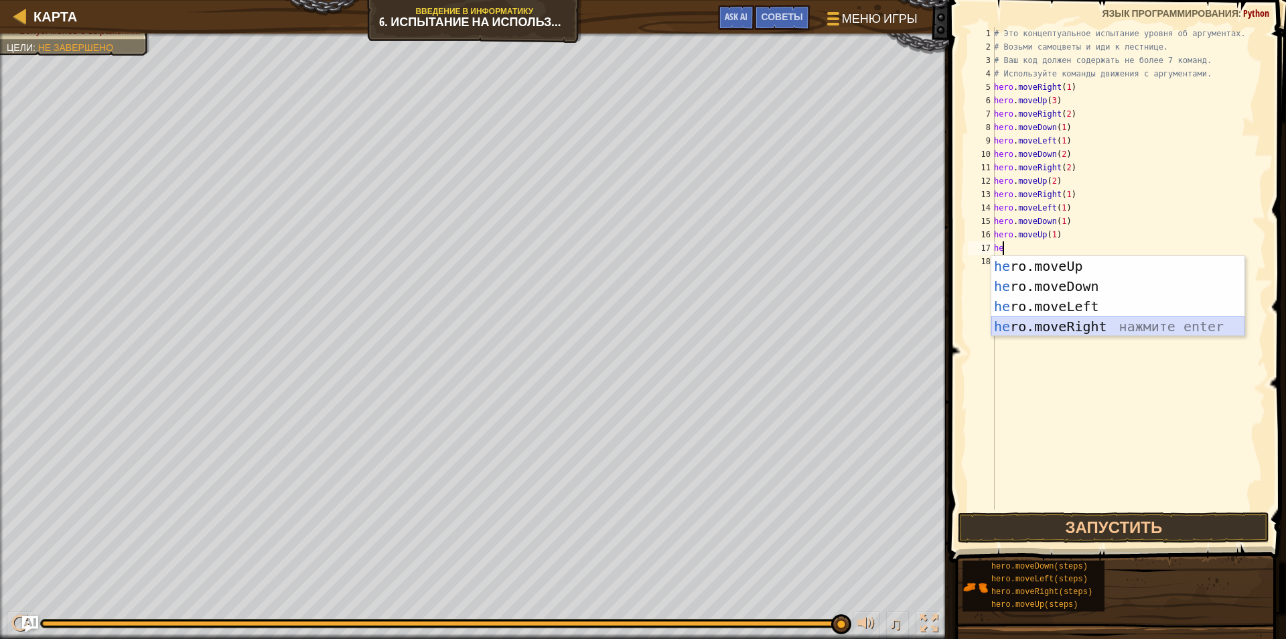
click at [1079, 326] on div "he ro.moveUp нажмите enter he ro.moveDown нажмите enter he ro.moveLeft нажмите …" at bounding box center [1118, 316] width 253 height 121
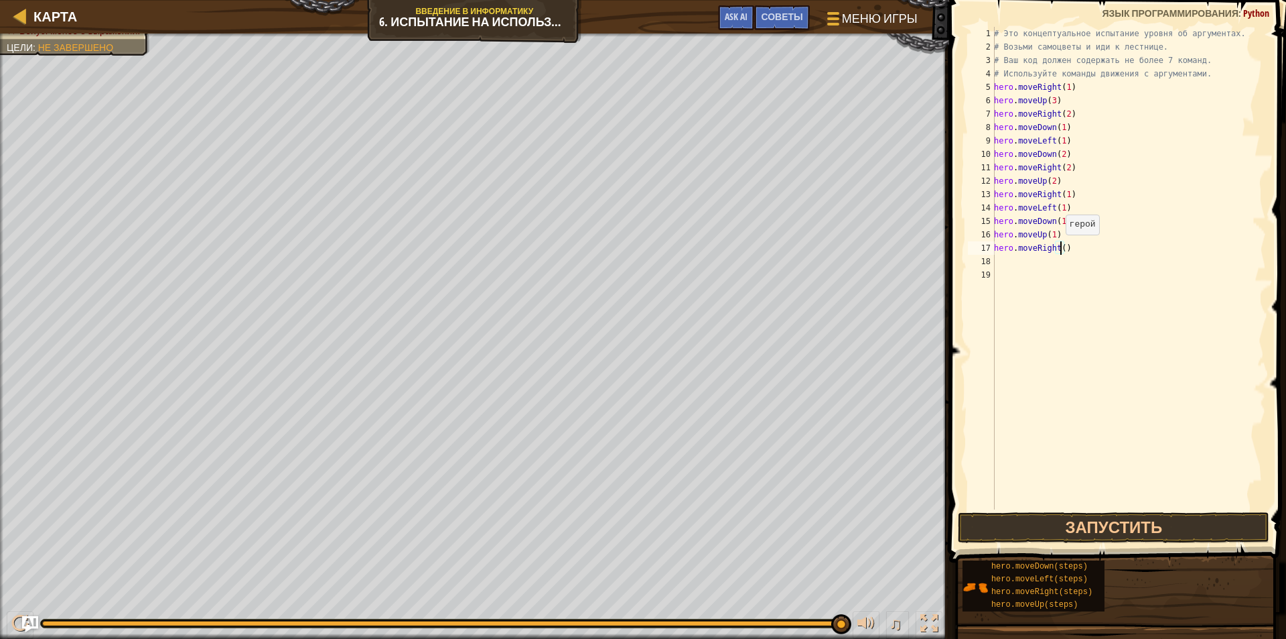
click at [1059, 248] on div "# Это концептуальное испытание уровня об аргументах. # Возьми самоцветы и иди к…" at bounding box center [1129, 281] width 275 height 509
click at [1067, 525] on button "Запустить" at bounding box center [1114, 527] width 312 height 31
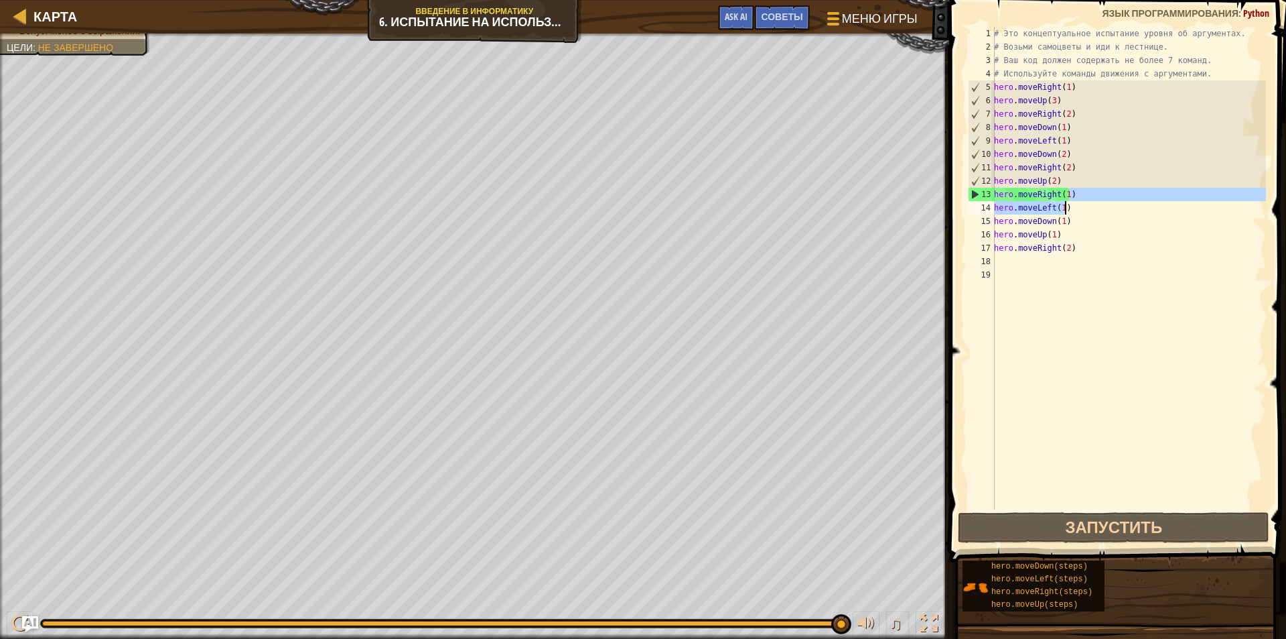
drag, startPoint x: 1075, startPoint y: 196, endPoint x: 1069, endPoint y: 212, distance: 17.8
click at [1069, 212] on div "# Это концептуальное испытание уровня об аргументах. # Возьми самоцветы и иди к…" at bounding box center [1129, 281] width 275 height 509
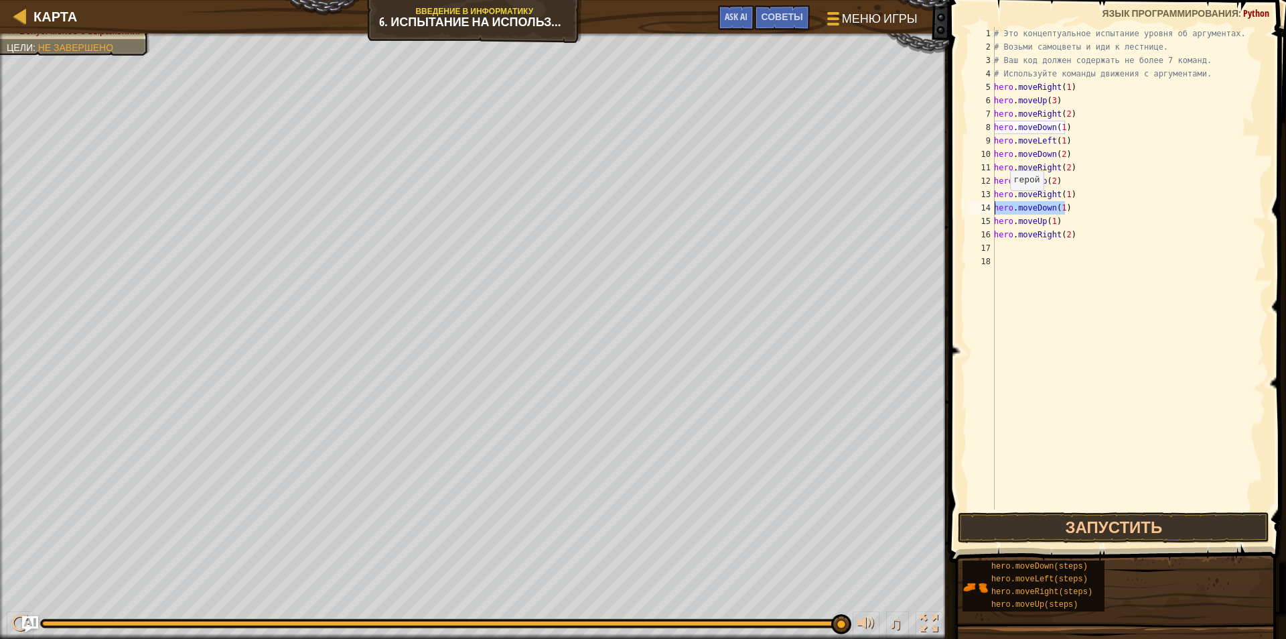
drag, startPoint x: 1065, startPoint y: 207, endPoint x: 989, endPoint y: 203, distance: 75.8
click at [989, 203] on div "hero.moveRight(1) 1 2 3 4 5 6 7 8 9 10 11 12 13 14 15 16 17 18 # Это концептуал…" at bounding box center [1116, 268] width 301 height 482
type textarea "hero.moveDown(1)"
drag, startPoint x: 1070, startPoint y: 192, endPoint x: 999, endPoint y: 193, distance: 71.0
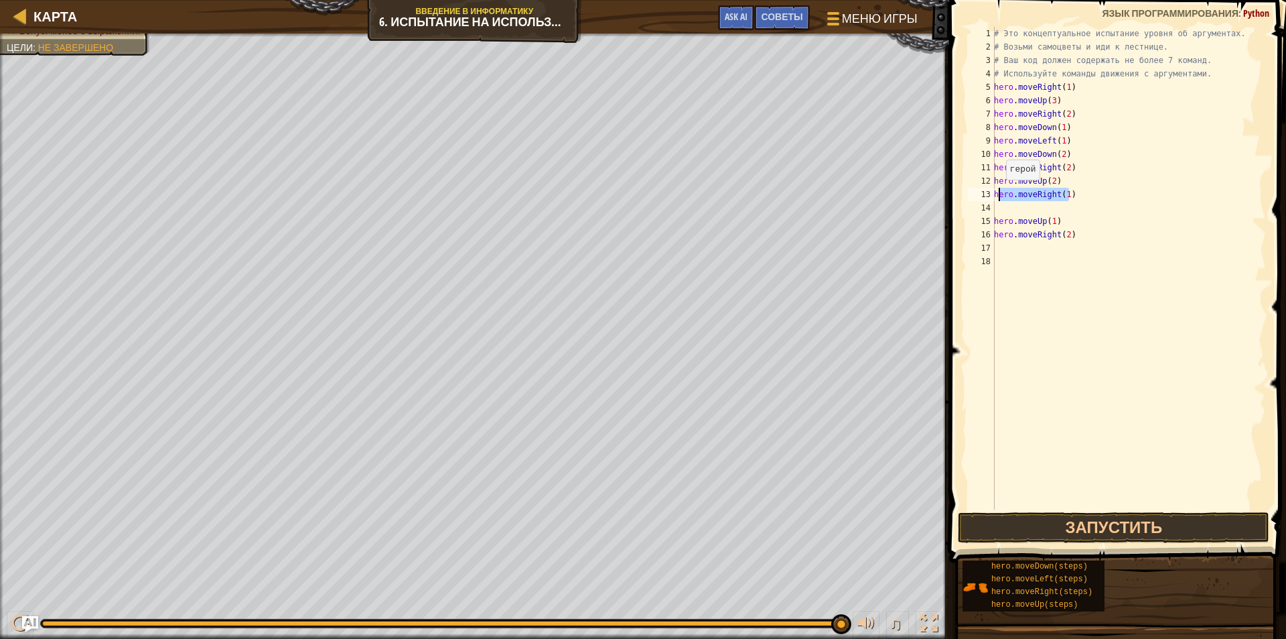
click at [999, 193] on div "# Это концептуальное испытание уровня об аргументах. # Возьми самоцветы и иди к…" at bounding box center [1129, 281] width 275 height 509
drag, startPoint x: 1071, startPoint y: 236, endPoint x: 995, endPoint y: 231, distance: 76.5
click at [995, 231] on div "# Это концептуальное испытание уровня об аргументах. # Возьми самоцветы и иди к…" at bounding box center [1129, 281] width 275 height 509
type textarea "hero.moveRight(2)"
drag, startPoint x: 1052, startPoint y: 223, endPoint x: 992, endPoint y: 224, distance: 59.6
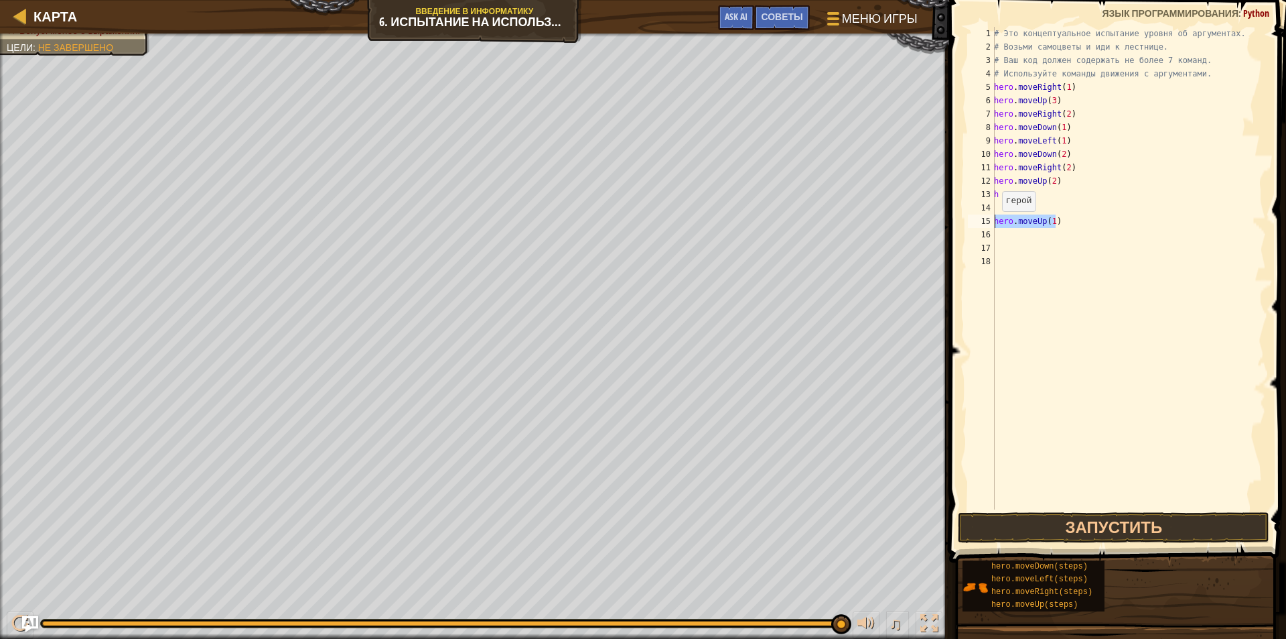
click at [992, 224] on div "1 2 3 4 5 6 7 8 9 10 11 12 13 14 15 16 17 18 # Это концептуальное испытание уро…" at bounding box center [1116, 268] width 301 height 482
click at [1043, 192] on div "# Это концептуальное испытание уровня об аргументах. # Возьми самоцветы и иди к…" at bounding box center [1129, 281] width 275 height 509
drag, startPoint x: 1055, startPoint y: 217, endPoint x: 988, endPoint y: 217, distance: 67.0
click at [988, 217] on div "h 1 2 3 4 5 6 7 8 9 10 11 12 13 14 15 16 17 18 # Это концептуальное испытание у…" at bounding box center [1116, 268] width 301 height 482
type textarea "hero.moveUp(1)"
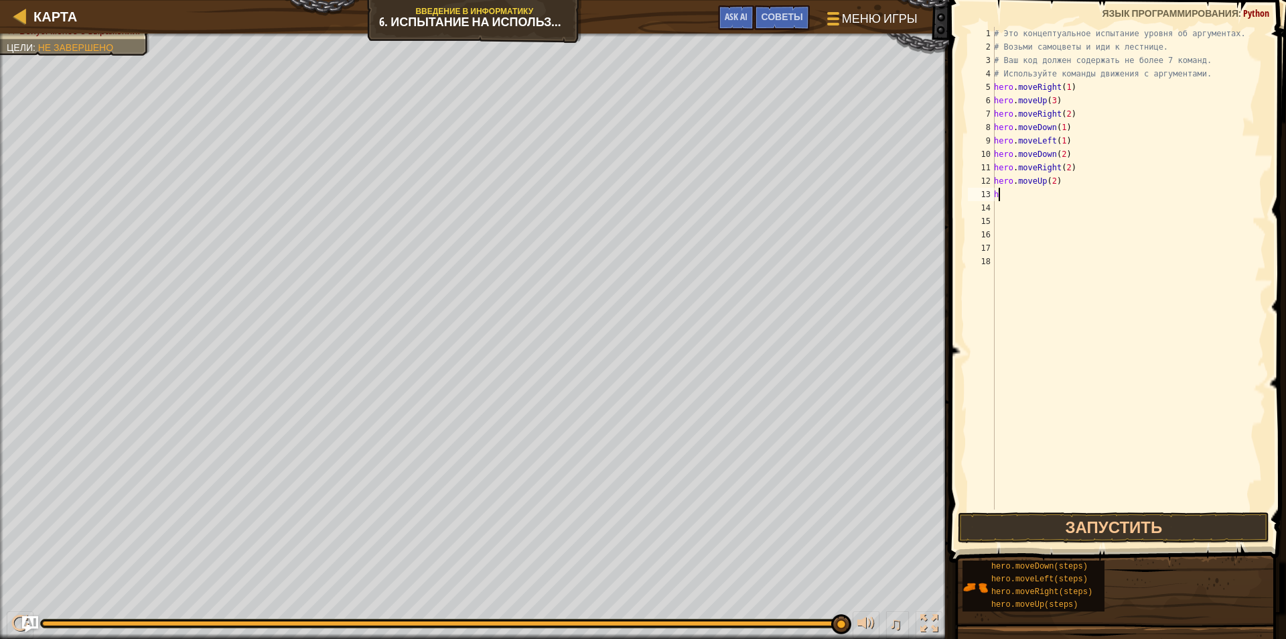
click at [1012, 195] on div "# Это концептуальное испытание уровня об аргументах. # Возьми самоцветы и иди к…" at bounding box center [1129, 281] width 275 height 509
type textarea "h"
drag, startPoint x: 1071, startPoint y: 124, endPoint x: 986, endPoint y: 129, distance: 85.9
click at [986, 129] on div "1 2 3 4 5 6 7 8 9 10 11 12 13 14 15 16 17 18 # Это концептуальное испытание уро…" at bounding box center [1116, 268] width 301 height 482
type textarea "hero.moveDown(1)"
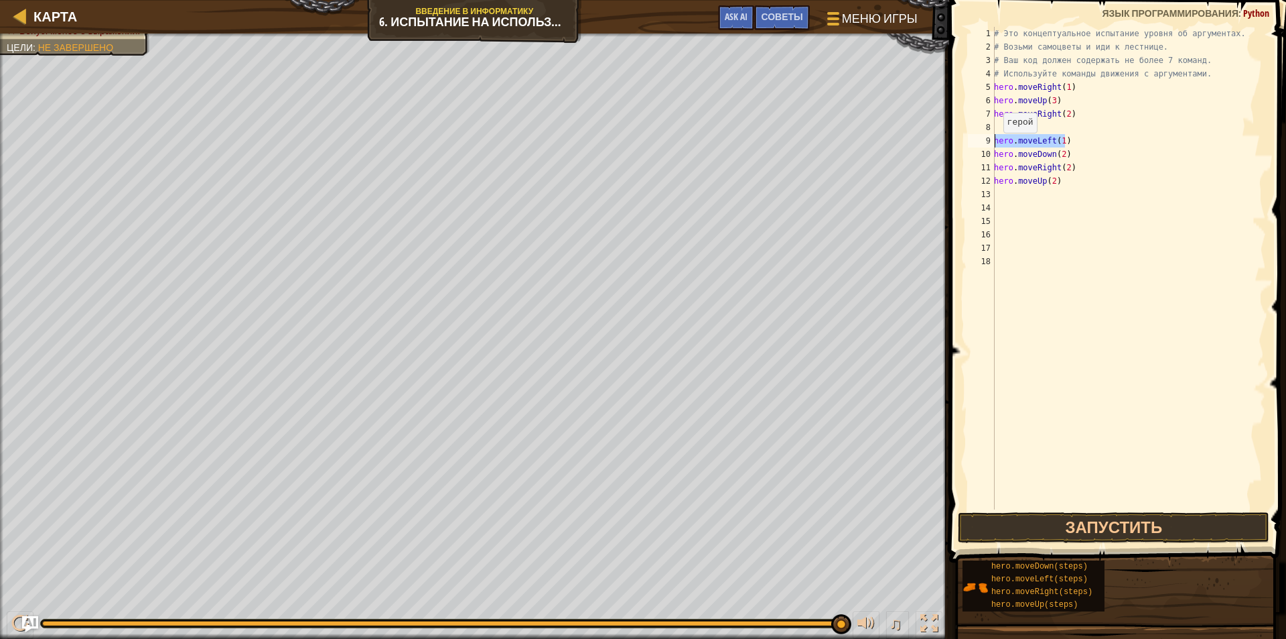
drag, startPoint x: 1066, startPoint y: 143, endPoint x: 996, endPoint y: 146, distance: 69.8
click at [996, 146] on div "# Это концептуальное испытание уровня об аргументах. # Возьми самоцветы и иди к…" at bounding box center [1129, 281] width 275 height 509
type textarea "hero.moveLeft(1)"
drag, startPoint x: 1066, startPoint y: 153, endPoint x: 973, endPoint y: 155, distance: 93.2
click at [973, 155] on div "1 2 3 4 5 6 7 8 9 10 11 12 13 14 15 16 17 18 # Это концептуальное испытание уро…" at bounding box center [1116, 268] width 301 height 482
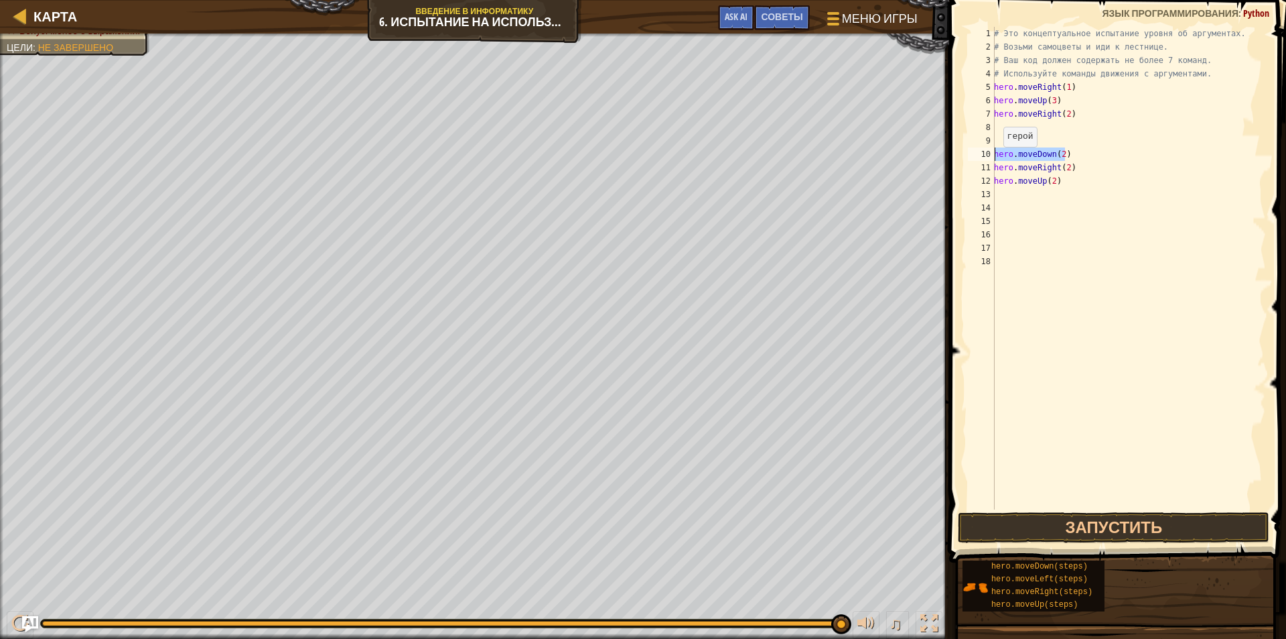
type textarea "hero.moveDown(2)"
drag, startPoint x: 1071, startPoint y: 170, endPoint x: 974, endPoint y: 168, distance: 97.8
click at [974, 168] on div "1 2 3 4 5 6 7 8 9 10 11 12 13 14 15 16 17 18 # Это концептуальное испытание уро…" at bounding box center [1116, 268] width 301 height 482
type textarea "hero.moveRight(2)"
drag, startPoint x: 1055, startPoint y: 180, endPoint x: 988, endPoint y: 182, distance: 67.7
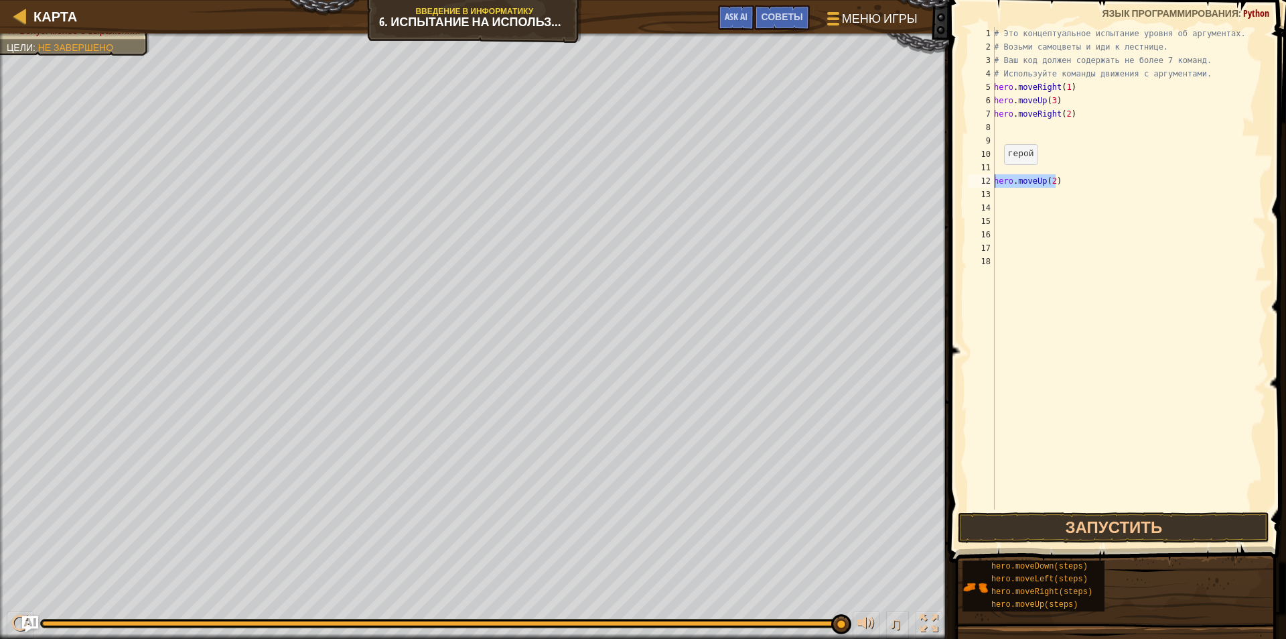
click at [988, 182] on div "1 2 3 4 5 6 7 8 9 10 11 12 13 14 15 16 17 18 # Это концептуальное испытание уро…" at bounding box center [1116, 268] width 301 height 482
type textarea "hero.moveUp(2)"
drag, startPoint x: 1069, startPoint y: 111, endPoint x: 990, endPoint y: 117, distance: 79.3
click at [990, 117] on div "1 2 3 4 5 6 7 8 9 10 11 12 13 14 15 16 17 18 # Это концептуальное испытание уро…" at bounding box center [1116, 268] width 301 height 482
type textarea "hero.moveRight(2)"
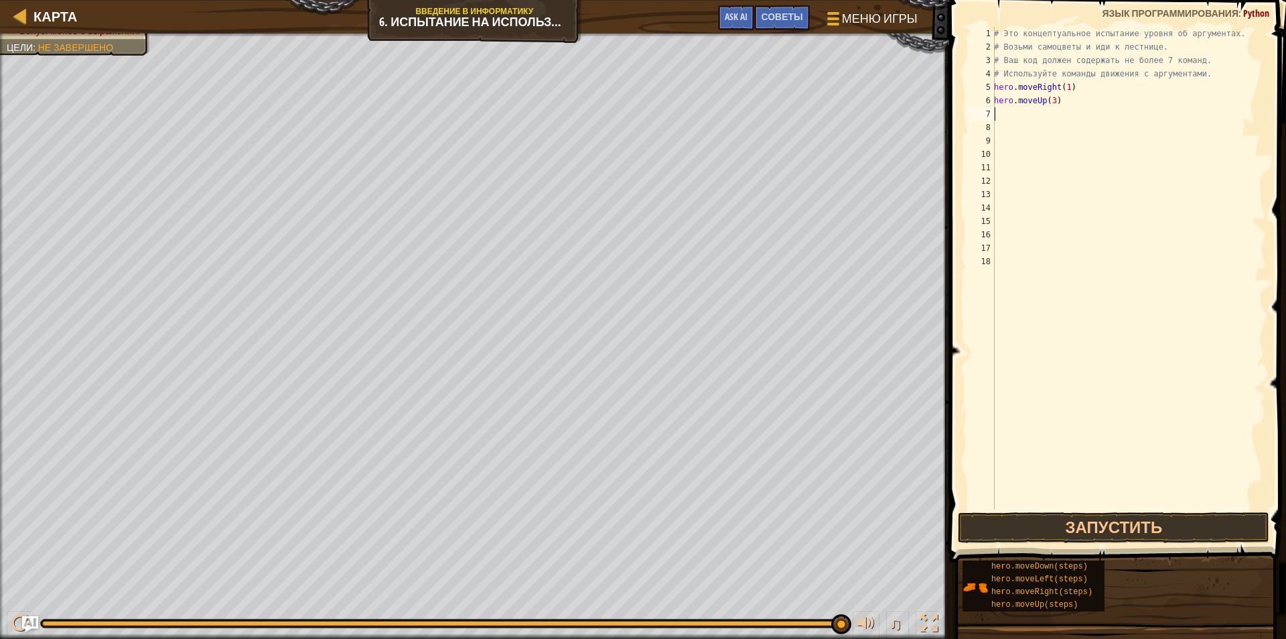
click at [1055, 102] on div "# Это концептуальное испытание уровня об аргументах. # Возьми самоцветы и иди к…" at bounding box center [1129, 281] width 275 height 509
type textarea "h"
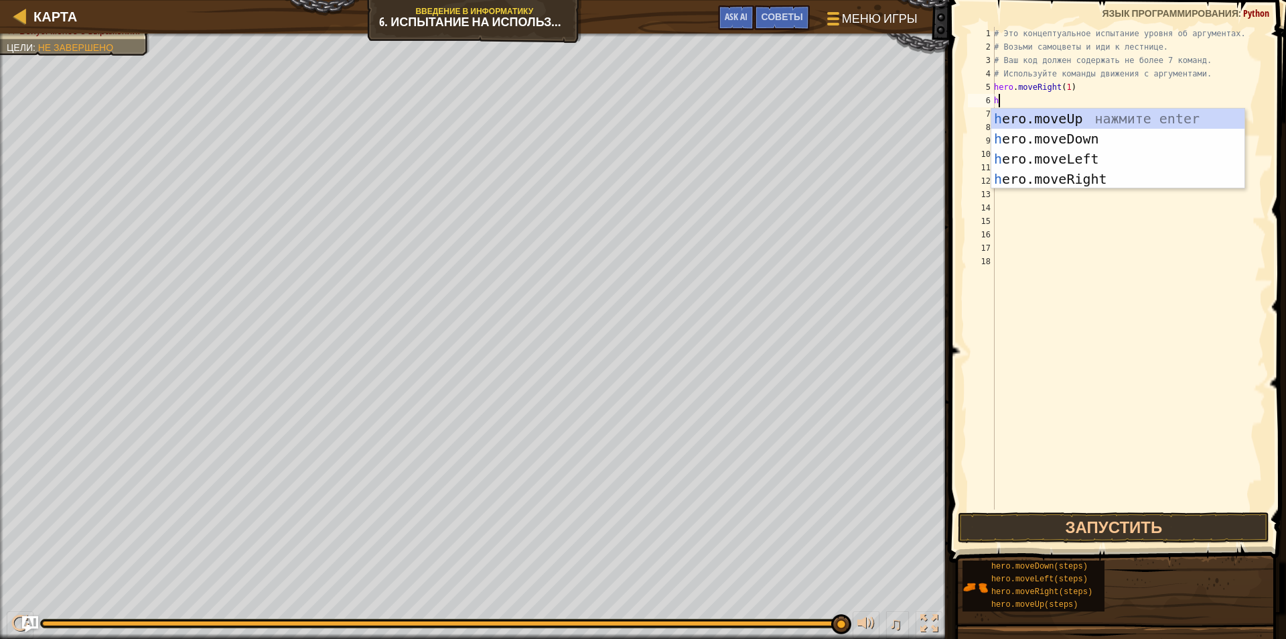
type textarea "he"
click at [1064, 114] on div "he ro.moveUp нажмите enter he ro.moveDown нажмите enter he ro.moveLeft нажмите …" at bounding box center [1118, 169] width 253 height 121
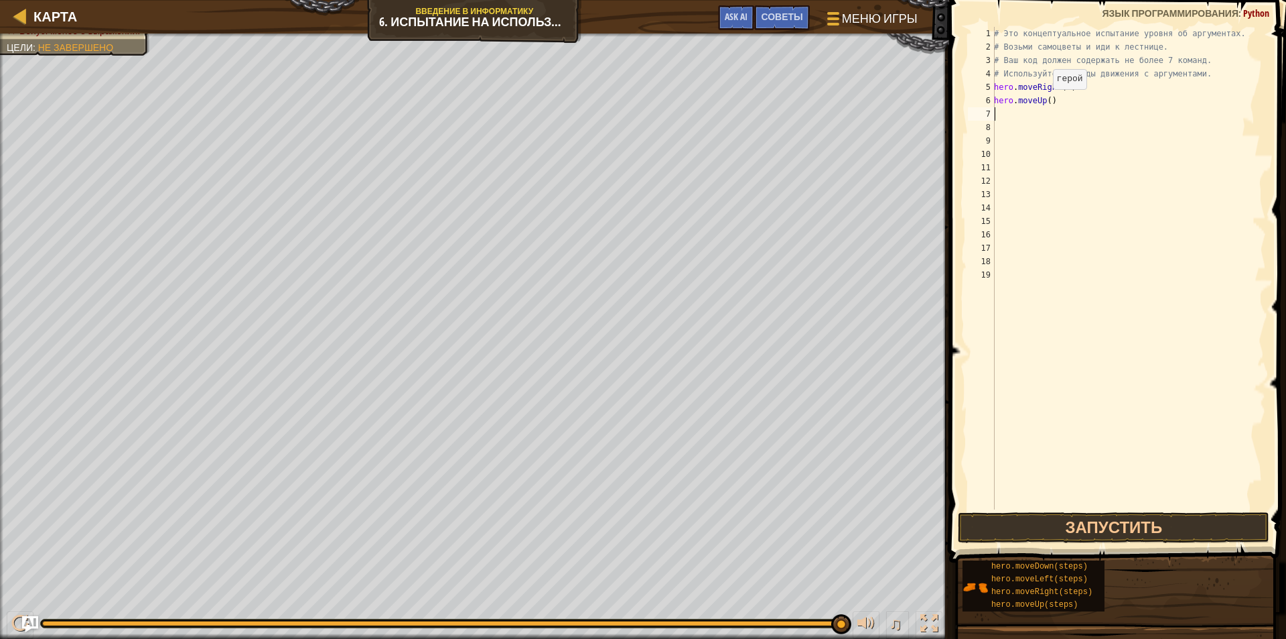
click at [1046, 103] on div "# Это концептуальное испытание уровня об аргументах. # Возьми самоцветы и иди к…" at bounding box center [1129, 281] width 275 height 509
type textarea "hero.moveUp(3)"
click at [1006, 107] on div "# Это концептуальное испытание уровня об аргументах. # Возьми самоцветы и иди к…" at bounding box center [1129, 281] width 275 height 509
click at [1002, 113] on div "# Это концептуальное испытание уровня об аргументах. # Возьми самоцветы и иди к…" at bounding box center [1129, 281] width 275 height 509
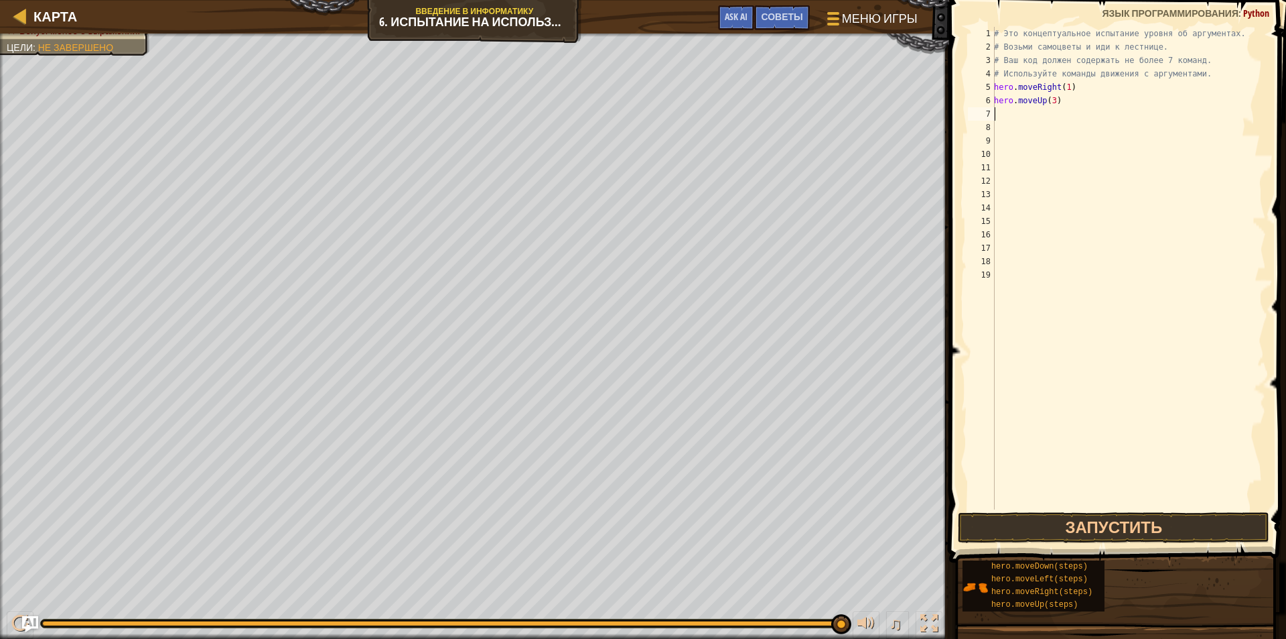
scroll to position [6, 0]
type textarea "h"
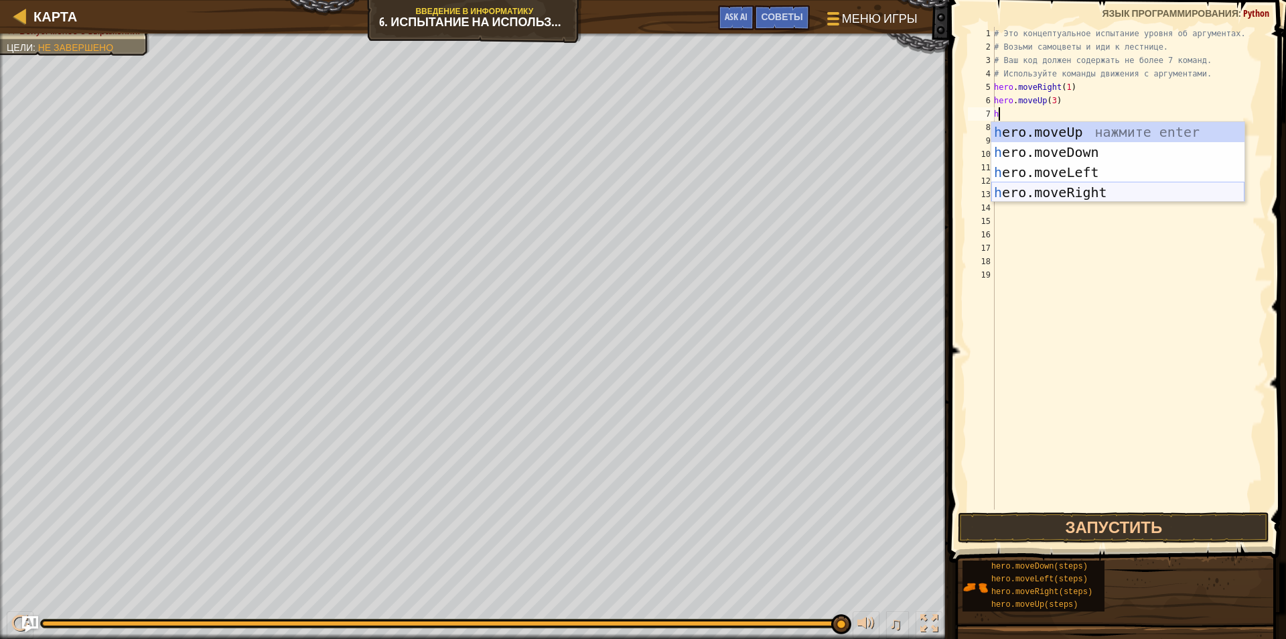
click at [1072, 187] on div "h ero.moveUp нажмите enter h ero.moveDown нажмите enter h ero.moveLeft нажмите …" at bounding box center [1118, 182] width 253 height 121
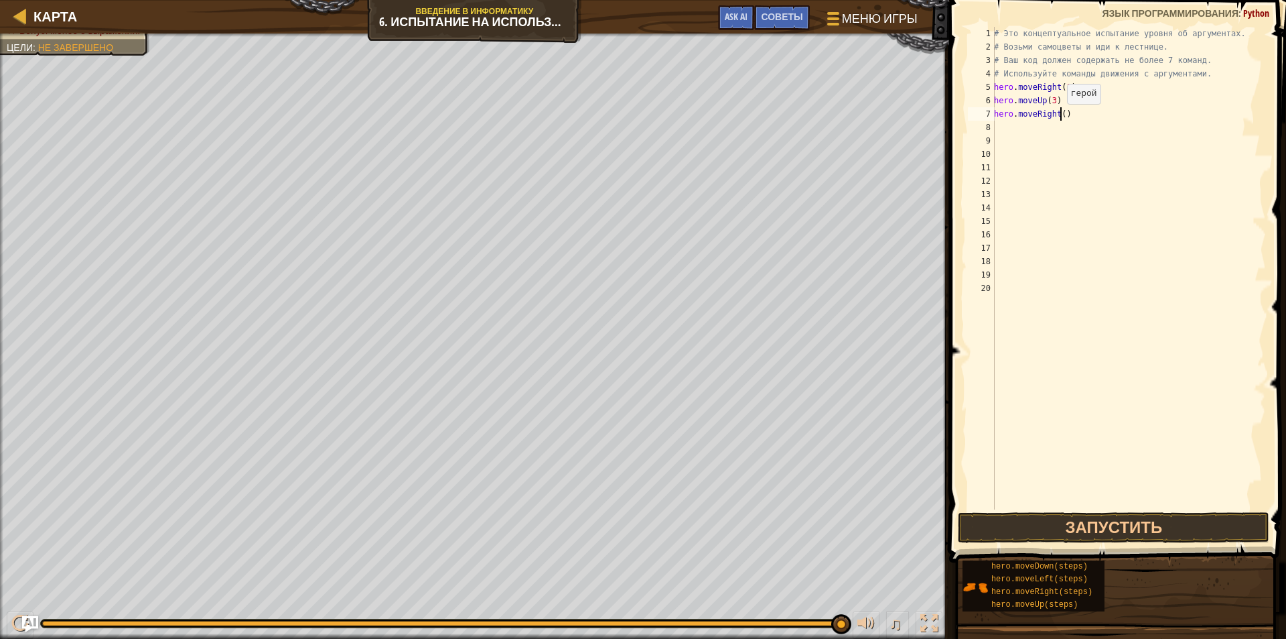
click at [1060, 117] on div "# Это концептуальное испытание уровня об аргументах. # Возьми самоцветы и иди к…" at bounding box center [1129, 281] width 275 height 509
type textarea "hero.moveRight(3)"
click at [1016, 131] on div "# Это концептуальное испытание уровня об аргументах. # Возьми самоцветы и иди к…" at bounding box center [1129, 281] width 275 height 509
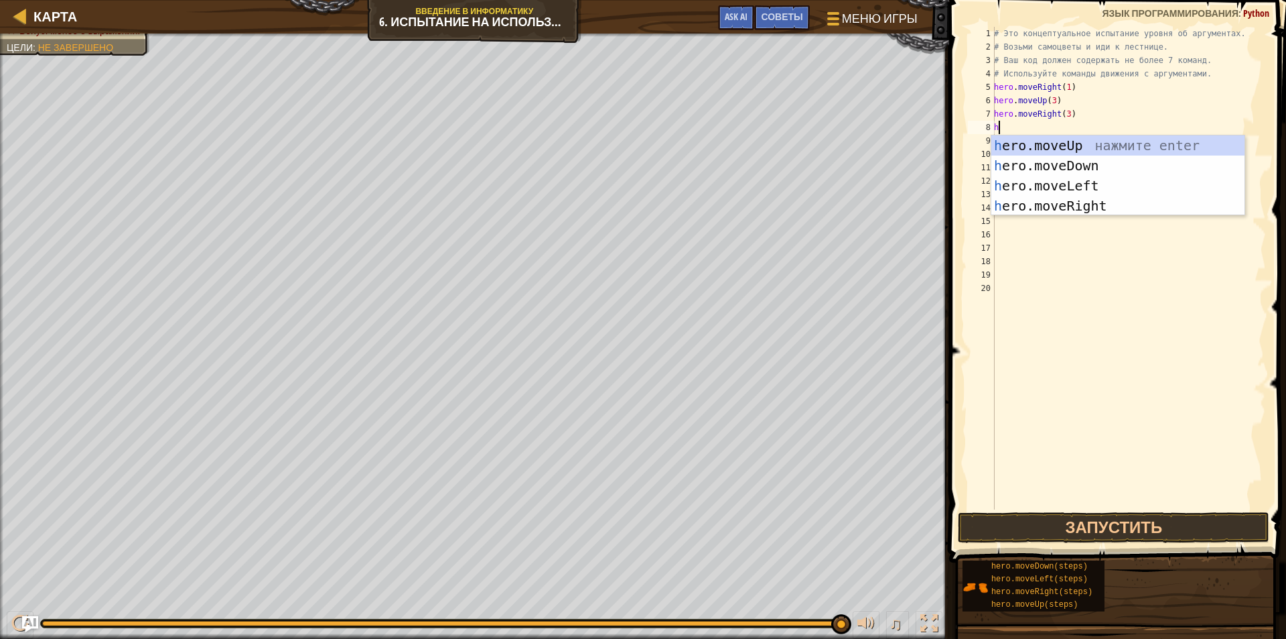
type textarea "he"
click at [1057, 169] on div "he ro.moveUp нажмите enter he ro.moveDown нажмите enter he ro.moveLeft нажмите …" at bounding box center [1118, 195] width 253 height 121
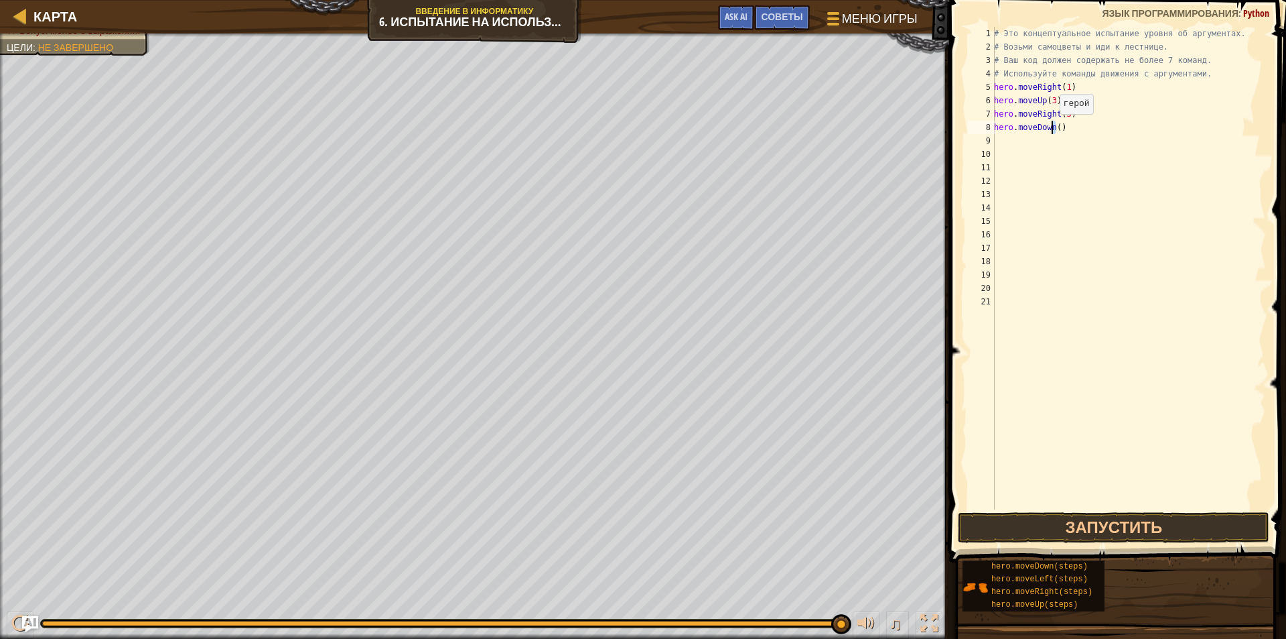
click at [1052, 127] on div "# Это концептуальное испытание уровня об аргументах. # Возьми самоцветы и иди к…" at bounding box center [1129, 281] width 275 height 509
click at [1056, 128] on div "# Это концептуальное испытание уровня об аргументах. # Возьми самоцветы и иди к…" at bounding box center [1129, 268] width 275 height 482
type textarea "hero.moveDown(3)"
click at [1006, 138] on div "# Это концептуальное испытание уровня об аргументах. # Возьми самоцветы и иди к…" at bounding box center [1129, 281] width 275 height 509
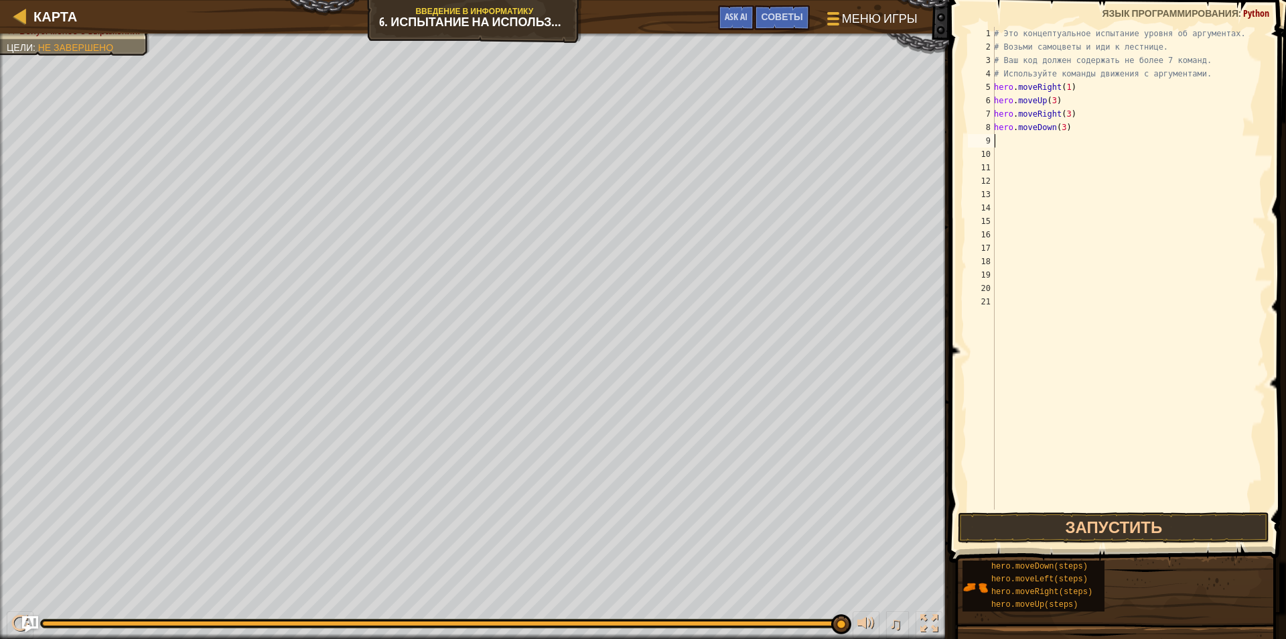
scroll to position [6, 0]
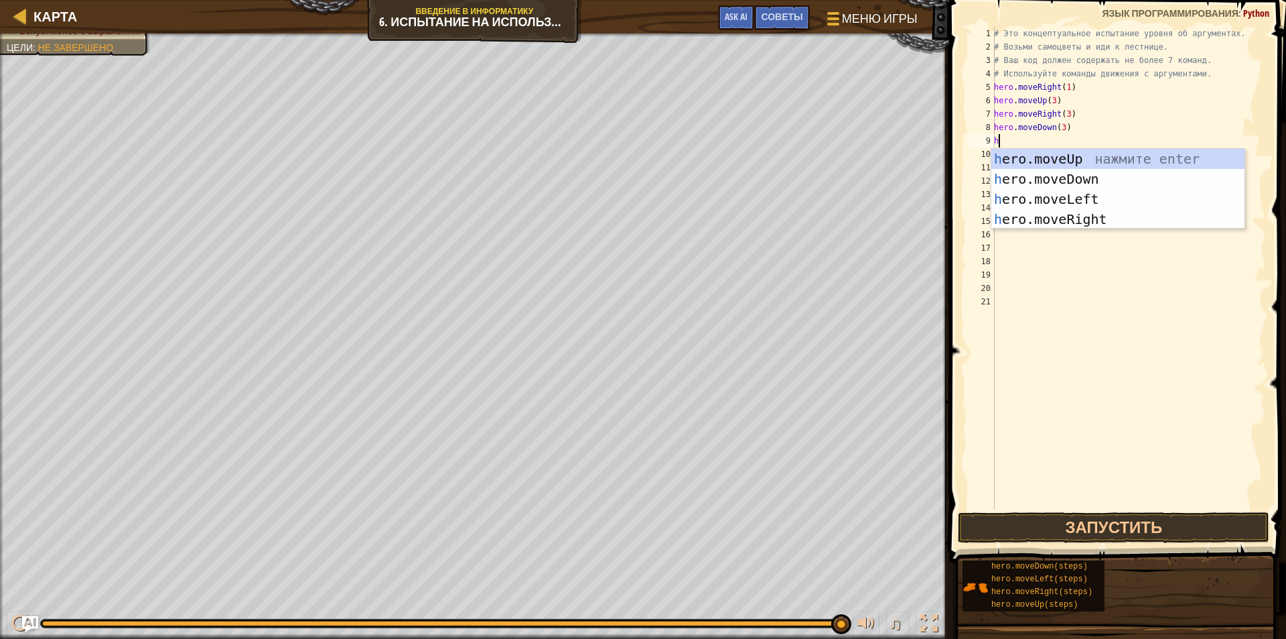
type textarea "he"
click at [1056, 195] on div "he ro.moveUp нажмите enter he ro.moveDown нажмите enter he ro.moveLeft нажмите …" at bounding box center [1118, 209] width 253 height 121
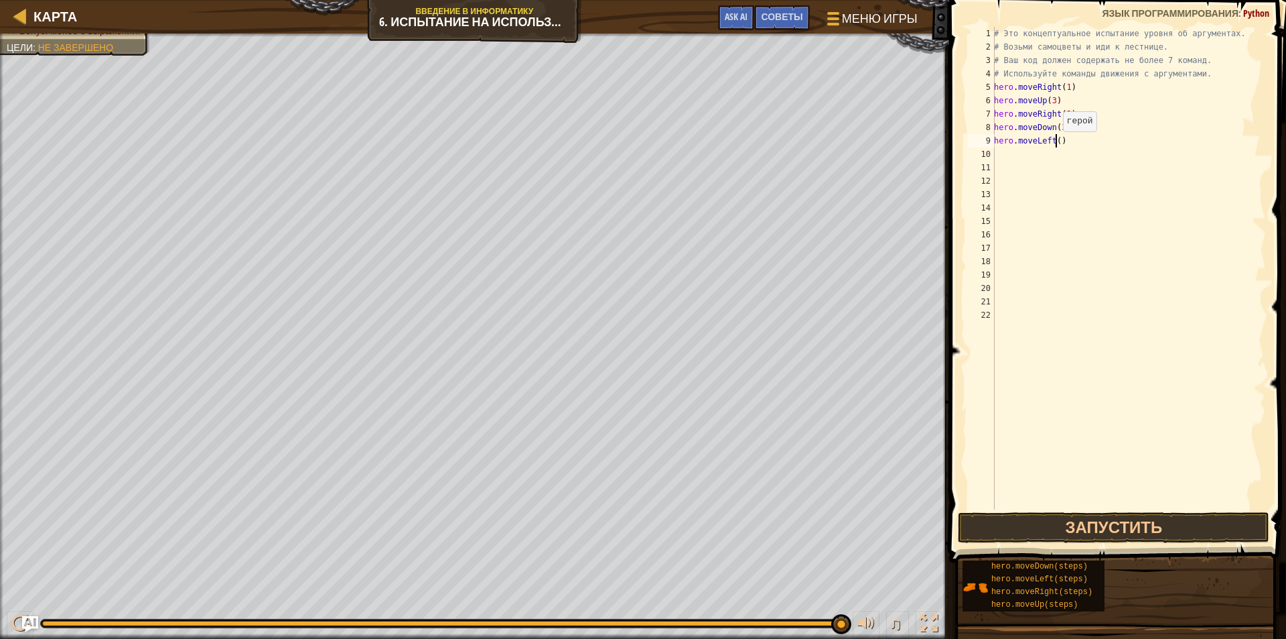
click at [1056, 145] on div "# Это концептуальное испытание уровня об аргументах. # Возьми самоцветы и иди к…" at bounding box center [1129, 281] width 275 height 509
type textarea "hero.moveLeft(1)"
click at [1001, 151] on div "# Это концептуальное испытание уровня об аргументах. # Возьми самоцветы и иди к…" at bounding box center [1129, 281] width 275 height 509
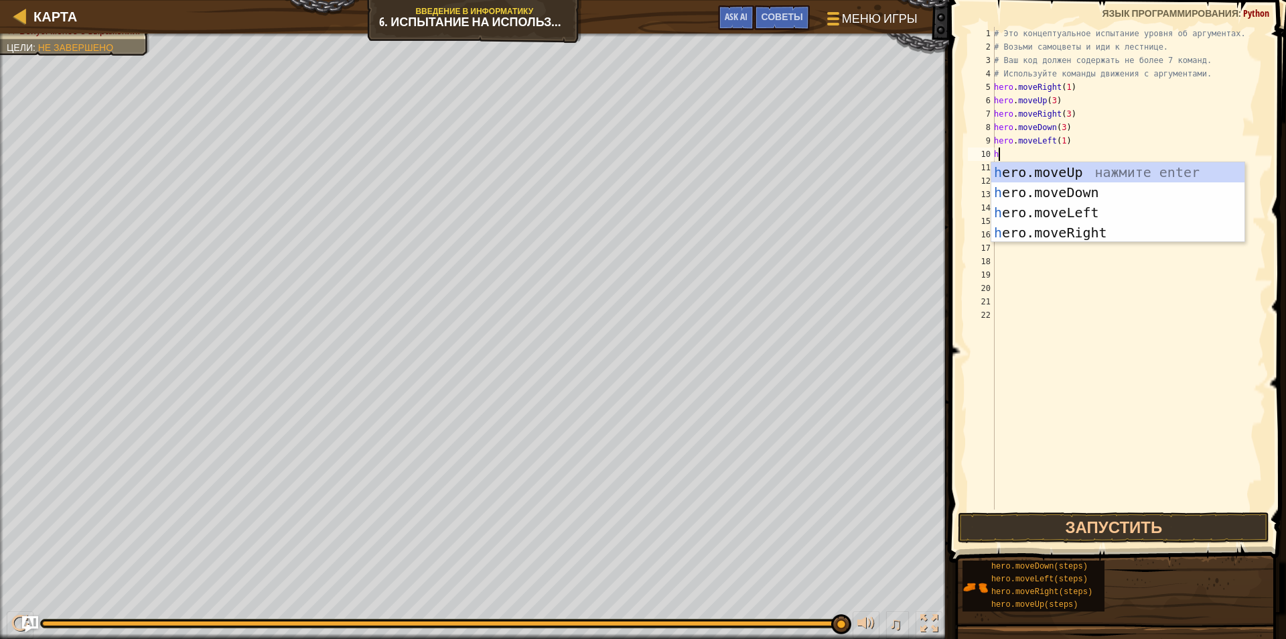
type textarea "he"
click at [1081, 232] on div "he ro.moveUp нажмите enter he ro.moveDown нажмите enter he ro.moveLeft нажмите …" at bounding box center [1118, 222] width 253 height 121
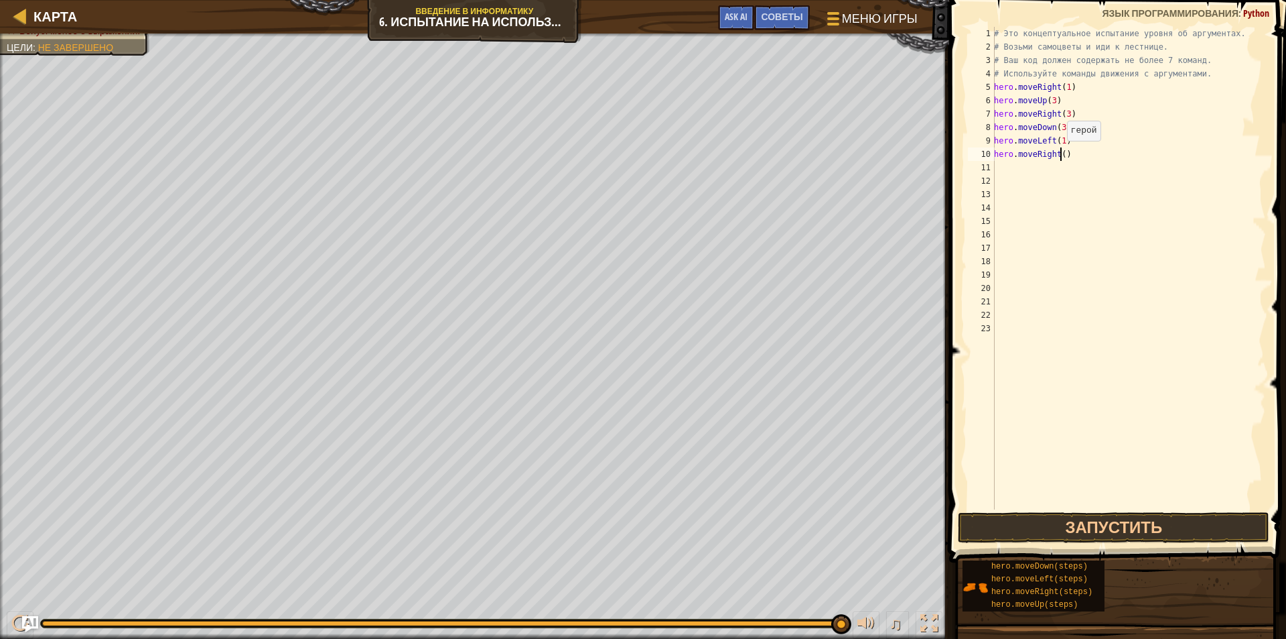
click at [1060, 154] on div "# Это концептуальное испытание уровня об аргументах. # Возьми самоцветы и иди к…" at bounding box center [1129, 281] width 275 height 509
type textarea "hero.moveRight(2)"
click at [996, 168] on div "# Это концептуальное испытание уровня об аргументах. # Возьми самоцветы и иди к…" at bounding box center [1129, 281] width 275 height 509
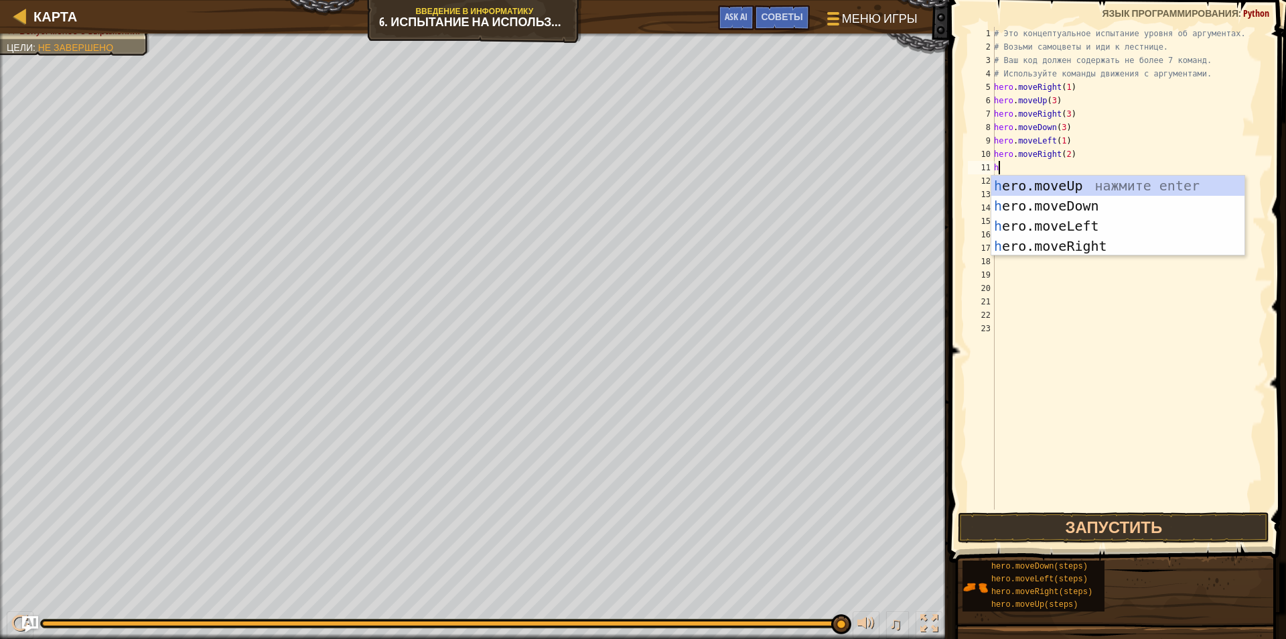
type textarea "he"
click at [1046, 180] on div "he ro.moveUp нажмите enter he ro.moveDown нажмите enter he ro.moveLeft нажмите …" at bounding box center [1118, 236] width 253 height 121
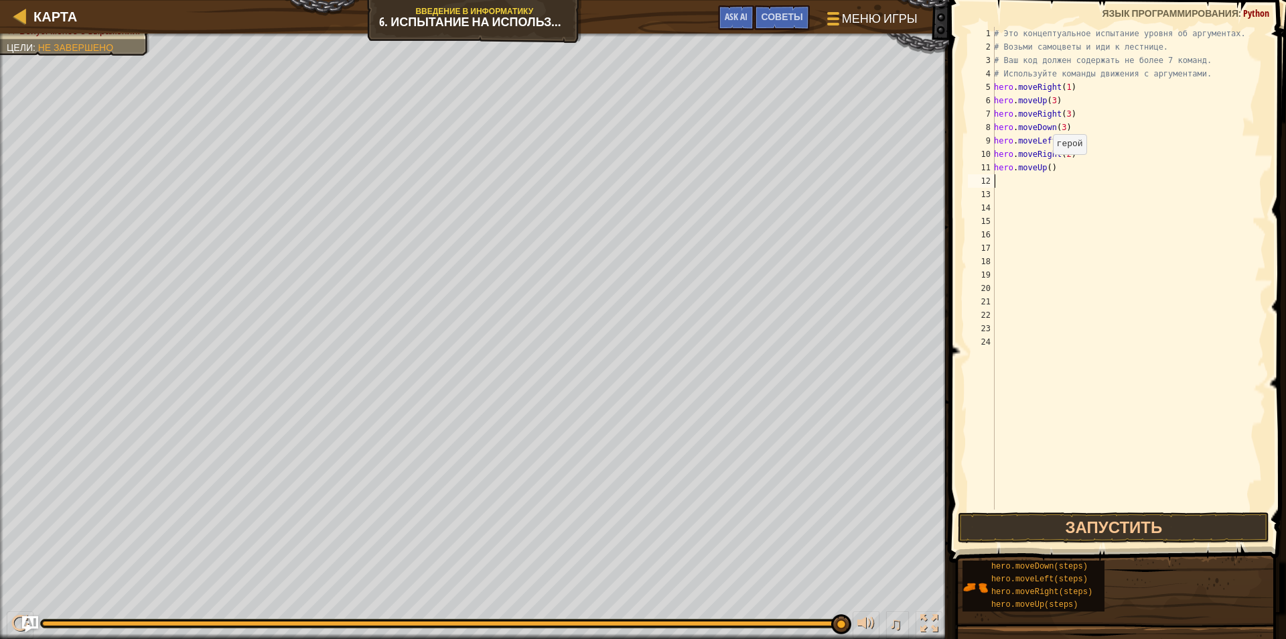
click at [1046, 168] on div "# Это концептуальное испытание уровня об аргументах. # Возьми самоцветы и иди к…" at bounding box center [1129, 281] width 275 height 509
type textarea "hero.moveUp(2)"
click at [999, 180] on div "# Это концептуальное испытание уровня об аргументах. # Возьми самоцветы и иди к…" at bounding box center [1129, 281] width 275 height 509
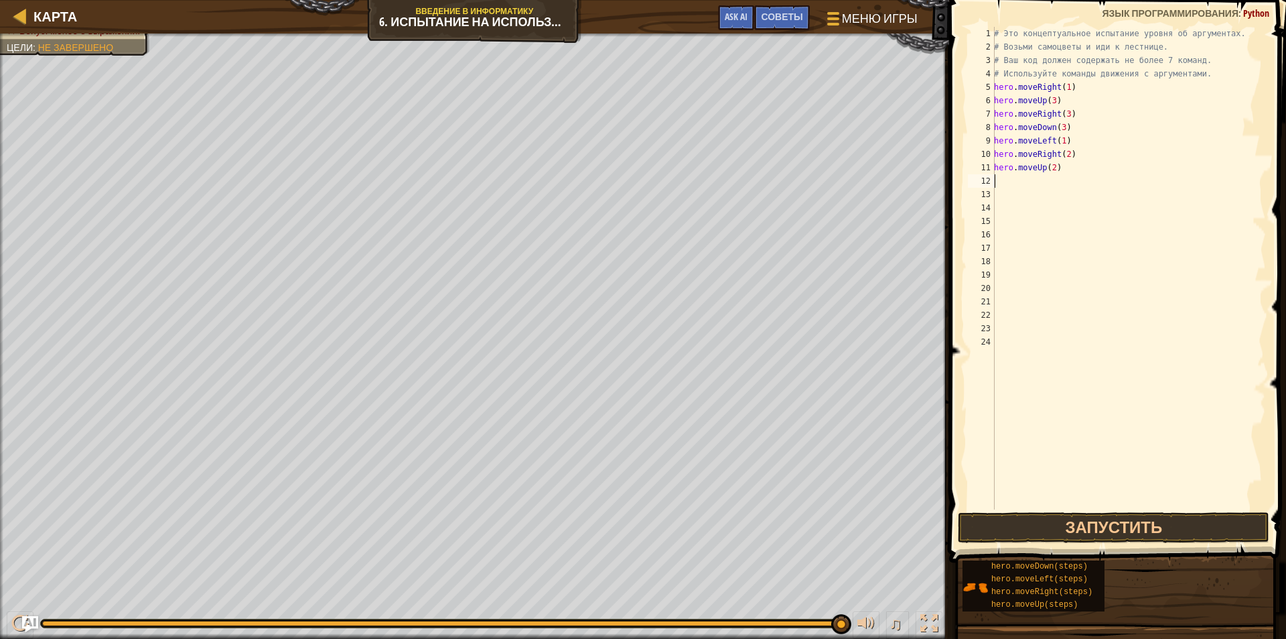
type textarea "h"
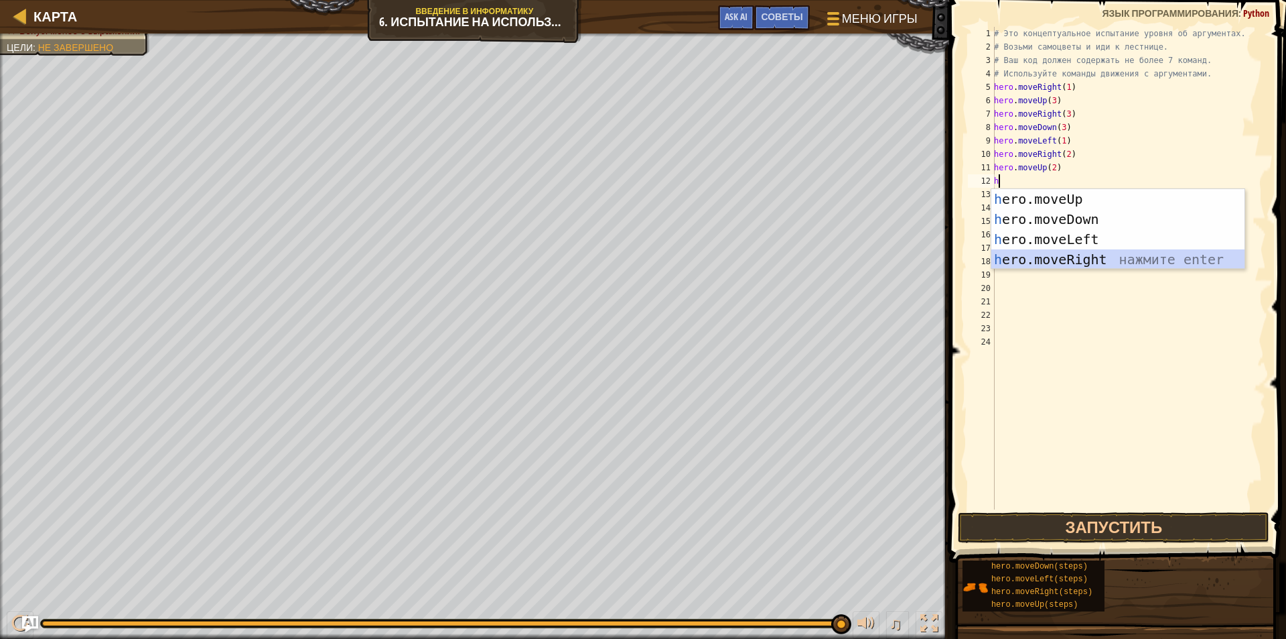
click at [1093, 251] on div "h ero.moveUp нажмите enter h ero.moveDown нажмите enter h ero.moveLeft нажмите …" at bounding box center [1118, 249] width 253 height 121
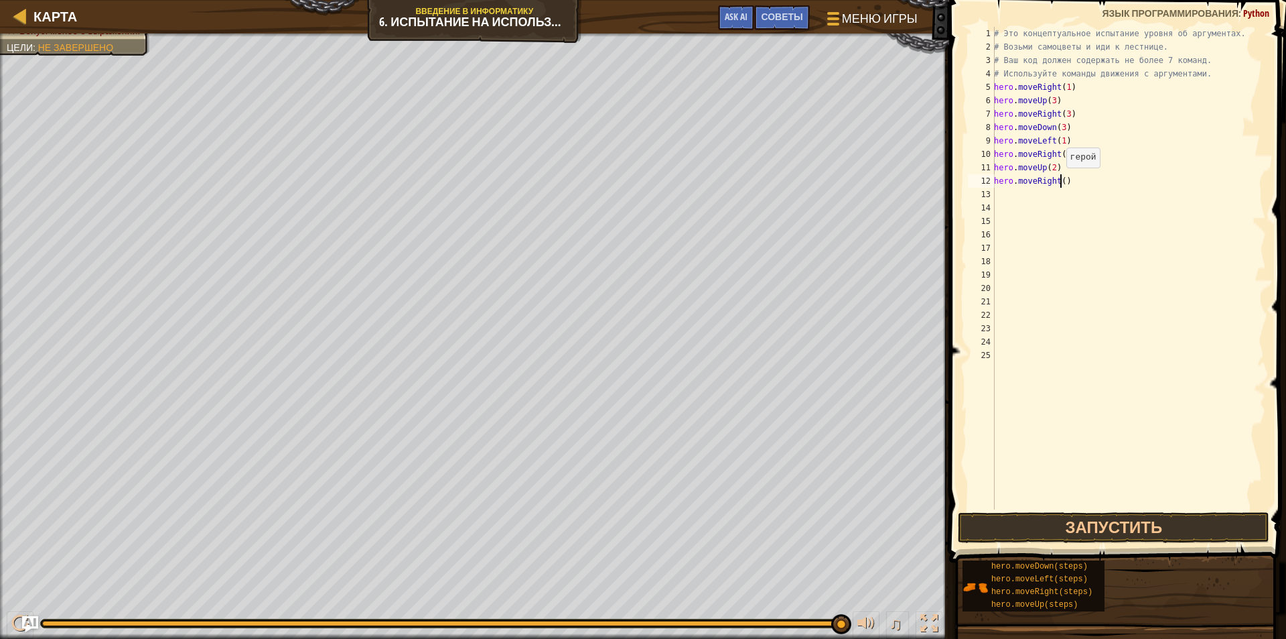
click at [1059, 181] on div "# Это концептуальное испытание уровня об аргументах. # Возьми самоцветы и иди к…" at bounding box center [1129, 281] width 275 height 509
type textarea "hero.moveRight(1)"
click at [1113, 531] on button "Запустить" at bounding box center [1114, 527] width 312 height 31
